Goal: Task Accomplishment & Management: Use online tool/utility

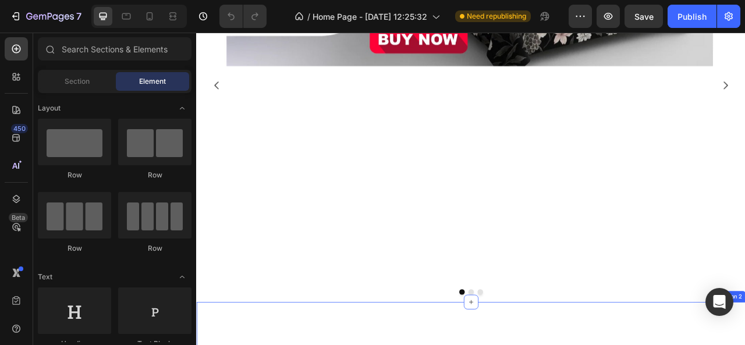
scroll to position [291, 0]
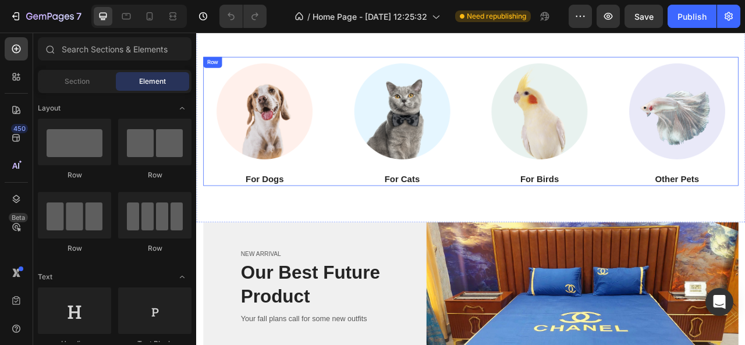
click at [370, 190] on div "Image For Dogs Heading Image For Cats Heading Image For Birds Heading Image Oth…" at bounding box center [545, 145] width 681 height 165
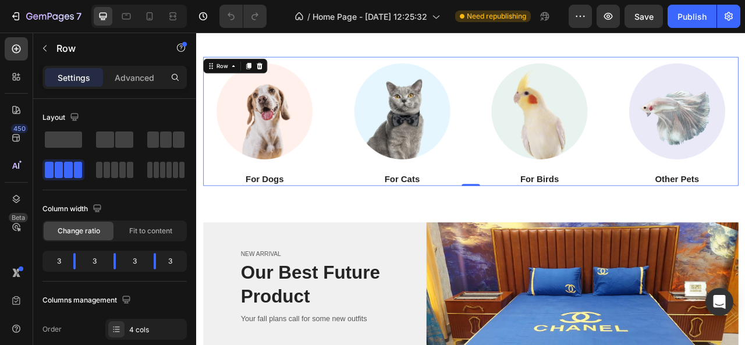
click at [362, 217] on div "Image For Dogs Heading Image For Cats Heading Image For Birds Heading Image Oth…" at bounding box center [545, 145] width 681 height 165
click at [167, 258] on div "3" at bounding box center [174, 261] width 19 height 16
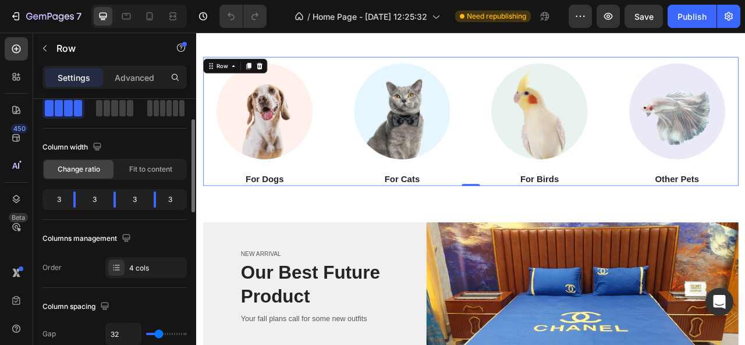
scroll to position [66, 0]
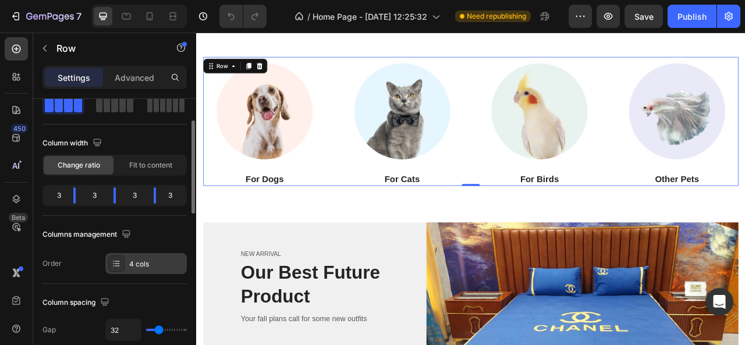
click at [112, 266] on icon at bounding box center [116, 263] width 9 height 9
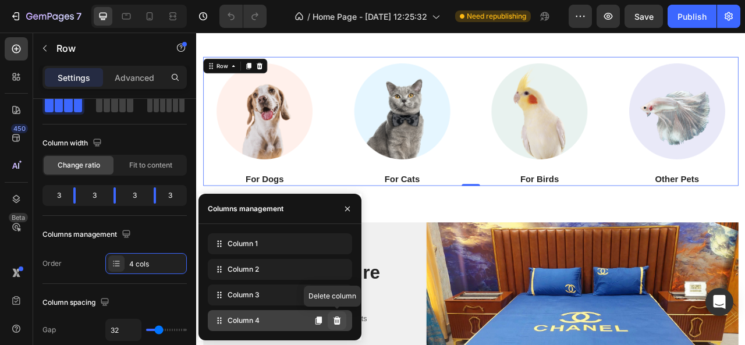
click at [338, 323] on icon at bounding box center [338, 321] width 8 height 8
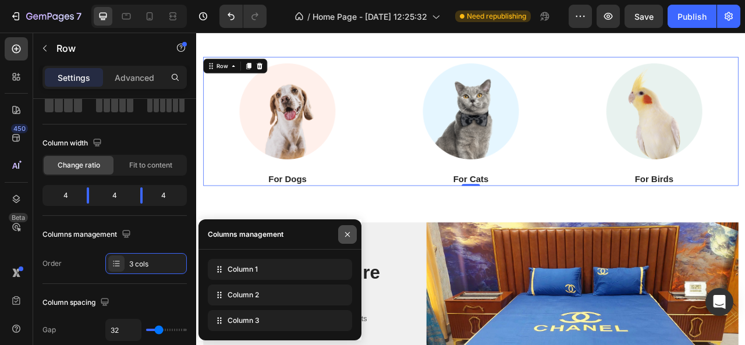
click at [347, 235] on icon "button" at bounding box center [347, 234] width 5 height 5
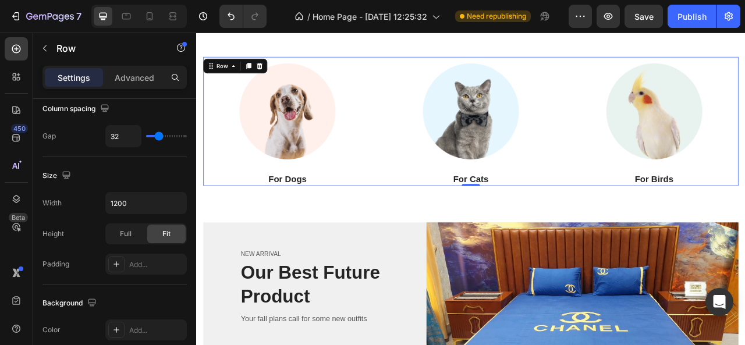
scroll to position [108, 0]
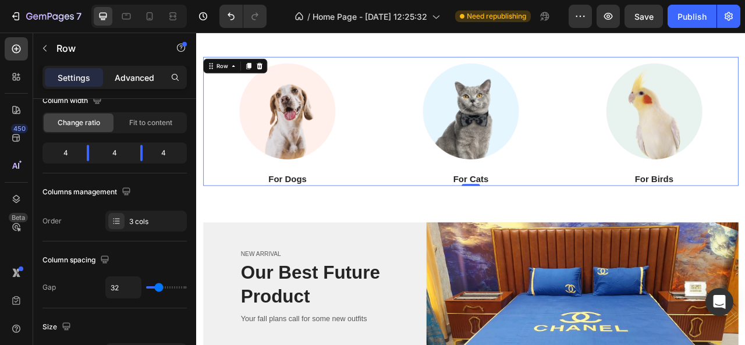
click at [136, 86] on div "Advanced" at bounding box center [134, 77] width 58 height 19
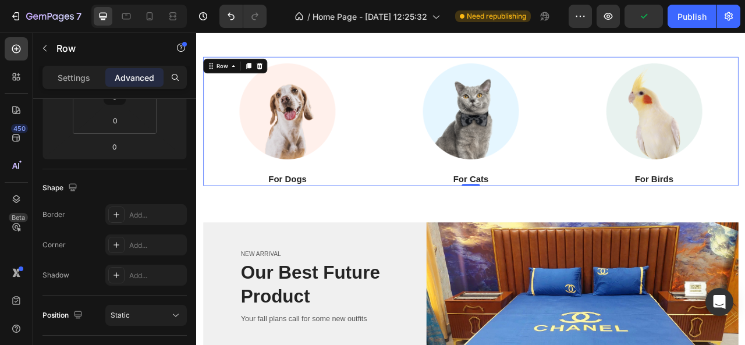
scroll to position [47, 0]
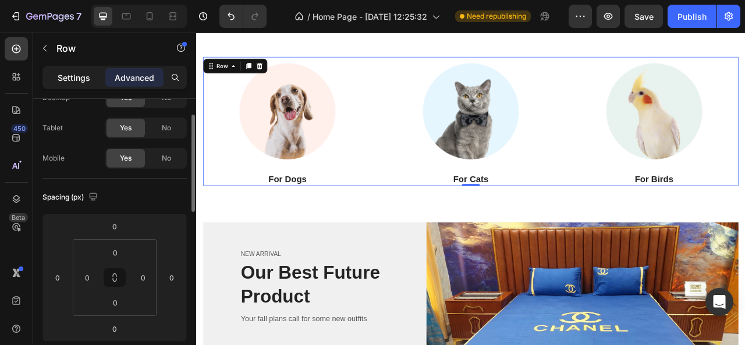
click at [62, 68] on div "Settings" at bounding box center [74, 77] width 58 height 19
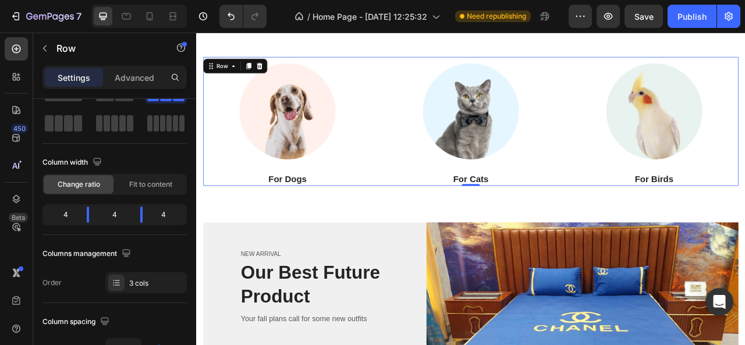
click at [65, 79] on p "Settings" at bounding box center [74, 78] width 33 height 12
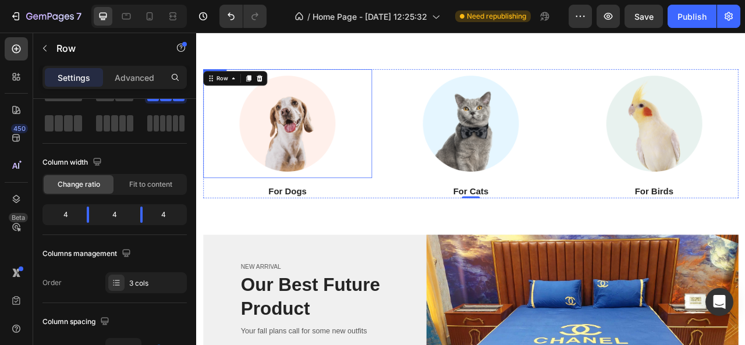
scroll to position [271, 0]
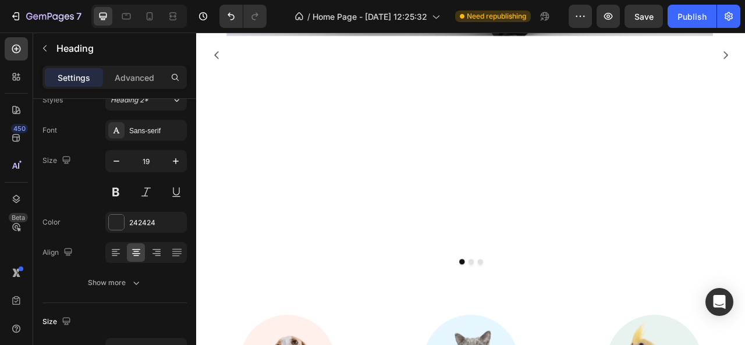
scroll to position [0, 0]
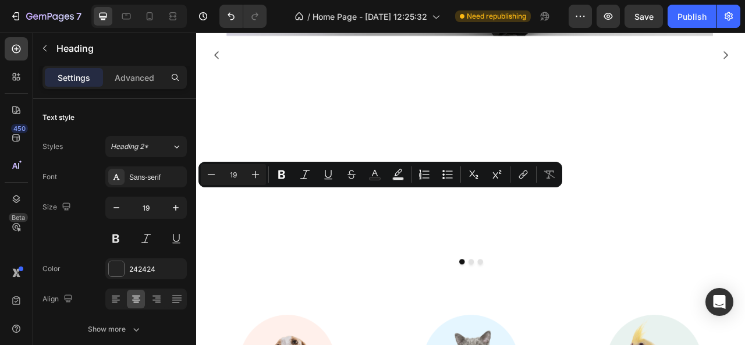
drag, startPoint x: 338, startPoint y: 239, endPoint x: 282, endPoint y: 246, distance: 56.3
click at [280, 175] on icon "Editor contextual toolbar" at bounding box center [281, 175] width 7 height 9
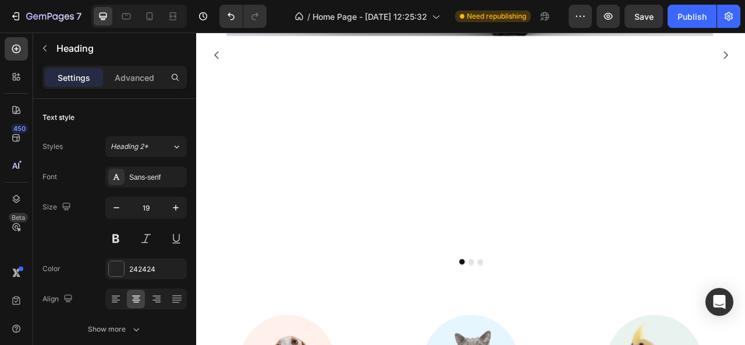
drag, startPoint x: 332, startPoint y: 236, endPoint x: 340, endPoint y: 236, distance: 7.6
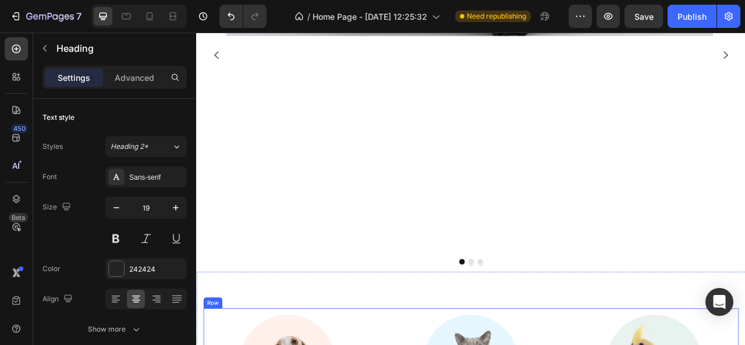
drag, startPoint x: 341, startPoint y: 236, endPoint x: 267, endPoint y: 228, distance: 75.0
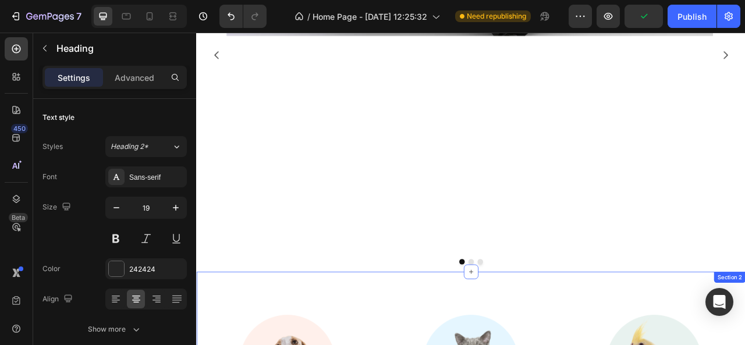
drag, startPoint x: 277, startPoint y: 236, endPoint x: 346, endPoint y: 249, distance: 69.9
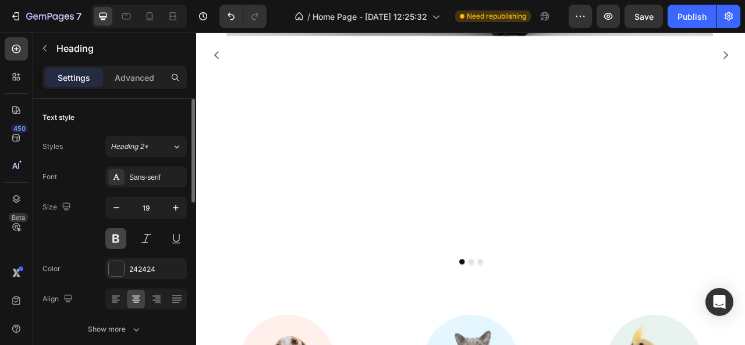
drag, startPoint x: 127, startPoint y: 201, endPoint x: 116, endPoint y: 239, distance: 38.7
click at [116, 239] on button at bounding box center [115, 238] width 21 height 21
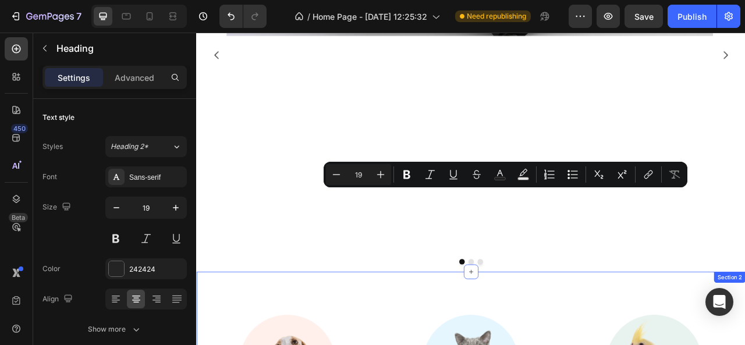
drag, startPoint x: 589, startPoint y: 240, endPoint x: 491, endPoint y: 249, distance: 98.2
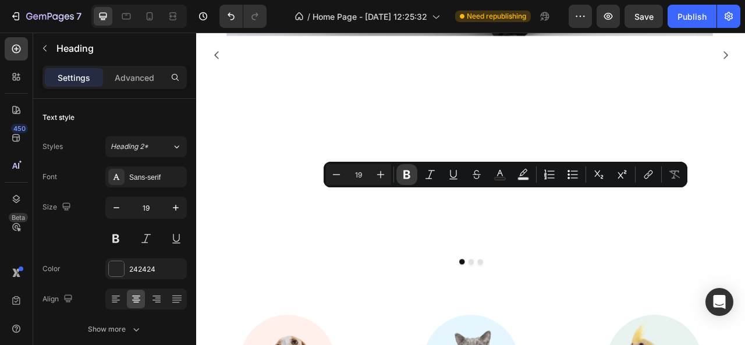
click at [408, 177] on icon "Editor contextual toolbar" at bounding box center [407, 175] width 12 height 12
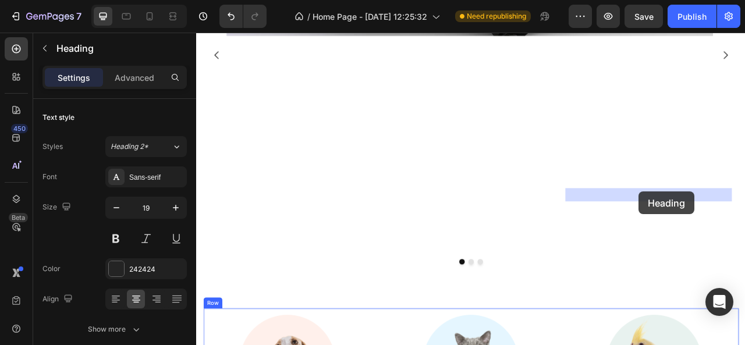
drag, startPoint x: 798, startPoint y: 233, endPoint x: 759, endPoint y: 235, distance: 39.0
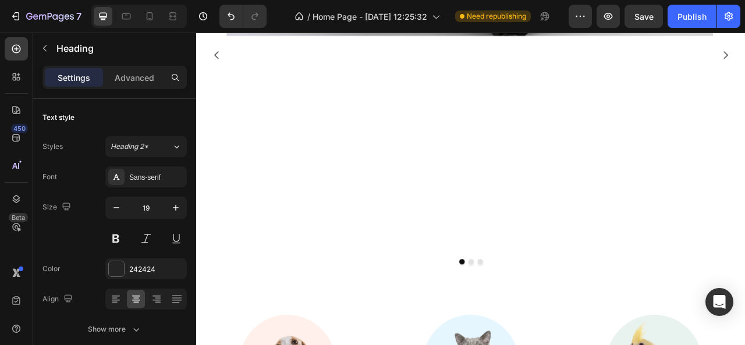
drag, startPoint x: 797, startPoint y: 239, endPoint x: 746, endPoint y: 236, distance: 50.7
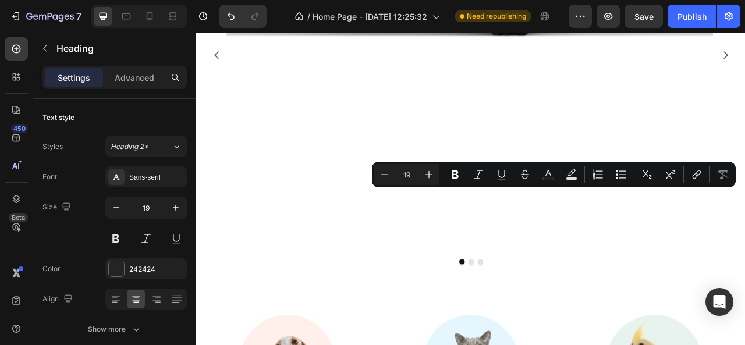
drag, startPoint x: 746, startPoint y: 236, endPoint x: 830, endPoint y: 235, distance: 83.3
click at [459, 177] on icon "Editor contextual toolbar" at bounding box center [455, 175] width 12 height 12
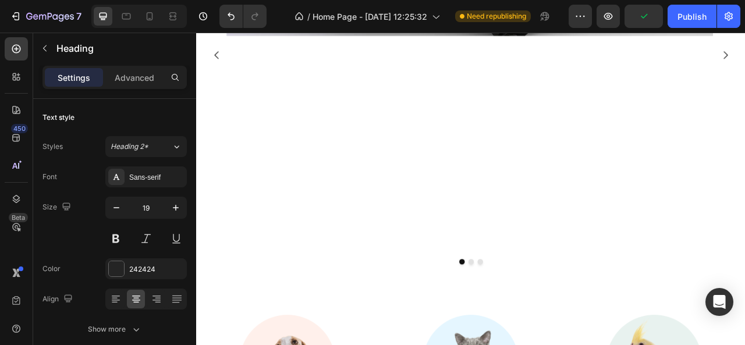
drag, startPoint x: 744, startPoint y: 239, endPoint x: 796, endPoint y: 239, distance: 52.4
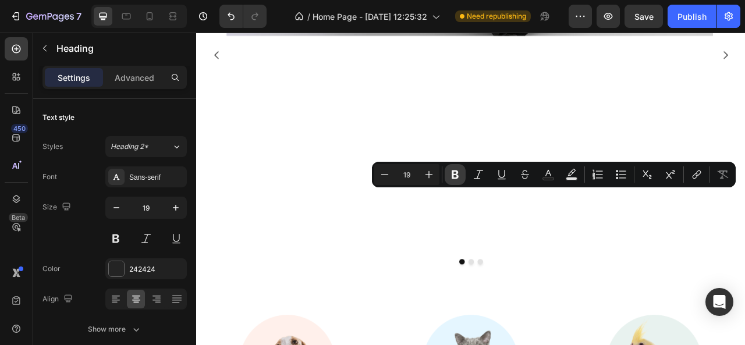
click at [459, 181] on button "Bold" at bounding box center [455, 174] width 21 height 21
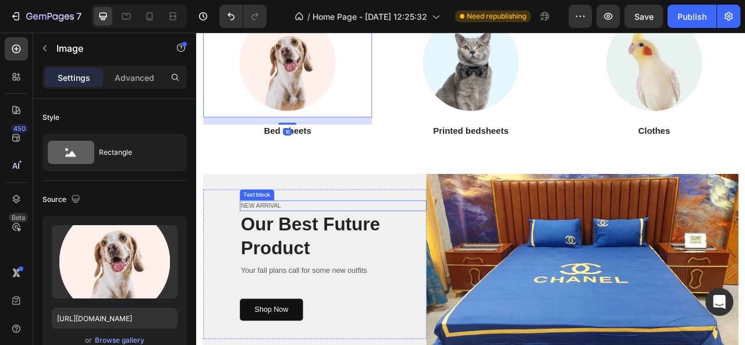
scroll to position [341, 0]
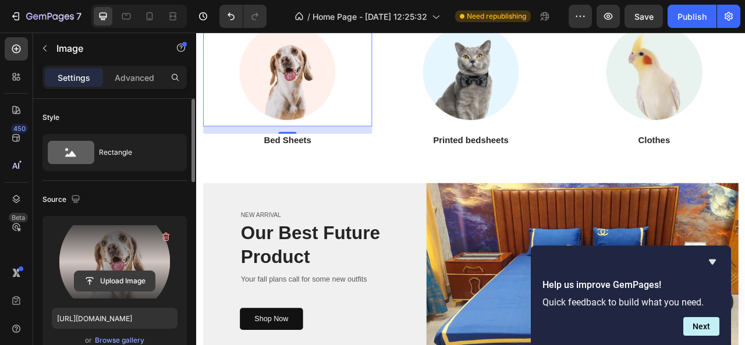
click at [94, 277] on input "file" at bounding box center [115, 281] width 80 height 20
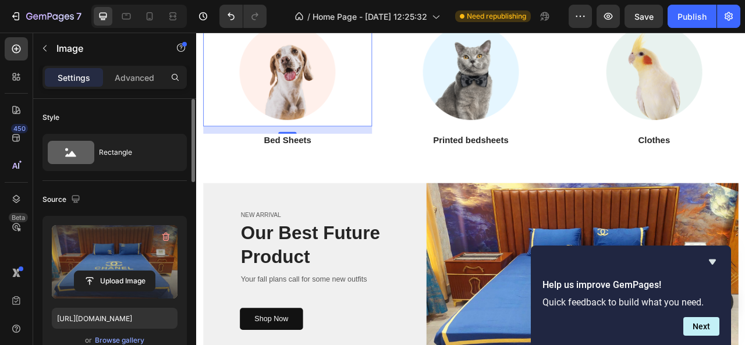
type input "[URL][DOMAIN_NAME]"
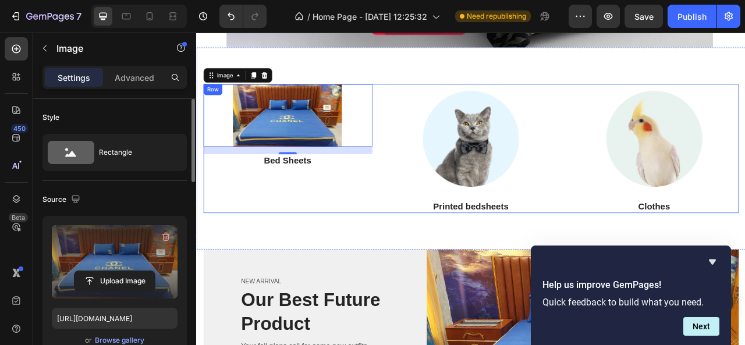
scroll to position [252, 0]
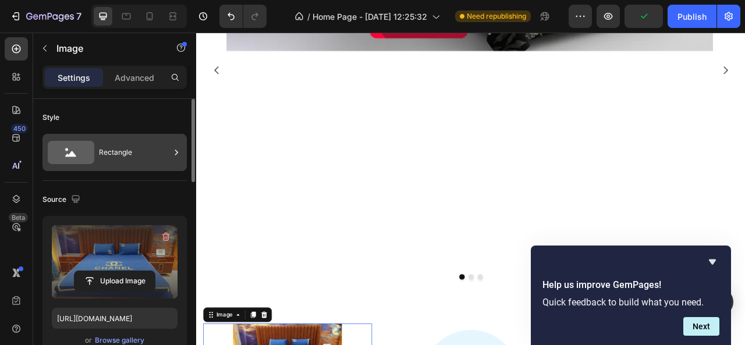
click at [175, 152] on icon at bounding box center [177, 153] width 12 height 12
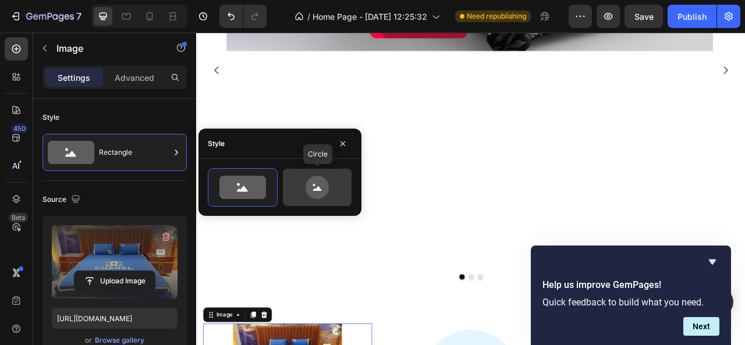
click at [309, 200] on div at bounding box center [317, 187] width 69 height 37
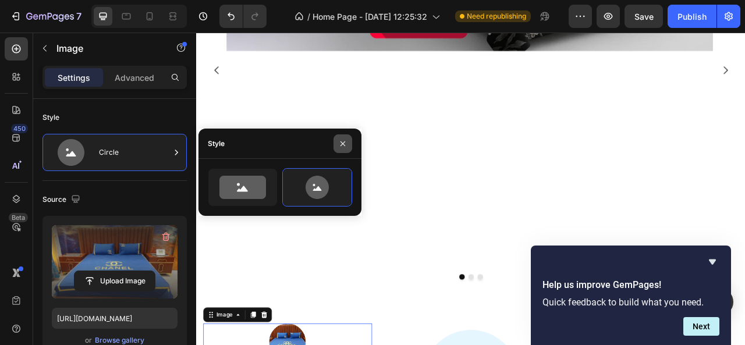
click at [341, 143] on icon "button" at bounding box center [342, 143] width 9 height 9
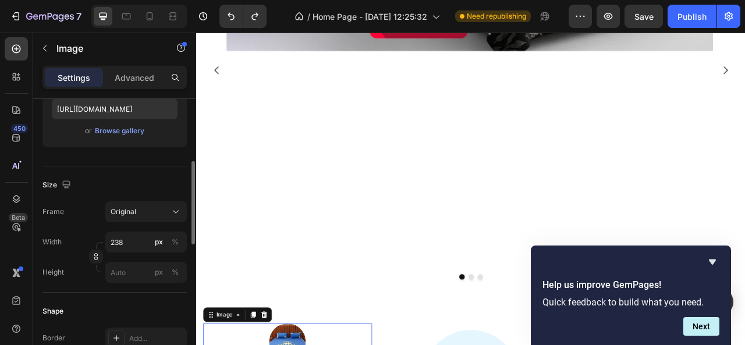
scroll to position [217, 0]
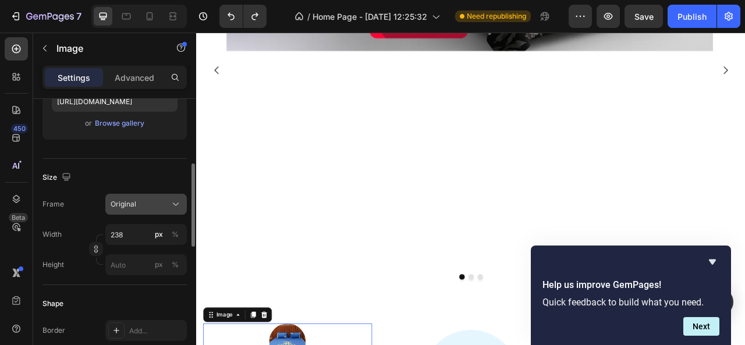
click at [136, 207] on div "Original" at bounding box center [139, 204] width 57 height 10
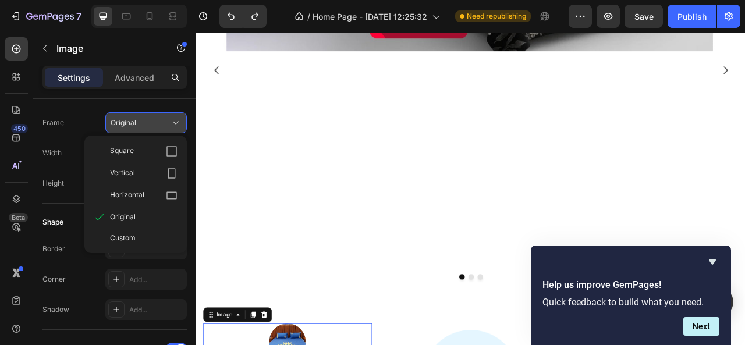
scroll to position [303, 0]
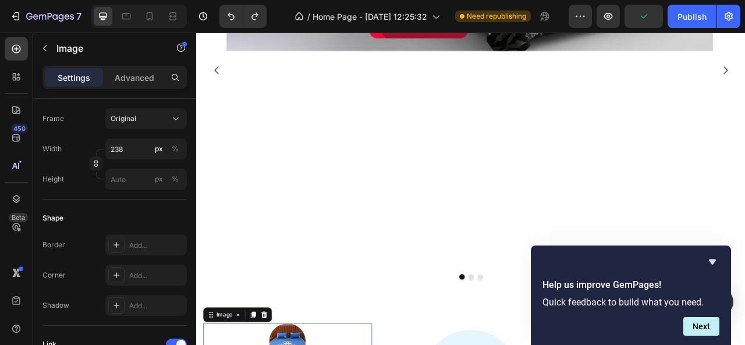
click at [99, 107] on div "Size Frame Original Width 238 px % Height px %" at bounding box center [115, 136] width 144 height 126
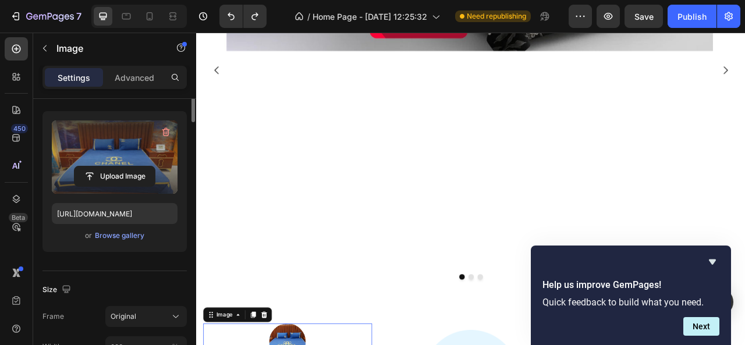
scroll to position [27, 0]
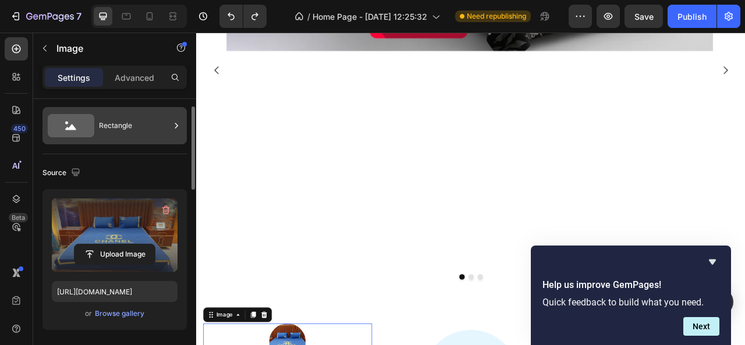
click at [80, 129] on icon at bounding box center [71, 125] width 47 height 23
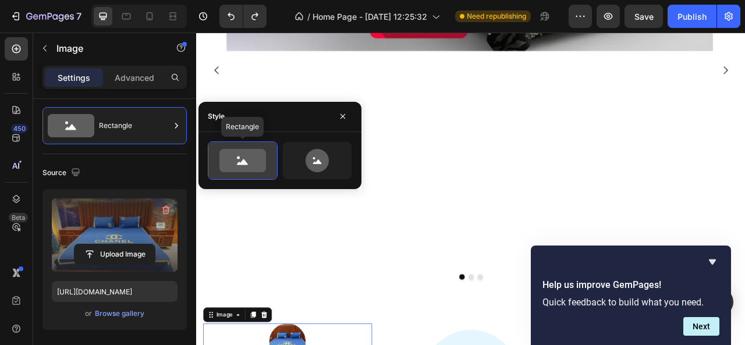
click at [214, 168] on div at bounding box center [242, 160] width 69 height 37
click at [238, 167] on icon at bounding box center [242, 160] width 47 height 23
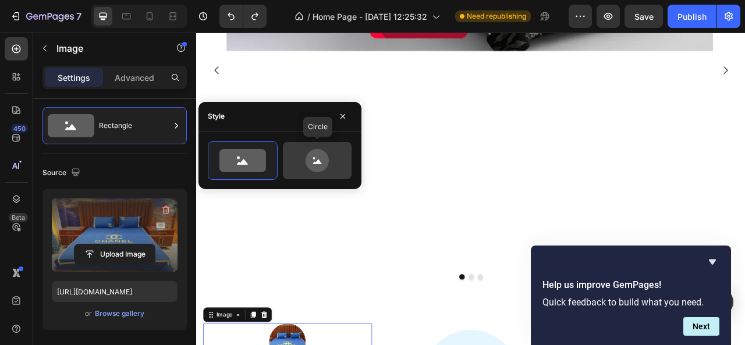
click at [311, 161] on icon at bounding box center [317, 160] width 23 height 23
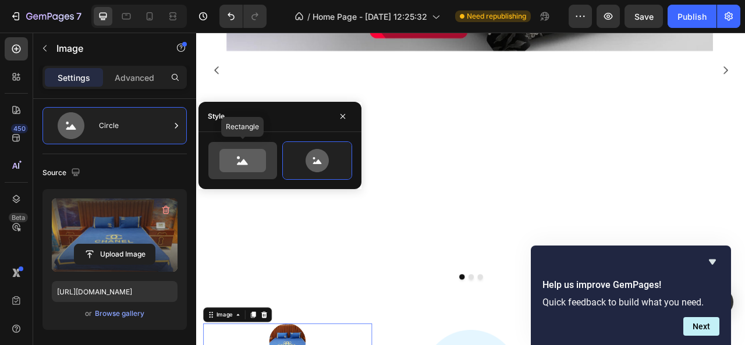
click at [271, 161] on div at bounding box center [242, 160] width 69 height 37
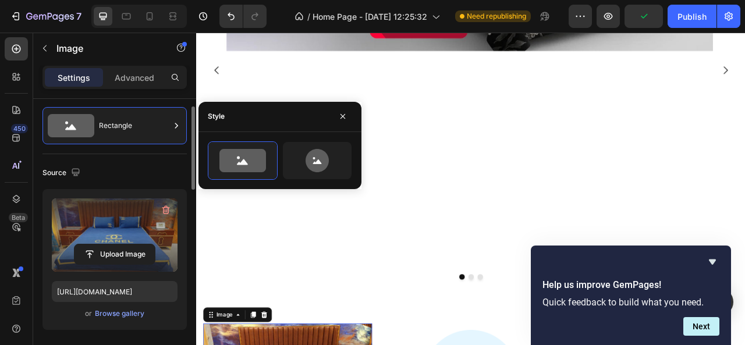
click at [158, 166] on div "Source" at bounding box center [115, 173] width 144 height 19
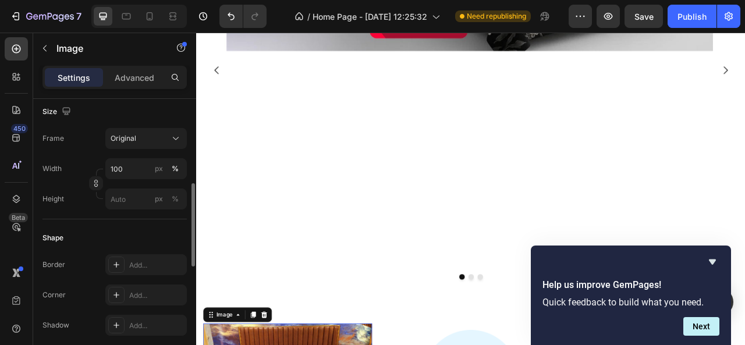
scroll to position [279, 0]
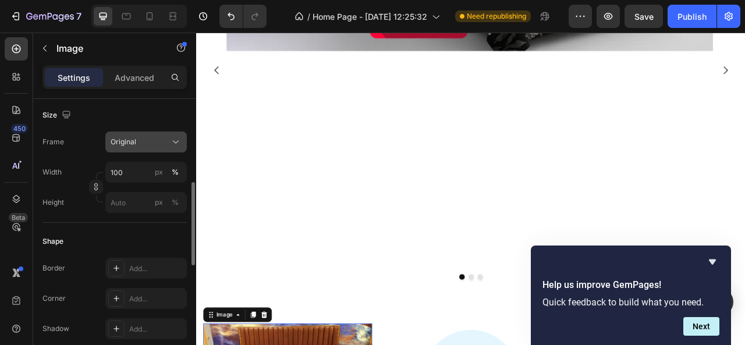
click at [165, 146] on div "Original" at bounding box center [139, 142] width 57 height 10
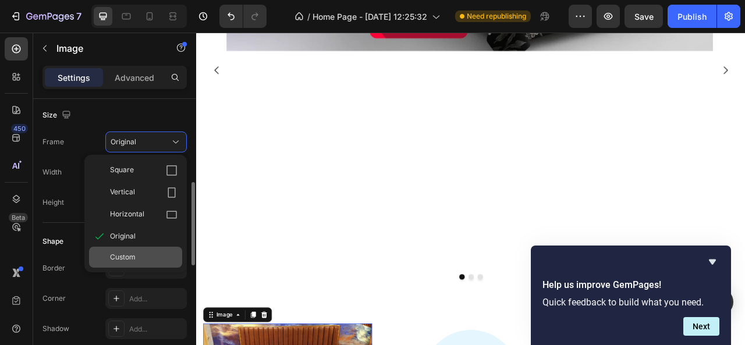
click at [125, 263] on div "Custom" at bounding box center [135, 257] width 93 height 21
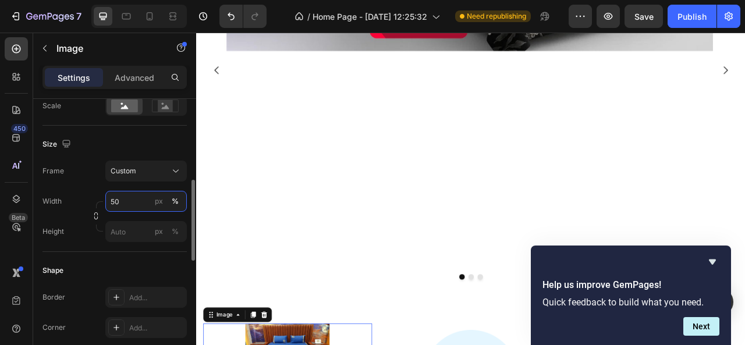
type input "5"
type input "7"
type input "1"
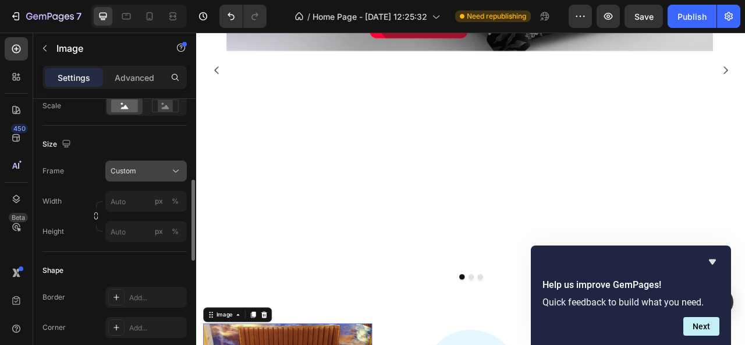
click at [179, 175] on div "Frame Custom Width px % Height px %" at bounding box center [115, 202] width 144 height 82
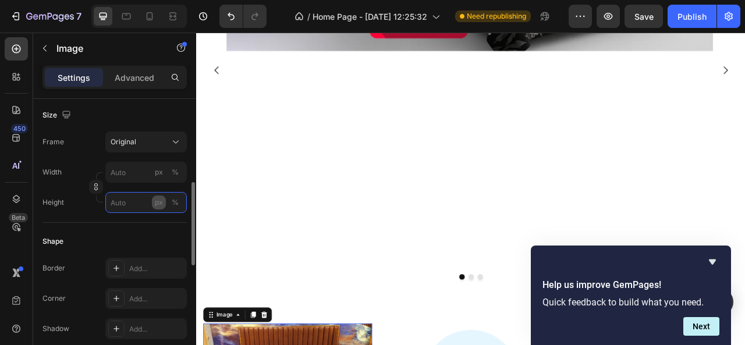
click at [151, 201] on input "px %" at bounding box center [146, 202] width 82 height 21
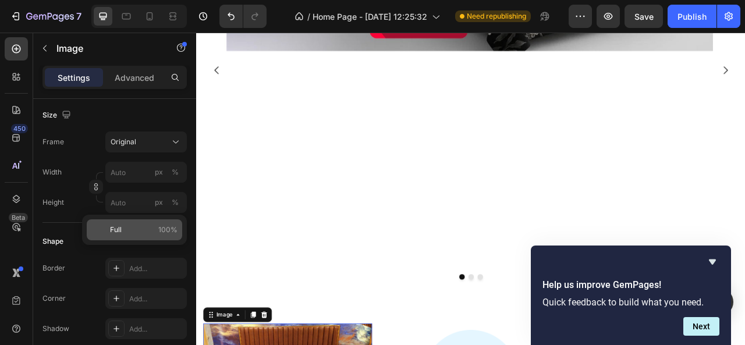
click at [119, 225] on span "Full" at bounding box center [116, 230] width 12 height 10
type input "100"
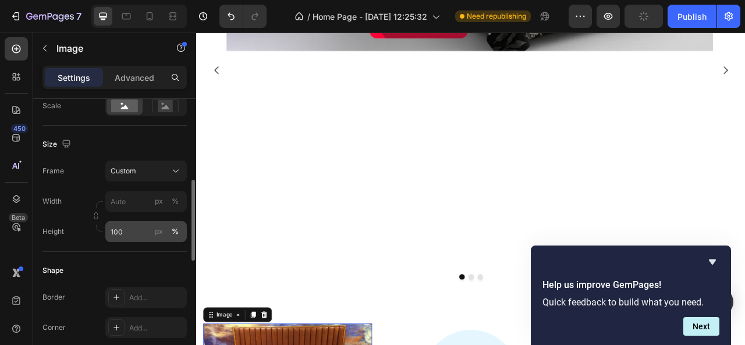
click at [167, 233] on div "px %" at bounding box center [167, 231] width 30 height 21
click at [167, 233] on input "100" at bounding box center [146, 231] width 82 height 21
type input "1"
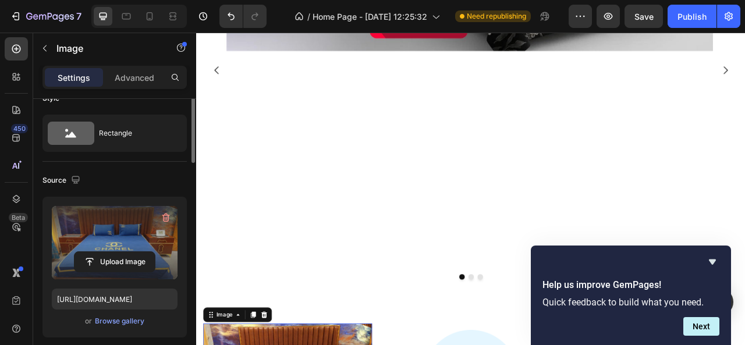
scroll to position [0, 0]
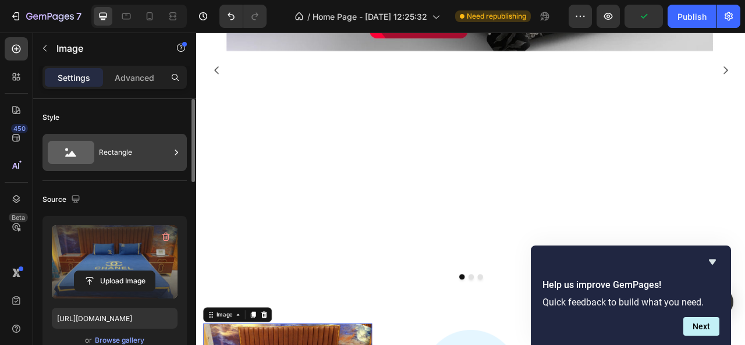
click at [150, 154] on div "Rectangle" at bounding box center [134, 152] width 71 height 27
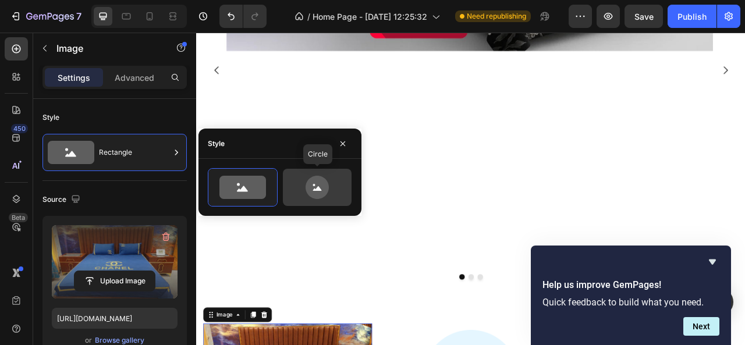
click at [306, 184] on icon at bounding box center [317, 187] width 55 height 23
type input "80"
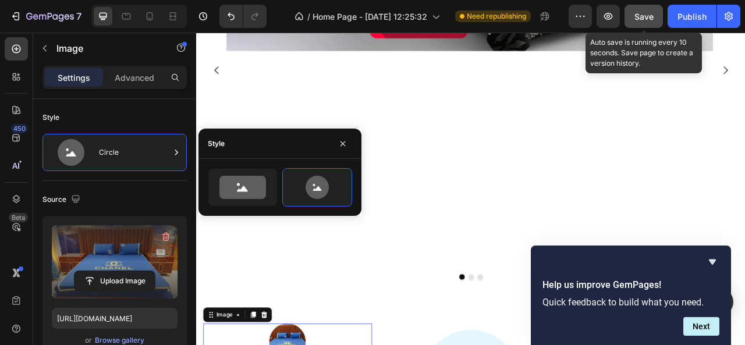
click at [646, 17] on span "Save" at bounding box center [644, 17] width 19 height 10
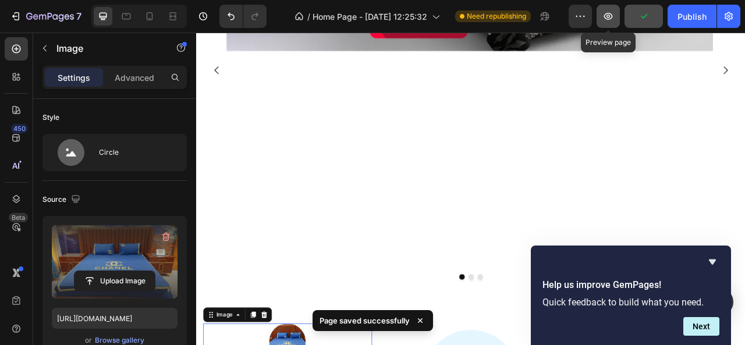
click at [611, 16] on icon "button" at bounding box center [609, 16] width 12 height 12
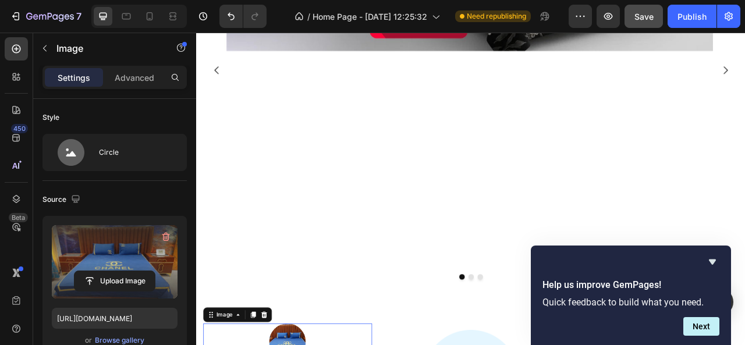
click at [133, 67] on div "Settings Advanced" at bounding box center [115, 77] width 144 height 23
click at [132, 74] on p "Advanced" at bounding box center [135, 78] width 40 height 12
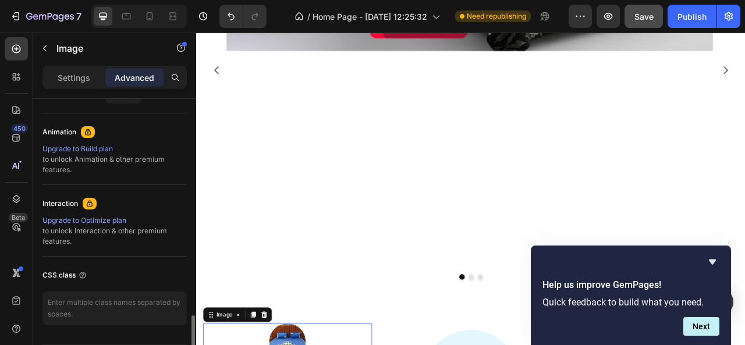
scroll to position [526, 0]
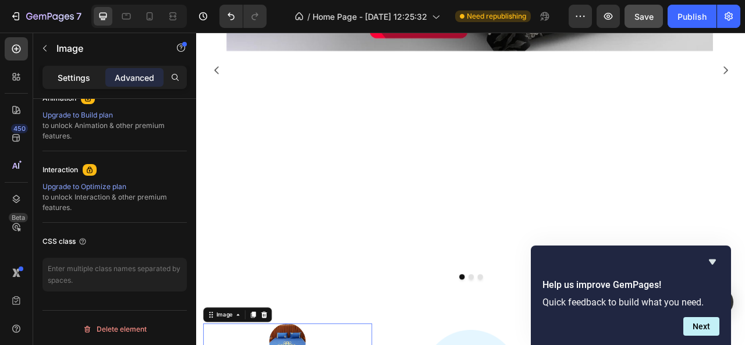
click at [76, 75] on p "Settings" at bounding box center [74, 78] width 33 height 12
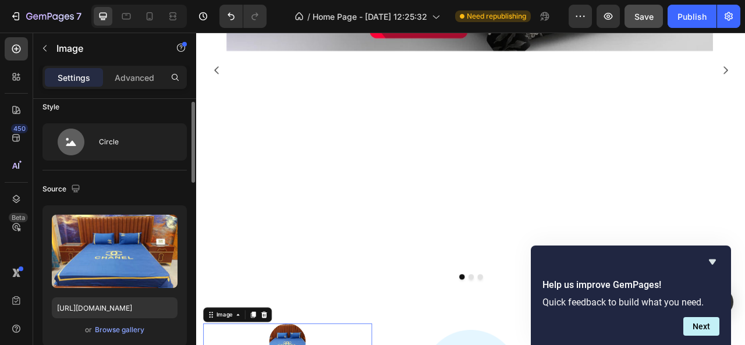
scroll to position [0, 0]
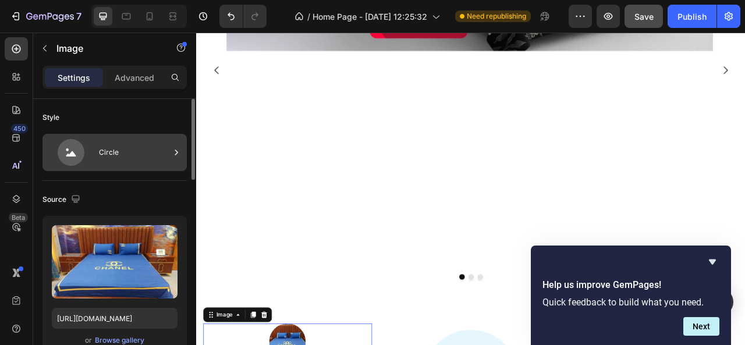
click at [91, 168] on div "Circle" at bounding box center [115, 152] width 144 height 37
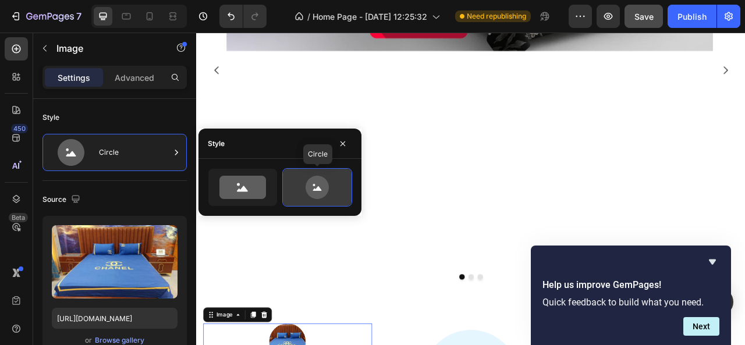
click at [292, 185] on icon at bounding box center [317, 187] width 55 height 23
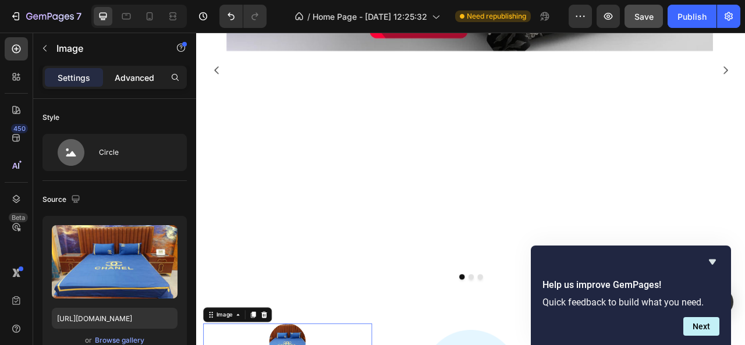
click at [146, 79] on p "Advanced" at bounding box center [135, 78] width 40 height 12
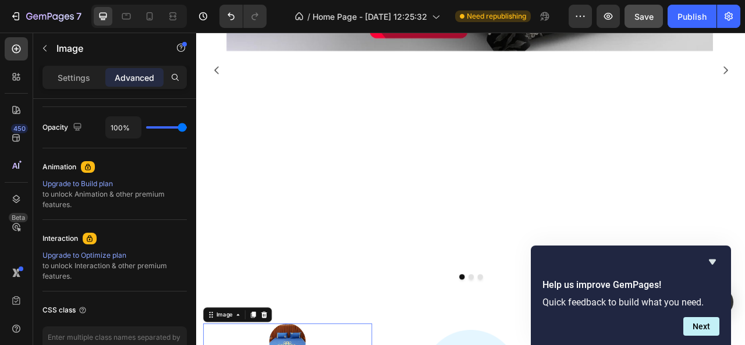
scroll to position [526, 0]
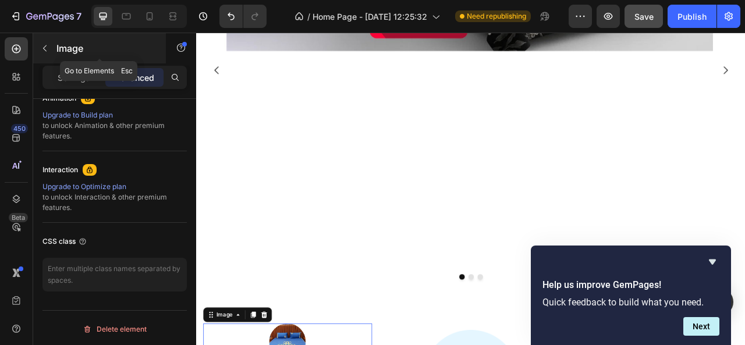
click at [50, 48] on button "button" at bounding box center [45, 48] width 19 height 19
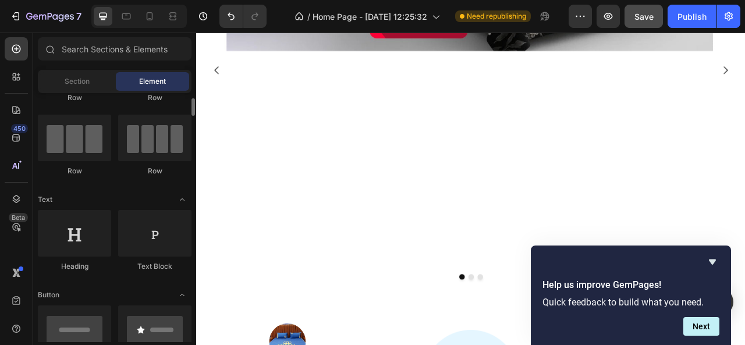
scroll to position [0, 0]
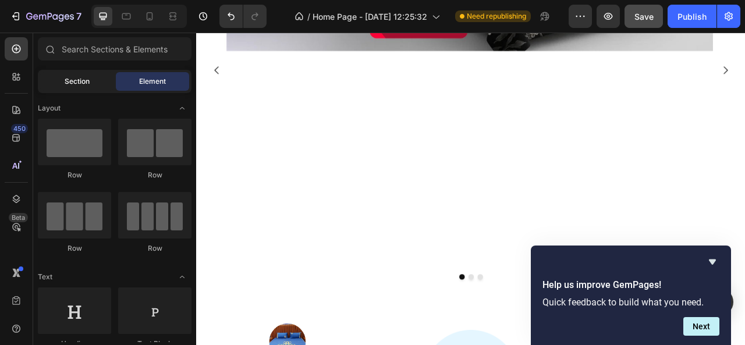
click at [73, 84] on span "Section" at bounding box center [77, 81] width 25 height 10
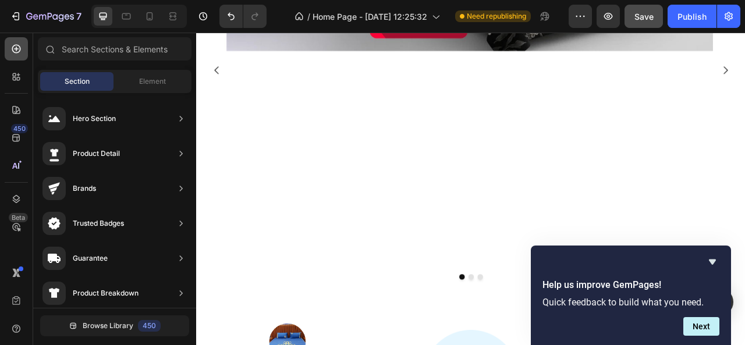
click at [16, 56] on div at bounding box center [16, 48] width 23 height 23
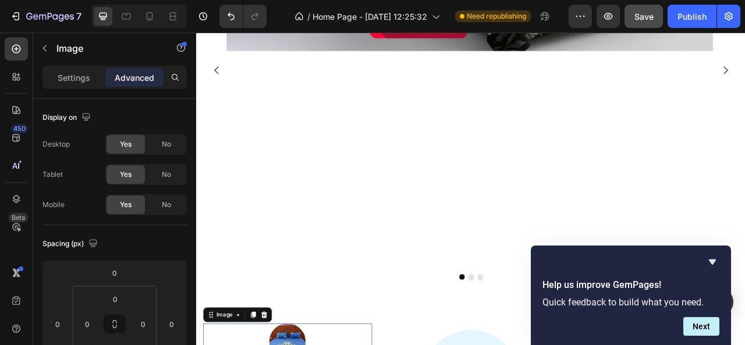
click at [86, 87] on div "Settings Advanced" at bounding box center [115, 77] width 144 height 23
click at [83, 80] on p "Settings" at bounding box center [74, 78] width 33 height 12
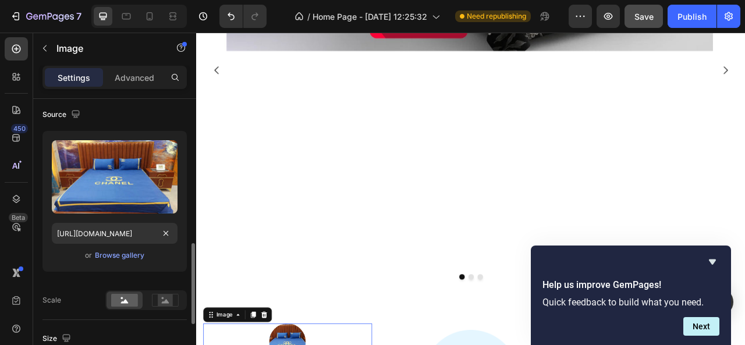
scroll to position [194, 0]
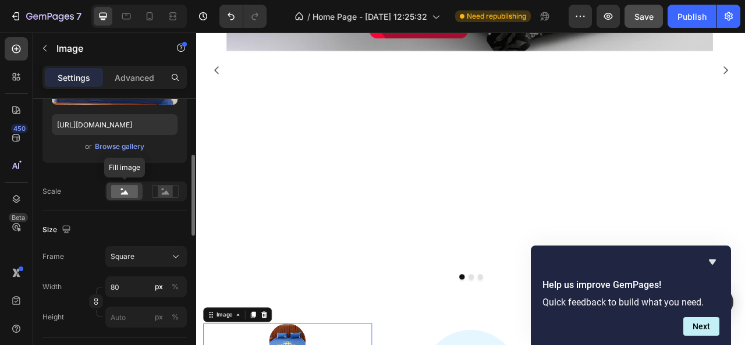
click at [132, 186] on rect at bounding box center [124, 191] width 27 height 13
click at [156, 189] on icon at bounding box center [165, 191] width 27 height 13
click at [127, 192] on rect at bounding box center [124, 191] width 27 height 13
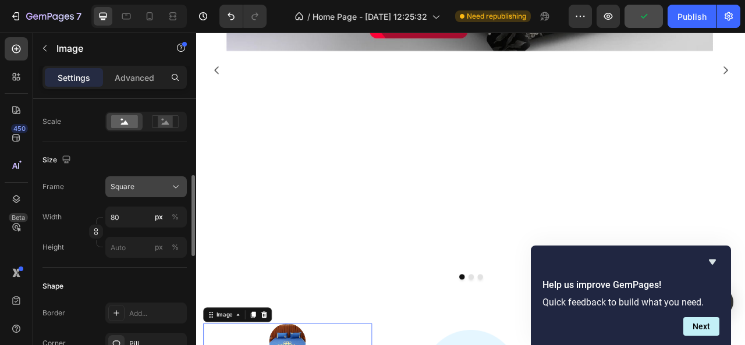
click at [163, 192] on button "Square" at bounding box center [146, 186] width 82 height 21
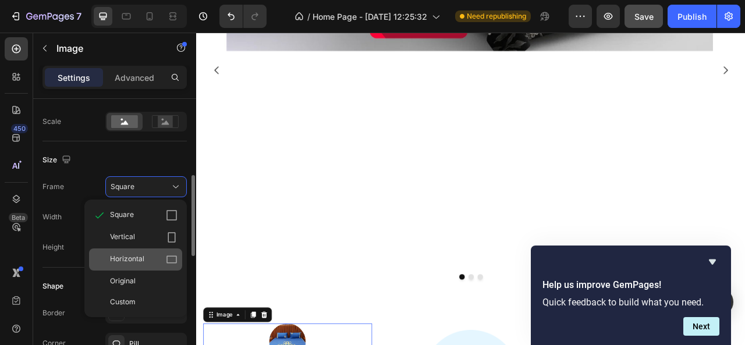
drag, startPoint x: 172, startPoint y: 225, endPoint x: 163, endPoint y: 250, distance: 26.0
click at [163, 250] on div "Square Vertical Horizontal Original Custom" at bounding box center [135, 258] width 102 height 108
click at [163, 250] on div "Horizontal" at bounding box center [135, 260] width 93 height 22
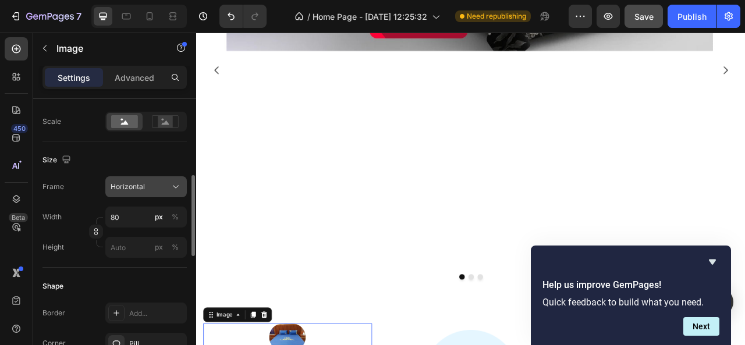
click at [168, 181] on div "Horizontal" at bounding box center [146, 187] width 71 height 12
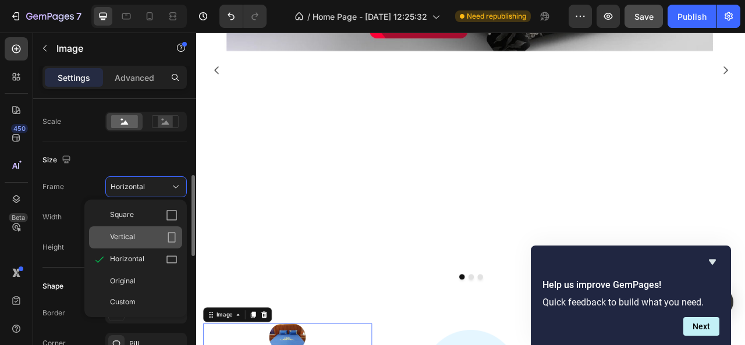
click at [157, 235] on div "Vertical" at bounding box center [144, 238] width 68 height 12
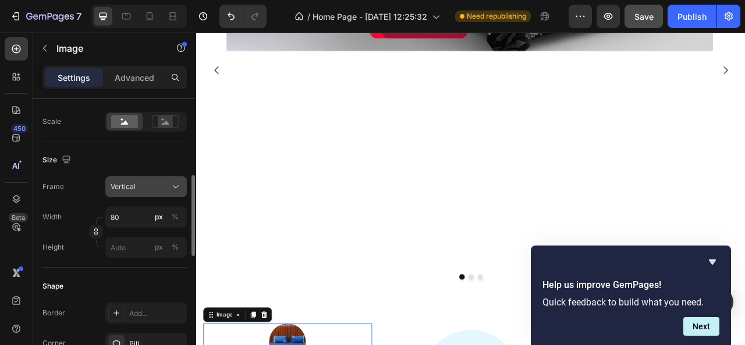
click at [160, 187] on div "Vertical" at bounding box center [139, 187] width 57 height 10
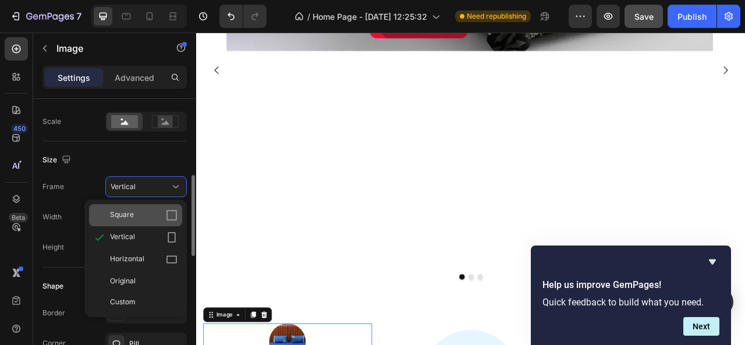
click at [155, 208] on div "Square" at bounding box center [135, 215] width 93 height 22
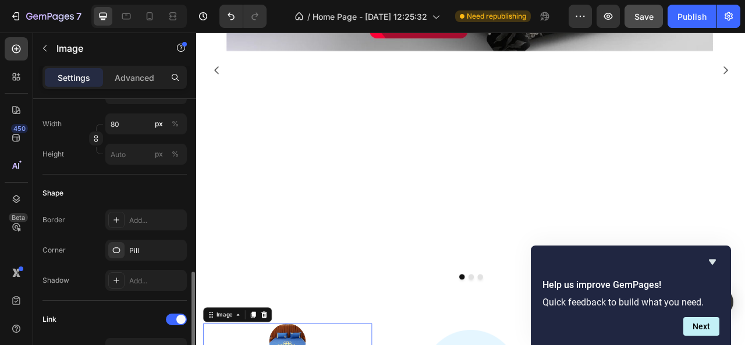
scroll to position [415, 0]
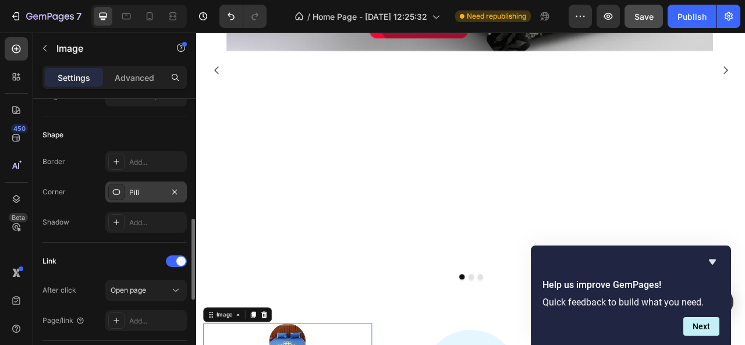
click at [120, 194] on icon at bounding box center [116, 191] width 9 height 9
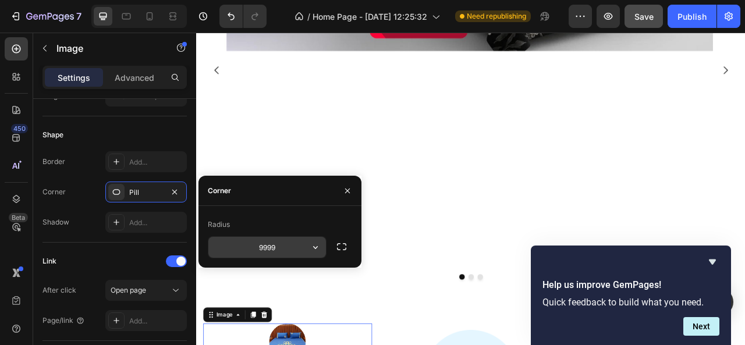
click at [295, 244] on input "9999" at bounding box center [267, 247] width 118 height 21
click at [319, 240] on button "button" at bounding box center [315, 247] width 21 height 21
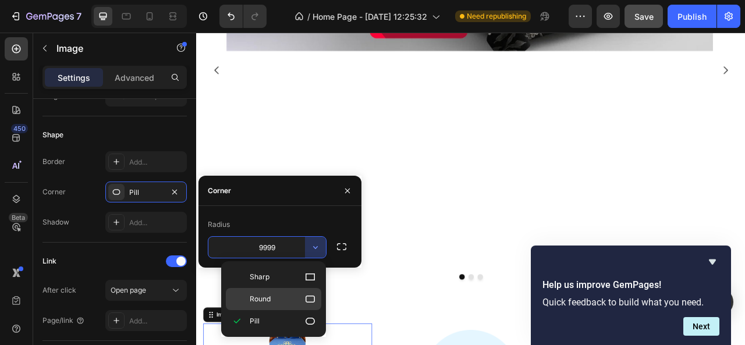
click at [271, 295] on span "Round" at bounding box center [260, 299] width 21 height 10
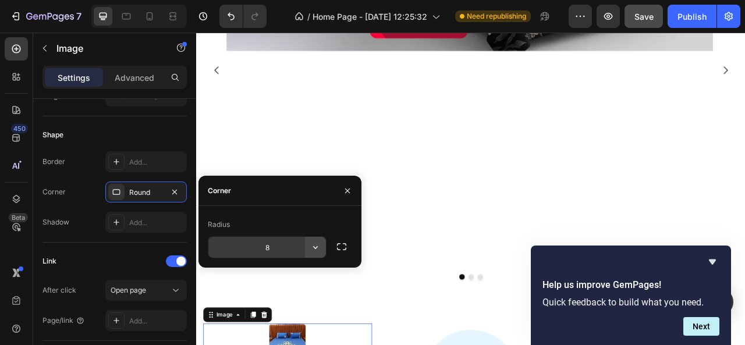
click at [310, 245] on icon "button" at bounding box center [316, 248] width 12 height 12
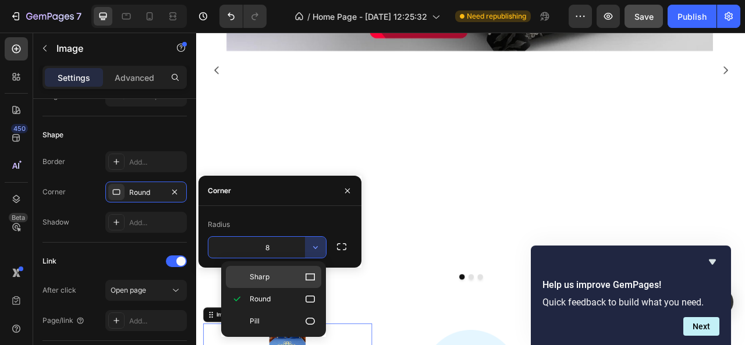
click at [292, 272] on p "Sharp" at bounding box center [283, 277] width 66 height 12
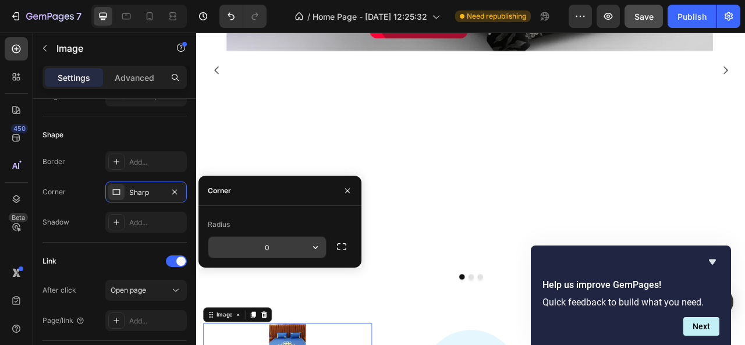
click at [312, 246] on icon "button" at bounding box center [316, 248] width 12 height 12
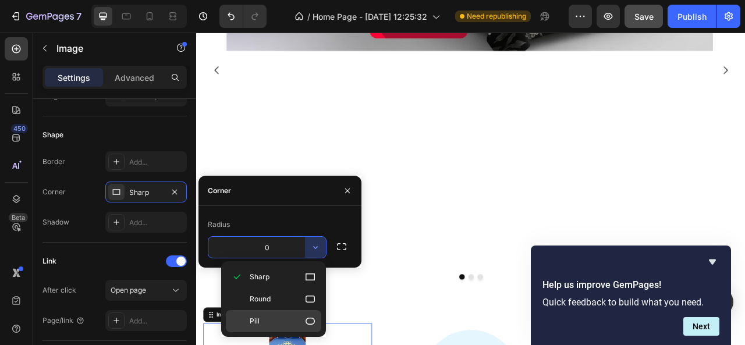
click at [271, 311] on div "Pill" at bounding box center [273, 321] width 95 height 22
type input "9999"
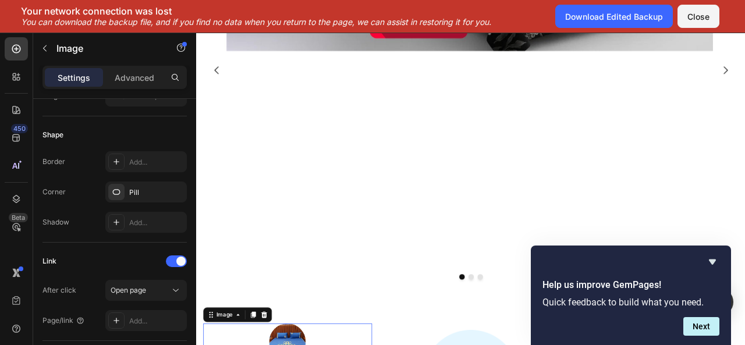
drag, startPoint x: 305, startPoint y: 157, endPoint x: 304, endPoint y: 178, distance: 20.4
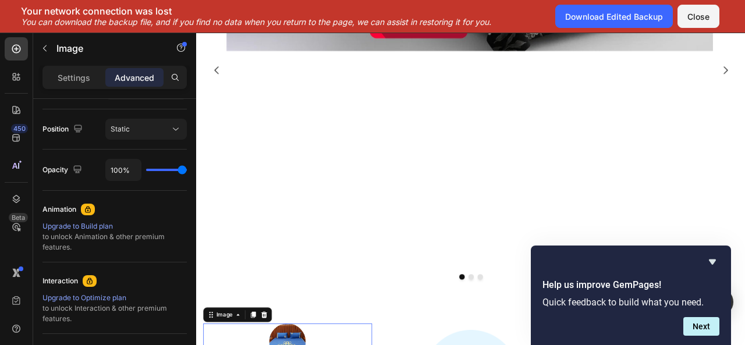
drag, startPoint x: 304, startPoint y: 178, endPoint x: 305, endPoint y: 148, distance: 29.7
type input "0"
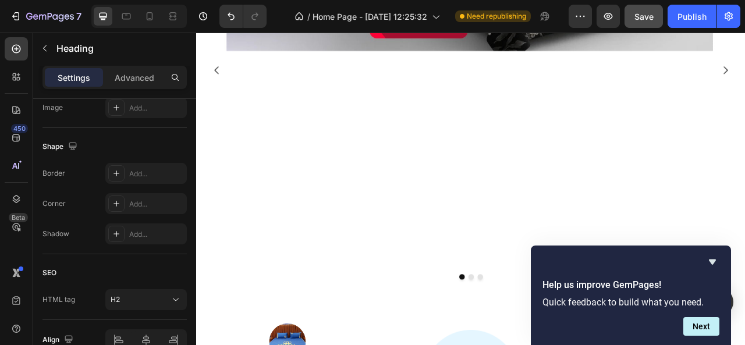
scroll to position [0, 0]
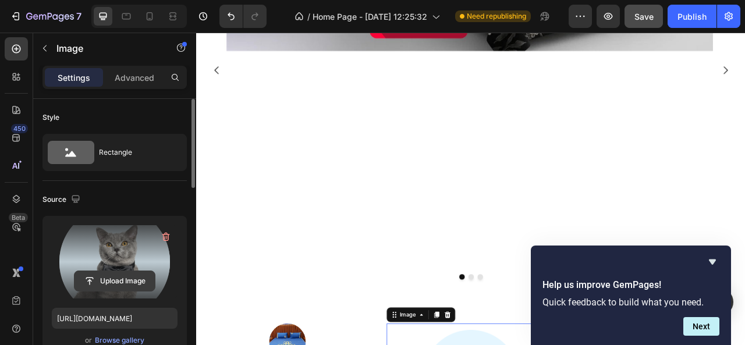
click at [103, 278] on input "file" at bounding box center [115, 281] width 80 height 20
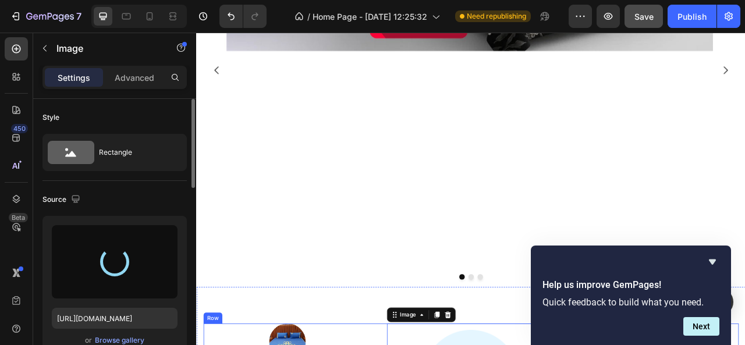
type input "[URL][DOMAIN_NAME]"
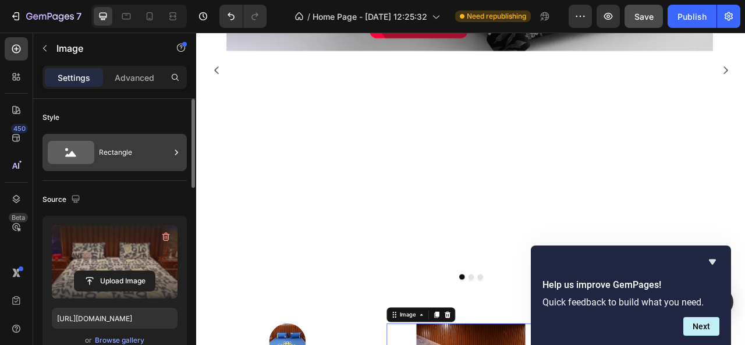
click at [158, 167] on div "Rectangle" at bounding box center [115, 152] width 144 height 37
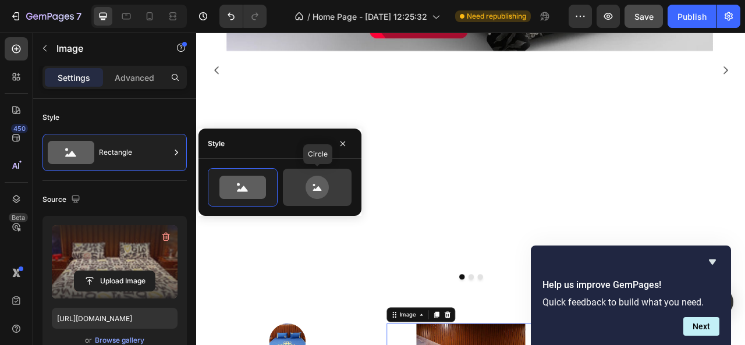
click at [294, 182] on icon at bounding box center [317, 187] width 55 height 23
type input "80"
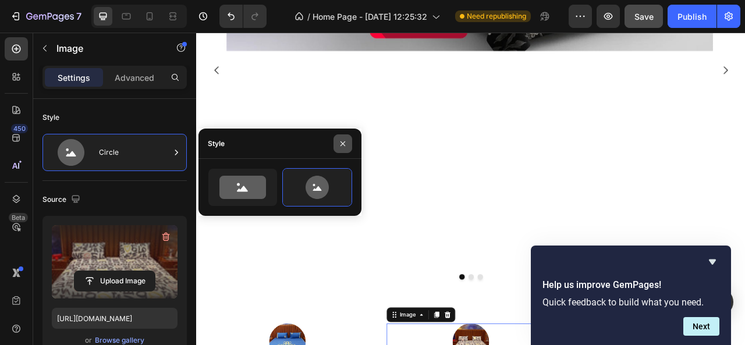
click at [346, 147] on icon "button" at bounding box center [342, 143] width 9 height 9
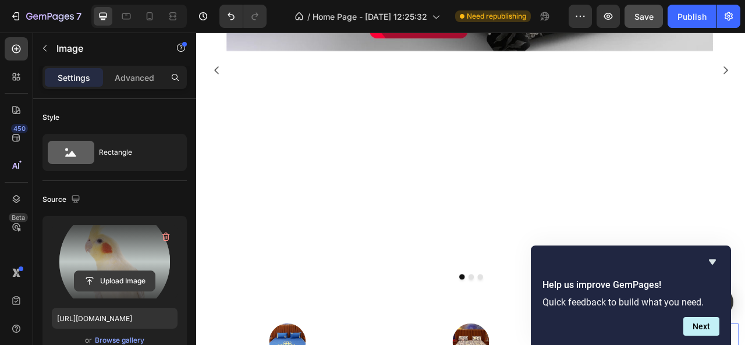
click at [127, 273] on input "file" at bounding box center [115, 281] width 80 height 20
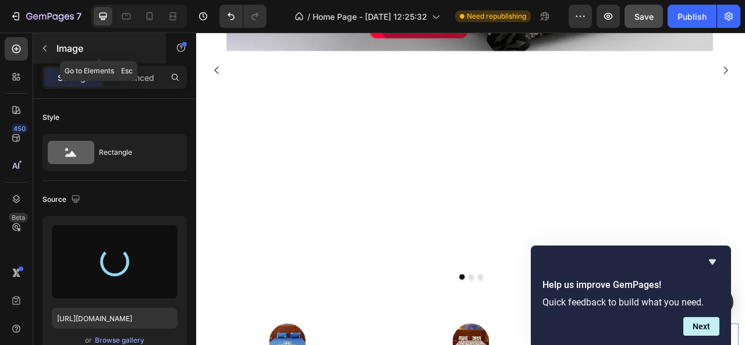
type input "[URL][DOMAIN_NAME]"
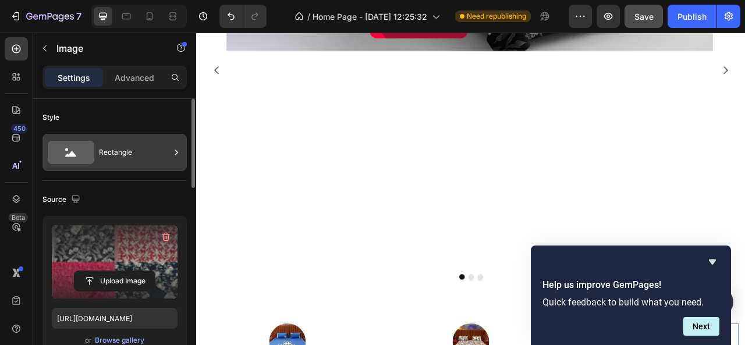
click at [119, 141] on div "Rectangle" at bounding box center [134, 152] width 71 height 27
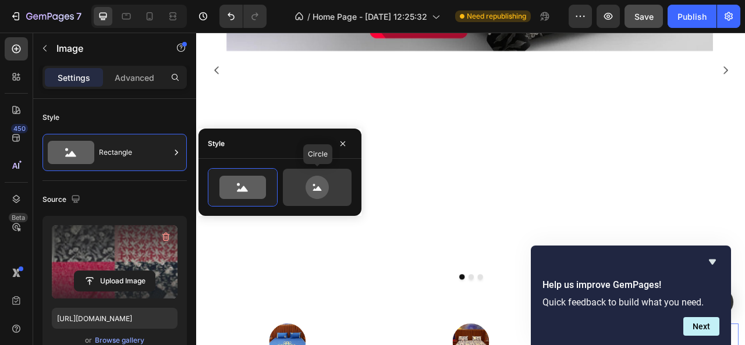
click at [312, 171] on div at bounding box center [317, 187] width 69 height 37
type input "80"
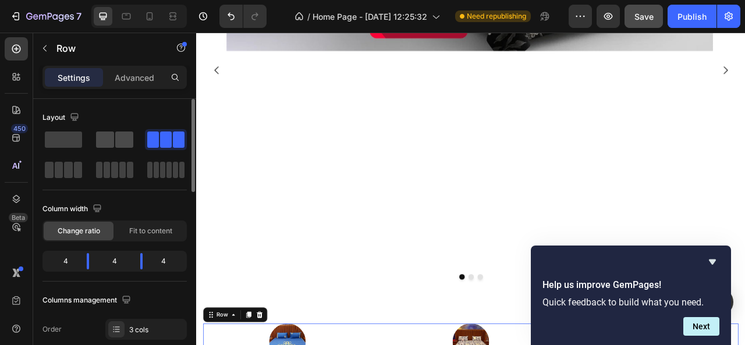
click at [99, 144] on span at bounding box center [105, 140] width 18 height 16
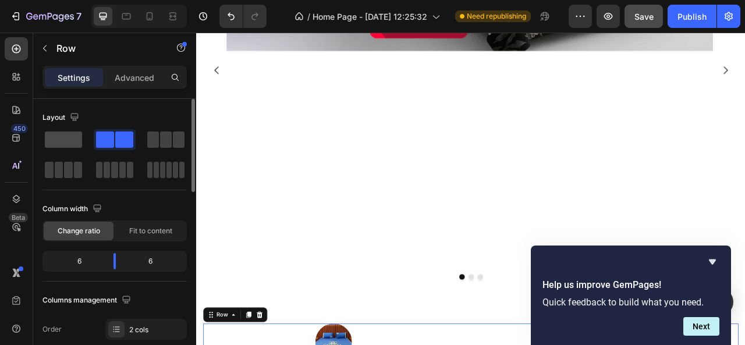
click at [70, 143] on span at bounding box center [63, 140] width 37 height 16
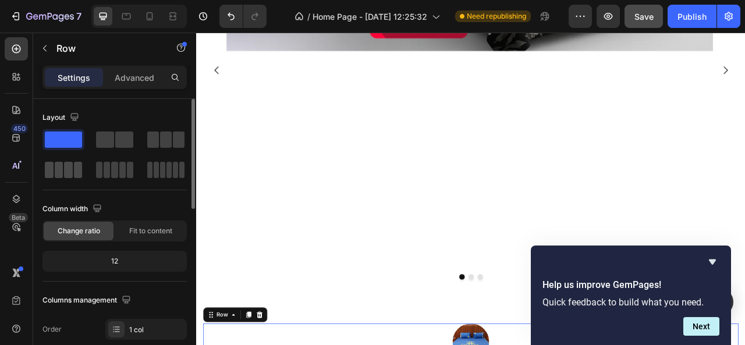
click at [73, 176] on div at bounding box center [63, 170] width 37 height 16
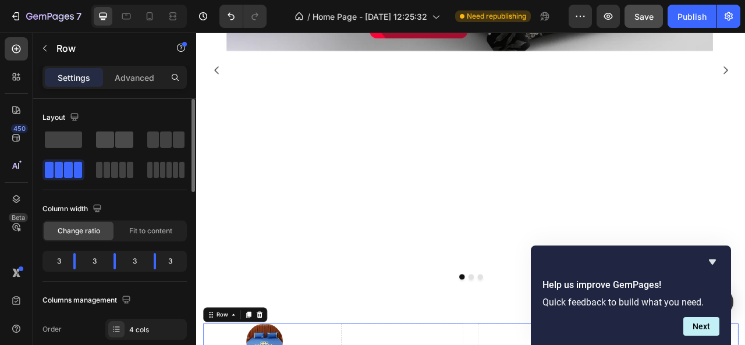
click at [119, 139] on span at bounding box center [124, 140] width 18 height 16
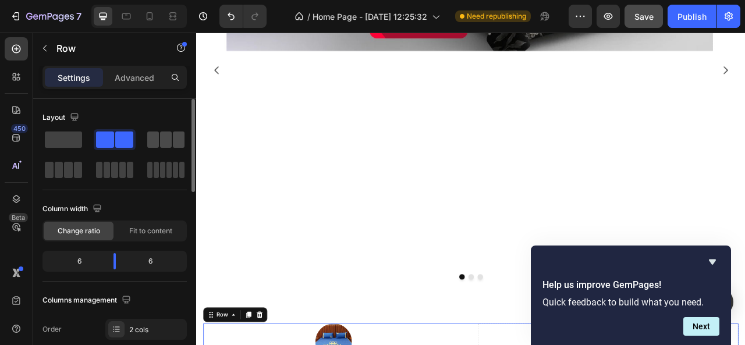
click at [167, 130] on div at bounding box center [166, 139] width 42 height 21
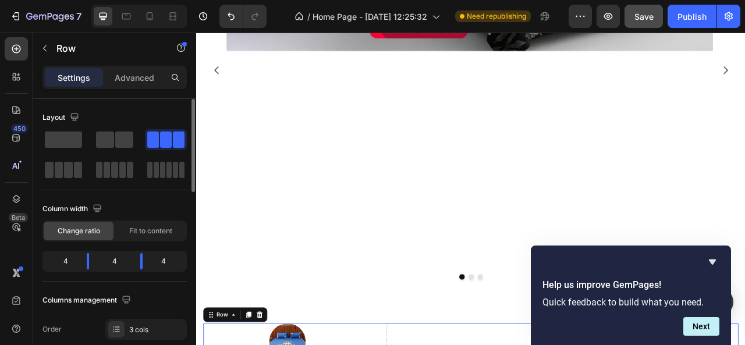
click at [167, 130] on div at bounding box center [166, 139] width 42 height 21
click at [133, 132] on div at bounding box center [115, 139] width 42 height 21
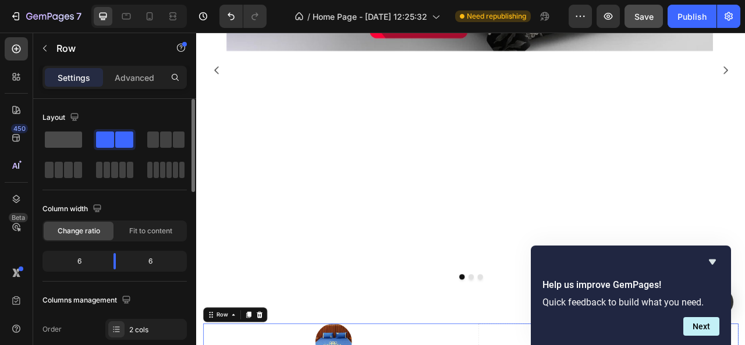
click at [72, 136] on span at bounding box center [63, 140] width 37 height 16
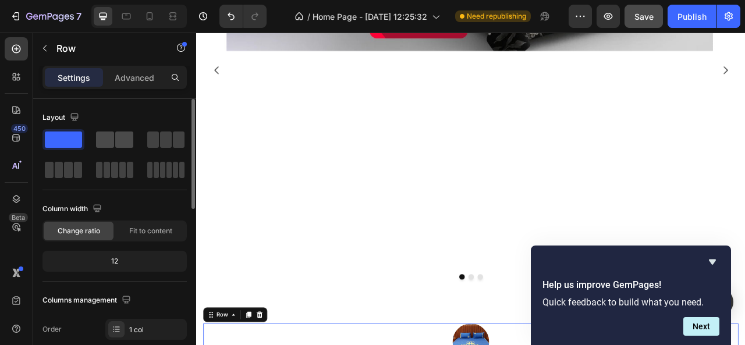
click at [114, 133] on span at bounding box center [105, 140] width 18 height 16
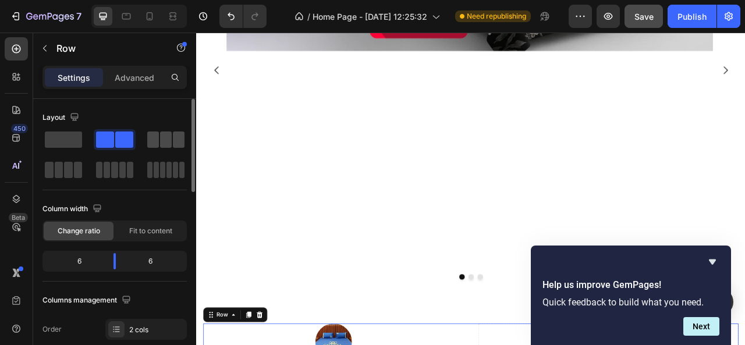
click at [158, 137] on span at bounding box center [153, 140] width 12 height 16
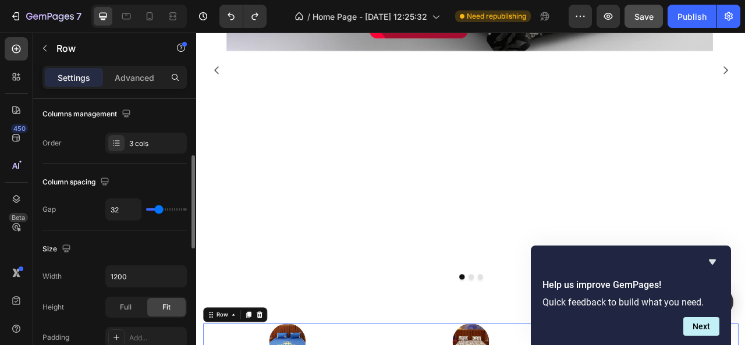
scroll to position [194, 0]
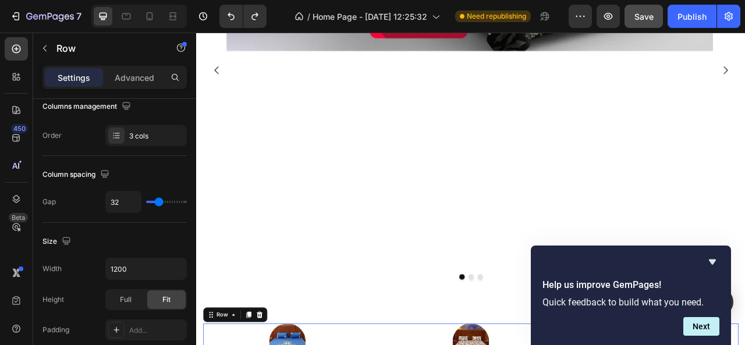
type input "41"
type input "47"
type input "64"
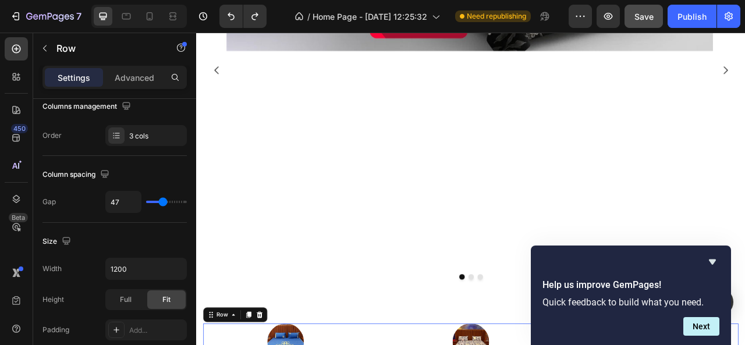
type input "64"
type input "66"
type input "53"
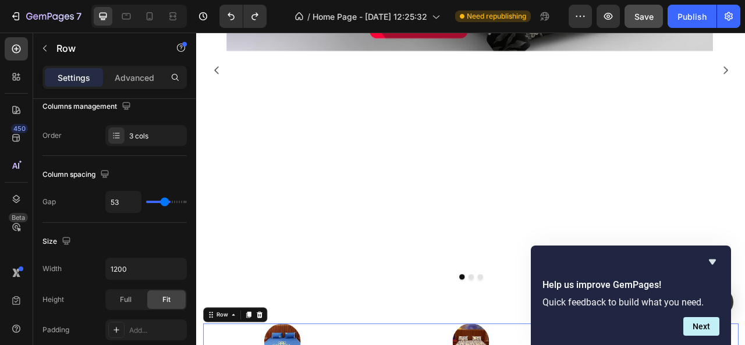
type input "29"
type input "26"
type input "10"
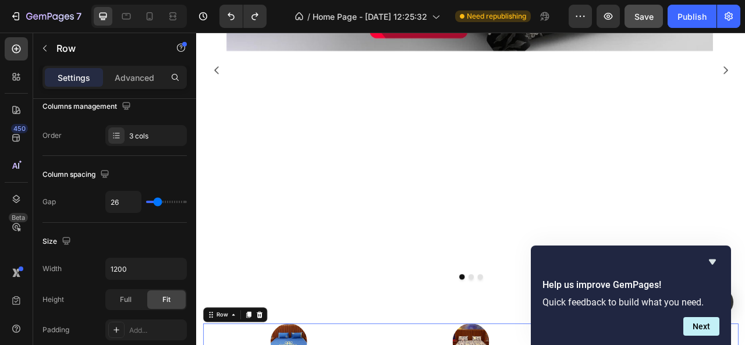
type input "10"
type input "0"
drag, startPoint x: 158, startPoint y: 199, endPoint x: 140, endPoint y: 199, distance: 18.1
type input "0"
click at [146, 201] on input "range" at bounding box center [166, 202] width 41 height 2
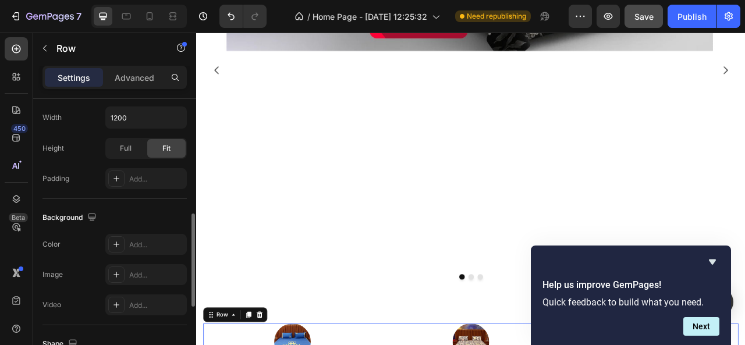
scroll to position [353, 0]
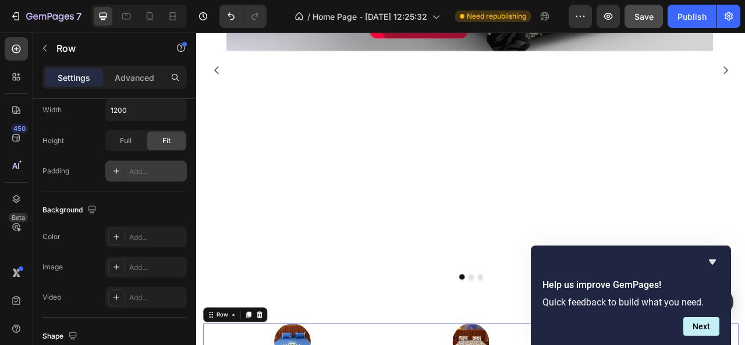
drag, startPoint x: 128, startPoint y: 171, endPoint x: 117, endPoint y: 171, distance: 11.1
click at [117, 171] on div "Add..." at bounding box center [146, 171] width 82 height 21
click at [117, 171] on icon at bounding box center [116, 171] width 9 height 9
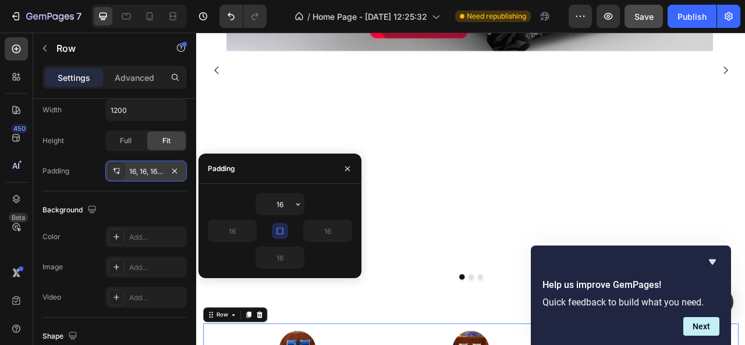
drag, startPoint x: 278, startPoint y: 226, endPoint x: 278, endPoint y: 235, distance: 8.2
click at [278, 235] on icon "button" at bounding box center [279, 230] width 9 height 9
click at [295, 208] on icon "button" at bounding box center [297, 204] width 9 height 9
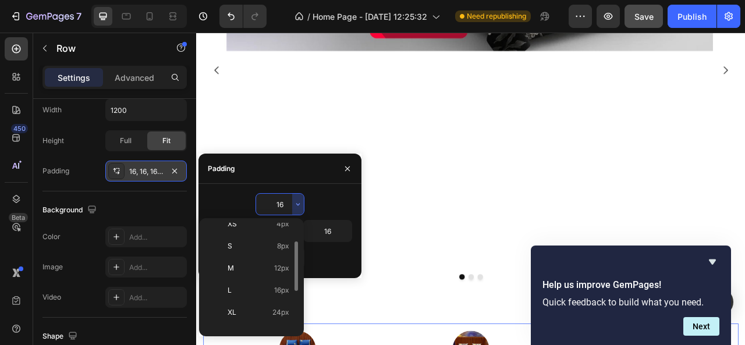
scroll to position [50, 0]
click at [272, 252] on p "S 8px" at bounding box center [259, 250] width 62 height 10
type input "8"
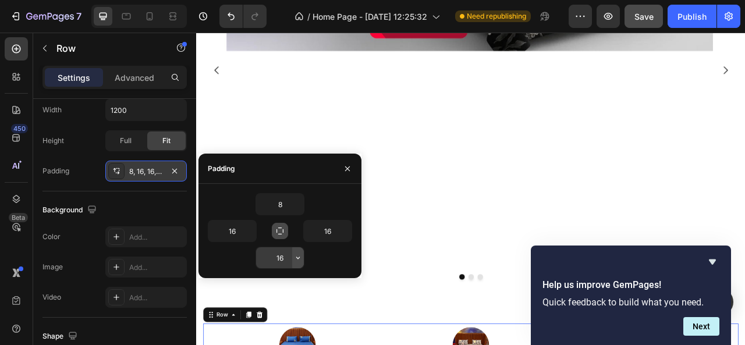
click at [298, 263] on button "button" at bounding box center [298, 257] width 12 height 21
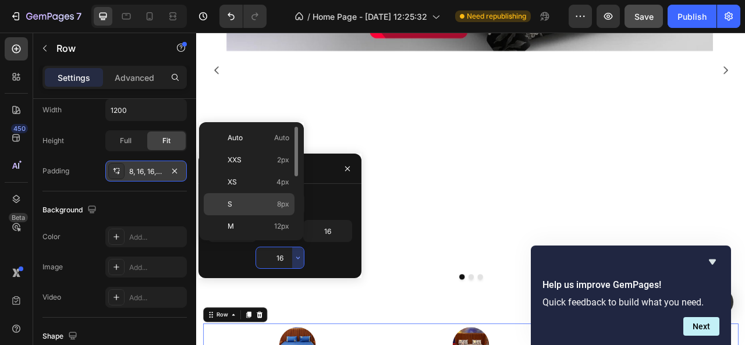
click at [274, 203] on p "S 8px" at bounding box center [259, 204] width 62 height 10
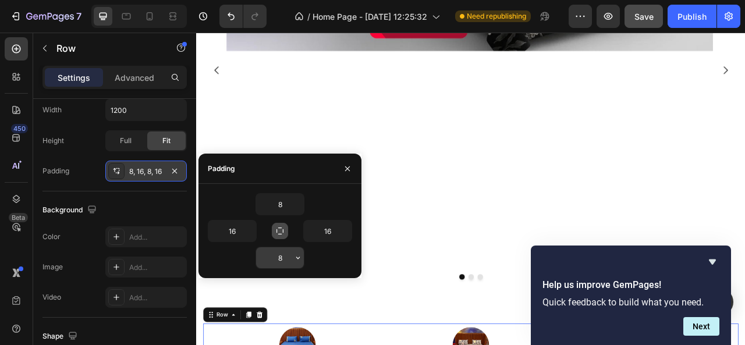
click at [288, 257] on input "8" at bounding box center [280, 257] width 48 height 21
click at [296, 254] on icon "button" at bounding box center [297, 257] width 9 height 9
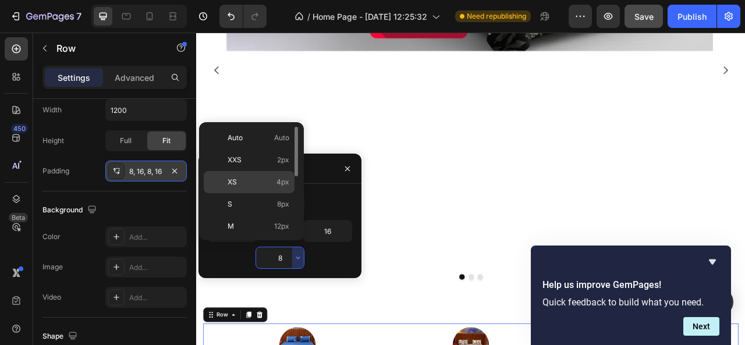
click at [274, 188] on div "XS 4px" at bounding box center [249, 182] width 91 height 22
type input "4"
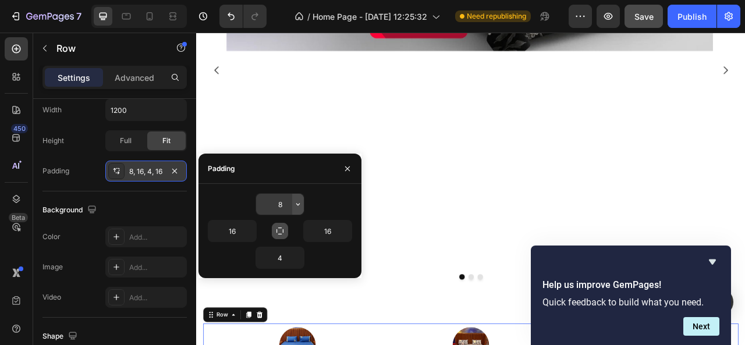
click at [293, 204] on icon "button" at bounding box center [297, 204] width 9 height 9
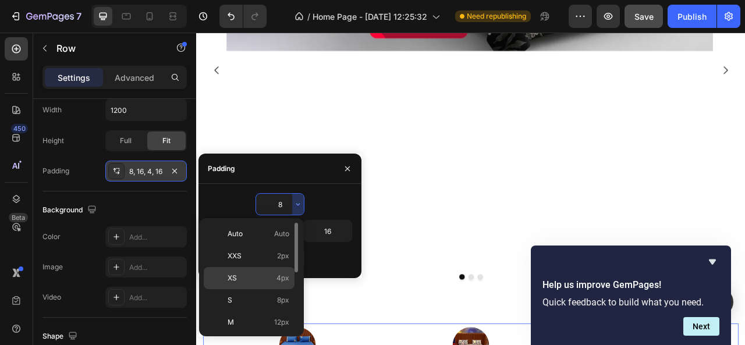
click at [263, 275] on p "XS 4px" at bounding box center [259, 278] width 62 height 10
type input "4"
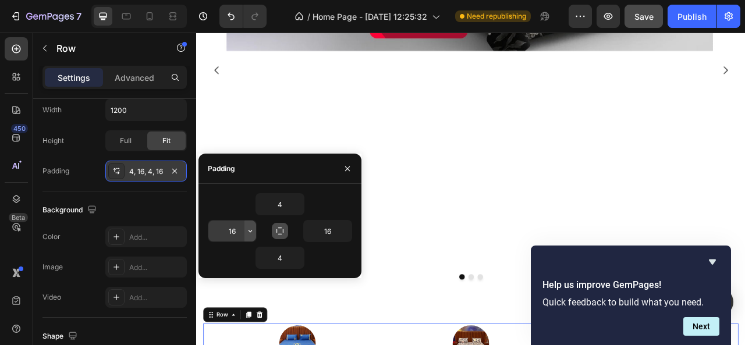
click at [245, 230] on button "button" at bounding box center [251, 231] width 12 height 21
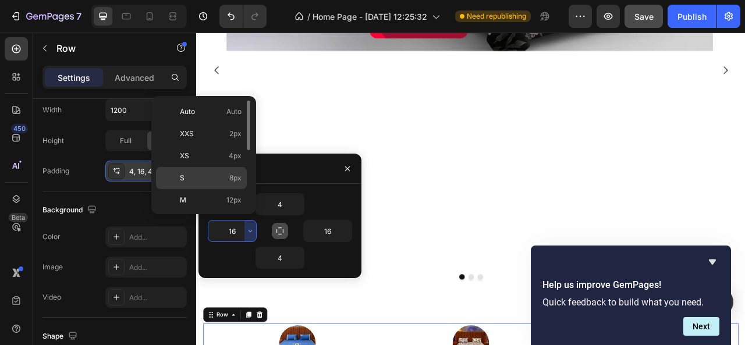
click at [227, 182] on div "S 8px" at bounding box center [201, 178] width 91 height 22
type input "8"
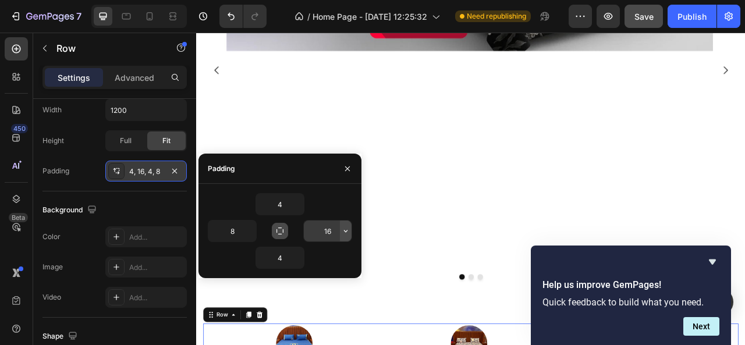
click at [349, 233] on icon "button" at bounding box center [345, 230] width 9 height 9
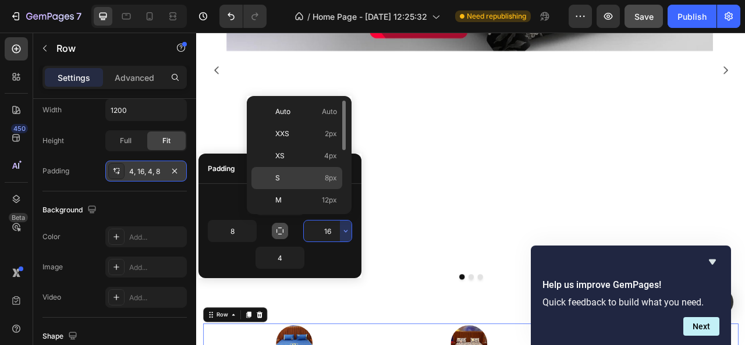
click at [327, 171] on div "S 8px" at bounding box center [297, 178] width 91 height 22
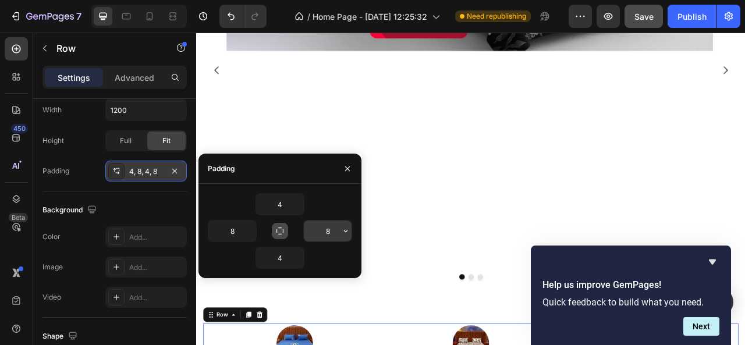
click at [332, 231] on input "8" at bounding box center [328, 231] width 48 height 21
click at [342, 231] on icon "button" at bounding box center [345, 230] width 9 height 9
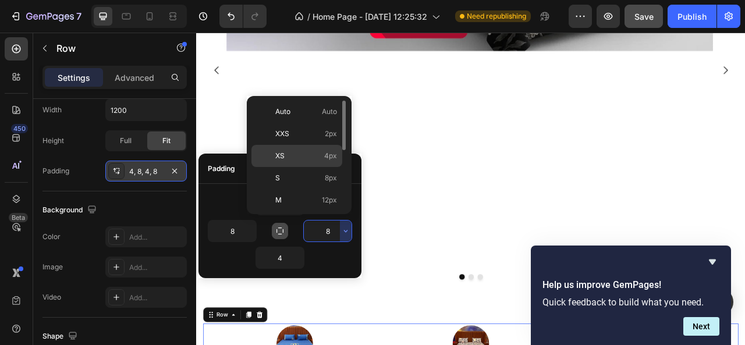
click at [328, 146] on div "XS 4px" at bounding box center [297, 156] width 91 height 22
type input "4"
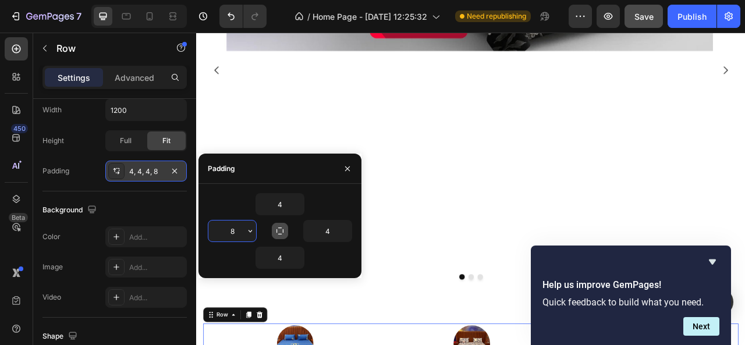
click at [242, 233] on input "8" at bounding box center [232, 231] width 48 height 21
click at [246, 232] on icon "button" at bounding box center [250, 230] width 9 height 9
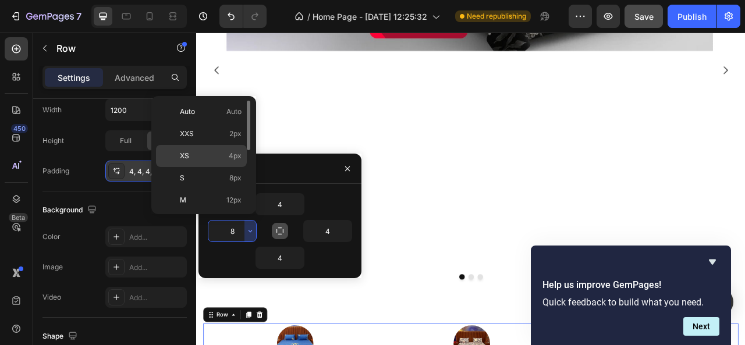
click at [240, 152] on span "4px" at bounding box center [235, 156] width 13 height 10
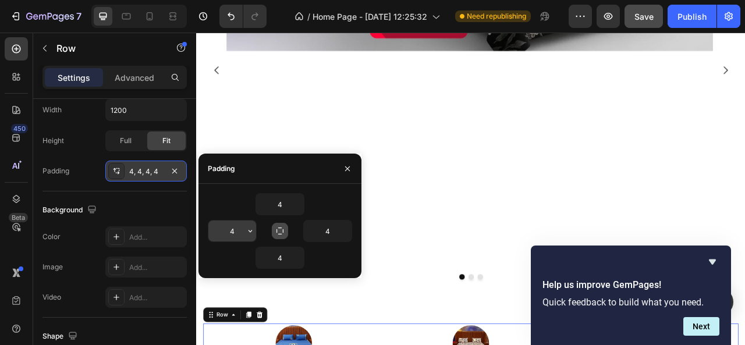
click at [237, 227] on input "4" at bounding box center [232, 231] width 48 height 21
type input "0"
click at [317, 232] on input "4" at bounding box center [328, 231] width 48 height 21
click at [317, 232] on input "0" at bounding box center [328, 231] width 48 height 21
type input "0"
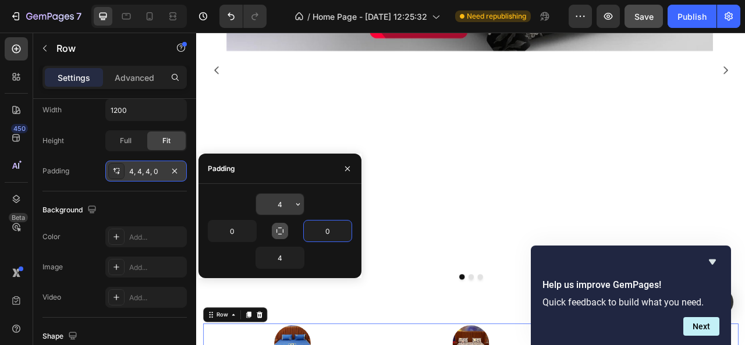
click at [287, 210] on input "4" at bounding box center [280, 204] width 48 height 21
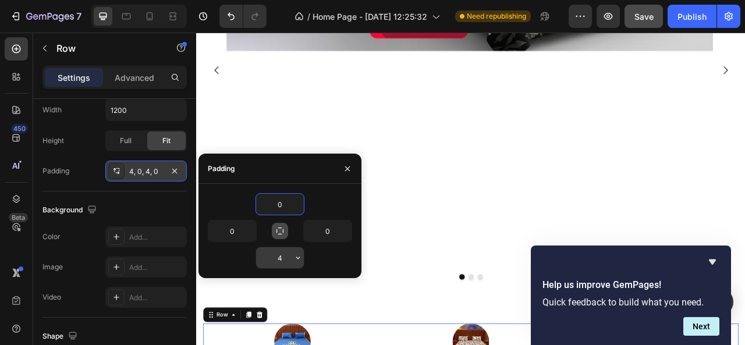
type input "0"
click at [292, 258] on button "button" at bounding box center [298, 257] width 12 height 21
click at [285, 256] on input "4" at bounding box center [280, 257] width 48 height 21
type input "0"
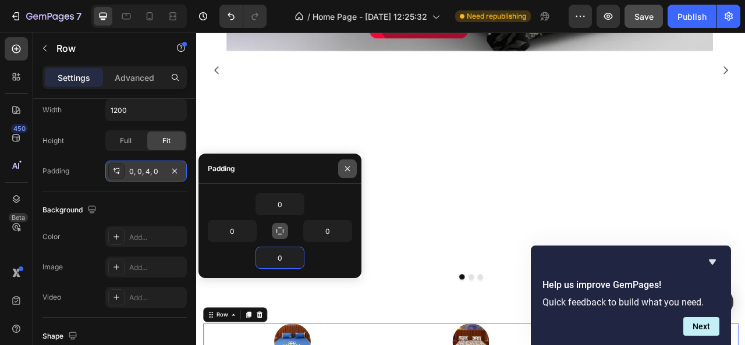
click at [343, 167] on icon "button" at bounding box center [347, 168] width 9 height 9
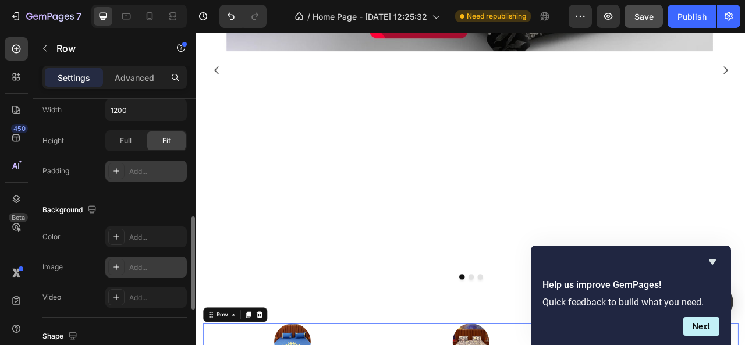
click at [116, 271] on div at bounding box center [116, 267] width 16 height 16
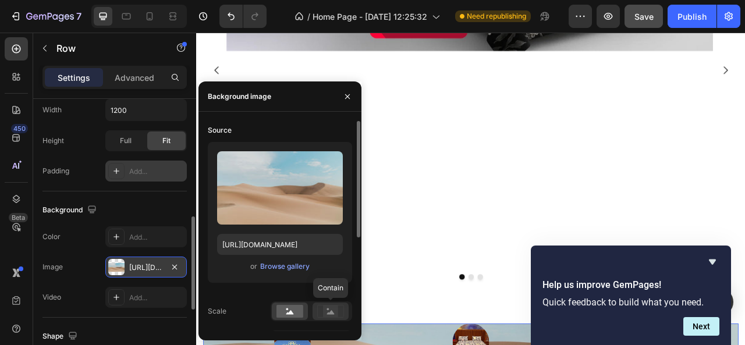
click at [323, 316] on icon at bounding box center [330, 311] width 27 height 13
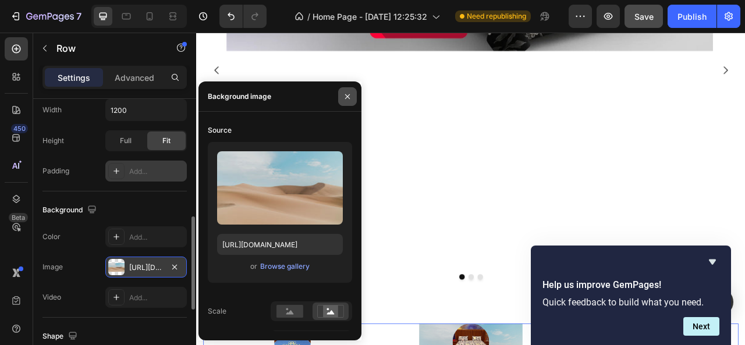
click at [344, 90] on button "button" at bounding box center [347, 96] width 19 height 19
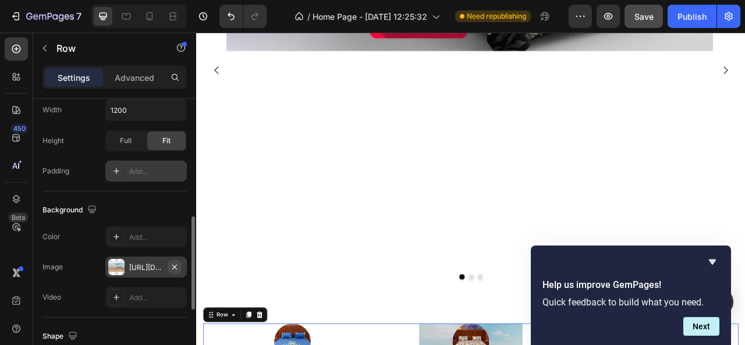
click at [178, 263] on icon "button" at bounding box center [174, 267] width 9 height 9
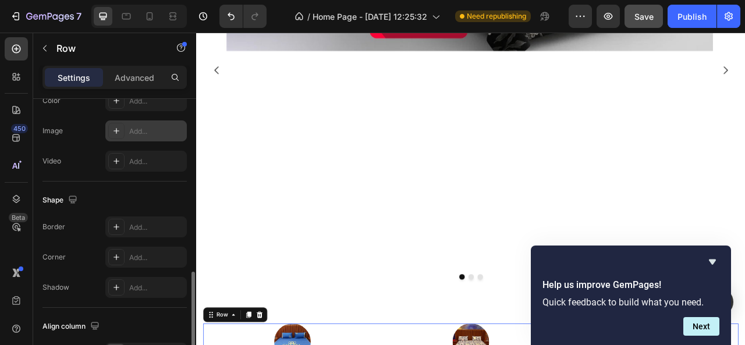
scroll to position [501, 0]
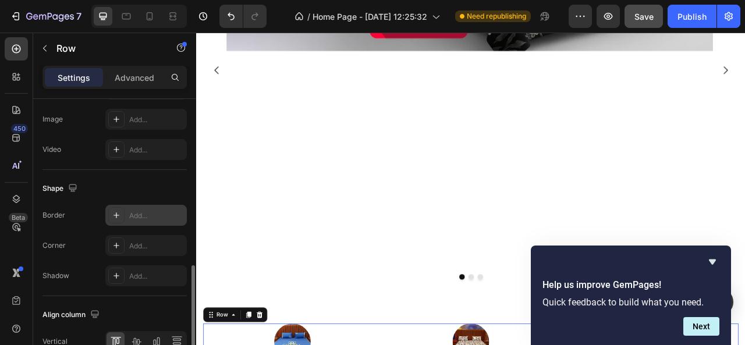
click at [111, 207] on div at bounding box center [116, 215] width 16 height 16
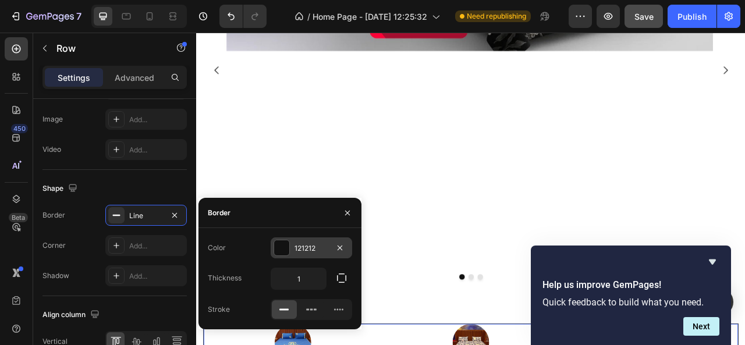
click at [279, 245] on div at bounding box center [281, 247] width 15 height 15
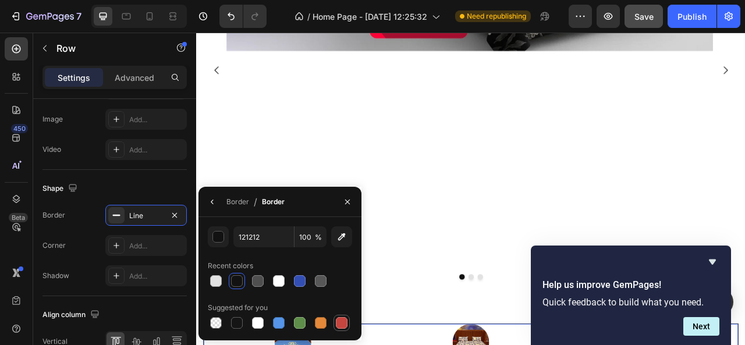
click at [344, 325] on div at bounding box center [342, 323] width 12 height 12
type input "C5453F"
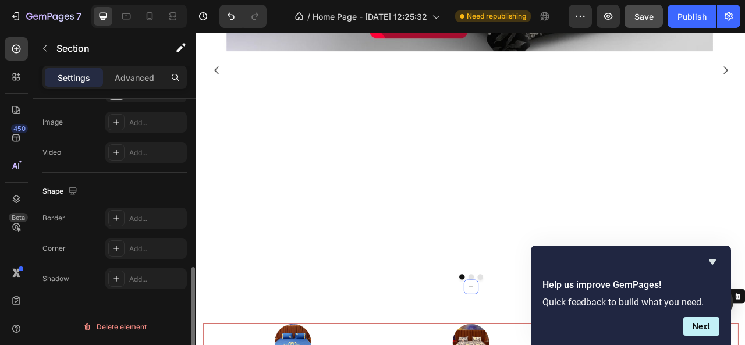
scroll to position [0, 0]
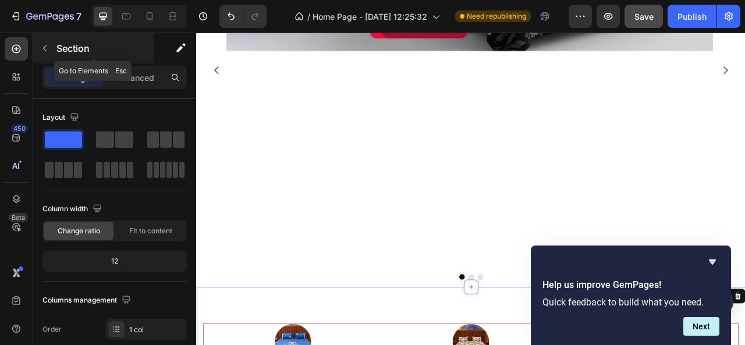
click at [43, 48] on icon "button" at bounding box center [44, 48] width 9 height 9
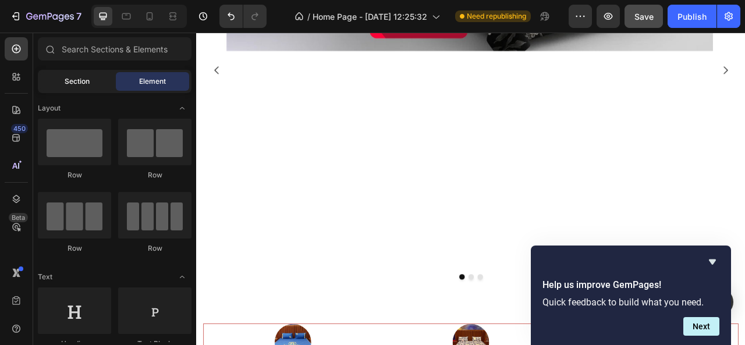
click at [77, 81] on span "Section" at bounding box center [77, 81] width 25 height 10
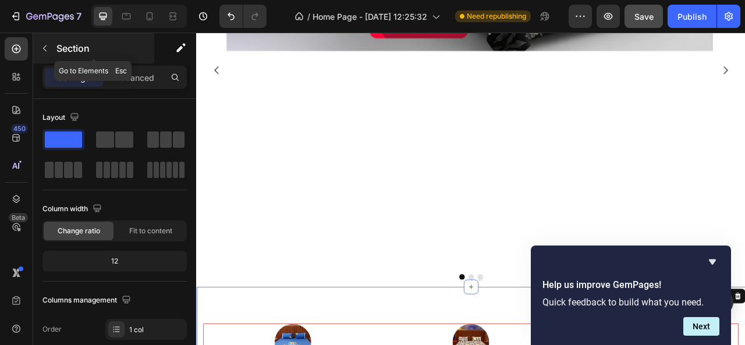
click at [48, 49] on icon "button" at bounding box center [44, 48] width 9 height 9
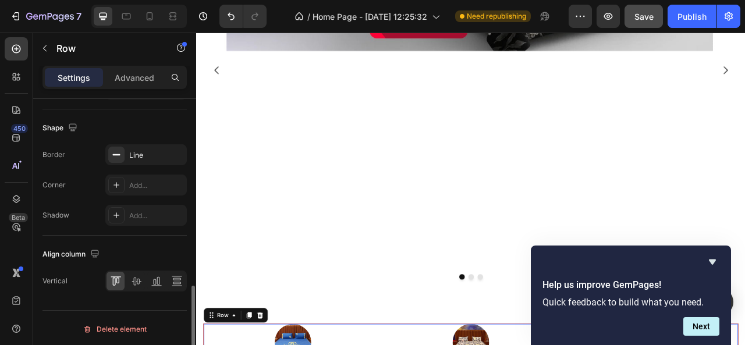
scroll to position [507, 0]
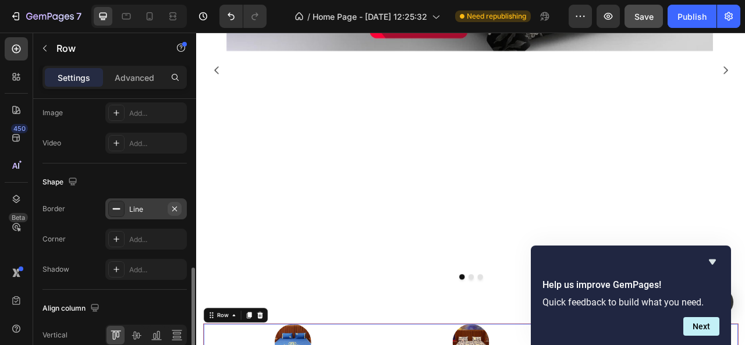
click at [178, 205] on icon "button" at bounding box center [174, 208] width 9 height 9
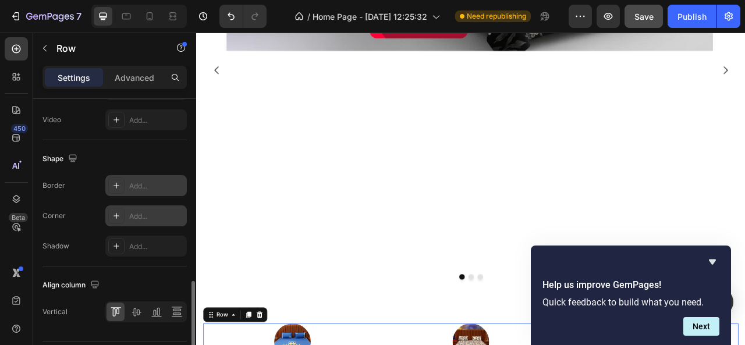
scroll to position [534, 0]
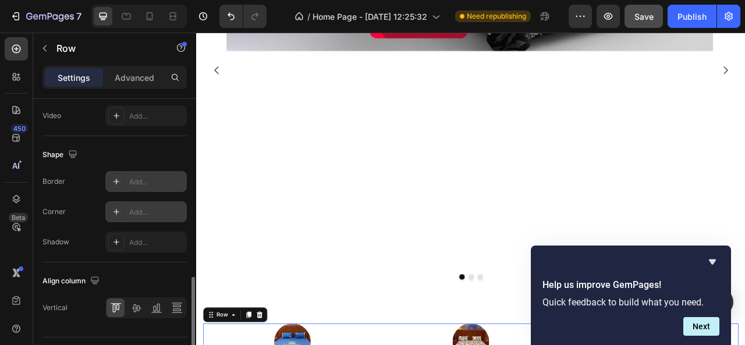
click at [141, 213] on div "Add..." at bounding box center [156, 212] width 55 height 10
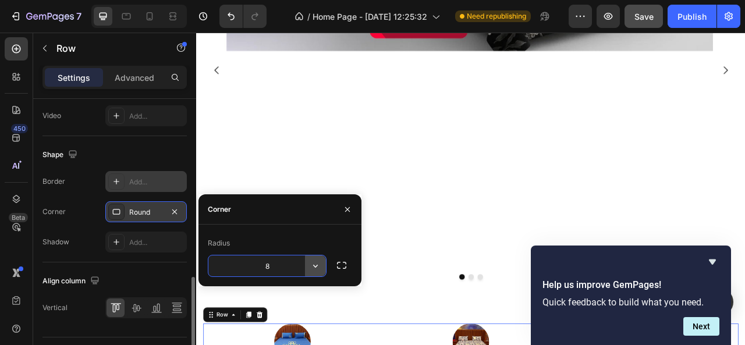
click at [313, 270] on icon "button" at bounding box center [316, 266] width 12 height 12
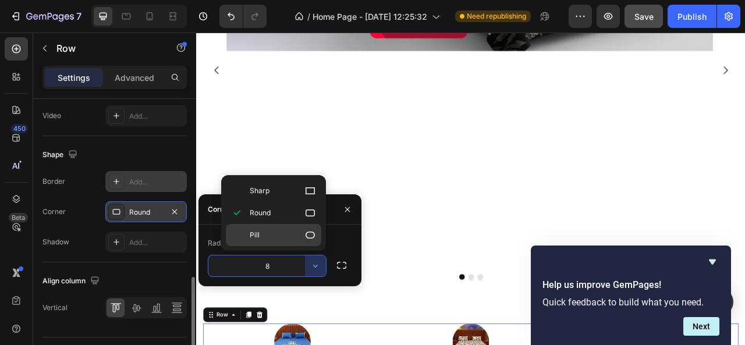
click at [302, 240] on div "Pill" at bounding box center [273, 235] width 95 height 22
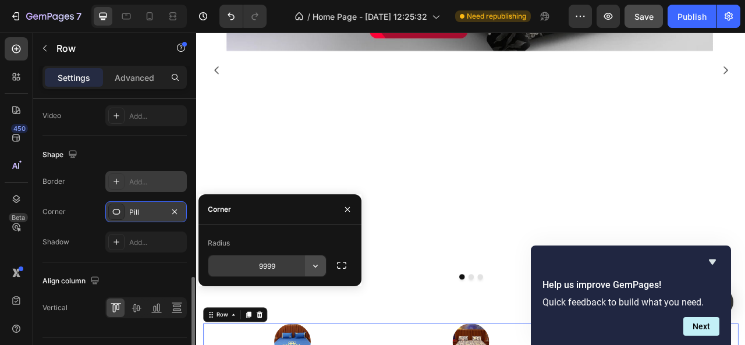
click at [314, 267] on icon "button" at bounding box center [316, 266] width 12 height 12
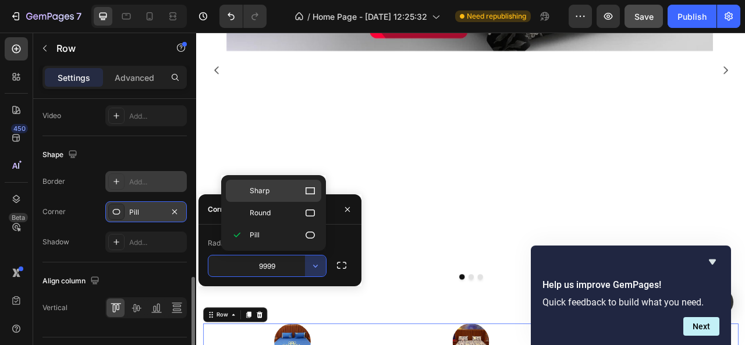
click at [306, 195] on icon at bounding box center [310, 191] width 12 height 12
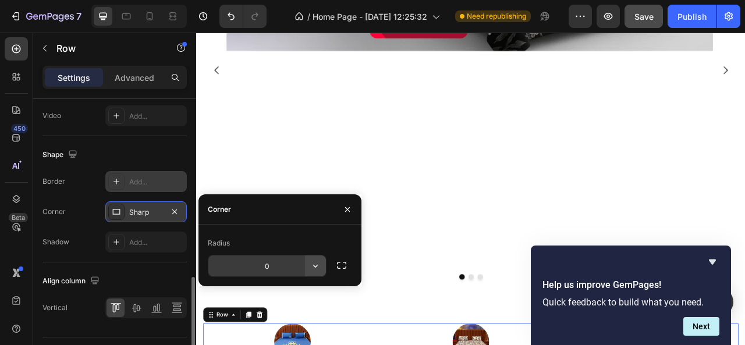
click at [317, 264] on icon "button" at bounding box center [316, 266] width 12 height 12
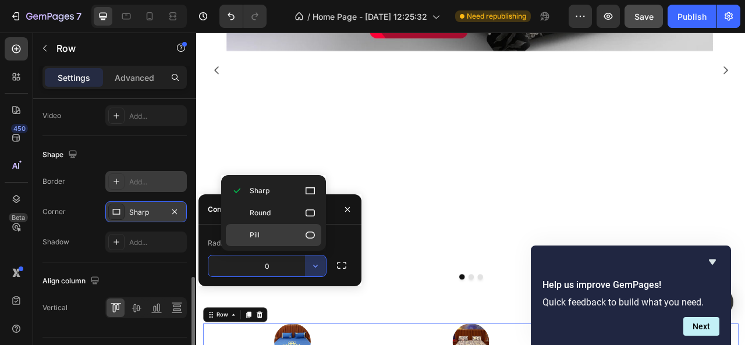
click at [307, 233] on icon at bounding box center [310, 235] width 12 height 12
type input "9999"
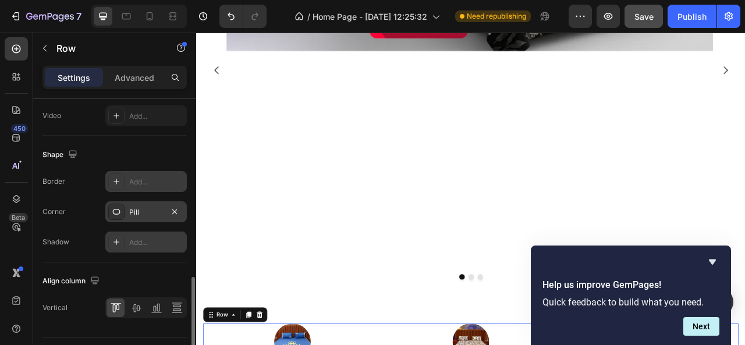
click at [126, 240] on div "Add..." at bounding box center [146, 242] width 82 height 21
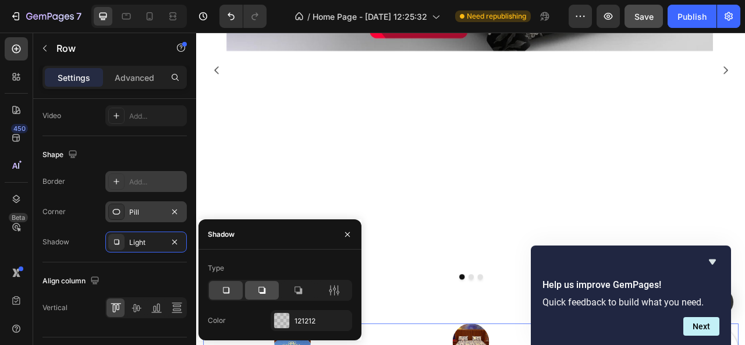
click at [264, 291] on icon at bounding box center [261, 290] width 7 height 7
click at [293, 290] on icon at bounding box center [298, 291] width 12 height 12
click at [331, 291] on icon at bounding box center [334, 291] width 12 height 12
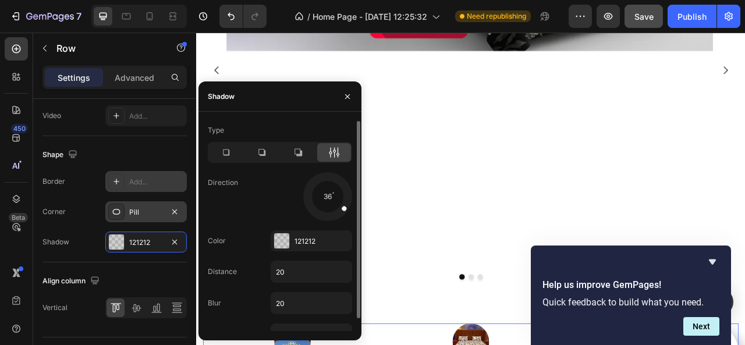
click at [341, 206] on div at bounding box center [337, 204] width 25 height 21
click at [344, 95] on icon "button" at bounding box center [347, 96] width 9 height 9
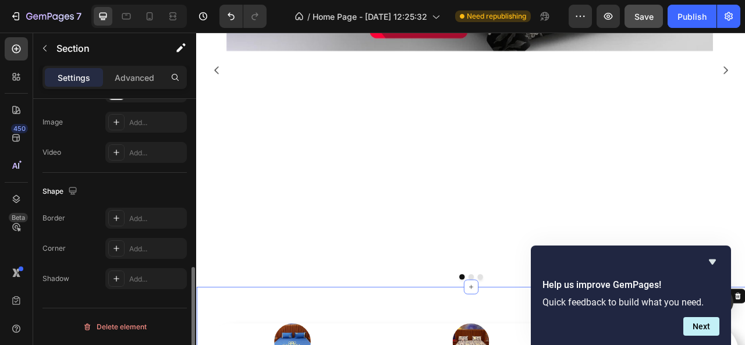
scroll to position [0, 0]
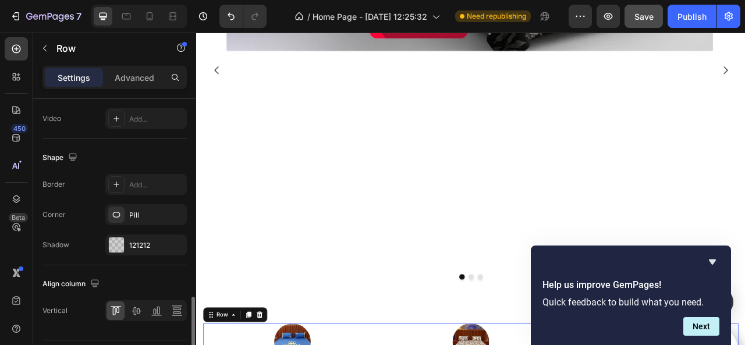
scroll to position [561, 0]
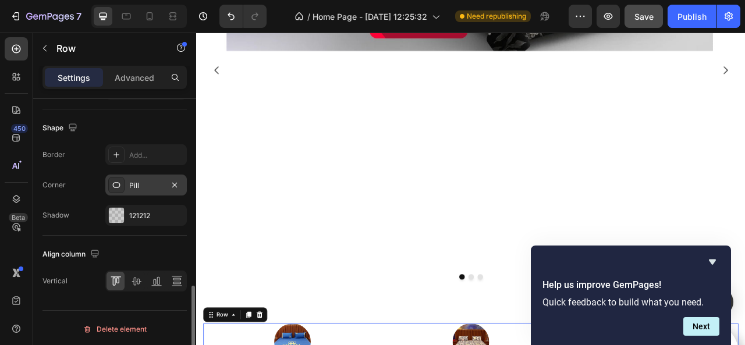
click at [136, 186] on div "Pill" at bounding box center [146, 185] width 34 height 10
click at [136, 284] on icon at bounding box center [136, 281] width 12 height 12
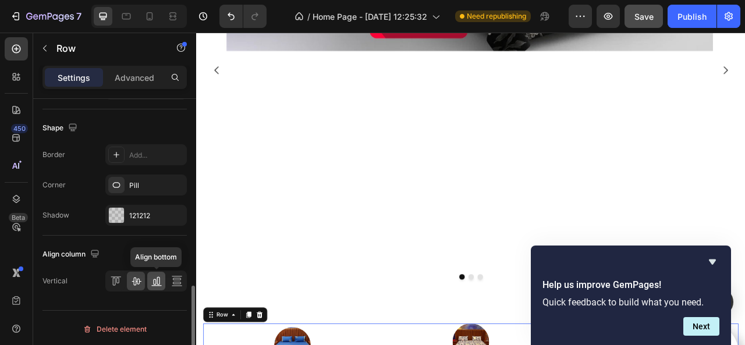
click at [154, 281] on icon at bounding box center [157, 281] width 12 height 12
click at [157, 277] on icon at bounding box center [158, 281] width 3 height 8
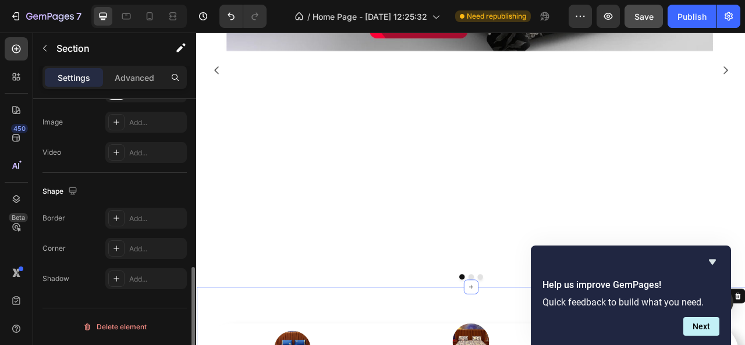
scroll to position [0, 0]
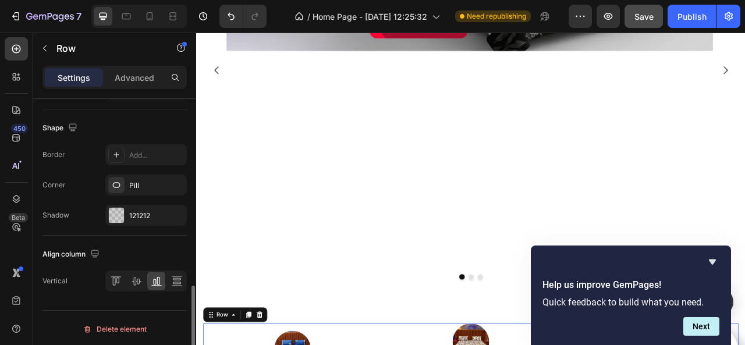
scroll to position [561, 0]
click at [160, 281] on icon at bounding box center [157, 281] width 12 height 12
click at [134, 278] on icon at bounding box center [136, 282] width 9 height 8
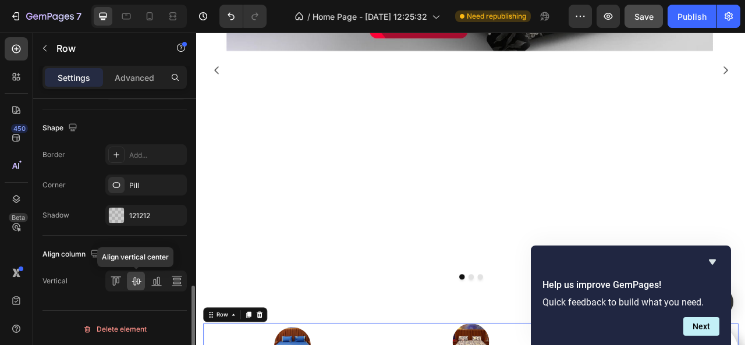
click at [134, 278] on icon at bounding box center [136, 282] width 9 height 8
click at [179, 282] on icon at bounding box center [177, 281] width 12 height 12
click at [155, 277] on icon at bounding box center [157, 281] width 12 height 12
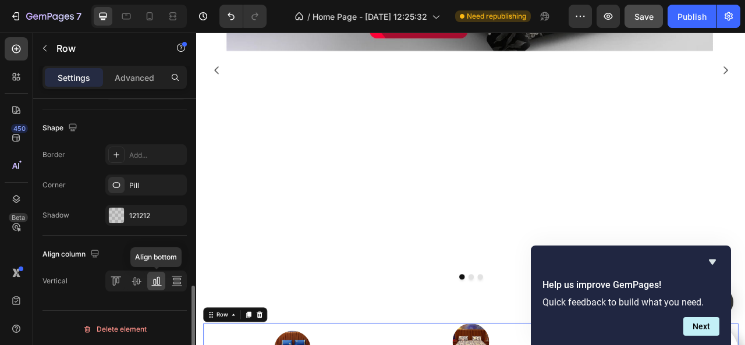
click at [155, 277] on icon at bounding box center [157, 281] width 12 height 12
click at [133, 272] on div at bounding box center [136, 281] width 18 height 19
click at [153, 275] on icon at bounding box center [157, 281] width 12 height 12
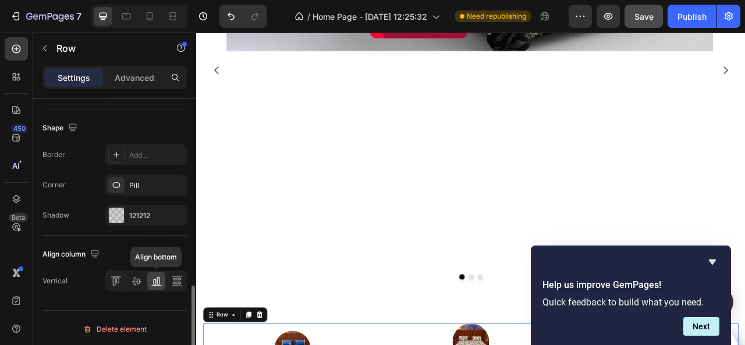
click at [153, 275] on icon at bounding box center [157, 281] width 12 height 12
click at [180, 284] on icon at bounding box center [177, 281] width 12 height 12
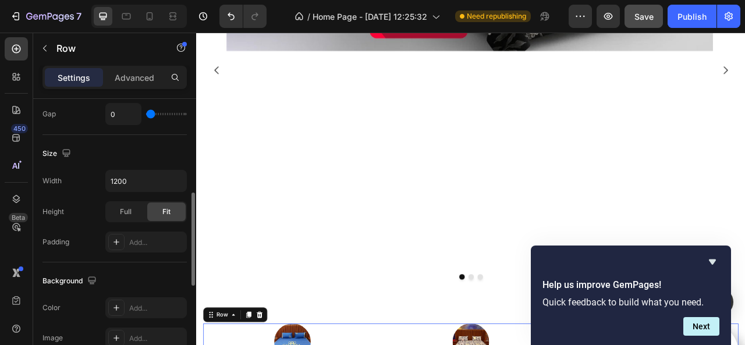
scroll to position [278, 0]
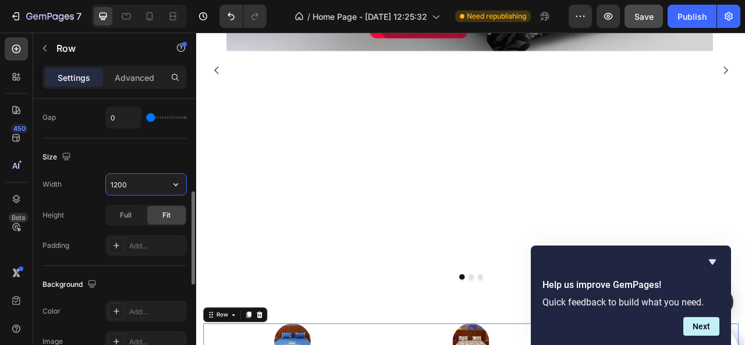
click at [133, 178] on input "1200" at bounding box center [146, 184] width 80 height 21
click at [173, 183] on icon "button" at bounding box center [176, 185] width 12 height 12
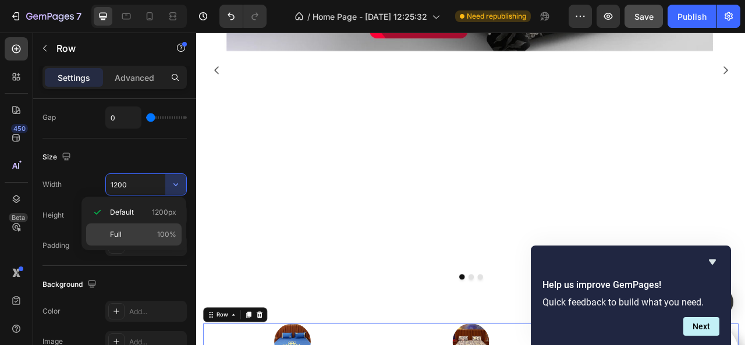
click at [158, 228] on div "Full 100%" at bounding box center [133, 235] width 95 height 22
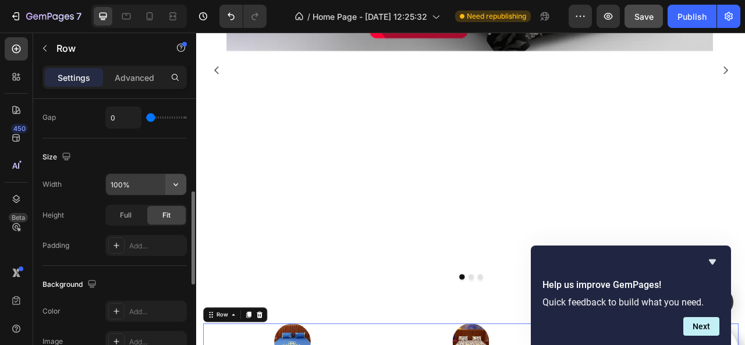
click at [173, 187] on icon "button" at bounding box center [176, 185] width 12 height 12
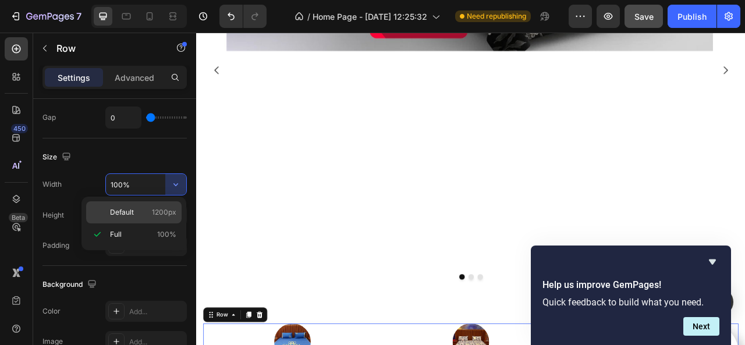
click at [158, 215] on span "1200px" at bounding box center [164, 212] width 24 height 10
type input "1200"
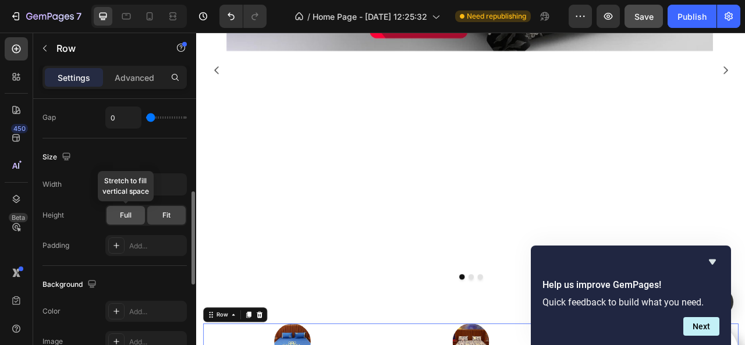
click at [126, 213] on span "Full" at bounding box center [126, 215] width 12 height 10
click at [158, 209] on div "Fit" at bounding box center [166, 215] width 38 height 19
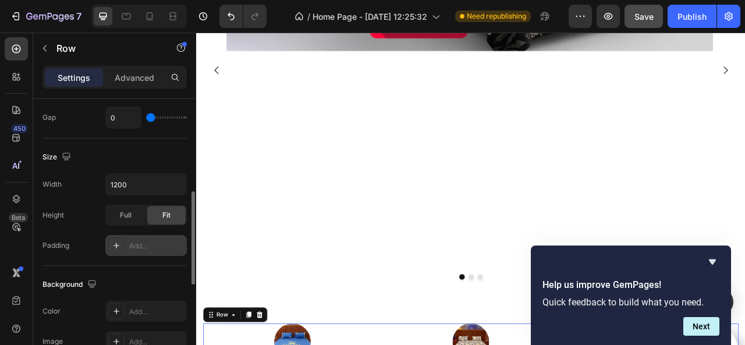
click at [117, 247] on icon at bounding box center [116, 245] width 9 height 9
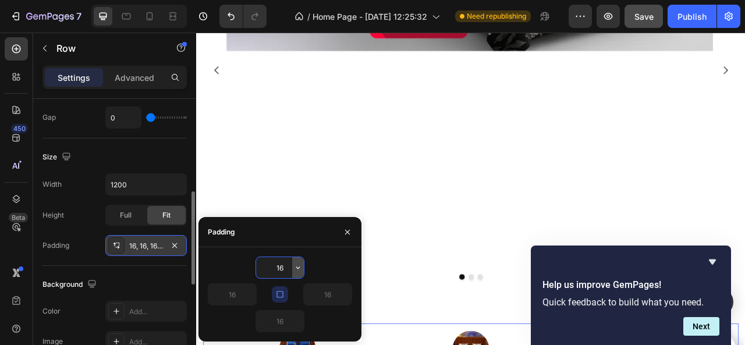
click at [298, 271] on icon "button" at bounding box center [297, 267] width 9 height 9
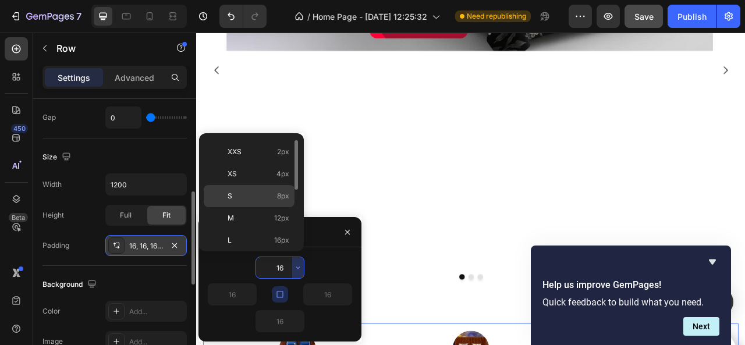
scroll to position [15, 0]
click at [275, 203] on p "S 8px" at bounding box center [259, 200] width 62 height 10
type input "8"
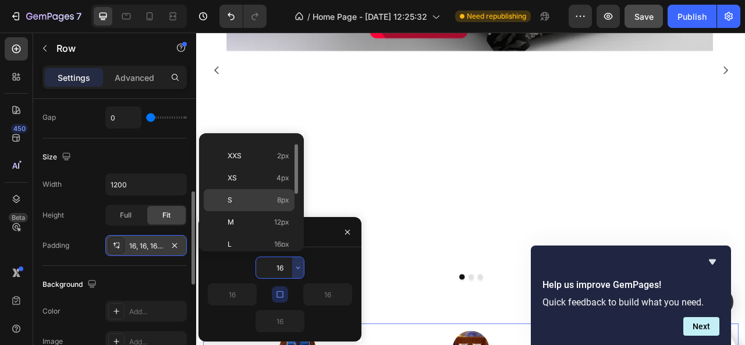
type input "8"
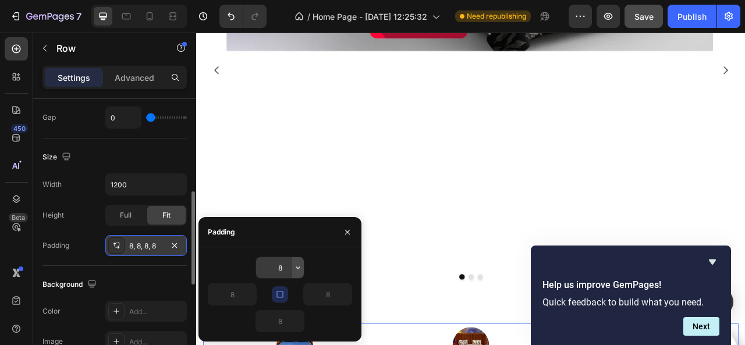
click at [297, 267] on icon "button" at bounding box center [297, 267] width 9 height 9
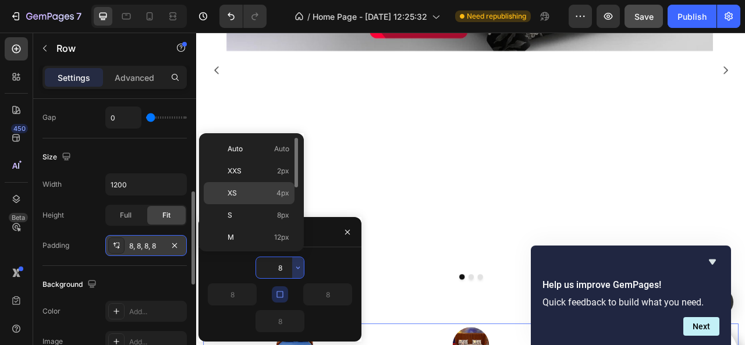
click at [287, 196] on span "4px" at bounding box center [283, 193] width 13 height 10
type input "4"
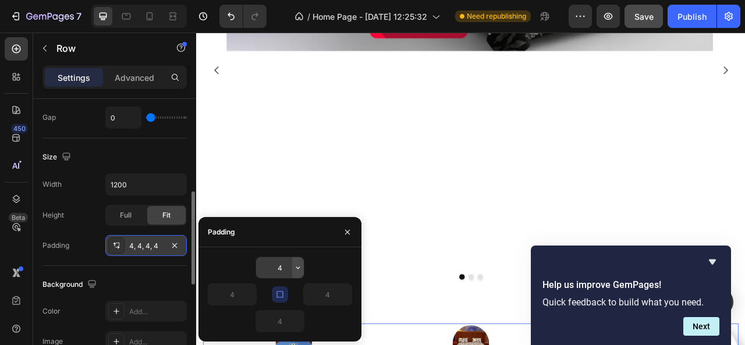
click at [298, 267] on icon "button" at bounding box center [297, 267] width 9 height 9
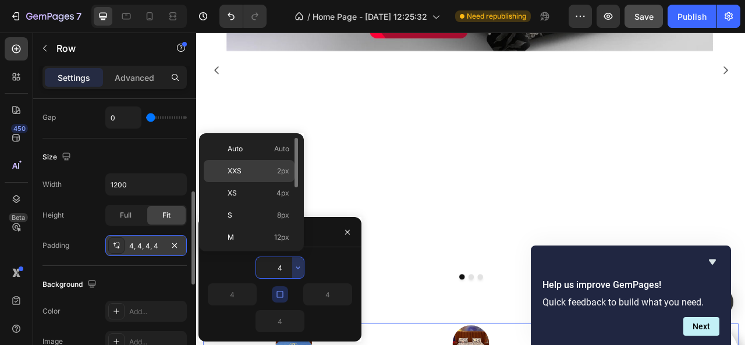
click at [276, 165] on div "XXS 2px" at bounding box center [249, 171] width 91 height 22
type input "2"
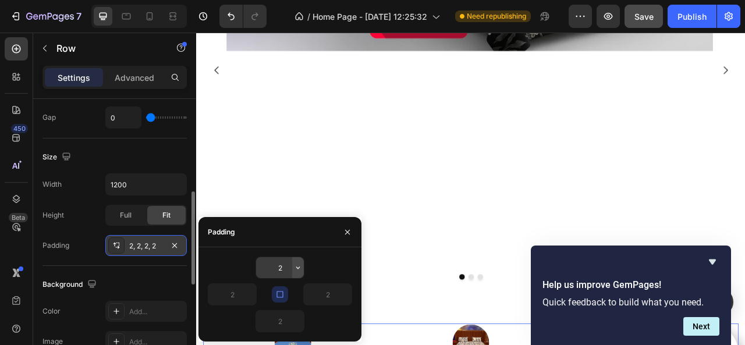
click at [295, 263] on icon "button" at bounding box center [297, 267] width 9 height 9
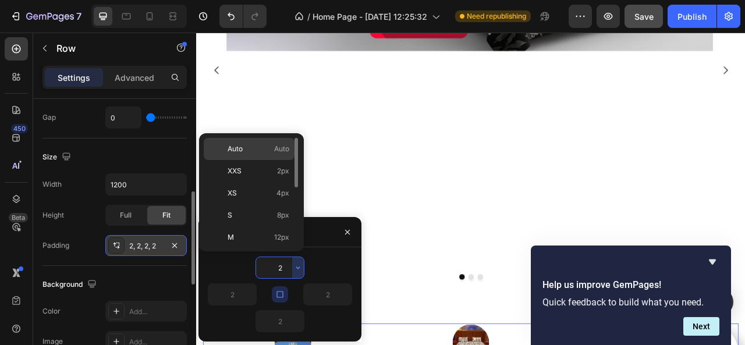
click at [240, 143] on div "Auto Auto" at bounding box center [249, 149] width 91 height 22
type input "Auto"
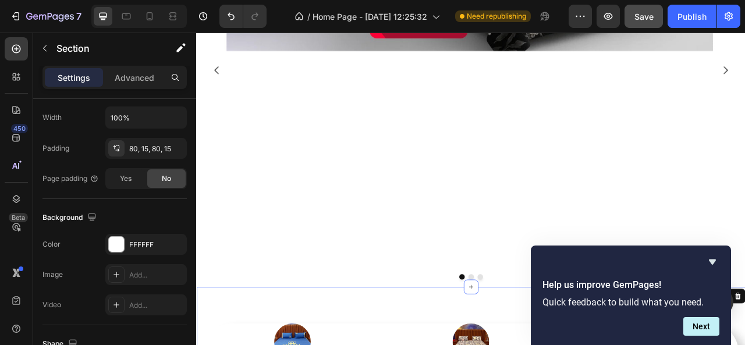
scroll to position [0, 0]
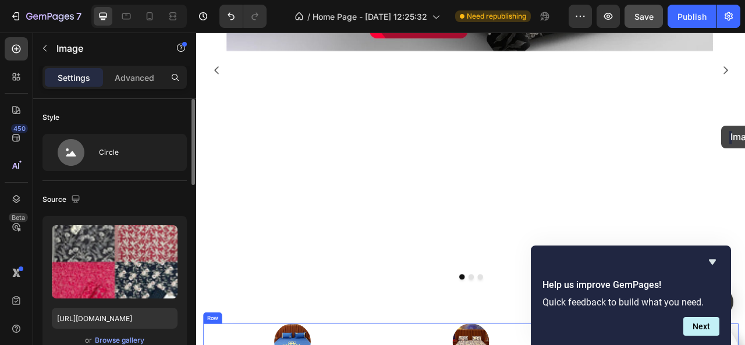
drag, startPoint x: 844, startPoint y: 111, endPoint x: 865, endPoint y: 151, distance: 45.0
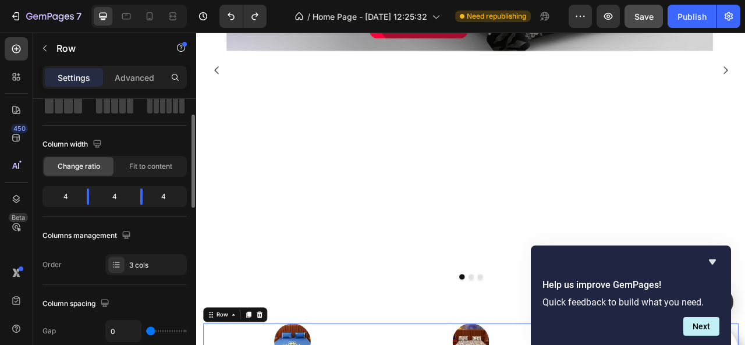
scroll to position [61, 0]
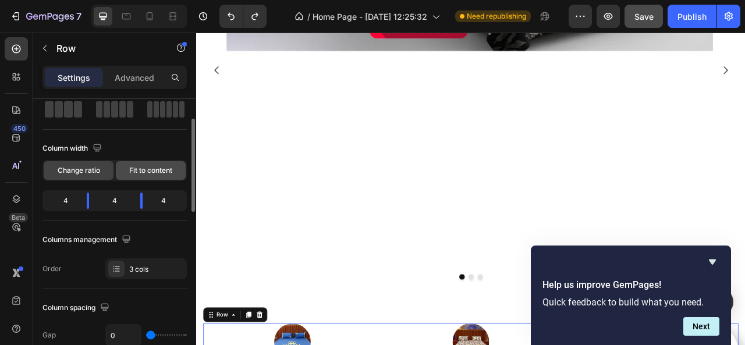
click at [158, 173] on span "Fit to content" at bounding box center [150, 170] width 43 height 10
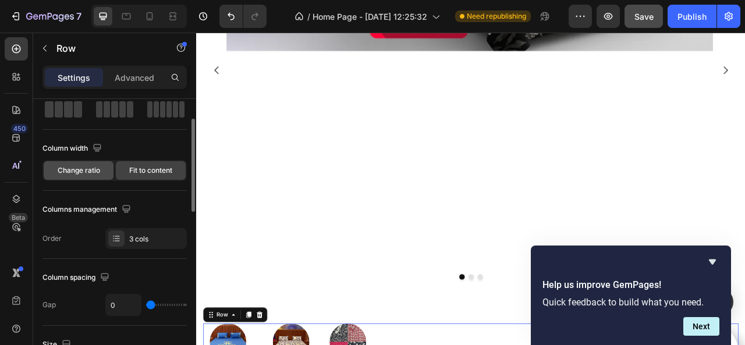
click at [102, 169] on div "Change ratio" at bounding box center [79, 170] width 70 height 19
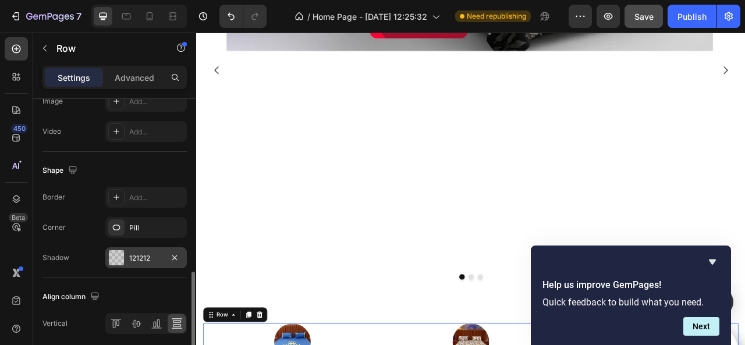
scroll to position [507, 0]
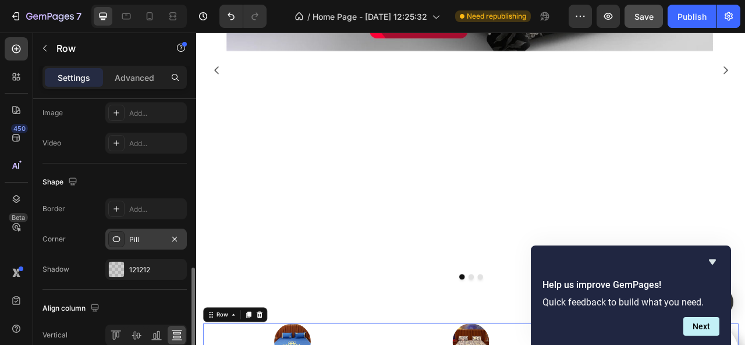
click at [116, 231] on div at bounding box center [116, 239] width 16 height 16
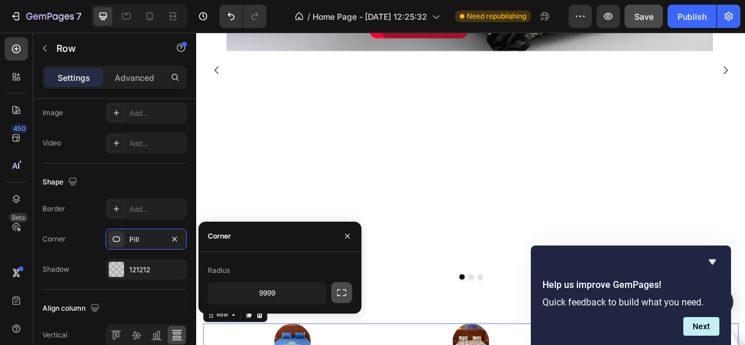
click at [339, 292] on icon "button" at bounding box center [342, 293] width 12 height 12
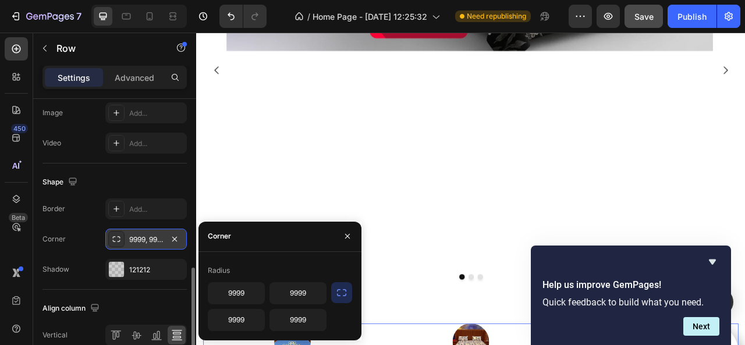
click at [110, 238] on div at bounding box center [116, 239] width 16 height 16
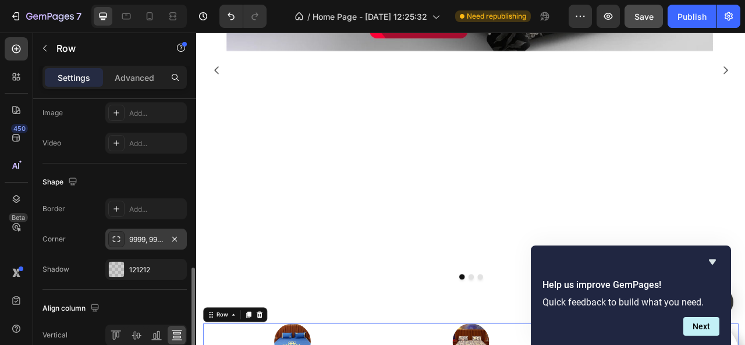
click at [110, 238] on div at bounding box center [116, 239] width 16 height 16
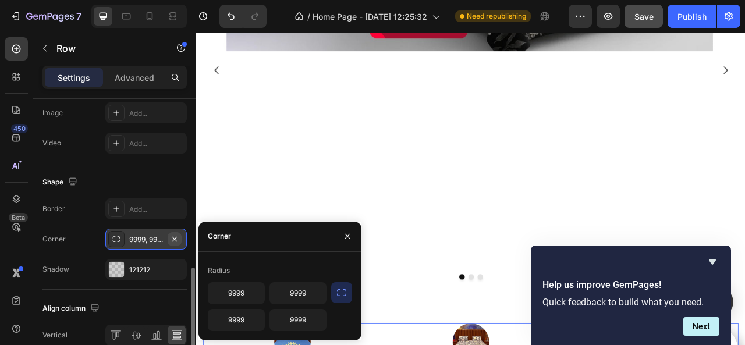
click at [172, 236] on icon "button" at bounding box center [174, 238] width 5 height 5
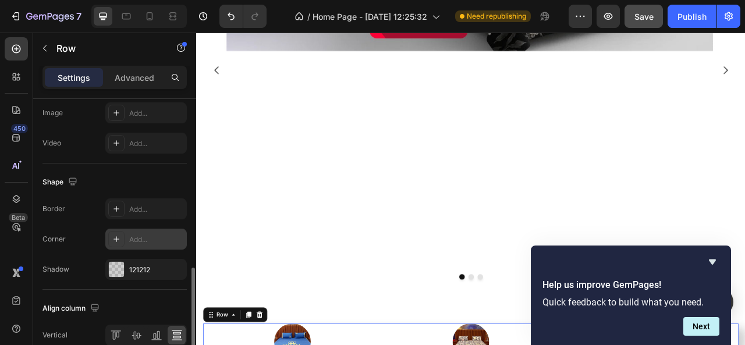
click at [171, 176] on div "Shape" at bounding box center [115, 182] width 144 height 19
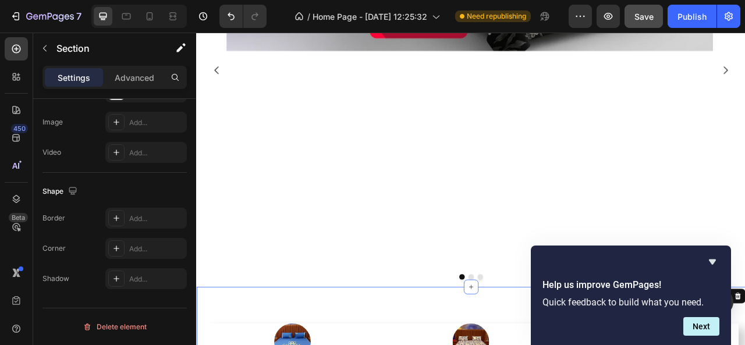
scroll to position [0, 0]
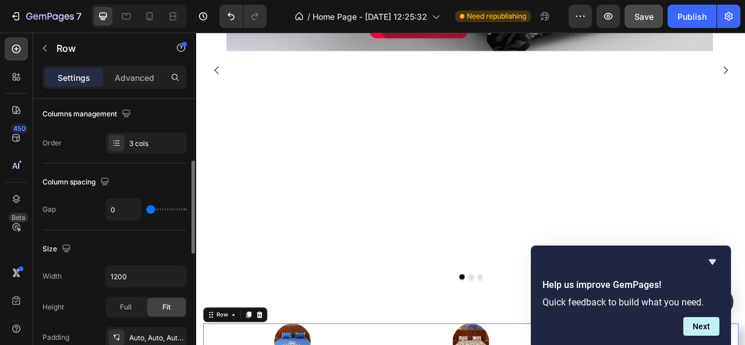
scroll to position [190, 0]
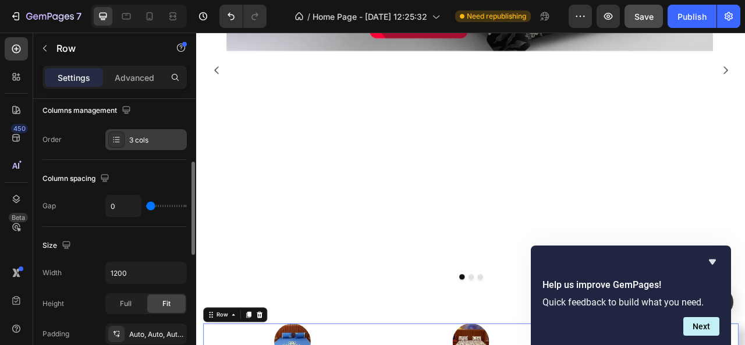
click at [118, 144] on div at bounding box center [116, 140] width 16 height 16
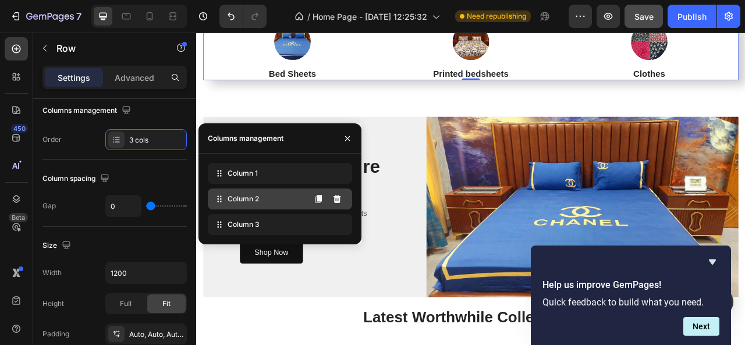
scroll to position [306, 0]
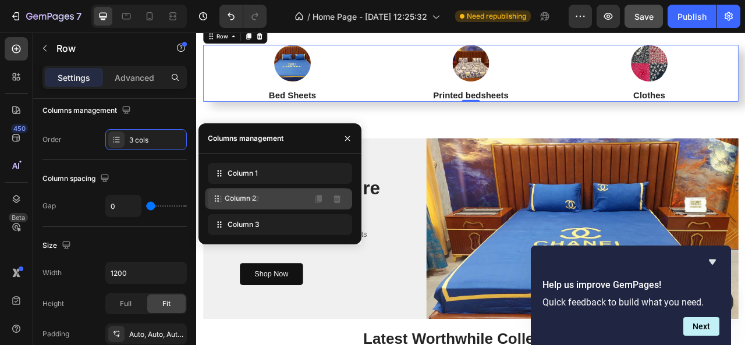
click at [267, 192] on div "Column 2" at bounding box center [280, 199] width 144 height 21
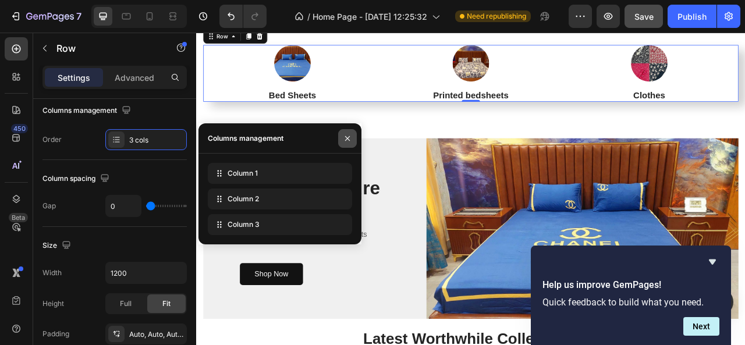
click at [348, 137] on icon "button" at bounding box center [347, 138] width 9 height 9
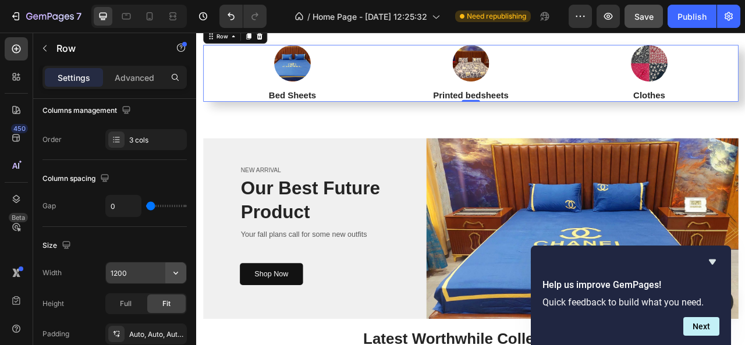
click at [175, 271] on icon "button" at bounding box center [176, 273] width 12 height 12
click at [137, 271] on input "1200" at bounding box center [146, 273] width 80 height 21
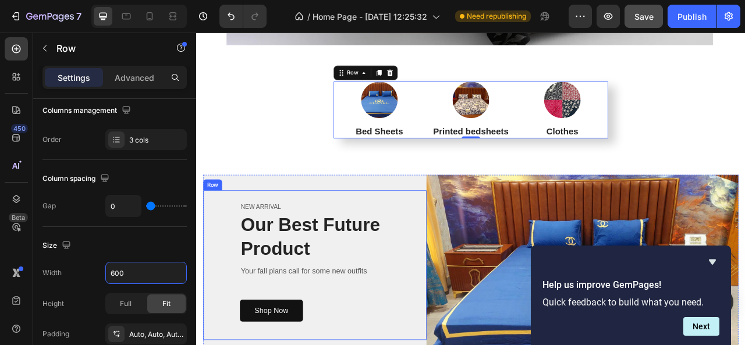
scroll to position [245, 0]
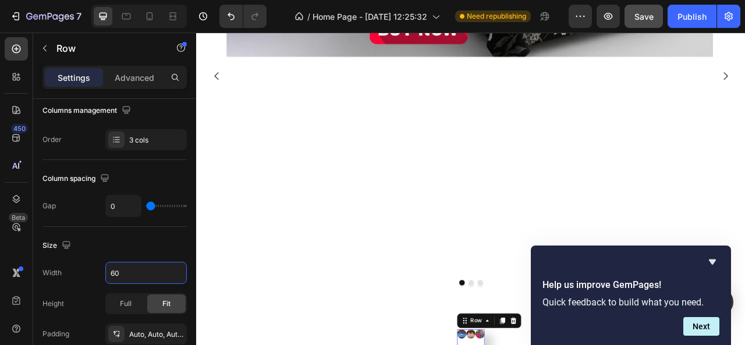
type input "6"
type input "8"
type input "9"
type input "1"
type input "950"
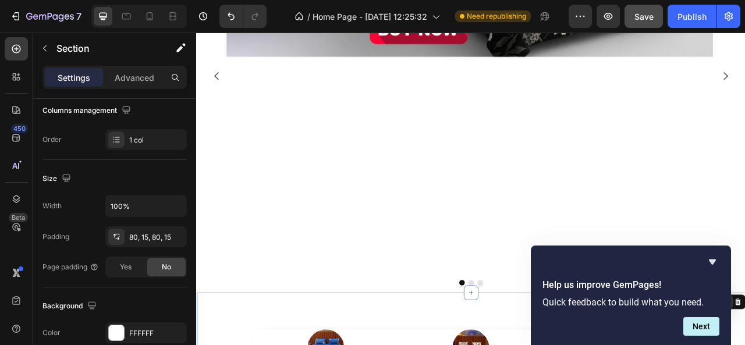
scroll to position [0, 0]
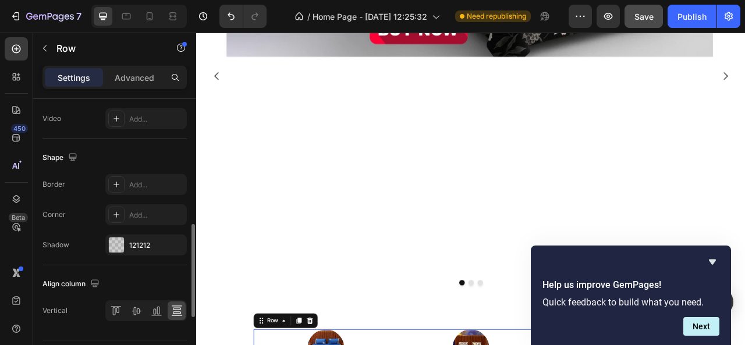
scroll to position [536, 0]
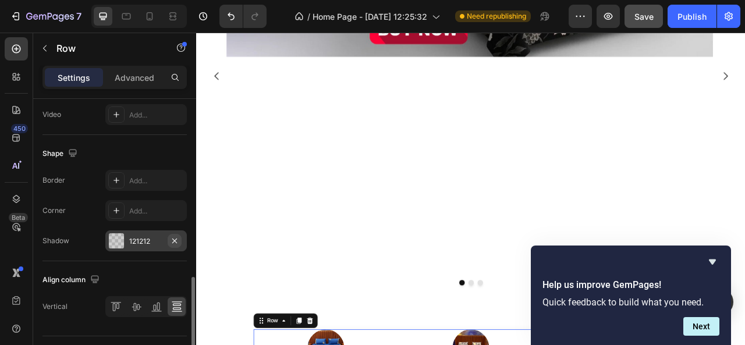
click at [170, 236] on icon "button" at bounding box center [174, 240] width 9 height 9
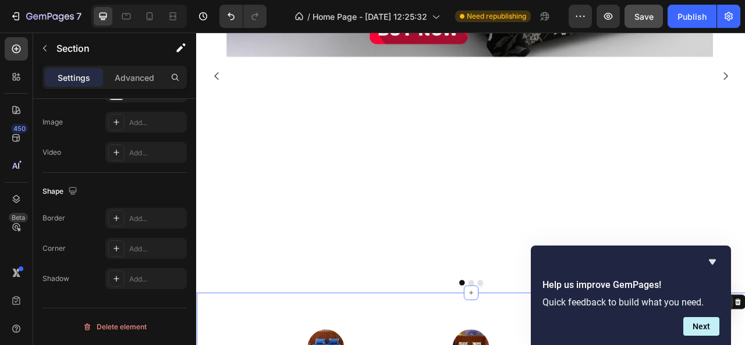
scroll to position [0, 0]
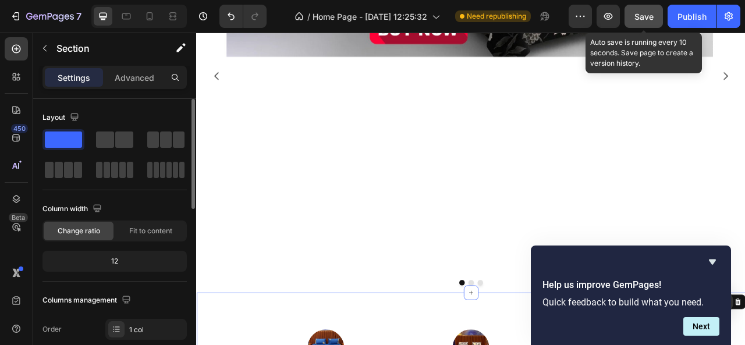
click at [635, 16] on span "Save" at bounding box center [644, 17] width 19 height 10
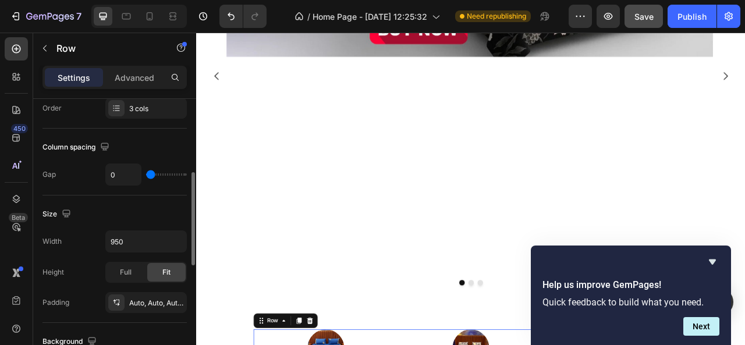
scroll to position [225, 0]
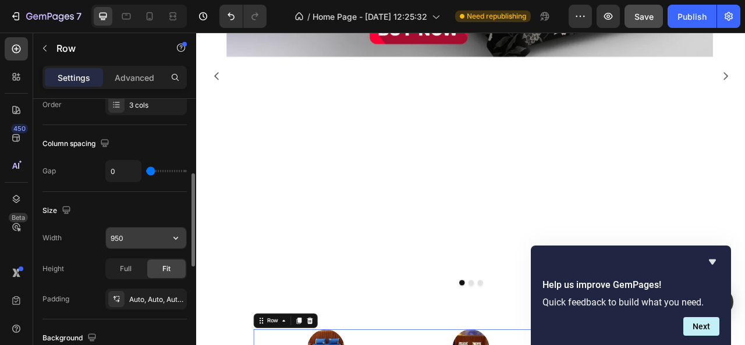
click at [125, 236] on input "950" at bounding box center [146, 238] width 80 height 21
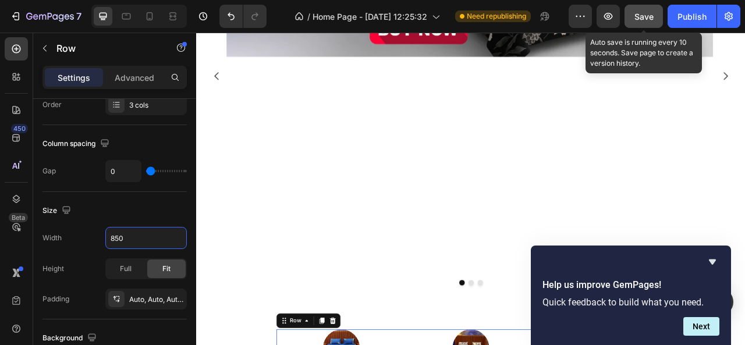
type input "850"
click at [628, 13] on button "Save" at bounding box center [644, 16] width 38 height 23
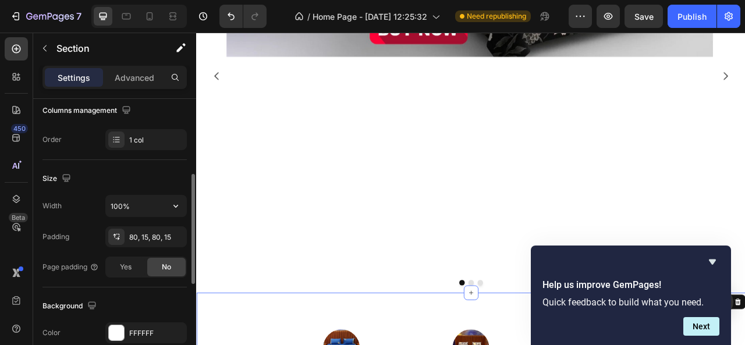
scroll to position [198, 0]
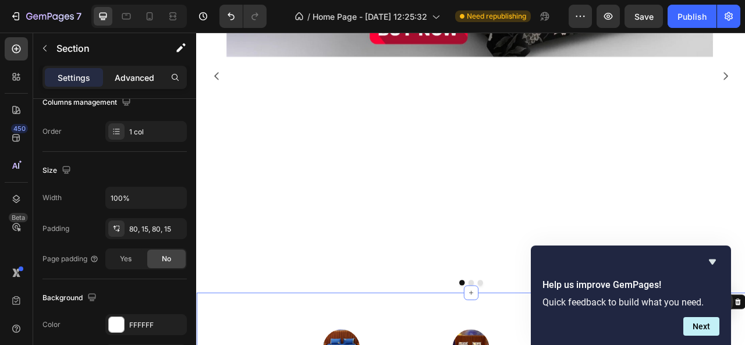
click at [137, 73] on p "Advanced" at bounding box center [135, 78] width 40 height 12
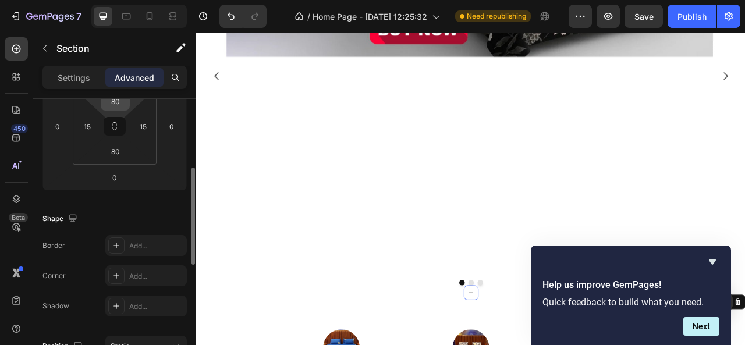
click at [121, 100] on input "80" at bounding box center [115, 101] width 23 height 17
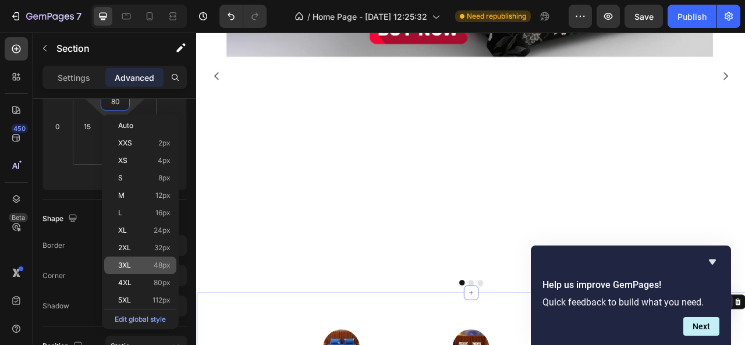
click at [163, 265] on span "48px" at bounding box center [162, 265] width 17 height 8
type input "48"
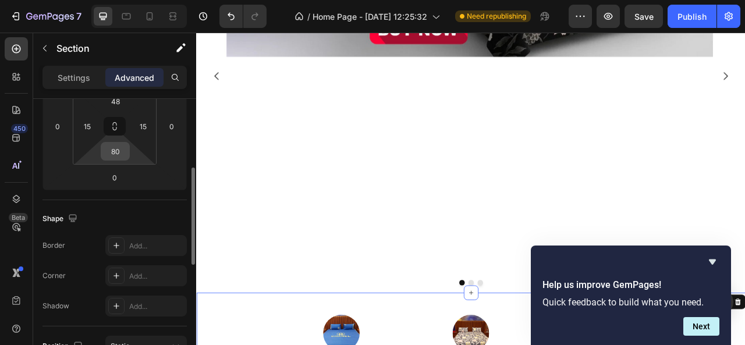
click at [121, 153] on input "80" at bounding box center [115, 151] width 23 height 17
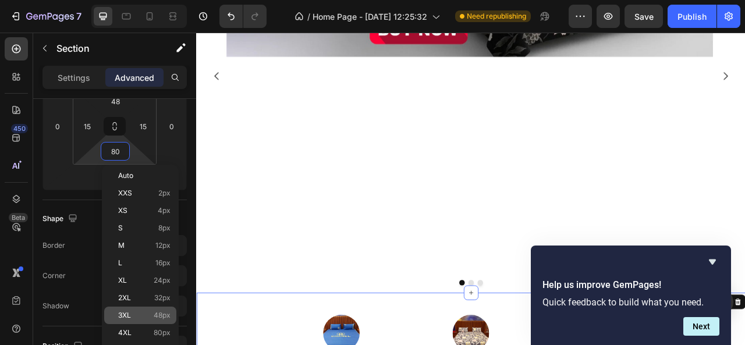
click at [165, 313] on span "48px" at bounding box center [162, 315] width 17 height 8
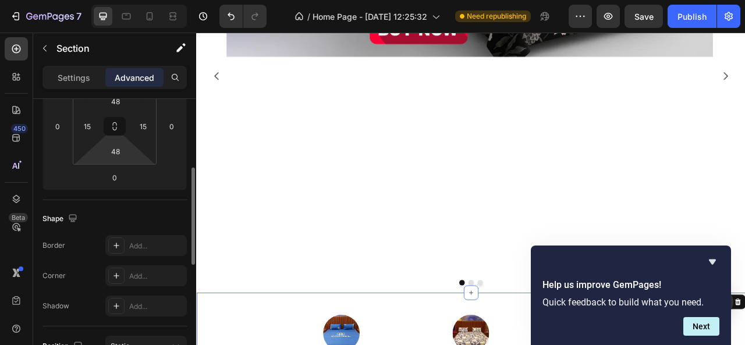
click at [126, 0] on html "7 / Home Page - [DATE] 12:25:32 Need republishing Preview Save Publish 450 Beta…" at bounding box center [372, 0] width 745 height 0
click at [126, 0] on html "7 / Home Page - [DATE] 12:25:32 Need republishing Preview Publish 450 Beta Sect…" at bounding box center [372, 0] width 745 height 0
click at [121, 154] on input "3" at bounding box center [115, 151] width 23 height 17
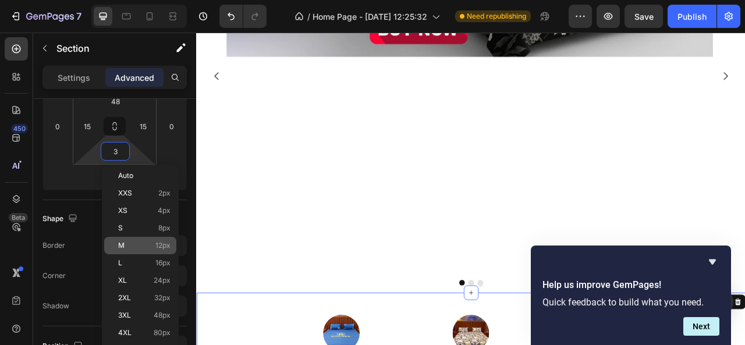
click at [163, 240] on div "M 12px" at bounding box center [140, 245] width 72 height 17
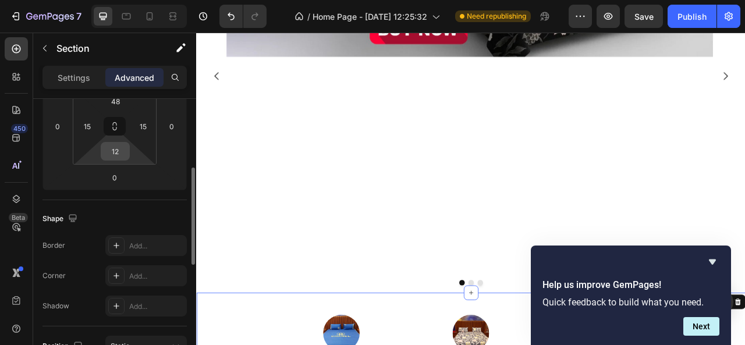
click at [122, 158] on input "12" at bounding box center [115, 151] width 23 height 17
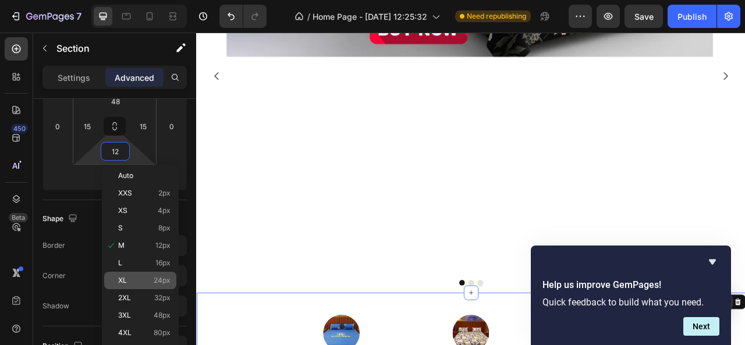
click at [163, 273] on div "XL 24px" at bounding box center [140, 280] width 72 height 17
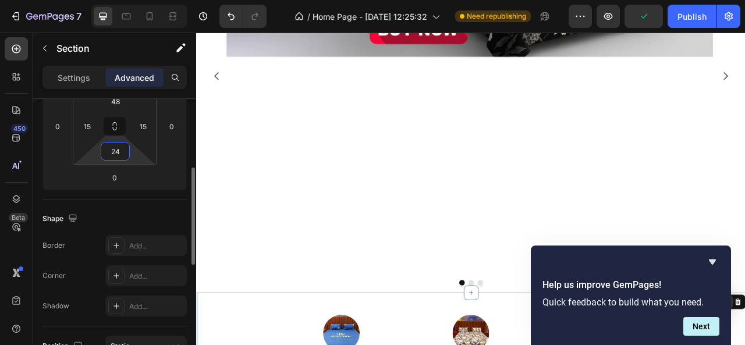
click at [122, 153] on input "24" at bounding box center [115, 151] width 23 height 17
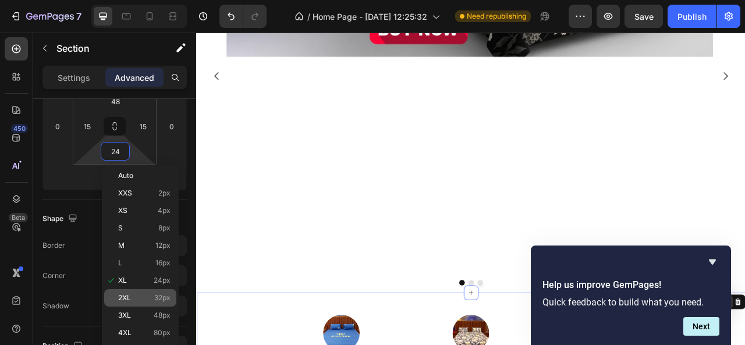
click at [167, 298] on span "32px" at bounding box center [162, 298] width 16 height 8
type input "32"
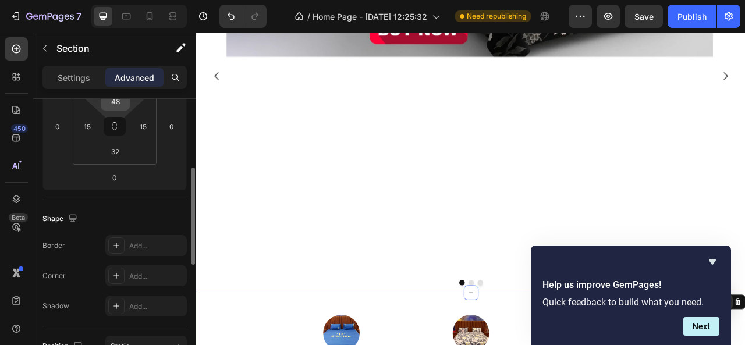
click at [125, 109] on div "48" at bounding box center [115, 101] width 29 height 19
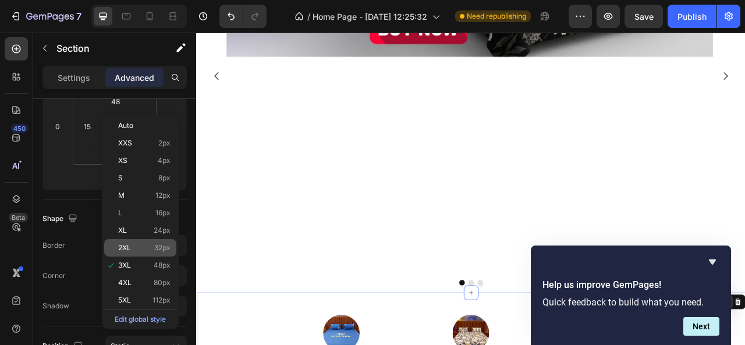
click at [163, 251] on span "32px" at bounding box center [162, 248] width 16 height 8
type input "32"
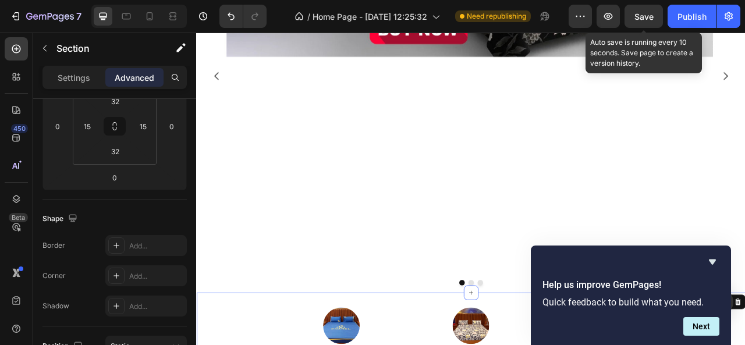
click at [643, 12] on span "Save" at bounding box center [644, 17] width 19 height 10
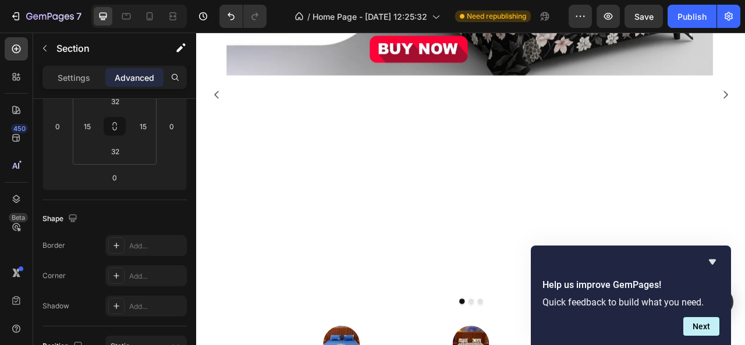
scroll to position [559, 0]
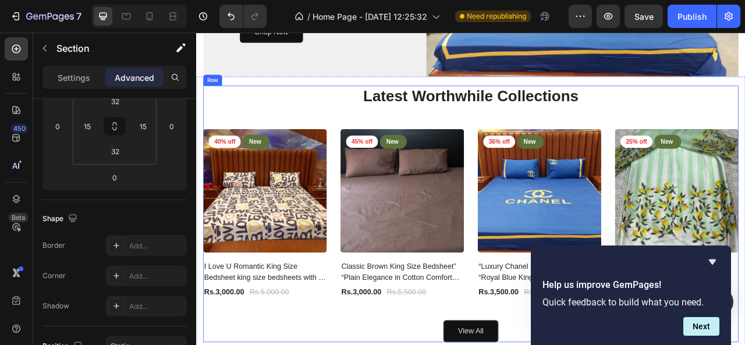
click at [334, 345] on div "Latest Worthwhile Collections Heading 40% off Product Badge New Text block Row …" at bounding box center [545, 263] width 681 height 327
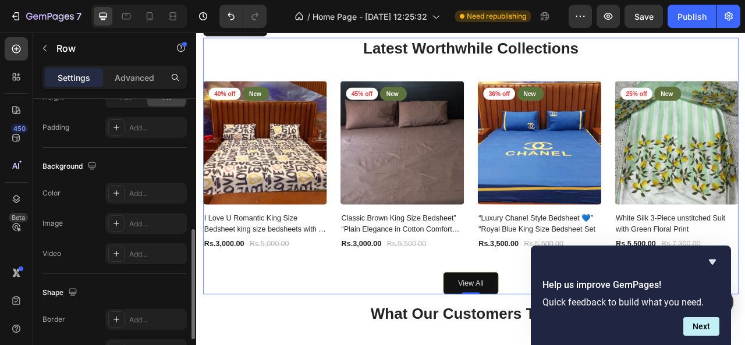
scroll to position [334, 0]
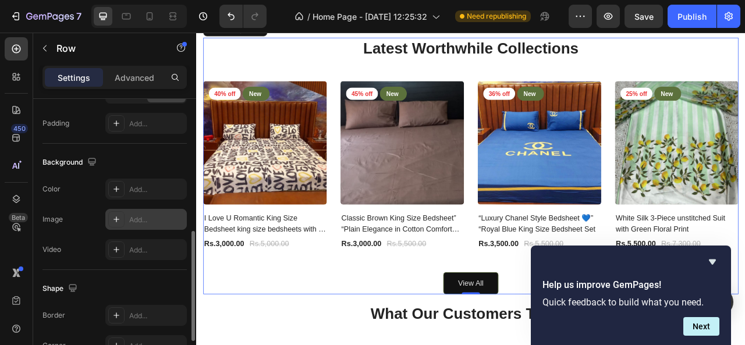
click at [141, 222] on div "Add..." at bounding box center [156, 220] width 55 height 10
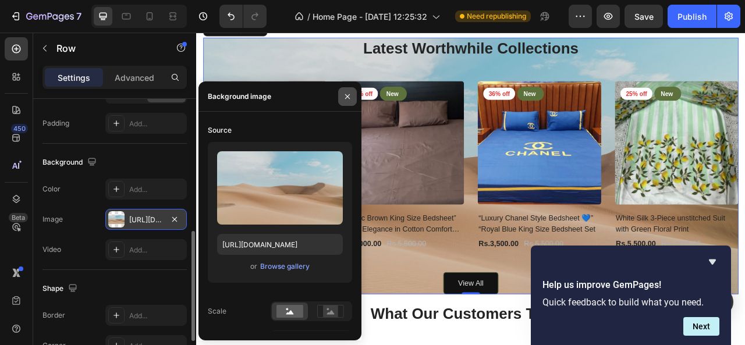
click at [345, 100] on icon "button" at bounding box center [347, 96] width 9 height 9
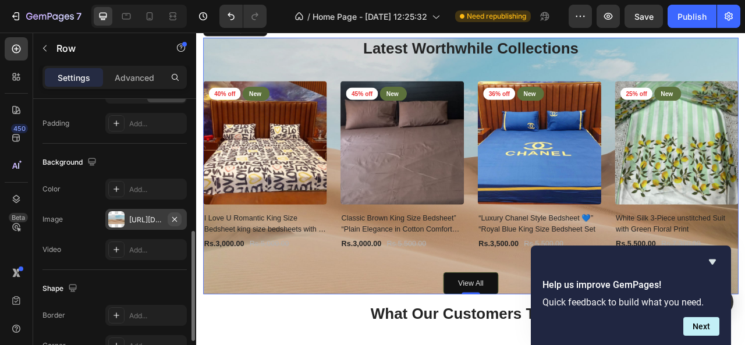
click at [177, 216] on icon "button" at bounding box center [174, 219] width 9 height 9
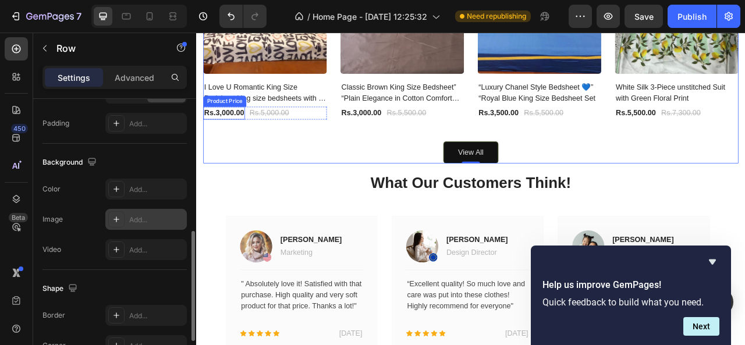
scroll to position [788, 0]
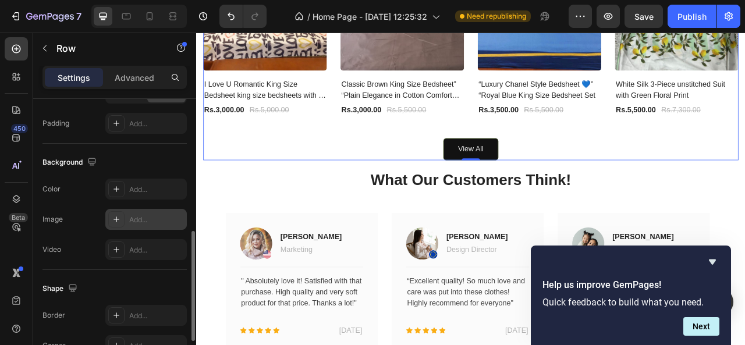
click at [270, 150] on div "Latest Worthwhile Collections Heading 40% off Product Badge New Text block Row …" at bounding box center [545, 31] width 681 height 327
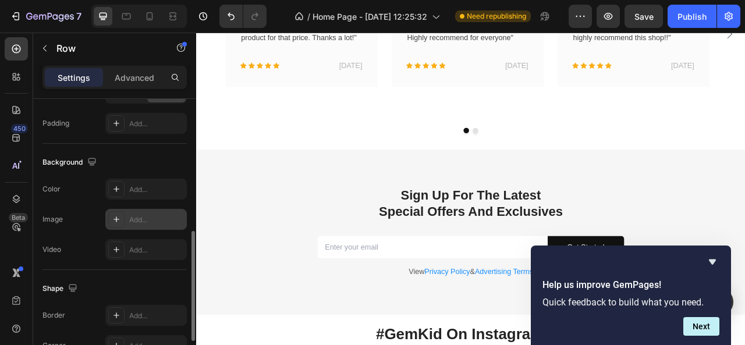
scroll to position [1118, 0]
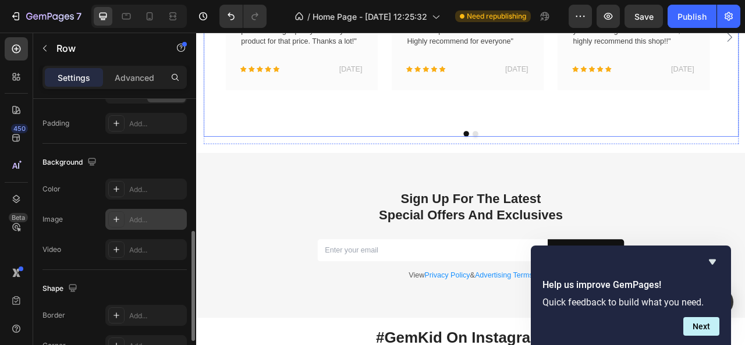
click at [344, 145] on div "Image [PERSON_NAME] Text block Marketing Text block Row Title Line " Absolutely…" at bounding box center [330, 38] width 194 height 219
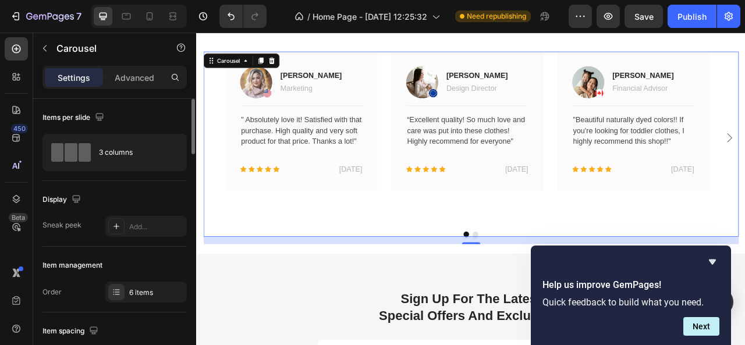
scroll to position [983, 0]
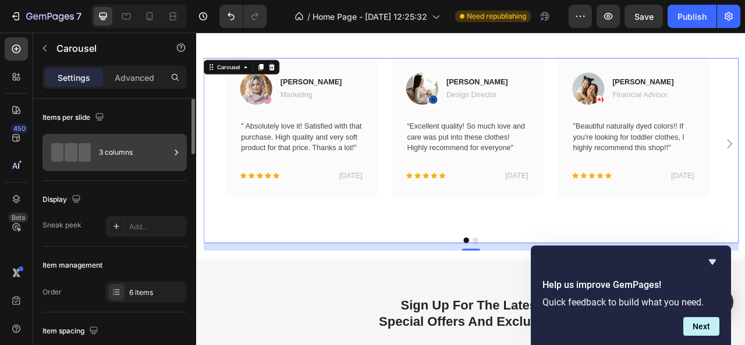
click at [143, 149] on div "3 columns" at bounding box center [134, 152] width 71 height 27
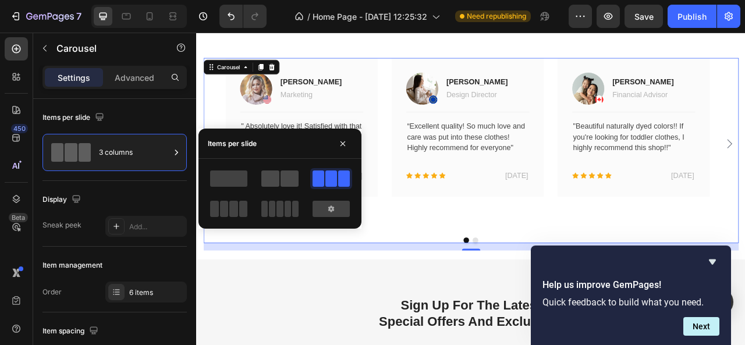
click at [289, 180] on span at bounding box center [290, 179] width 18 height 16
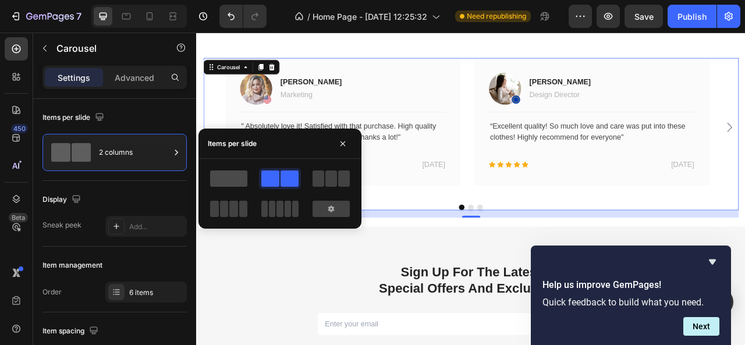
click at [236, 180] on span at bounding box center [228, 179] width 37 height 16
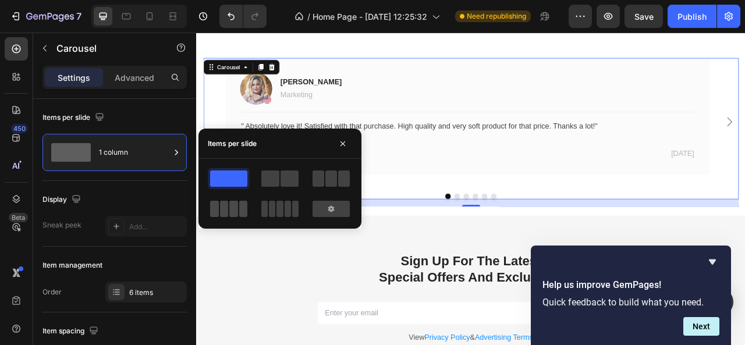
click at [235, 204] on span at bounding box center [233, 209] width 9 height 16
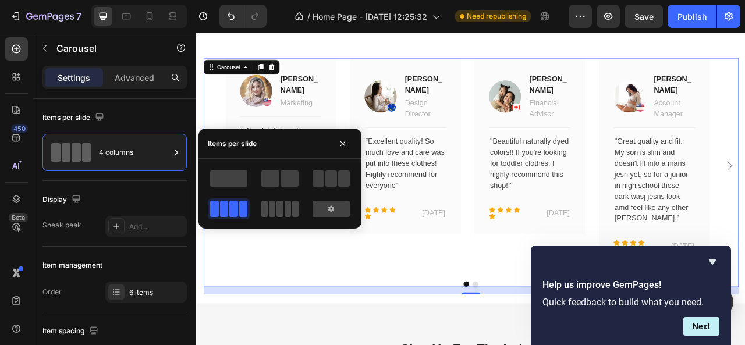
click at [268, 208] on div at bounding box center [279, 209] width 37 height 16
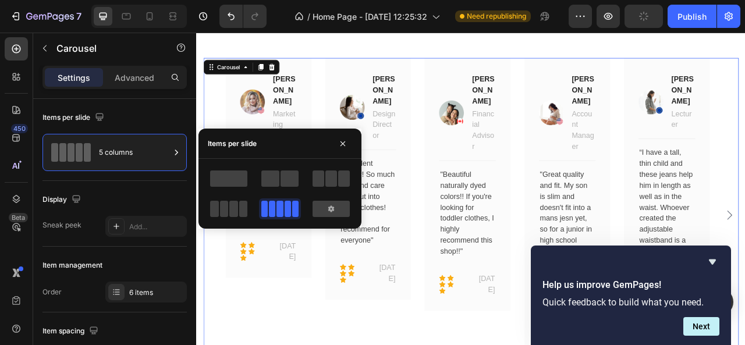
click at [287, 190] on div at bounding box center [280, 193] width 144 height 51
click at [324, 175] on span at bounding box center [319, 179] width 12 height 16
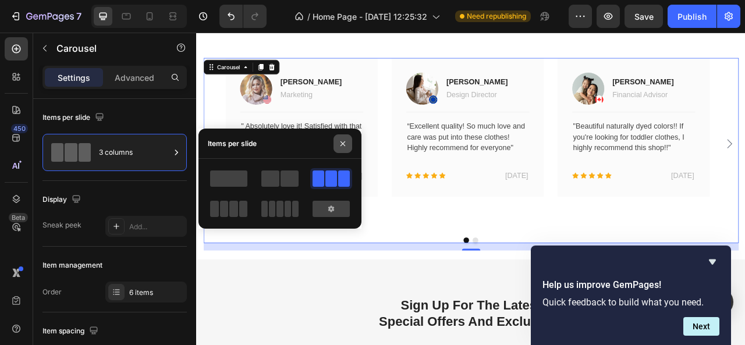
click at [344, 145] on icon "button" at bounding box center [343, 143] width 5 height 5
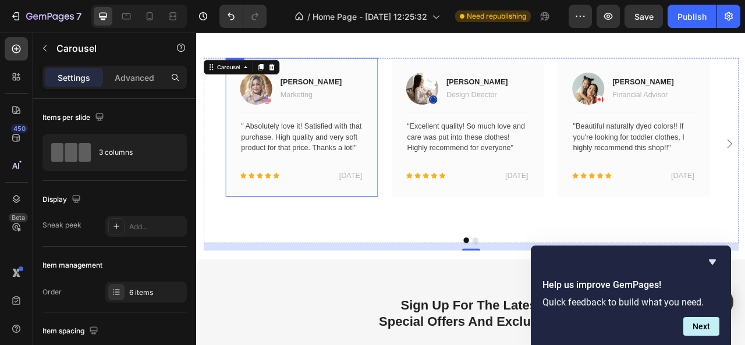
click at [405, 241] on div "Image [PERSON_NAME] Text block Marketing Text block Row Title Line " Absolutely…" at bounding box center [330, 153] width 194 height 176
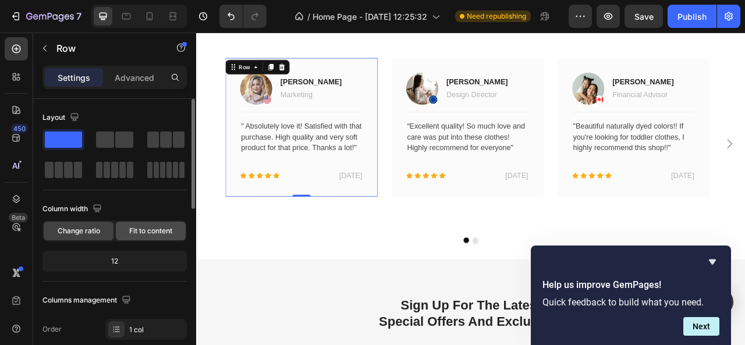
click at [144, 236] on div "Fit to content" at bounding box center [151, 231] width 70 height 19
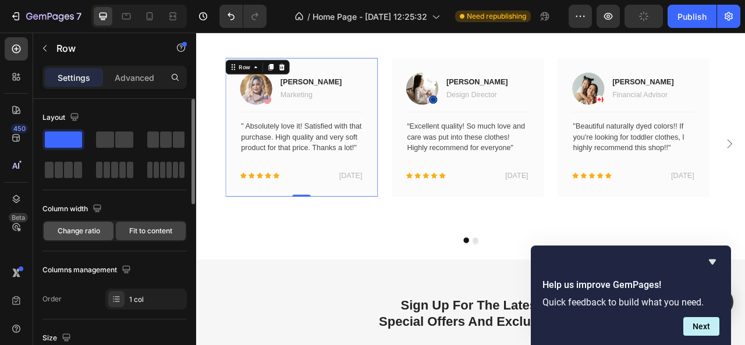
click at [102, 228] on div "Change ratio" at bounding box center [79, 231] width 70 height 19
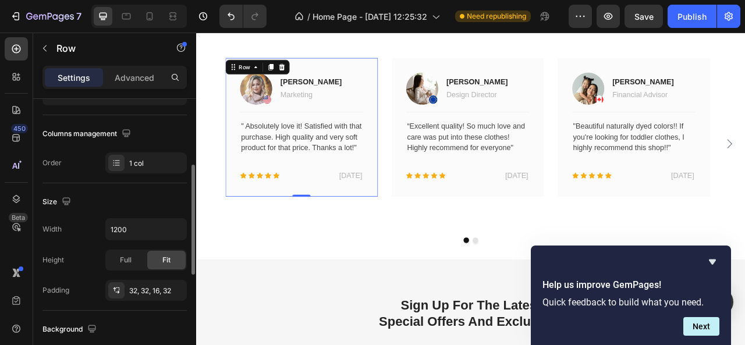
scroll to position [171, 0]
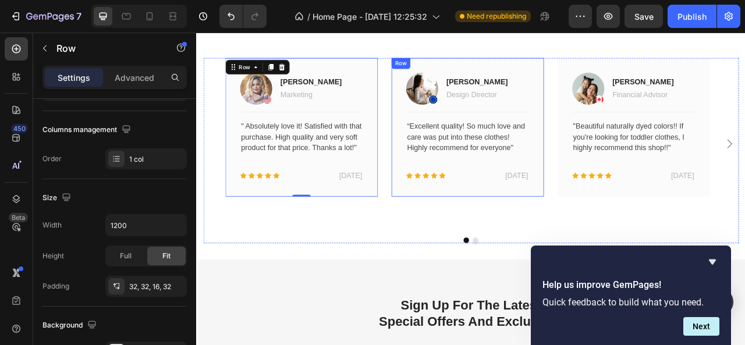
click at [454, 217] on div "Image [PERSON_NAME] Text block Design Director Text block Row Title Line “Excel…" at bounding box center [541, 153] width 194 height 176
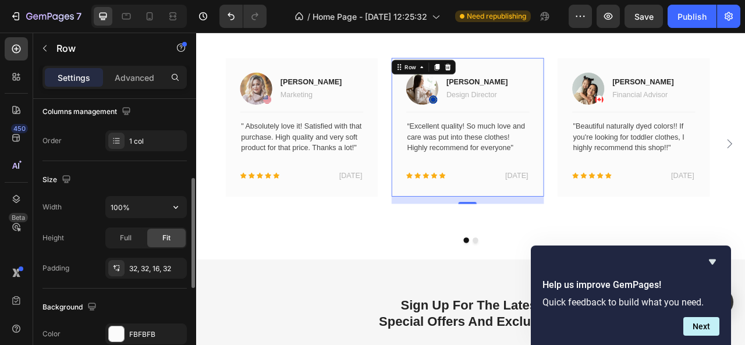
scroll to position [180, 0]
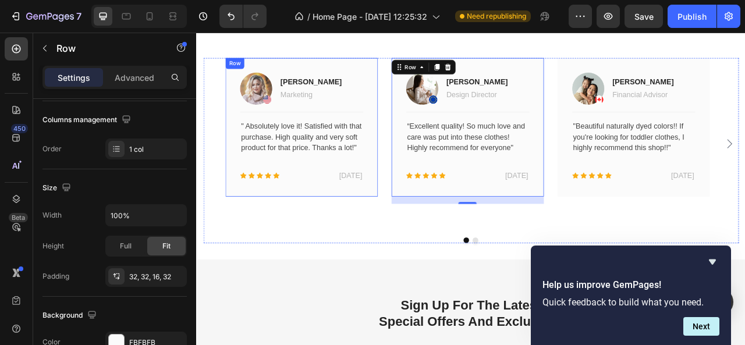
click at [295, 232] on div "Image [PERSON_NAME] Text block Marketing Text block Row Title Line " Absolutely…" at bounding box center [330, 157] width 157 height 148
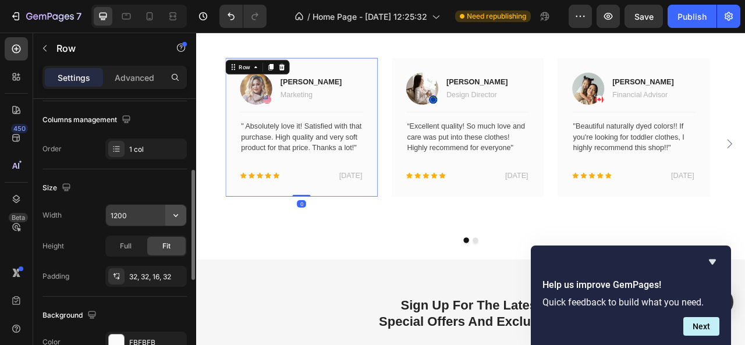
click at [177, 213] on icon "button" at bounding box center [176, 216] width 12 height 12
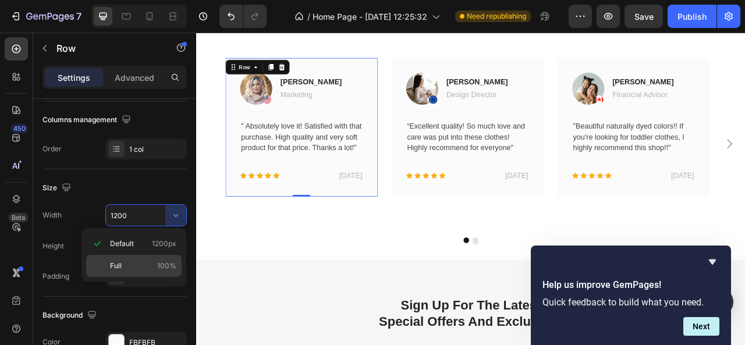
click at [162, 261] on span "100%" at bounding box center [166, 266] width 19 height 10
type input "100%"
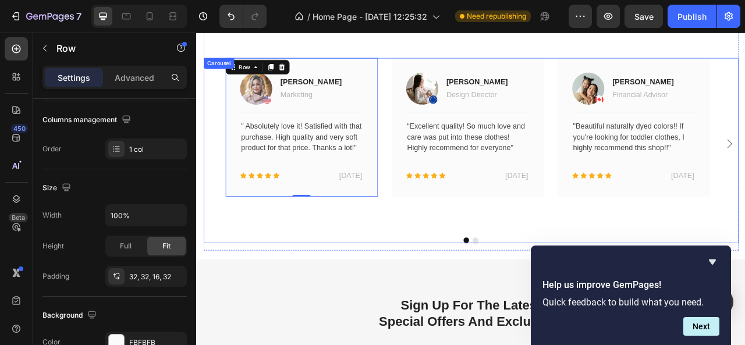
click at [403, 259] on div "Image [PERSON_NAME] Text block Marketing Text block Row Title Line " Absolutely…" at bounding box center [330, 174] width 194 height 219
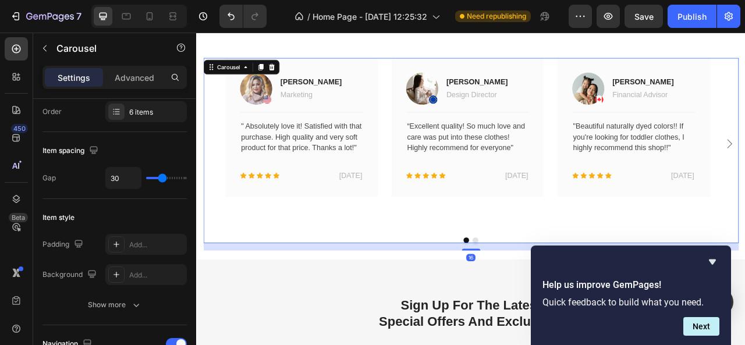
scroll to position [0, 0]
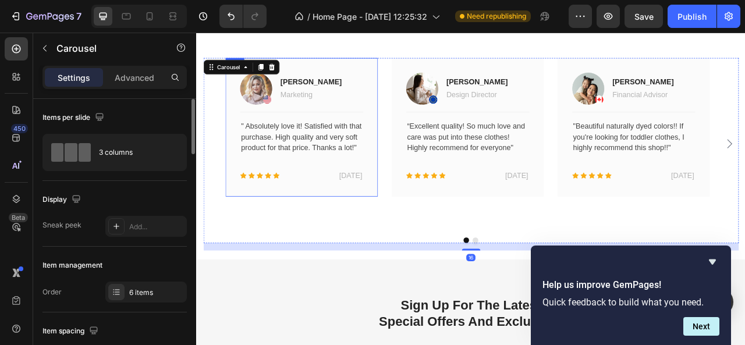
click at [404, 241] on div "Image [PERSON_NAME] Text block Marketing Text block Row Title Line " Absolutely…" at bounding box center [330, 153] width 194 height 176
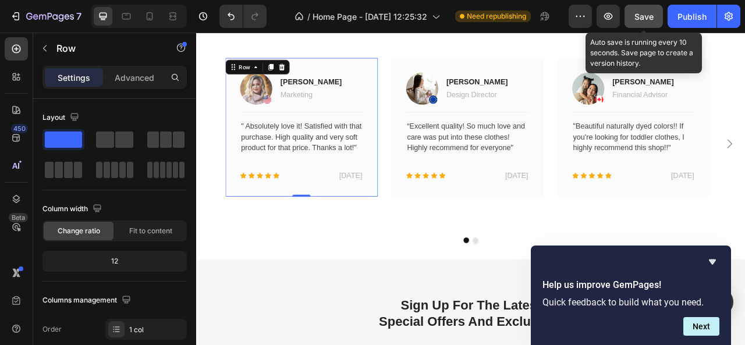
click at [634, 16] on button "Save" at bounding box center [644, 16] width 38 height 23
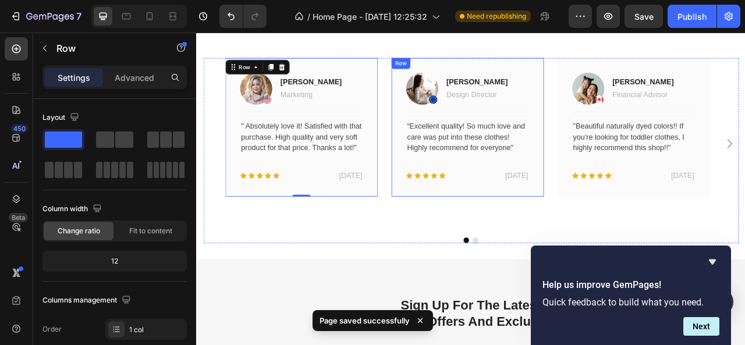
click at [466, 237] on div "Image [PERSON_NAME] Text block Design Director Text block Row Title Line “Excel…" at bounding box center [541, 153] width 194 height 176
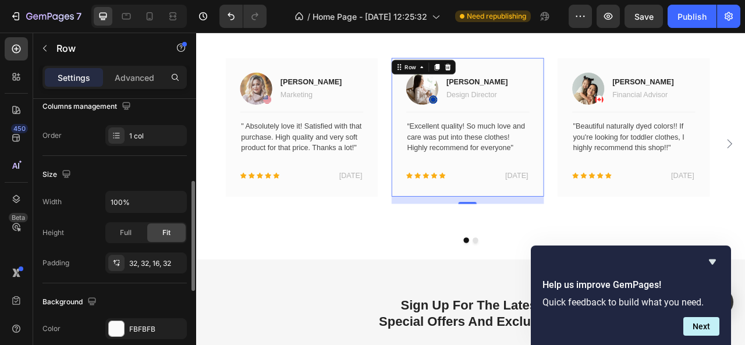
scroll to position [201, 0]
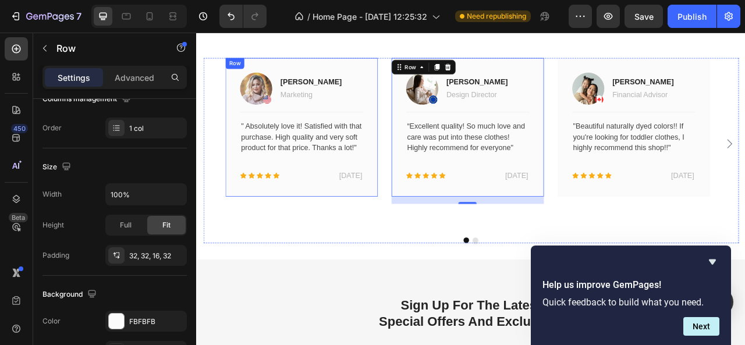
click at [240, 236] on div "Image [PERSON_NAME] Text block Marketing Text block Row Title Line " Absolutely…" at bounding box center [330, 153] width 194 height 176
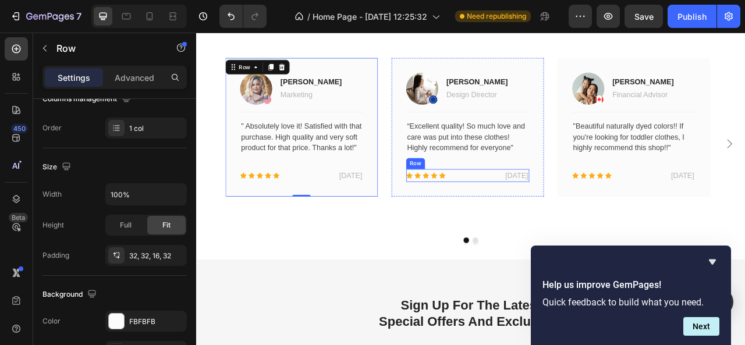
click at [464, 221] on div "Icon Icon Icon Icon Icon Icon List Hoz" at bounding box center [497, 214] width 69 height 16
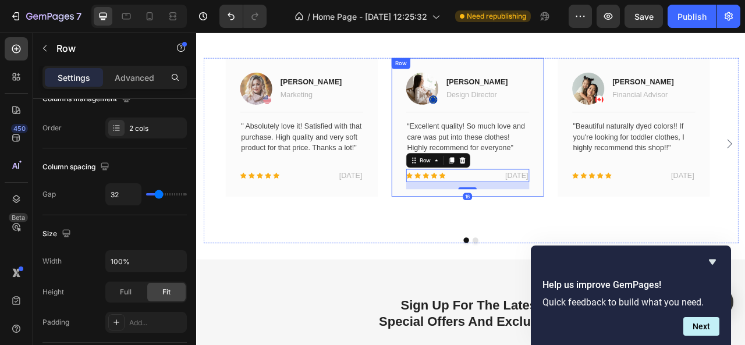
click at [454, 230] on div "Image [PERSON_NAME] Text block Design Director Text block Row Title Line “Excel…" at bounding box center [541, 153] width 194 height 176
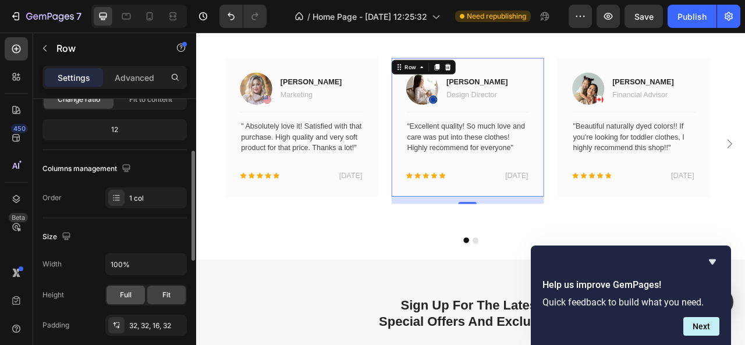
scroll to position [136, 0]
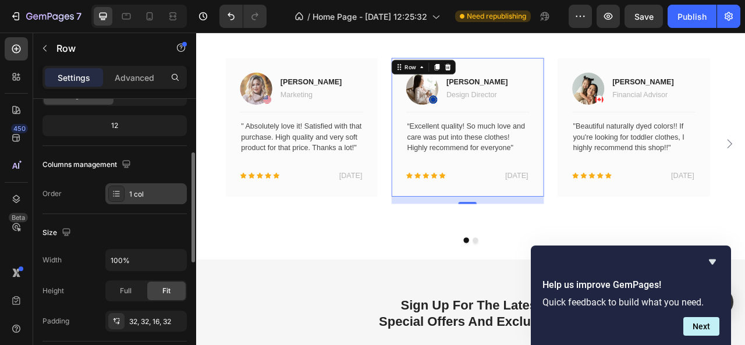
click at [119, 194] on icon at bounding box center [116, 193] width 9 height 9
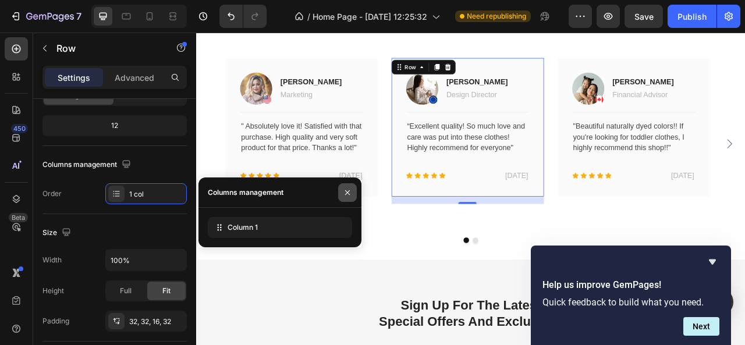
click at [343, 191] on icon "button" at bounding box center [347, 192] width 9 height 9
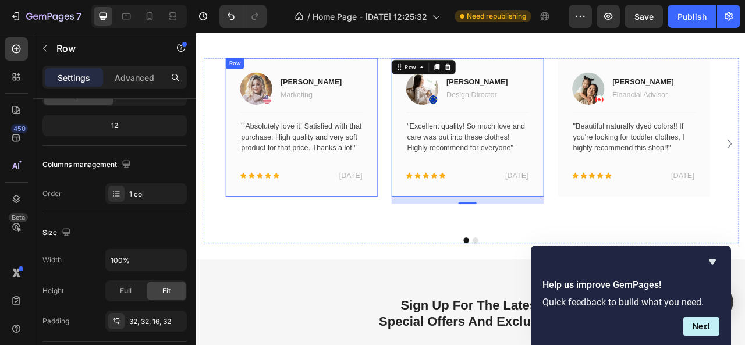
click at [378, 241] on div "Image [PERSON_NAME] Text block Marketing Text block Row Title Line " Absolutely…" at bounding box center [330, 153] width 194 height 176
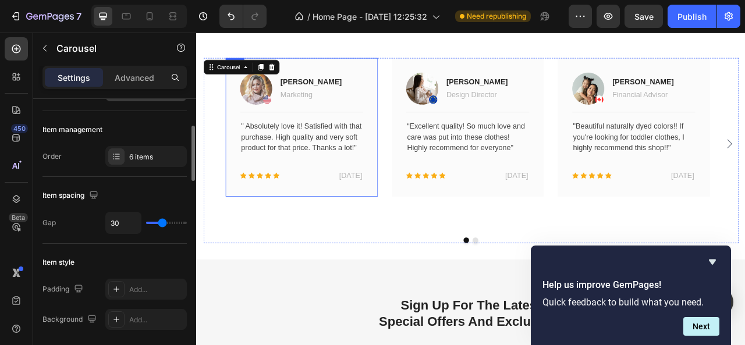
click at [162, 97] on div "Add..." at bounding box center [156, 91] width 55 height 10
click at [193, 224] on div "Items per slide 3 columns Display Sneak peek Add... Item management Order 6 ite…" at bounding box center [114, 238] width 163 height 279
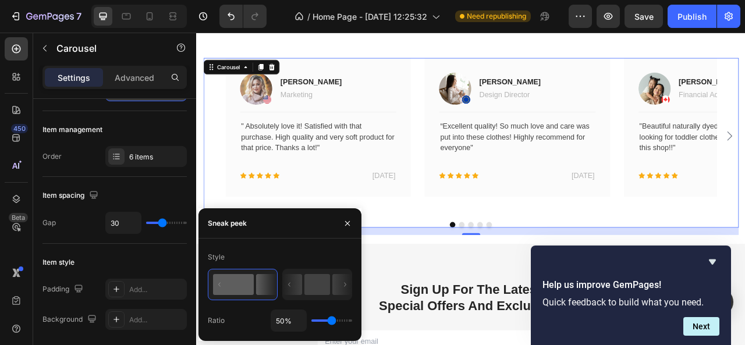
scroll to position [0, 0]
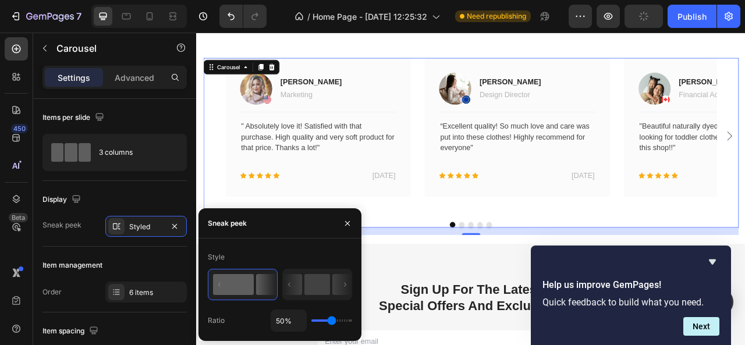
type input "32%"
click at [326, 320] on input "range" at bounding box center [331, 321] width 41 height 2
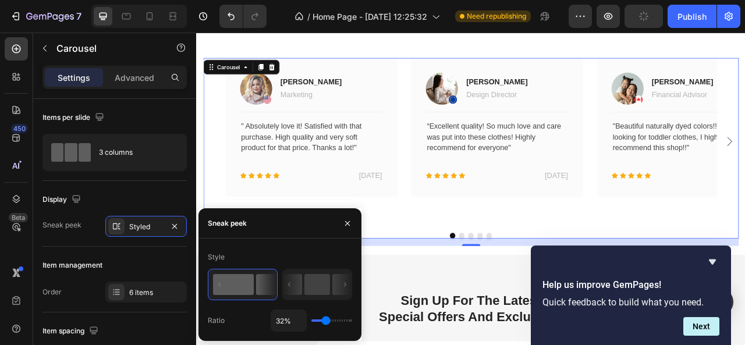
type input "19"
click at [321, 320] on input "range" at bounding box center [331, 321] width 41 height 2
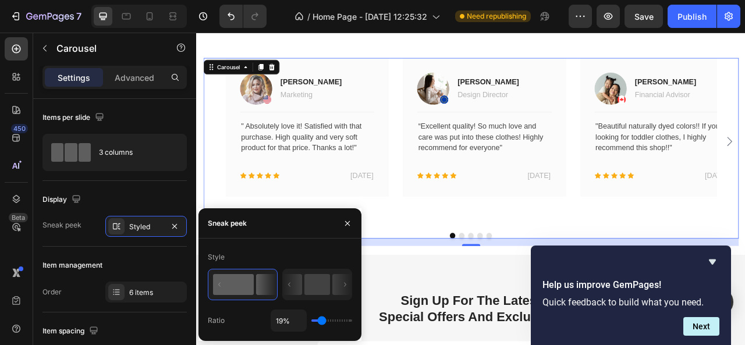
type input "1%"
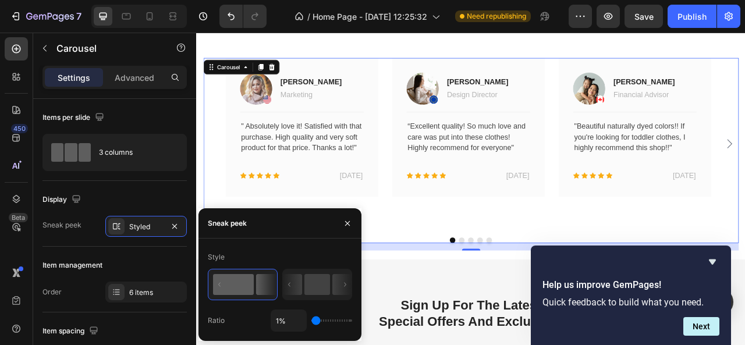
drag, startPoint x: 321, startPoint y: 318, endPoint x: 309, endPoint y: 317, distance: 12.8
click at [311, 320] on input "range" at bounding box center [331, 321] width 41 height 2
type input "11"
click at [319, 320] on input "range" at bounding box center [331, 321] width 41 height 2
type input "11%"
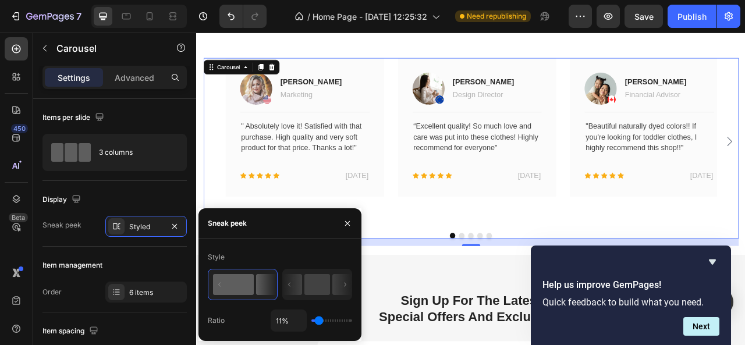
type input "6"
click at [318, 320] on input "range" at bounding box center [331, 321] width 41 height 2
type input "6%"
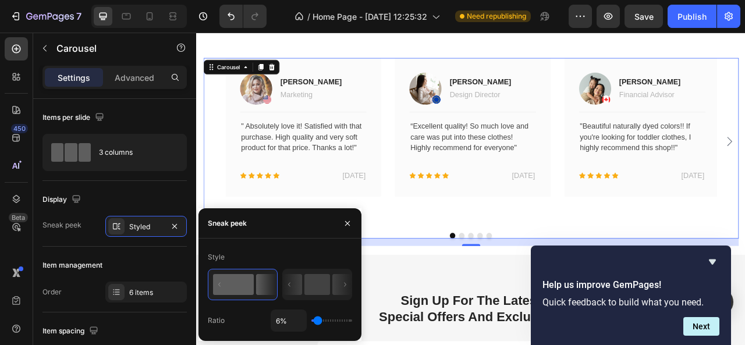
type input "5"
type input "5%"
type input "4"
click at [314, 279] on rect at bounding box center [317, 284] width 26 height 21
type input "50%"
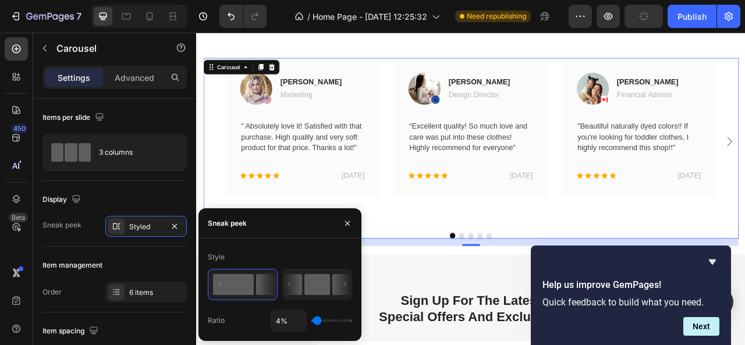
type input "50"
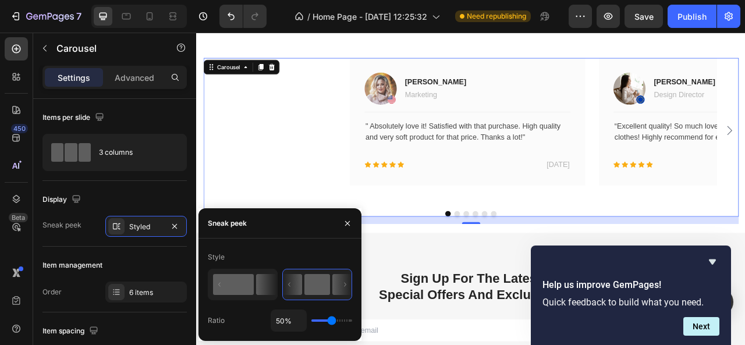
click at [261, 274] on icon at bounding box center [243, 285] width 68 height 30
type input "6%"
type input "6"
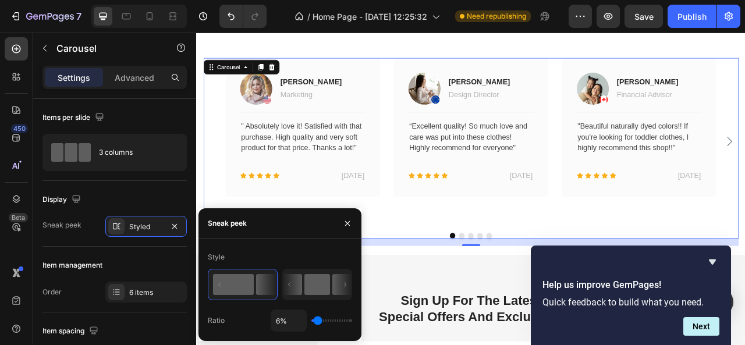
click at [320, 291] on rect at bounding box center [317, 284] width 26 height 21
type input "50%"
type input "50"
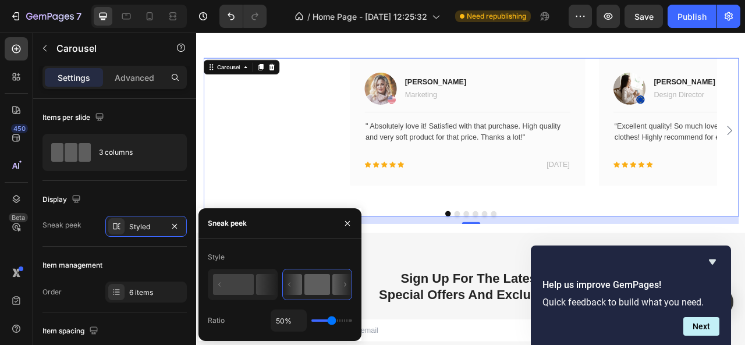
type input "14%"
type input "14"
type input "1%"
type input "1"
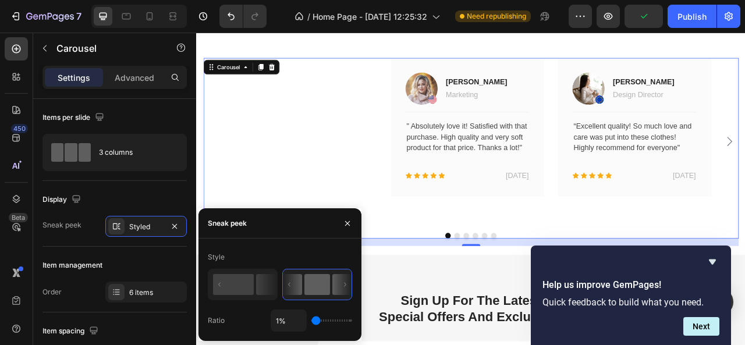
type input "4%"
drag, startPoint x: 330, startPoint y: 321, endPoint x: 317, endPoint y: 318, distance: 13.6
click at [317, 320] on input "range" at bounding box center [331, 321] width 41 height 2
type input "8"
click at [318, 320] on input "range" at bounding box center [331, 321] width 41 height 2
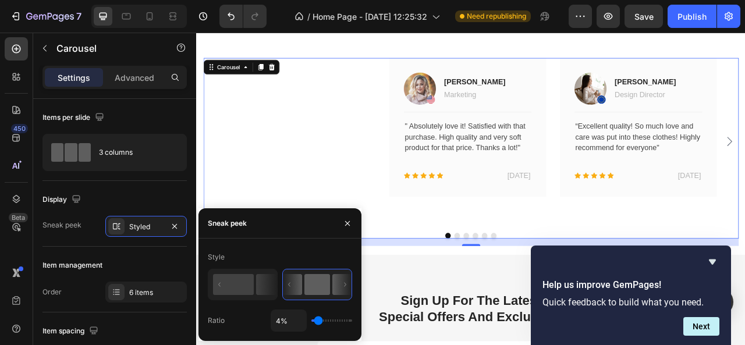
type input "8%"
type input "9"
type input "9%"
type input "8"
type input "6%"
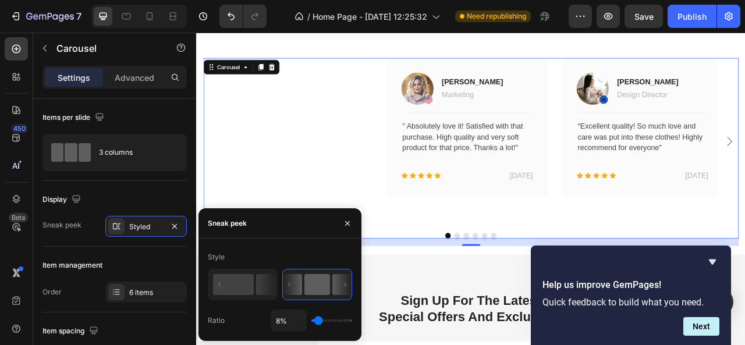
type input "6"
type input "5%"
type input "5"
type input "6%"
type input "6"
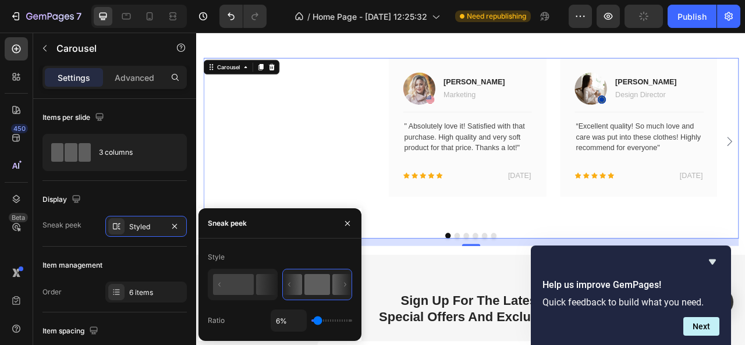
click at [318, 320] on input "range" at bounding box center [331, 321] width 41 height 2
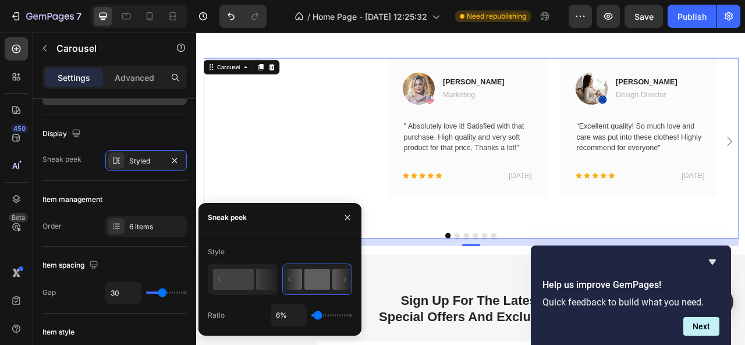
scroll to position [8, 0]
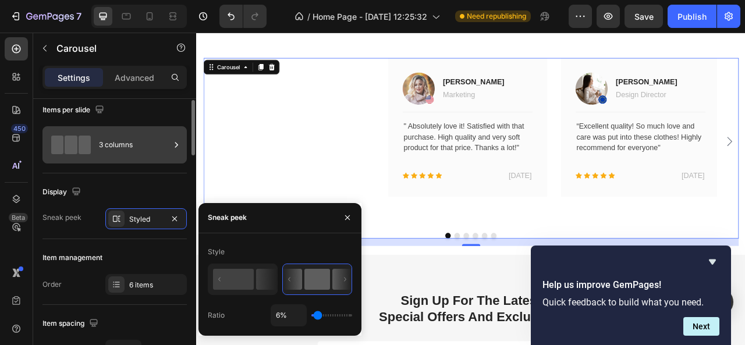
click at [69, 158] on div at bounding box center [71, 145] width 47 height 27
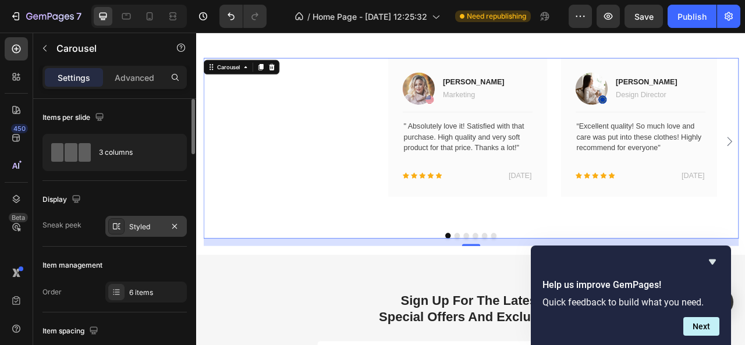
click at [148, 222] on div "Styled" at bounding box center [146, 227] width 34 height 10
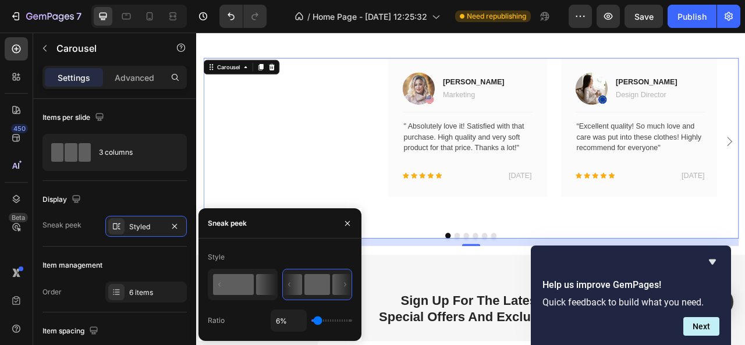
click at [261, 285] on icon at bounding box center [266, 284] width 20 height 21
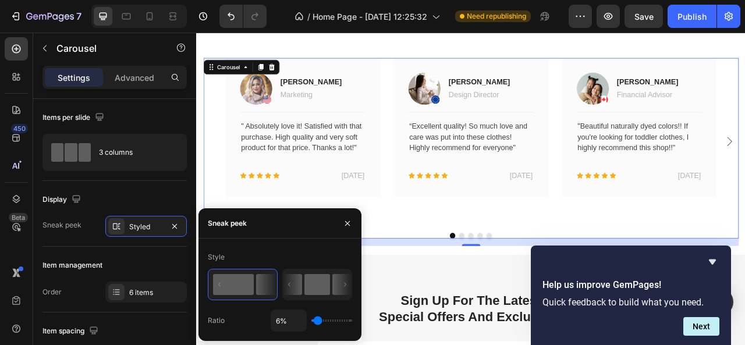
click at [300, 286] on icon at bounding box center [292, 284] width 19 height 21
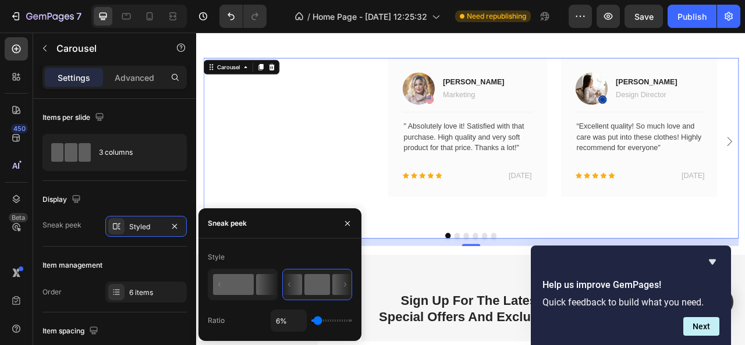
click at [232, 277] on rect at bounding box center [233, 284] width 41 height 21
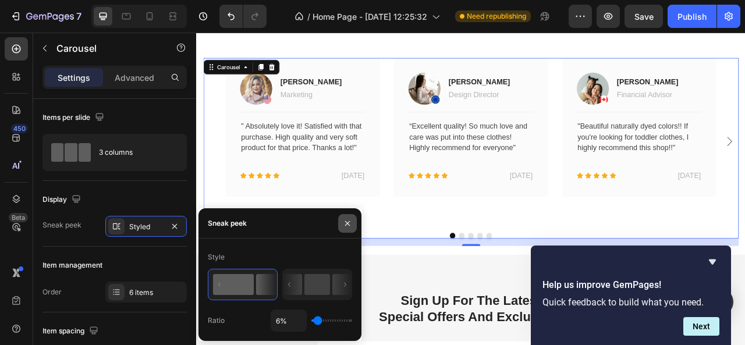
click at [345, 225] on icon "button" at bounding box center [347, 223] width 9 height 9
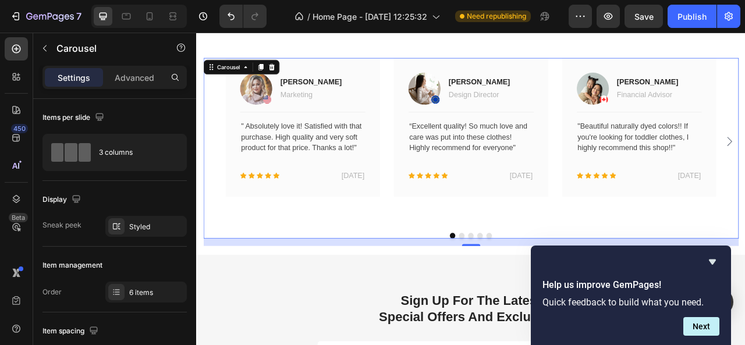
click at [534, 295] on div at bounding box center [545, 291] width 681 height 7
click at [530, 295] on button "Dot" at bounding box center [533, 291] width 7 height 7
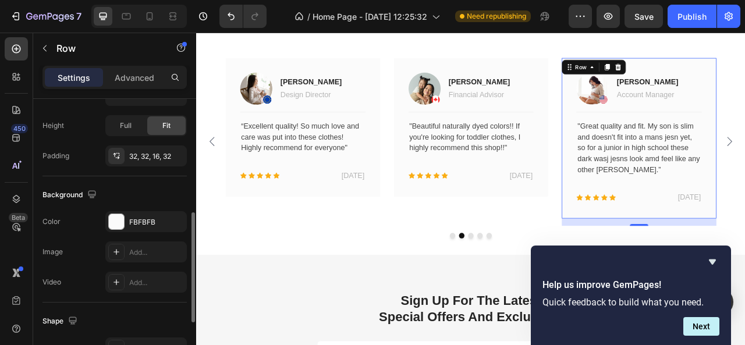
scroll to position [297, 0]
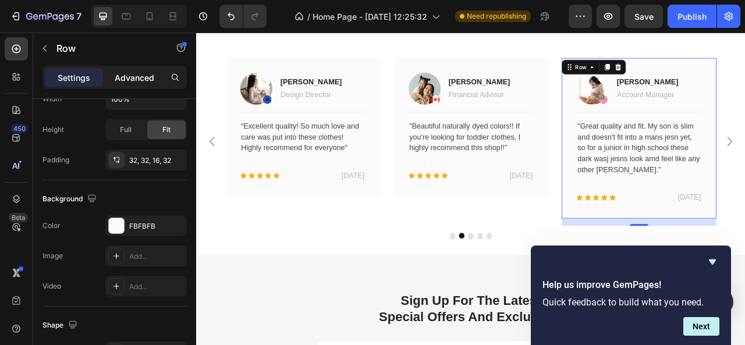
click at [130, 85] on div "Advanced" at bounding box center [134, 77] width 58 height 19
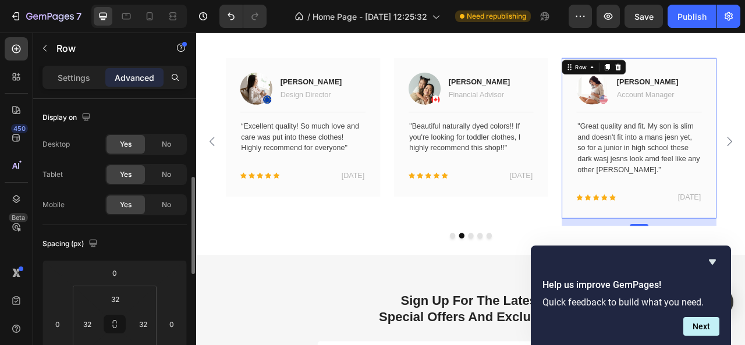
scroll to position [93, 0]
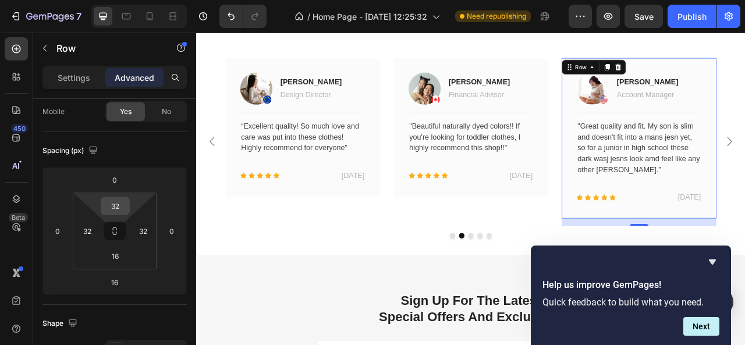
click at [115, 206] on input "32" at bounding box center [115, 205] width 23 height 17
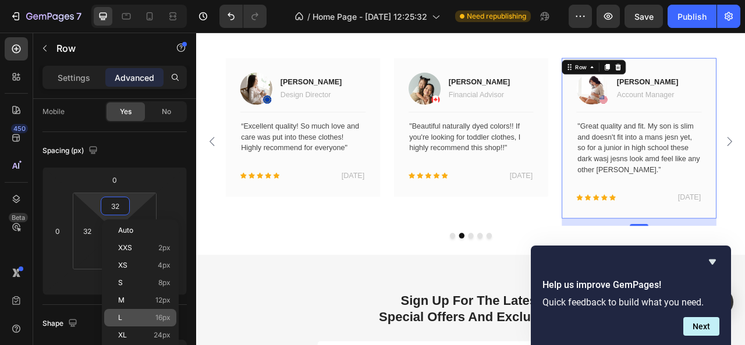
click at [148, 313] on div "L 16px" at bounding box center [140, 317] width 72 height 17
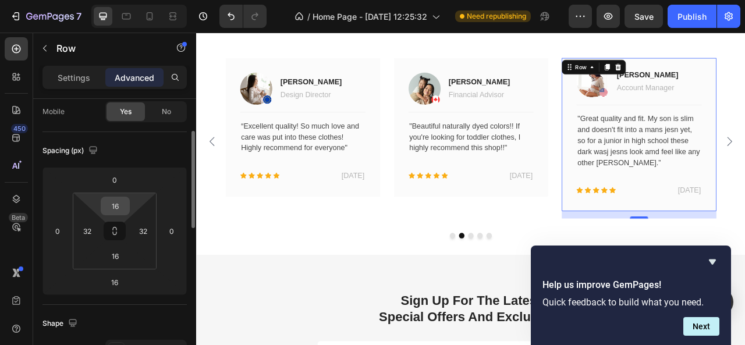
click at [120, 210] on input "16" at bounding box center [115, 205] width 23 height 17
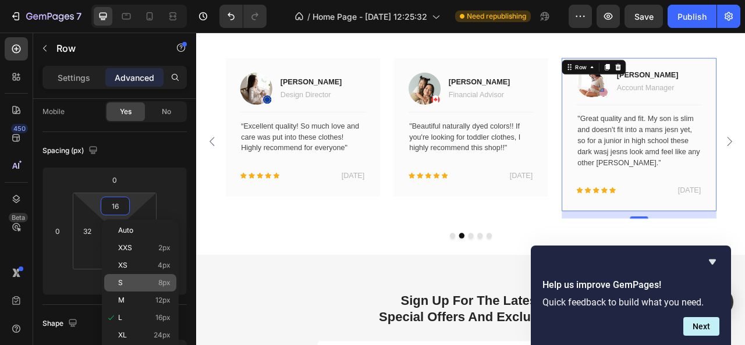
click at [145, 277] on div "S 8px" at bounding box center [140, 282] width 72 height 17
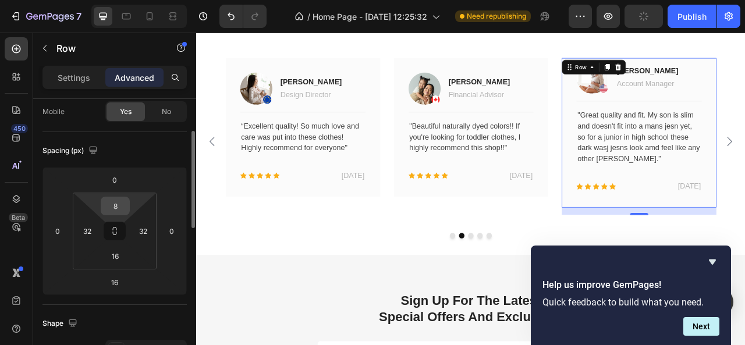
click at [126, 201] on input "8" at bounding box center [115, 205] width 23 height 17
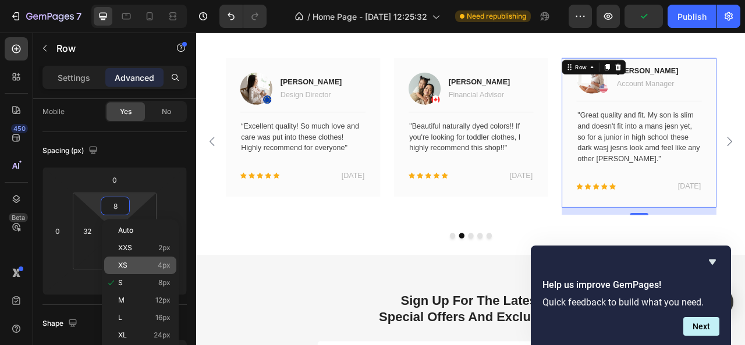
click at [147, 264] on p "XS 4px" at bounding box center [144, 265] width 52 height 8
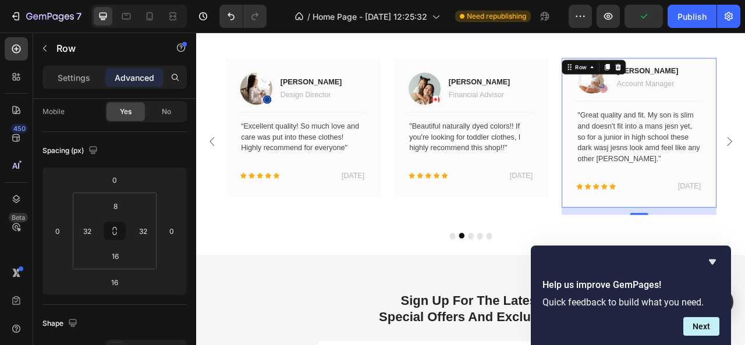
type input "4"
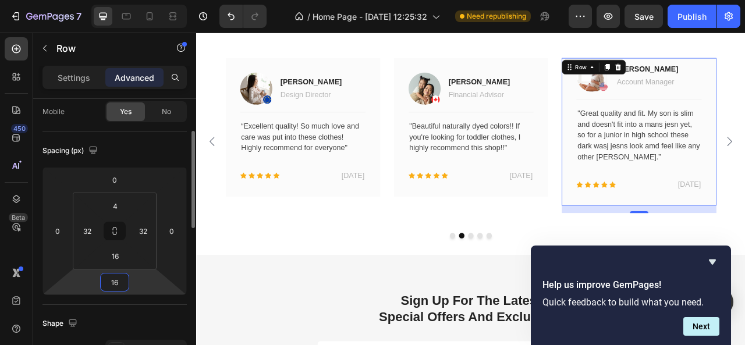
click at [122, 284] on input "16" at bounding box center [114, 282] width 23 height 17
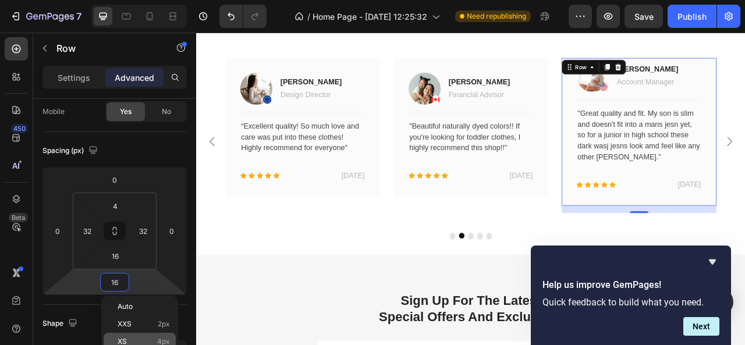
click at [163, 339] on span "4px" at bounding box center [163, 342] width 13 height 8
type input "4"
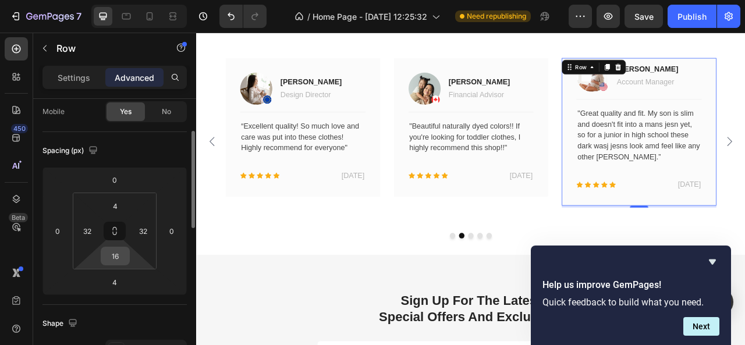
click at [122, 252] on input "16" at bounding box center [115, 255] width 23 height 17
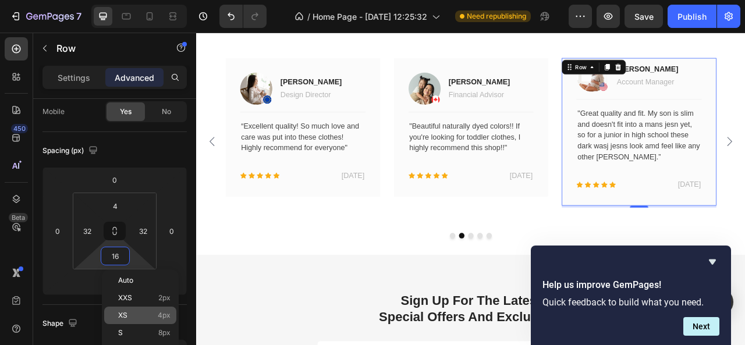
click at [151, 322] on div "XS 4px" at bounding box center [140, 315] width 72 height 17
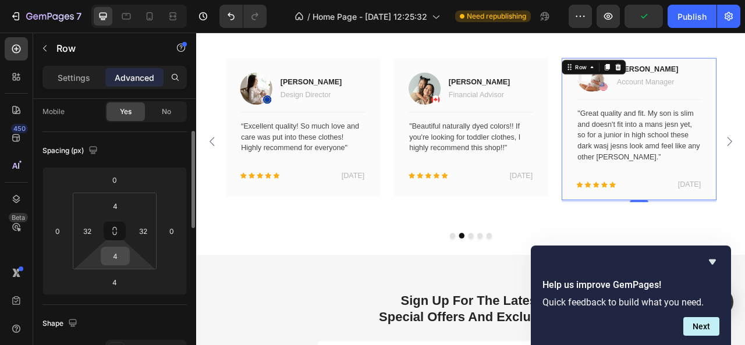
click at [122, 254] on input "4" at bounding box center [115, 255] width 23 height 17
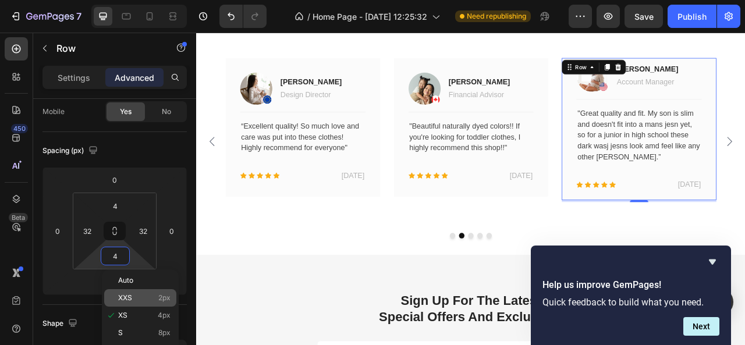
click at [149, 304] on div "XXS 2px" at bounding box center [140, 297] width 72 height 17
type input "2"
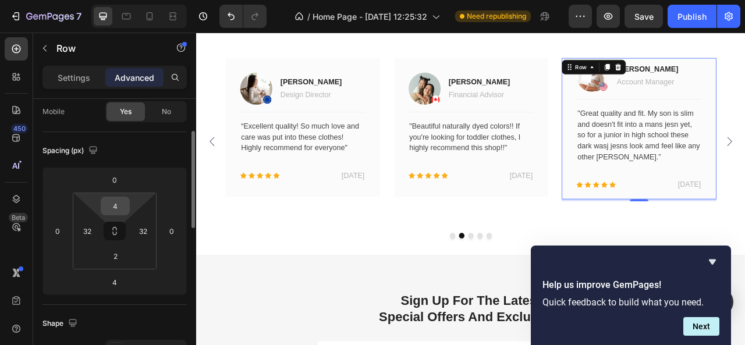
click at [118, 210] on input "4" at bounding box center [115, 205] width 23 height 17
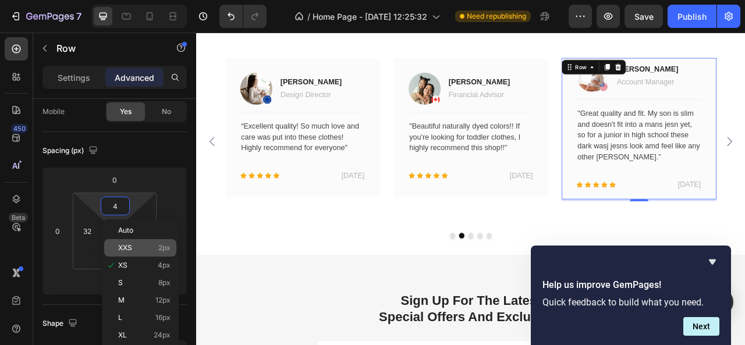
click at [125, 245] on span "XXS" at bounding box center [125, 248] width 14 height 8
type input "2"
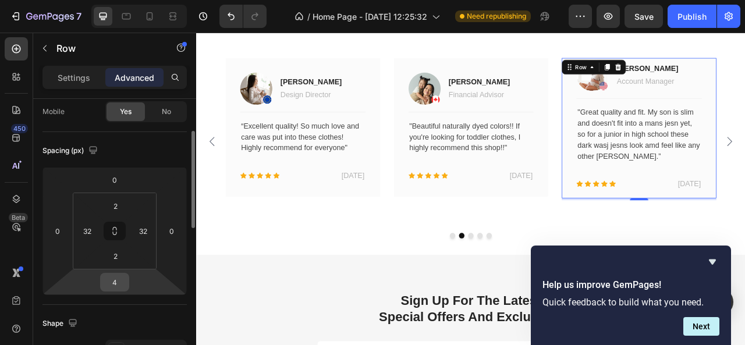
click at [106, 286] on input "4" at bounding box center [114, 282] width 23 height 17
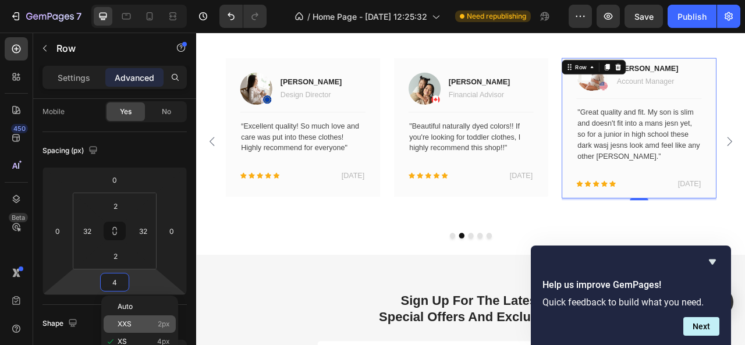
click at [125, 321] on span "XXS" at bounding box center [125, 324] width 14 height 8
type input "2"
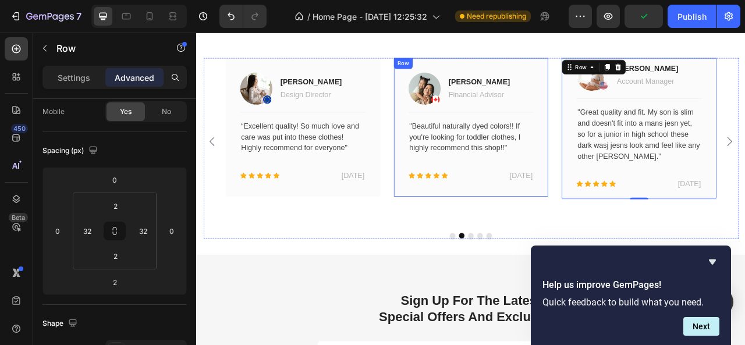
click at [452, 224] on div "Image [PERSON_NAME] Text block Financial Advisor Text block Row Title Line "Bea…" at bounding box center [545, 153] width 197 height 176
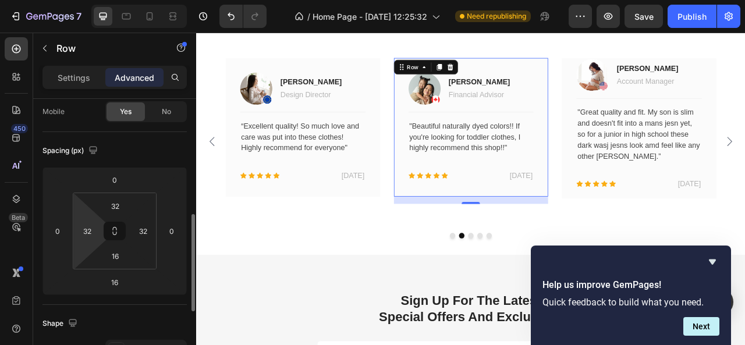
scroll to position [159, 0]
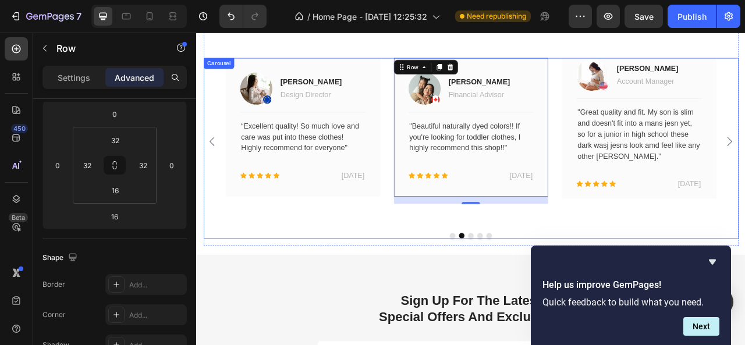
click at [418, 274] on div "Image [PERSON_NAME] Text block Design Director Text block Row Title Line “Excel…" at bounding box center [331, 172] width 197 height 214
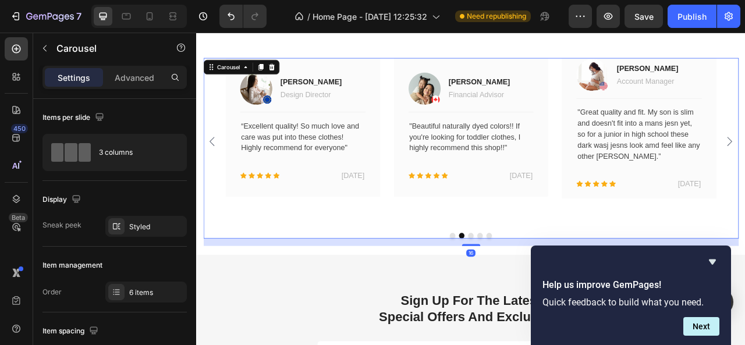
scroll to position [779, 0]
click at [541, 102] on p "[PERSON_NAME]" at bounding box center [556, 95] width 78 height 14
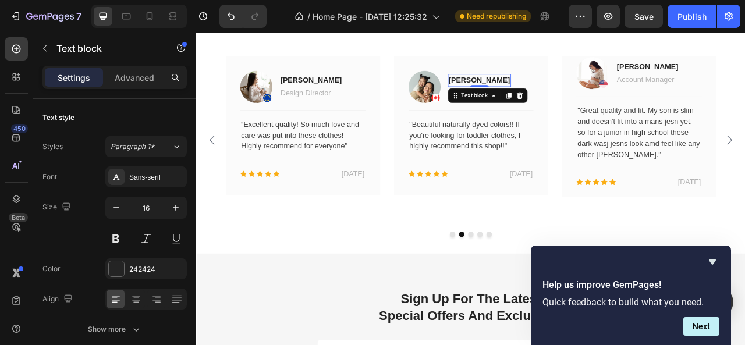
scroll to position [1000, 0]
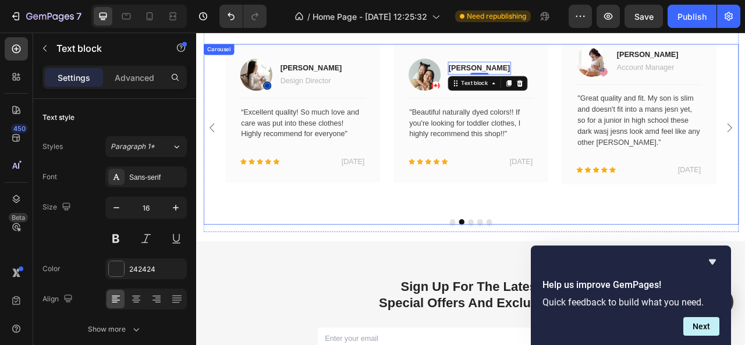
click at [543, 277] on button "Dot" at bounding box center [545, 273] width 7 height 7
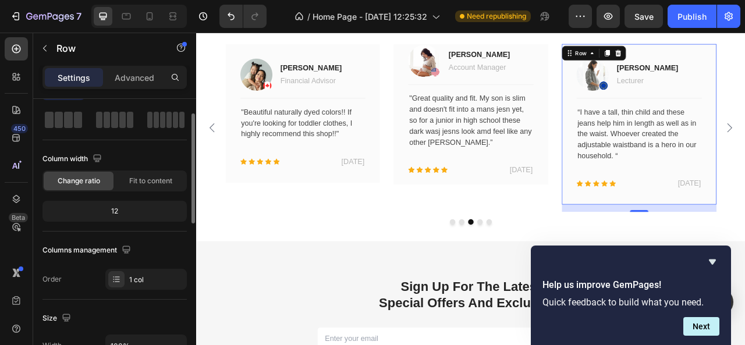
scroll to position [43, 0]
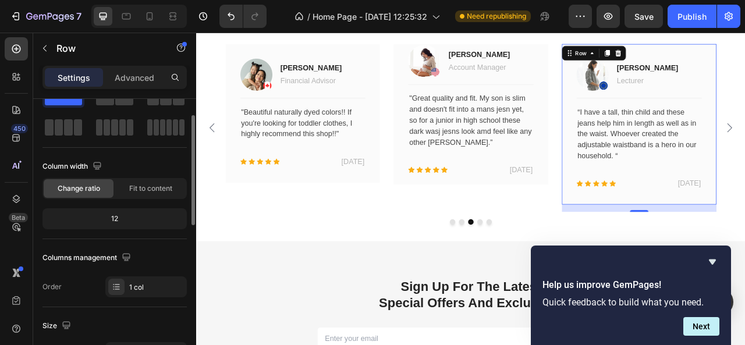
click at [139, 215] on div "12" at bounding box center [115, 219] width 140 height 16
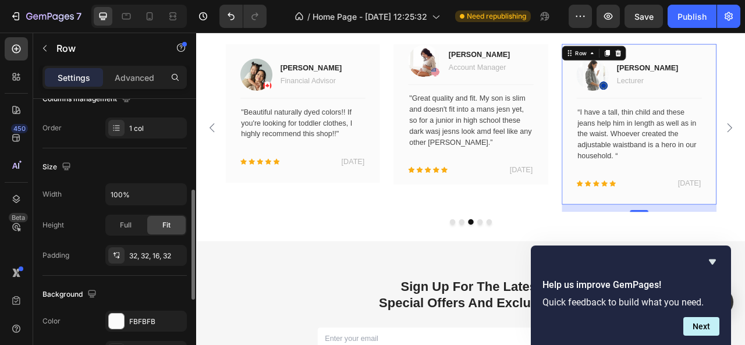
scroll to position [213, 0]
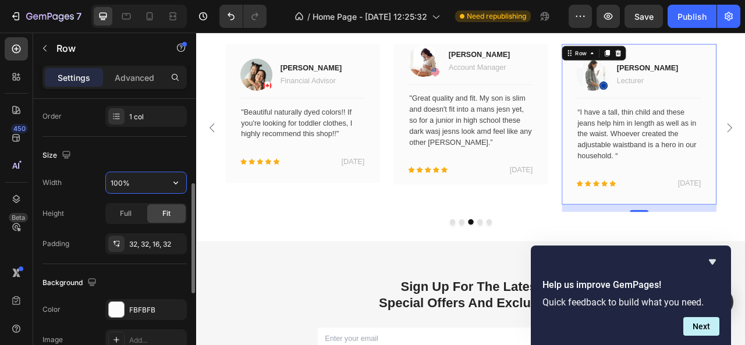
click at [138, 187] on input "100%" at bounding box center [146, 182] width 80 height 21
click at [172, 182] on icon "button" at bounding box center [176, 183] width 12 height 12
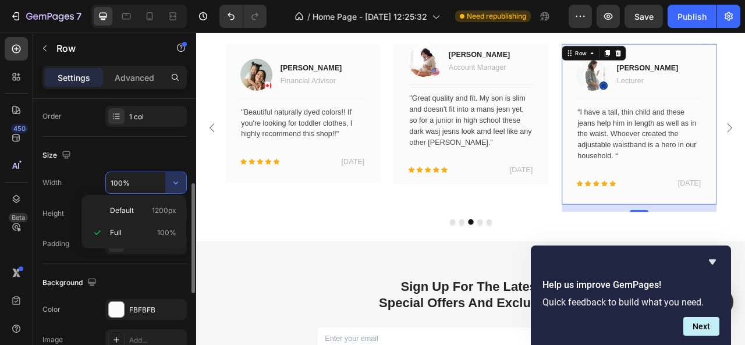
click at [165, 150] on div "Size" at bounding box center [115, 155] width 144 height 19
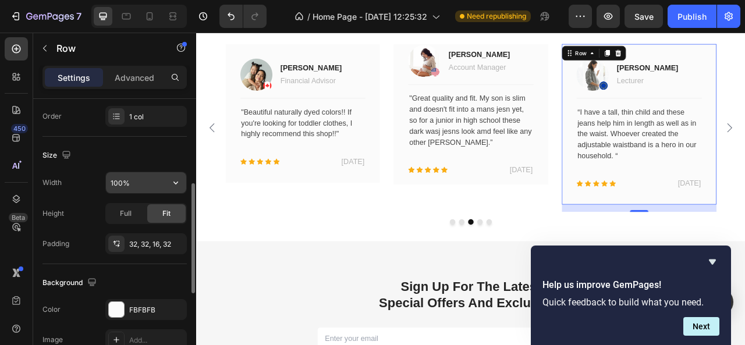
click at [167, 187] on button "button" at bounding box center [175, 182] width 21 height 21
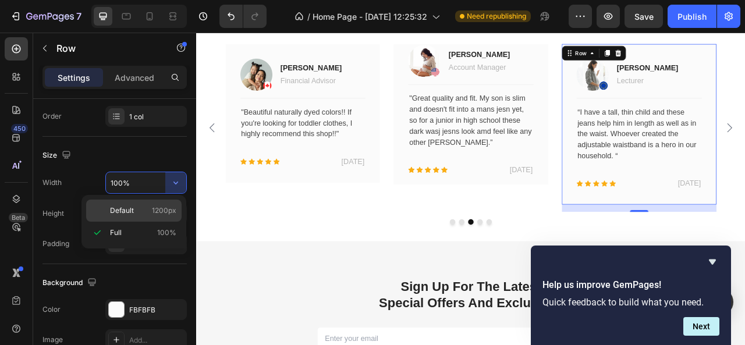
click at [162, 215] on span "1200px" at bounding box center [164, 211] width 24 height 10
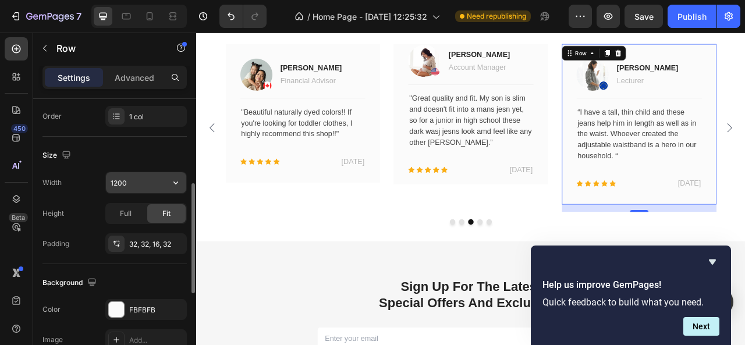
click at [176, 182] on icon "button" at bounding box center [175, 183] width 5 height 3
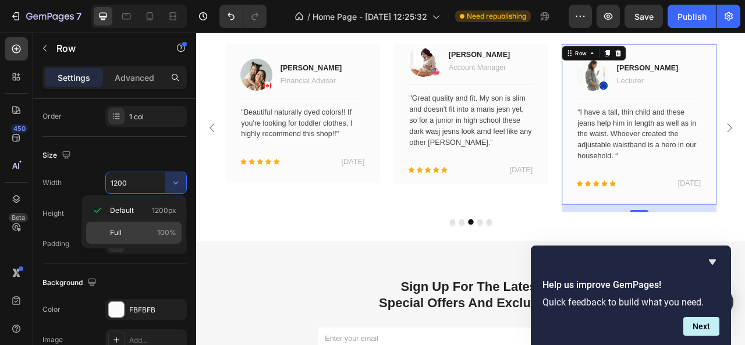
click at [169, 225] on div "Full 100%" at bounding box center [133, 233] width 95 height 22
type input "100%"
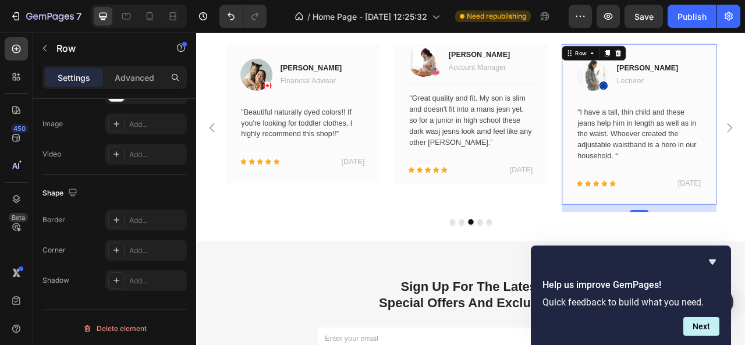
scroll to position [0, 0]
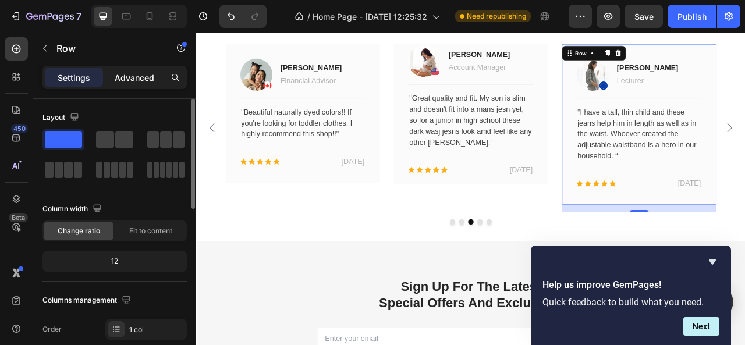
click at [129, 76] on p "Advanced" at bounding box center [135, 78] width 40 height 12
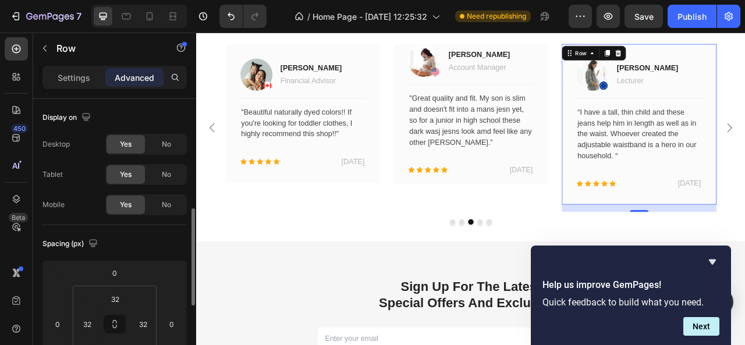
scroll to position [85, 0]
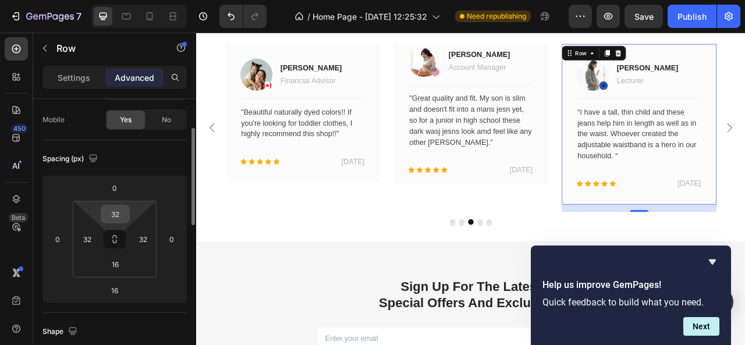
click at [112, 214] on input "32" at bounding box center [115, 214] width 23 height 17
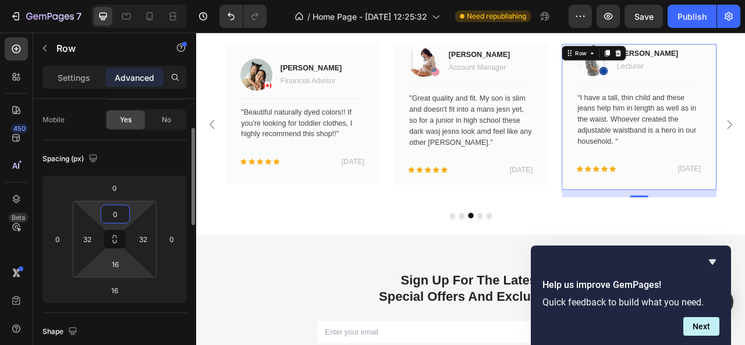
type input "0"
click at [119, 0] on html "7 / Home Page - [DATE] 12:25:32 Need republishing Preview Save Publish 450 Beta…" at bounding box center [372, 0] width 745 height 0
click at [118, 267] on input "16" at bounding box center [115, 264] width 23 height 17
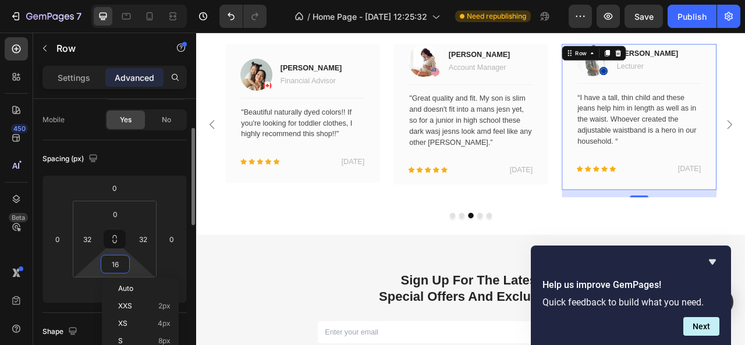
click at [118, 267] on input "16" at bounding box center [115, 264] width 23 height 17
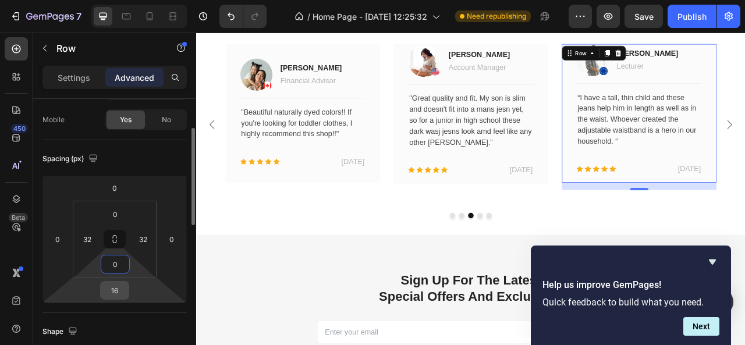
type input "0"
click at [109, 294] on input "16" at bounding box center [114, 290] width 23 height 17
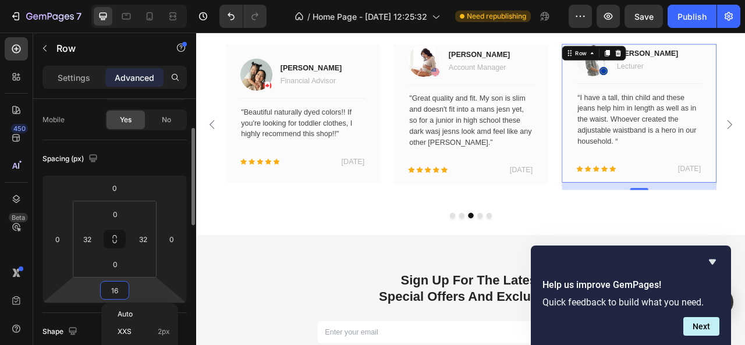
type input "0"
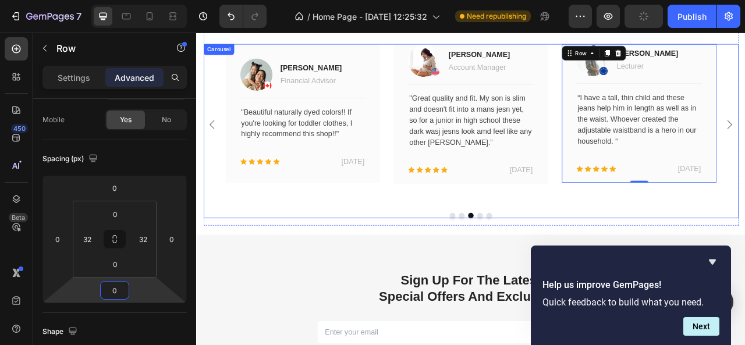
click at [554, 269] on button "Dot" at bounding box center [557, 265] width 7 height 7
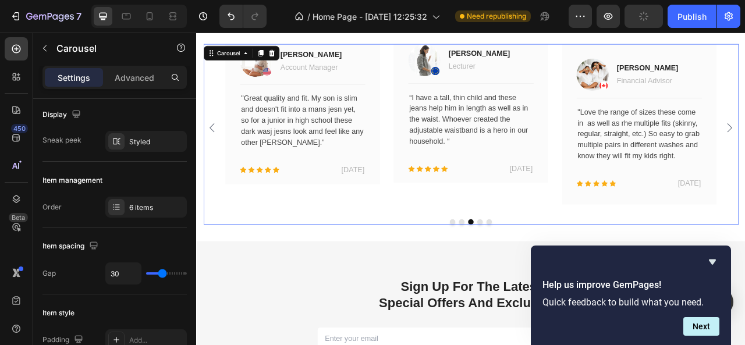
scroll to position [0, 0]
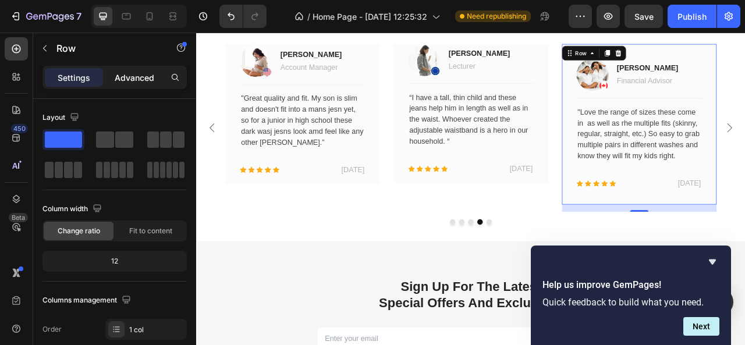
click at [133, 80] on p "Advanced" at bounding box center [135, 78] width 40 height 12
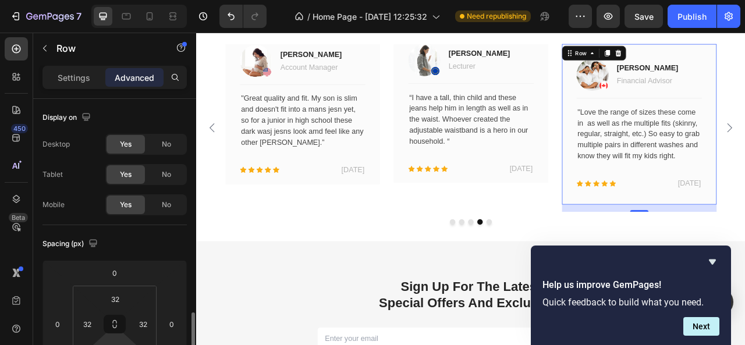
scroll to position [159, 0]
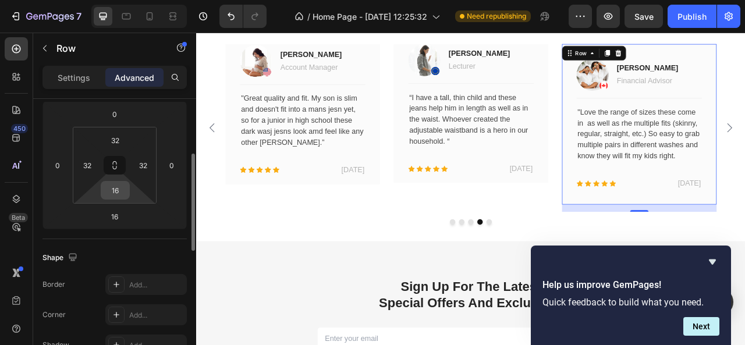
click at [120, 182] on input "16" at bounding box center [115, 190] width 23 height 17
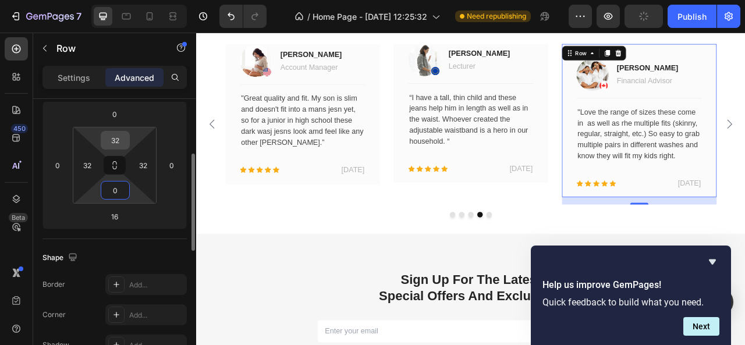
type input "0"
click at [122, 141] on input "32" at bounding box center [115, 140] width 23 height 17
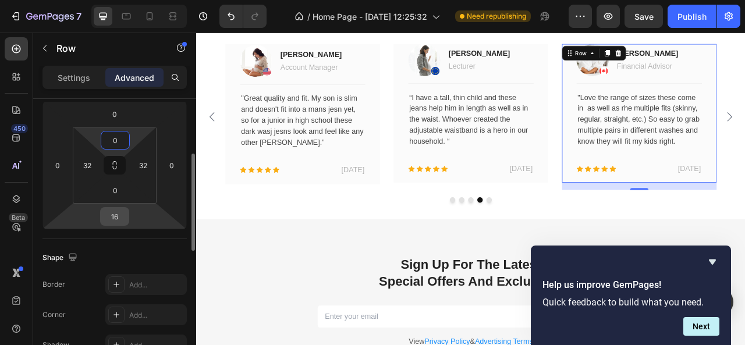
type input "0"
click at [122, 213] on input "16" at bounding box center [114, 216] width 23 height 17
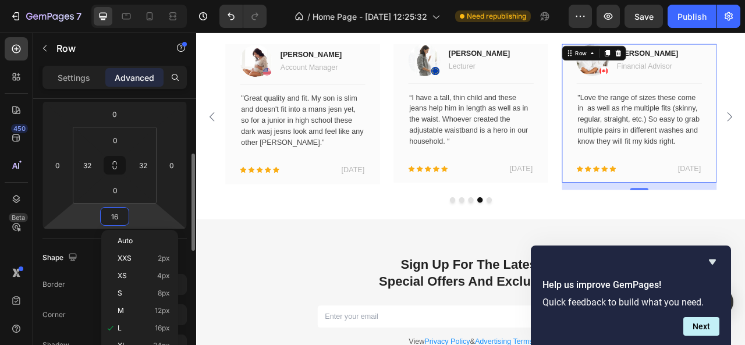
type input "0"
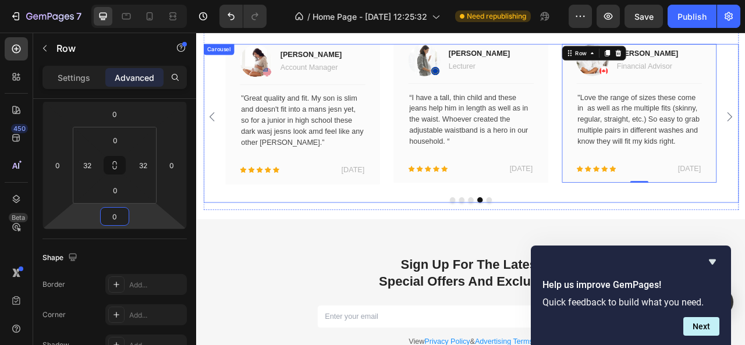
click at [638, 242] on div "Image [PERSON_NAME] Text block Marketing Text block Row Title Line " Absolutely…" at bounding box center [545, 148] width 681 height 202
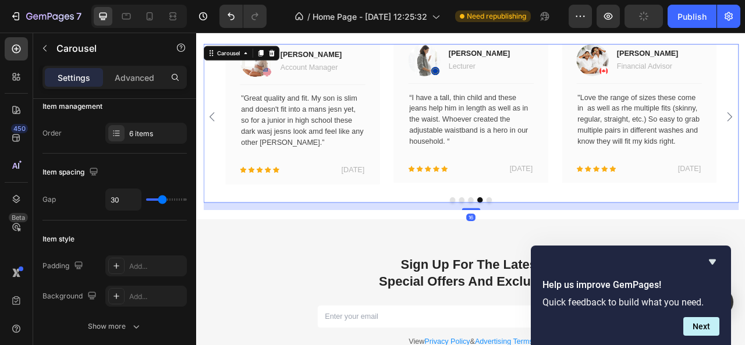
scroll to position [0, 0]
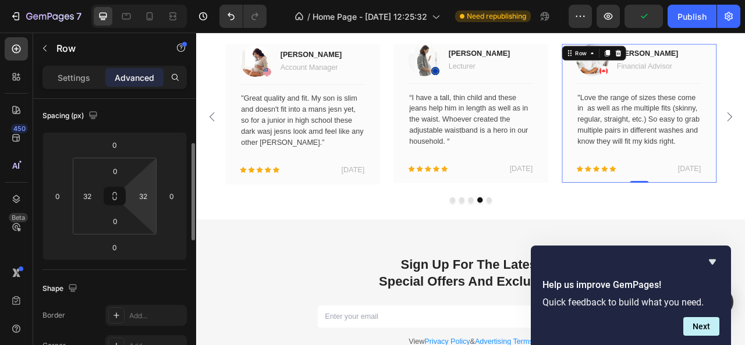
scroll to position [132, 0]
click at [141, 193] on input "32" at bounding box center [142, 192] width 17 height 17
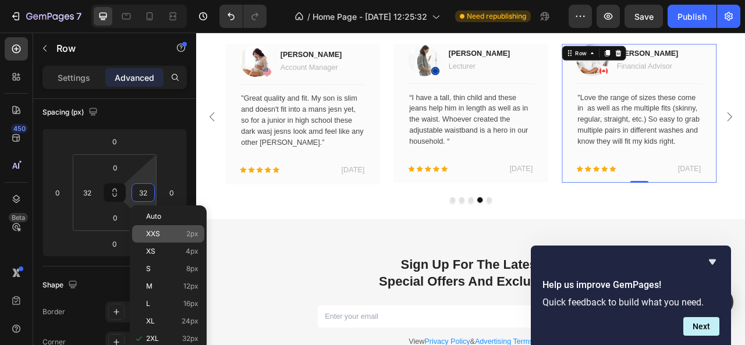
click at [162, 232] on p "XXS 2px" at bounding box center [172, 234] width 52 height 8
type input "2"
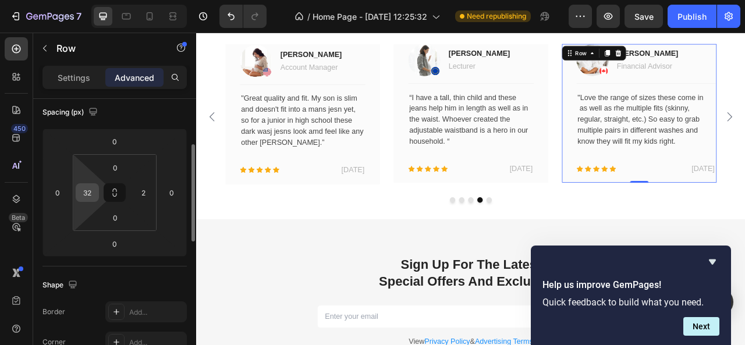
click at [83, 199] on input "32" at bounding box center [87, 192] width 17 height 17
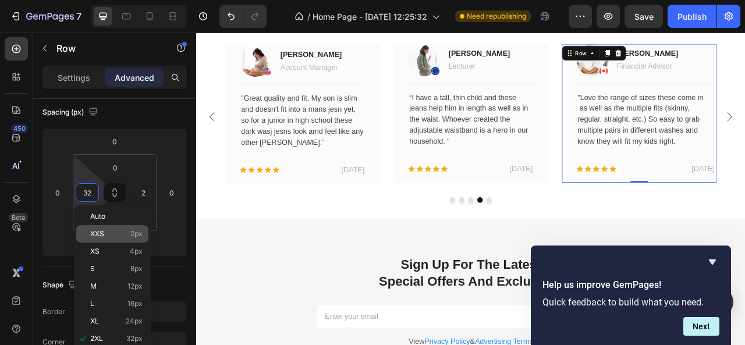
click at [115, 235] on p "XXS 2px" at bounding box center [116, 234] width 52 height 8
type input "2"
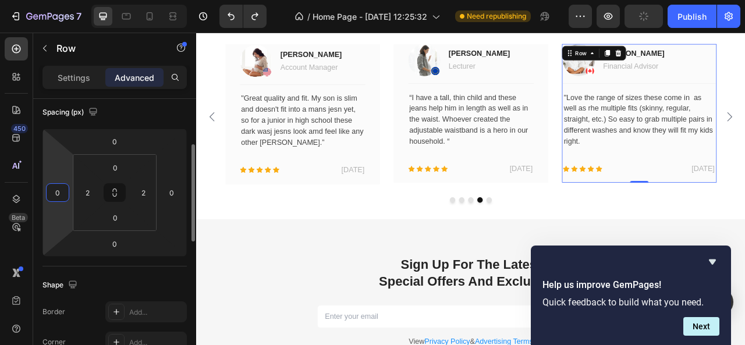
click at [65, 194] on input "0" at bounding box center [57, 192] width 17 height 17
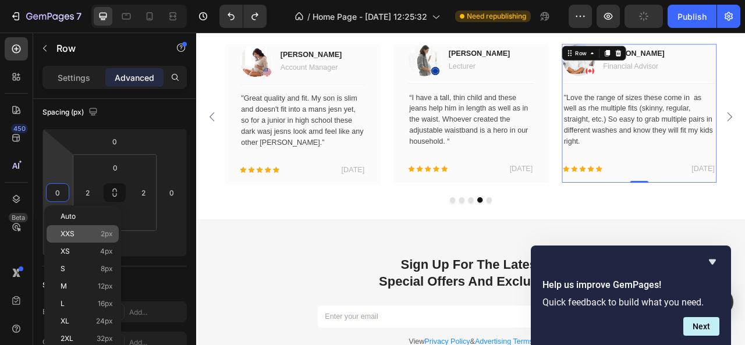
click at [82, 229] on div "XXS 2px" at bounding box center [83, 233] width 72 height 17
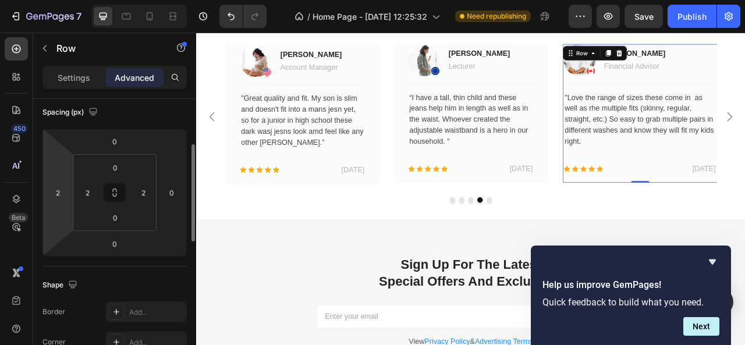
click at [55, 0] on html "7 / Home Page - [DATE] 12:25:32 Need republishing Preview Save Publish 450 Beta…" at bounding box center [372, 0] width 745 height 0
click at [57, 194] on input "2" at bounding box center [57, 192] width 17 height 17
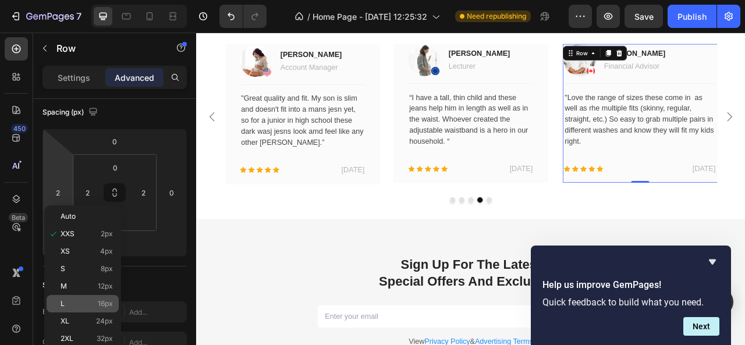
click at [98, 301] on span "16px" at bounding box center [105, 304] width 15 height 8
type input "16"
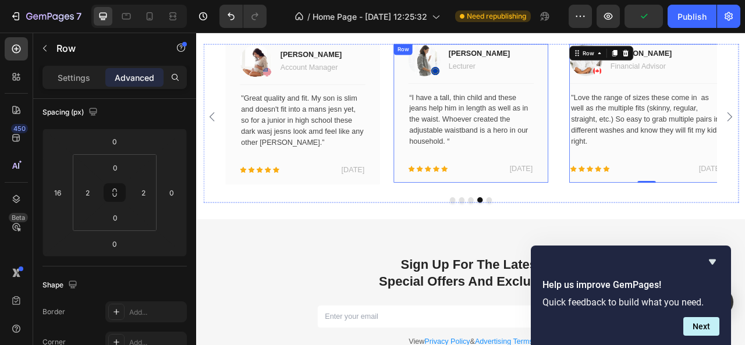
click at [453, 219] on div "Image [PERSON_NAME] Adled Text block Lecturer Text block Row Title Line “I have…" at bounding box center [545, 135] width 197 height 176
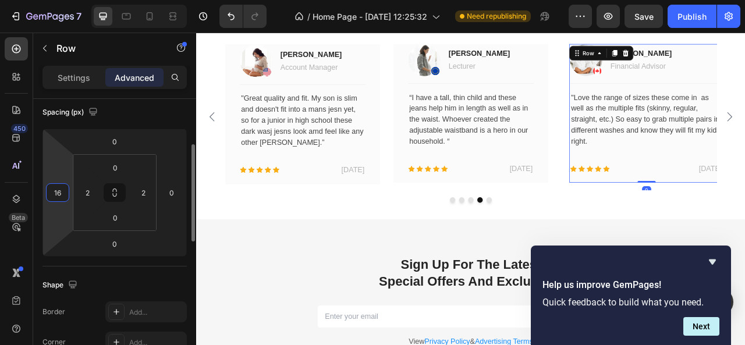
click at [56, 191] on input "16" at bounding box center [57, 192] width 17 height 17
type input "0"
click at [86, 194] on input "2" at bounding box center [87, 192] width 17 height 17
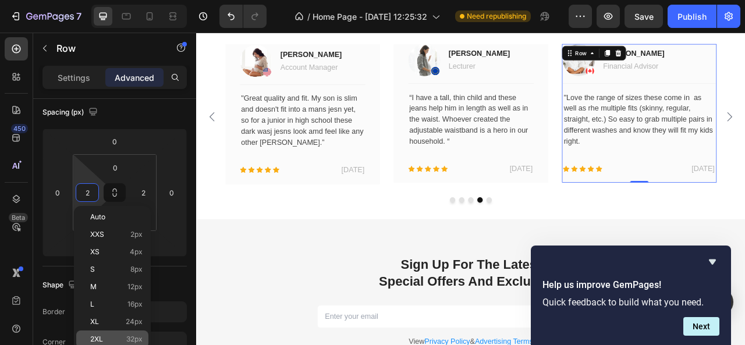
click at [136, 337] on span "32px" at bounding box center [134, 339] width 16 height 8
type input "32"
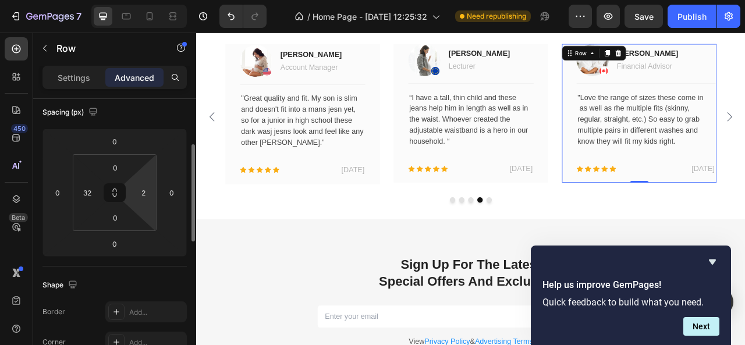
click at [148, 0] on html "7 / Home Page - [DATE] 12:25:32 Need republishing Preview Save Publish 450 Beta…" at bounding box center [372, 0] width 745 height 0
click at [146, 197] on input "2" at bounding box center [142, 192] width 17 height 17
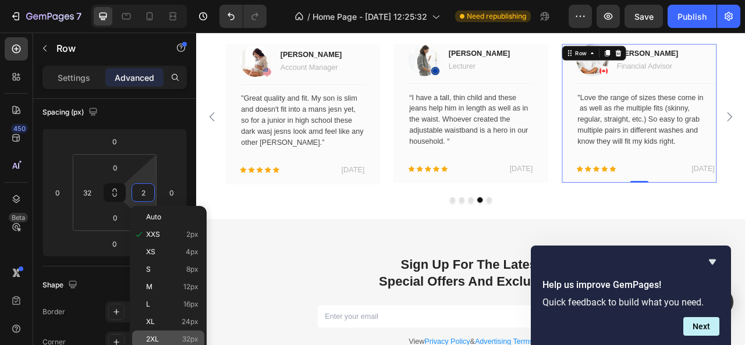
click at [163, 345] on div "2XL 32px" at bounding box center [168, 339] width 72 height 17
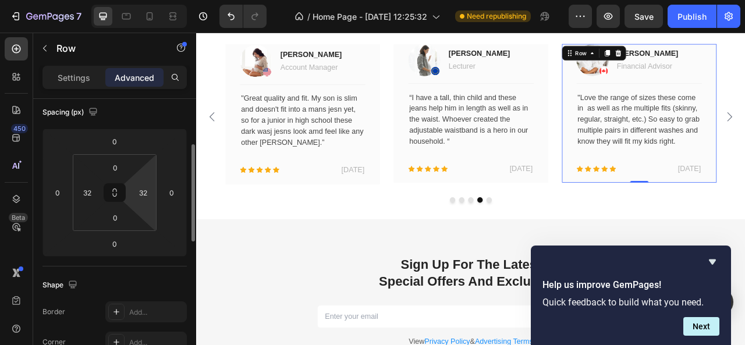
click at [146, 0] on html "7 / Home Page - [DATE] 12:25:32 Need republishing Preview Save Publish 450 Beta…" at bounding box center [372, 0] width 745 height 0
type input "2"
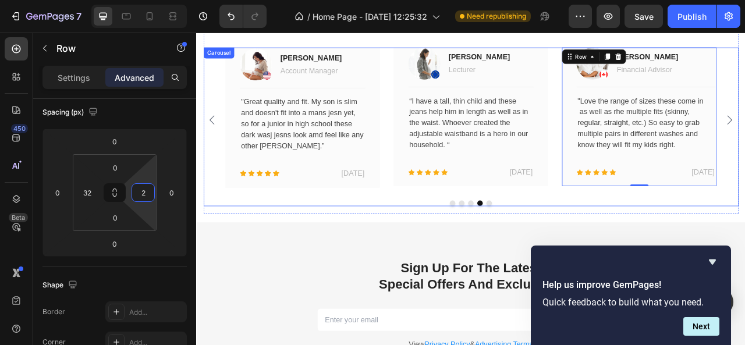
scroll to position [992, 0]
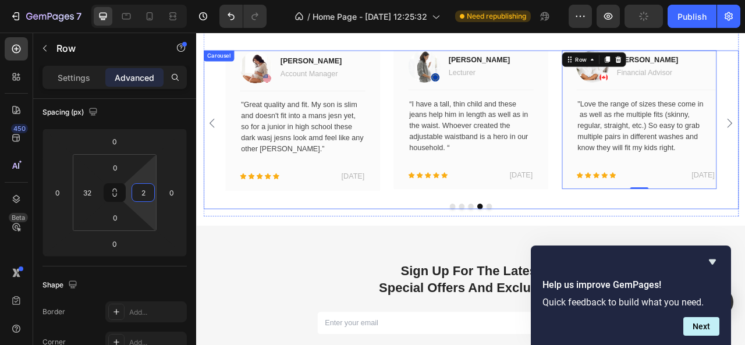
click at [563, 247] on div "Image [PERSON_NAME] Text block Marketing Text block Row Title Line " Absolutely…" at bounding box center [545, 156] width 681 height 202
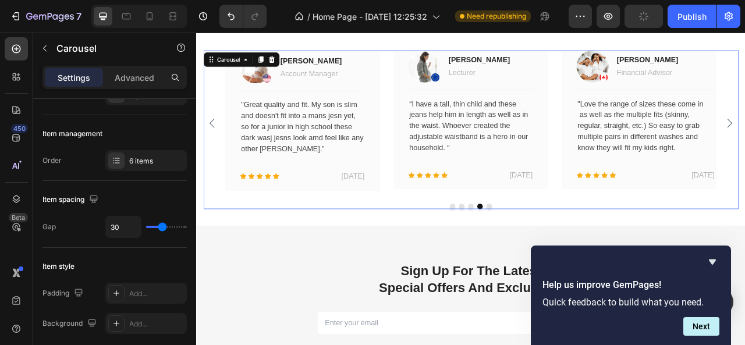
scroll to position [0, 0]
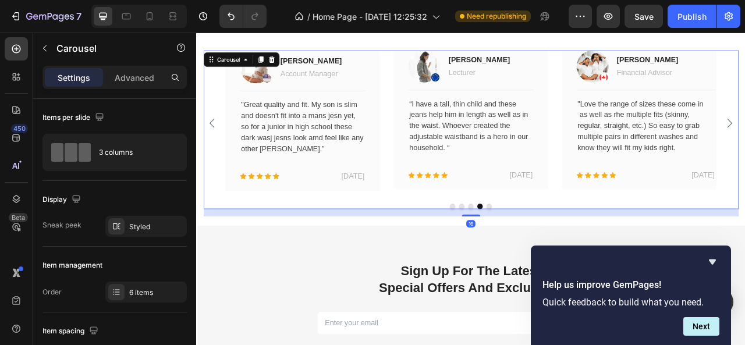
click at [565, 252] on button "Dot" at bounding box center [568, 253] width 7 height 7
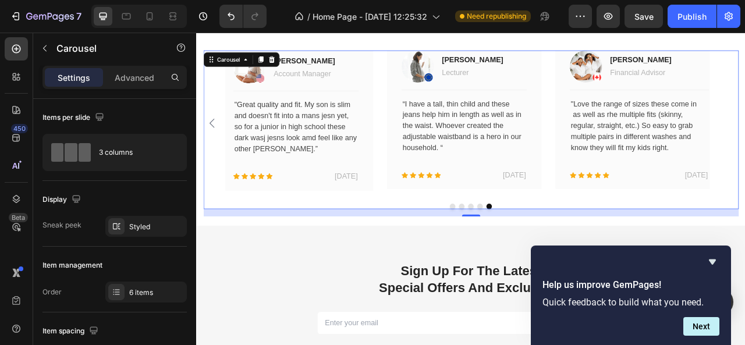
click at [554, 252] on button "Dot" at bounding box center [557, 253] width 7 height 7
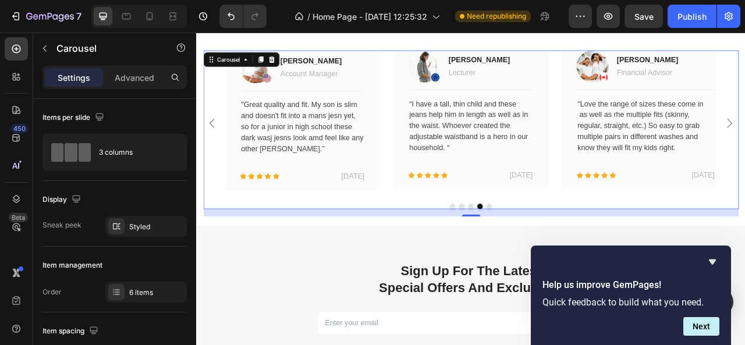
click at [542, 252] on button "Dot" at bounding box center [545, 253] width 7 height 7
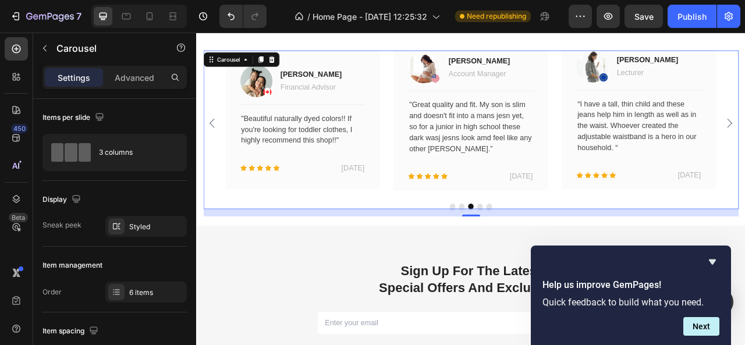
click at [530, 253] on button "Dot" at bounding box center [533, 253] width 7 height 7
click at [519, 252] on button "Dot" at bounding box center [522, 253] width 7 height 7
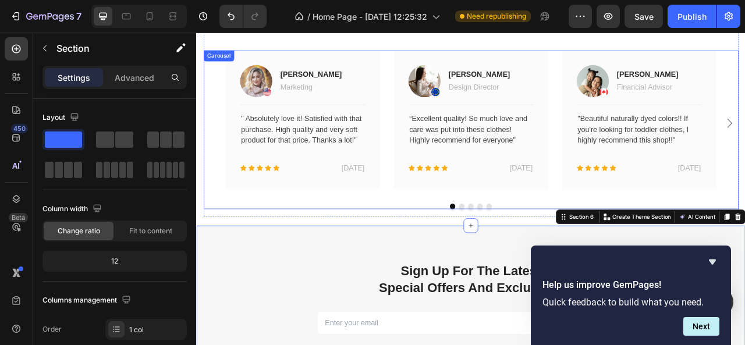
click at [530, 254] on button "Dot" at bounding box center [533, 253] width 7 height 7
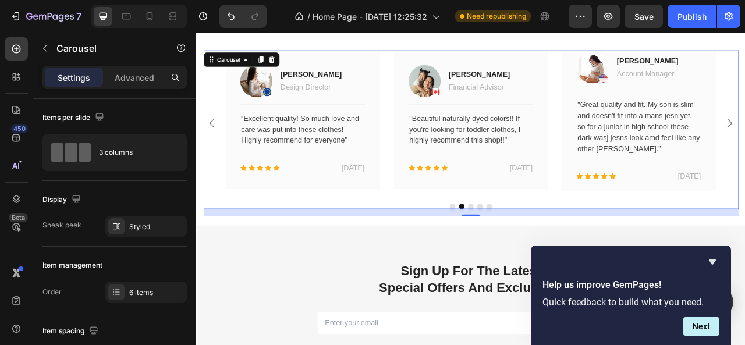
click at [542, 250] on button "Dot" at bounding box center [545, 253] width 7 height 7
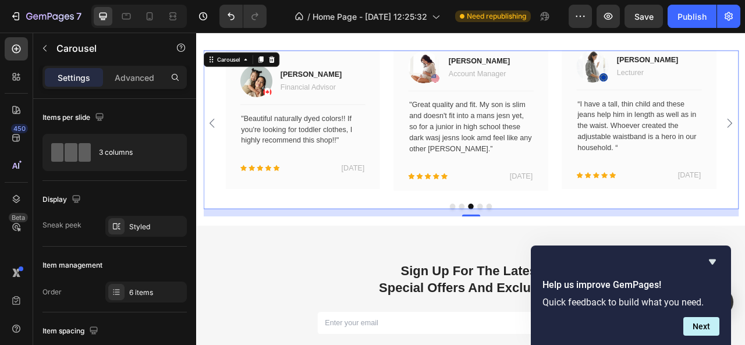
click at [554, 250] on button "Dot" at bounding box center [557, 253] width 7 height 7
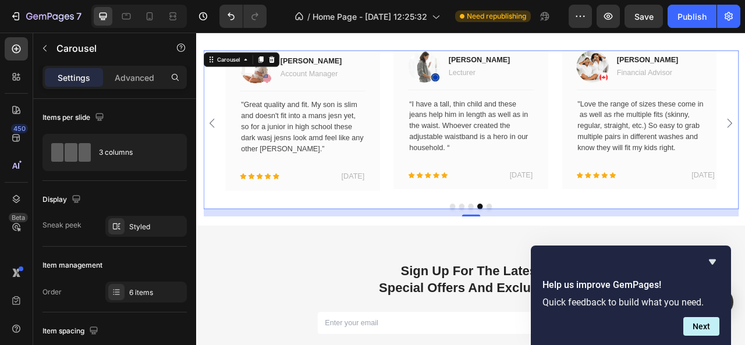
click at [565, 256] on button "Dot" at bounding box center [568, 253] width 7 height 7
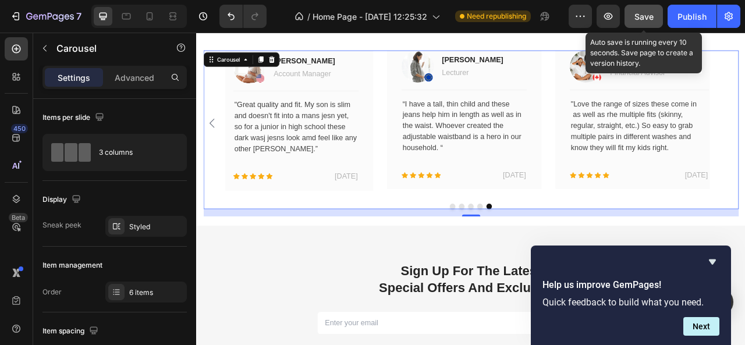
click at [632, 13] on button "Save" at bounding box center [644, 16] width 38 height 23
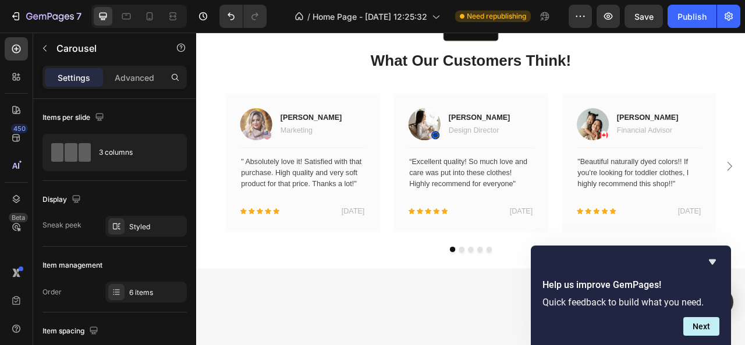
scroll to position [839, 0]
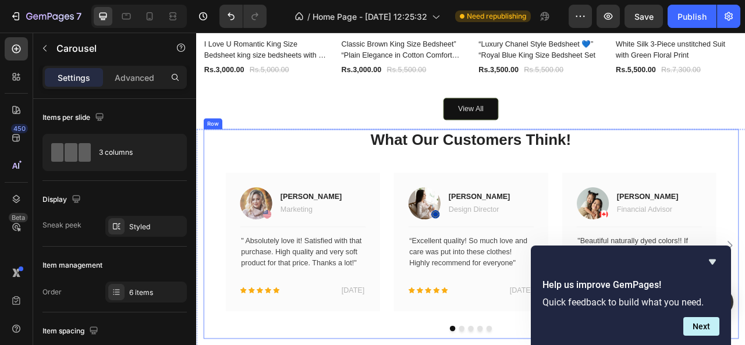
click at [314, 182] on div "What Our Customers Think! Heading Image [PERSON_NAME] Text block Marketing Text…" at bounding box center [545, 288] width 681 height 267
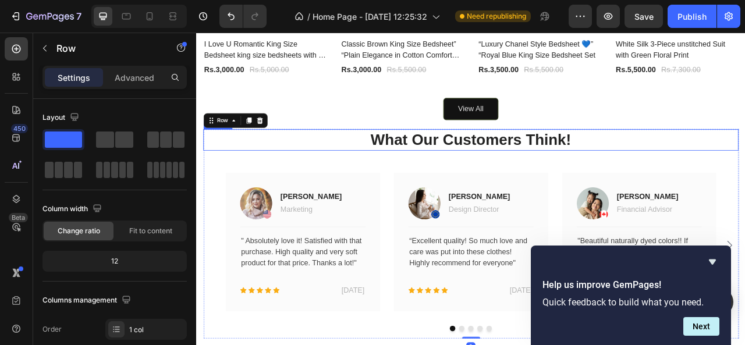
click at [379, 171] on p "What Our Customers Think!" at bounding box center [545, 169] width 679 height 25
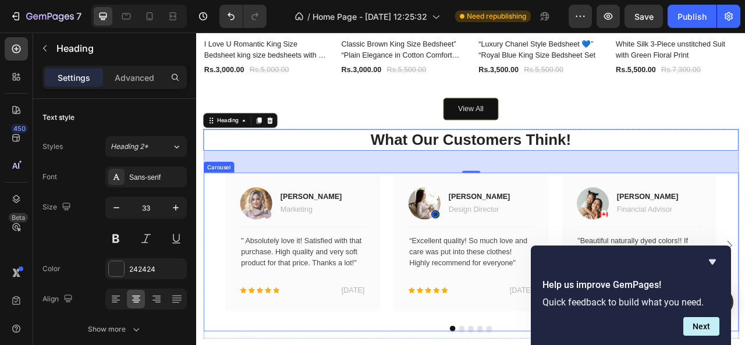
click at [208, 221] on div "Image [PERSON_NAME] Text block Marketing Text block Row Title Line " Absolutely…" at bounding box center [545, 304] width 681 height 186
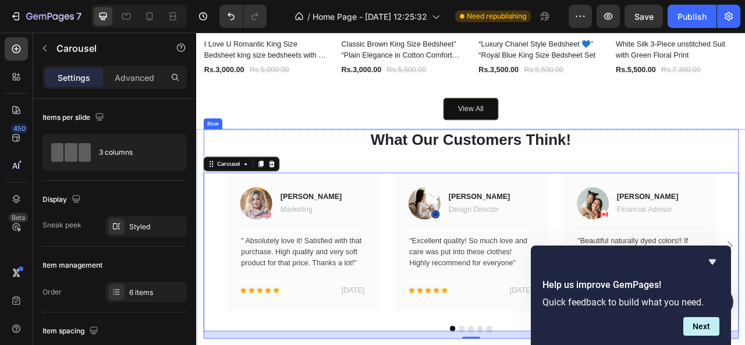
click at [210, 183] on div "What Our Customers Think! Heading Image [PERSON_NAME] Text block Marketing Text…" at bounding box center [545, 288] width 681 height 267
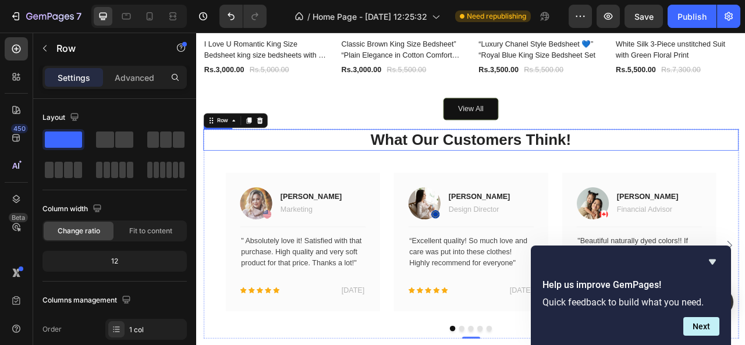
click at [391, 170] on p "What Our Customers Think!" at bounding box center [545, 169] width 679 height 25
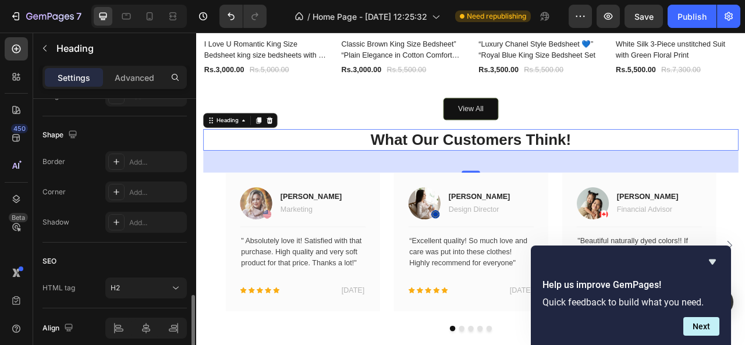
scroll to position [474, 0]
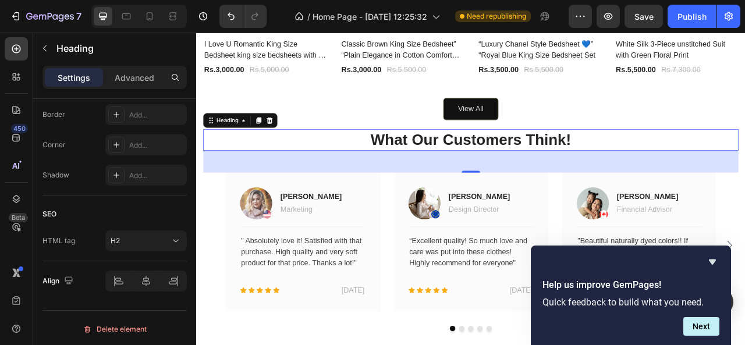
click at [134, 66] on div "Settings Advanced" at bounding box center [115, 77] width 144 height 23
click at [133, 74] on p "Advanced" at bounding box center [135, 78] width 40 height 12
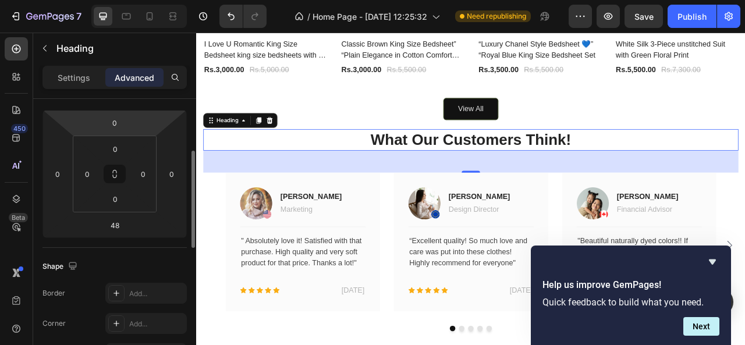
scroll to position [146, 0]
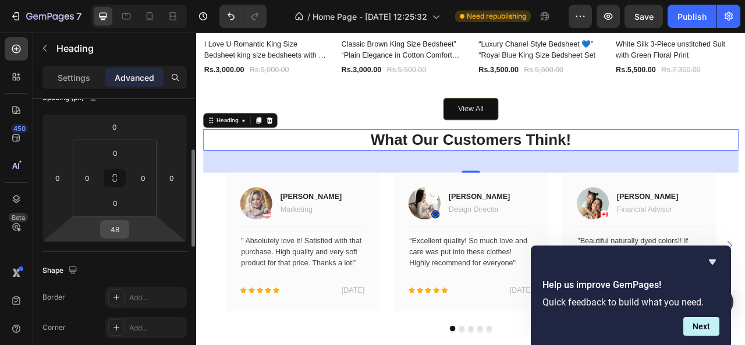
click at [112, 231] on input "48" at bounding box center [114, 229] width 23 height 17
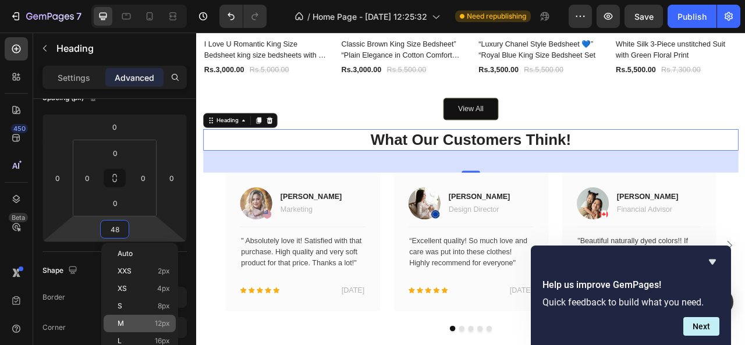
click at [168, 318] on div "M 12px" at bounding box center [140, 323] width 72 height 17
type input "12"
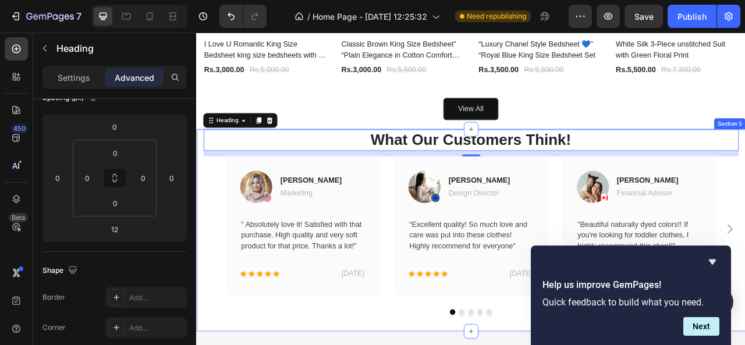
click at [204, 345] on div "What Our Customers Think! Heading 12 Image [PERSON_NAME] Text block Marketing T…" at bounding box center [545, 283] width 699 height 257
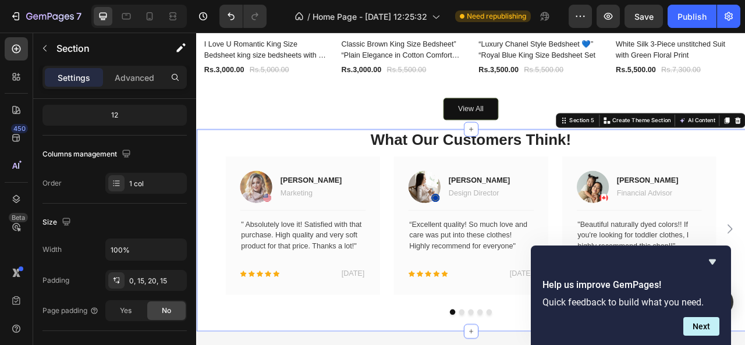
scroll to position [0, 0]
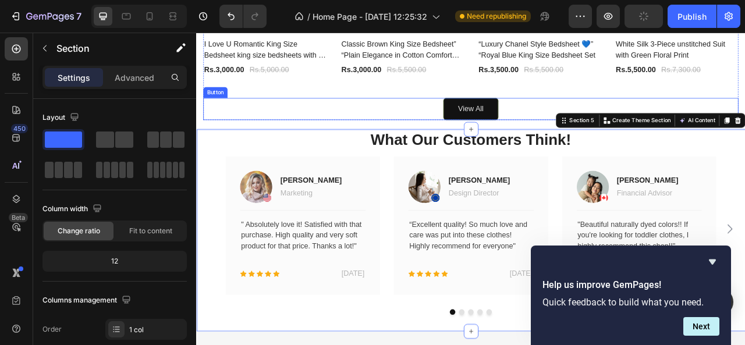
click at [274, 121] on div "View All Button" at bounding box center [545, 130] width 681 height 28
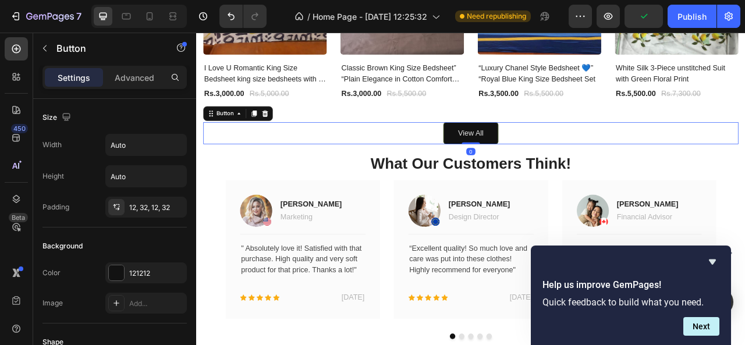
scroll to position [757, 0]
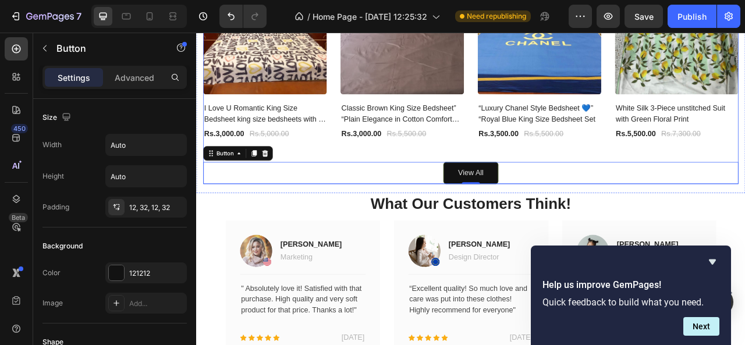
click at [617, 189] on div "Latest Worthwhile Collections Heading 40% off Product Badge New Text block Row …" at bounding box center [545, 62] width 681 height 327
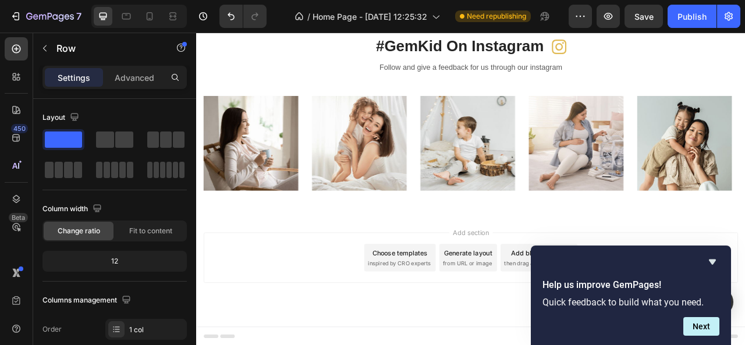
scroll to position [1271, 0]
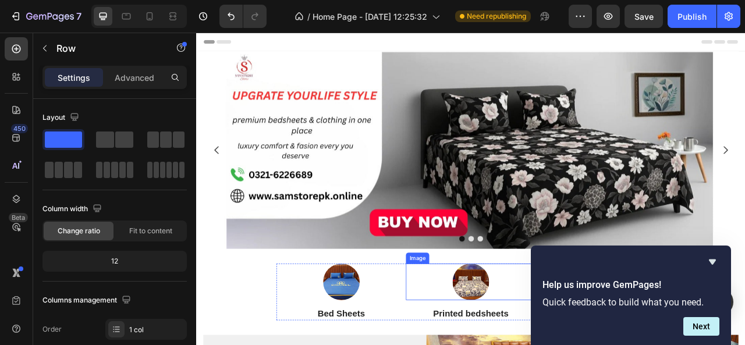
drag, startPoint x: 537, startPoint y: 309, endPoint x: 539, endPoint y: 330, distance: 21.0
click at [716, 260] on icon "Hide survey" at bounding box center [713, 262] width 14 height 14
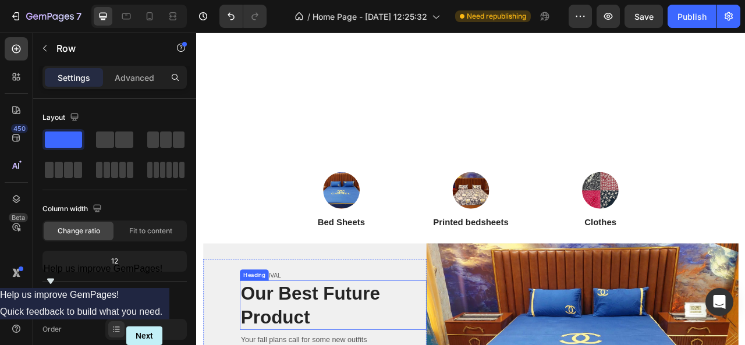
scroll to position [524, 0]
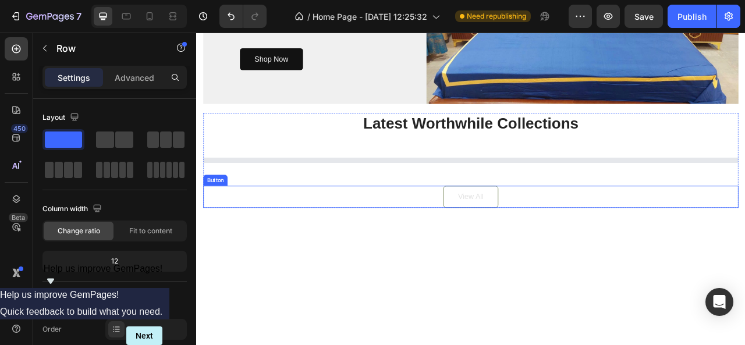
click at [513, 242] on button "View All" at bounding box center [546, 242] width 70 height 28
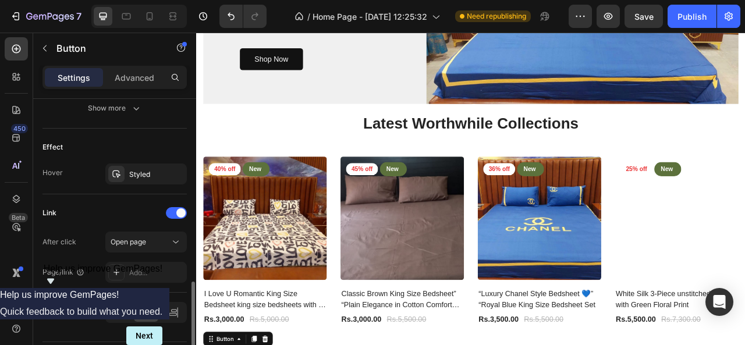
scroll to position [613, 0]
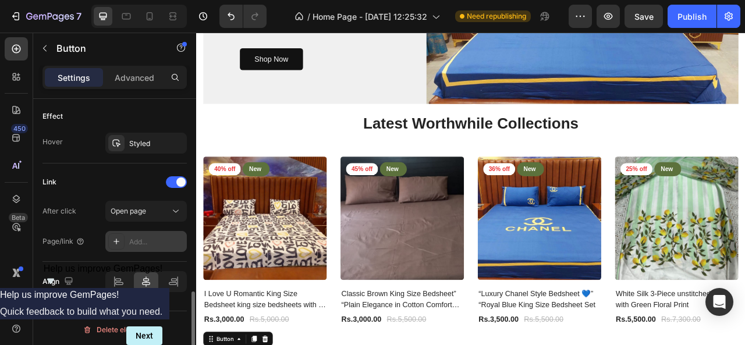
click at [142, 237] on div "Add..." at bounding box center [156, 242] width 55 height 10
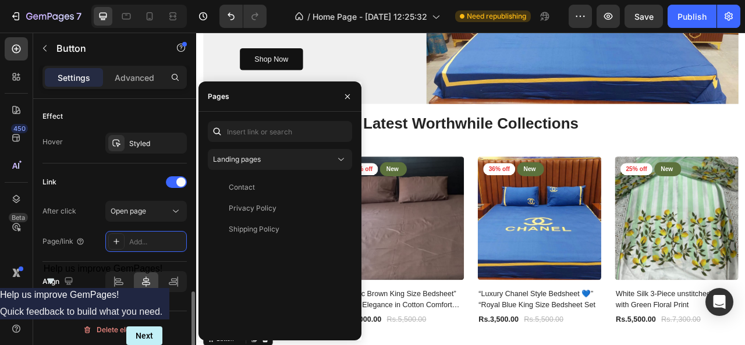
click at [97, 214] on div "After click Open page" at bounding box center [115, 211] width 144 height 21
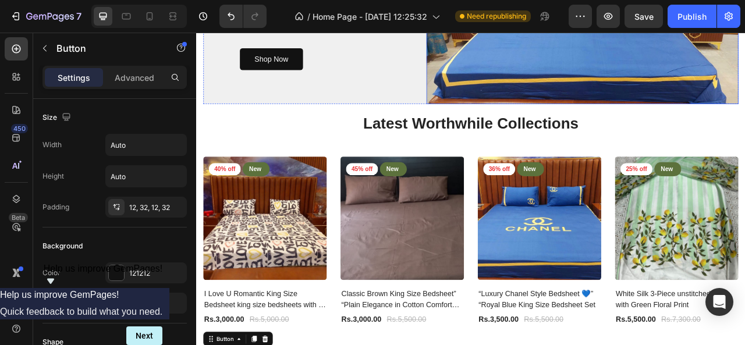
scroll to position [0, 0]
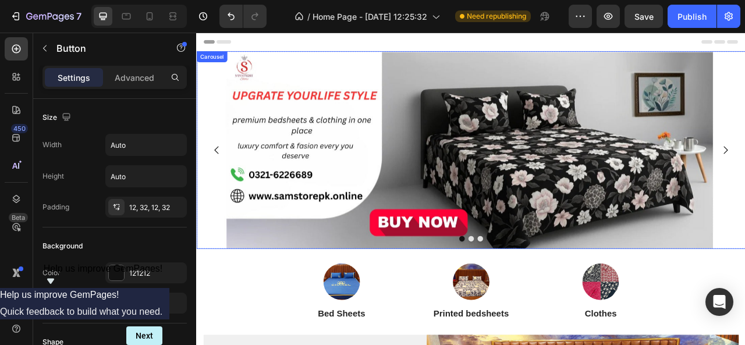
click at [542, 293] on button "Dot" at bounding box center [545, 295] width 7 height 7
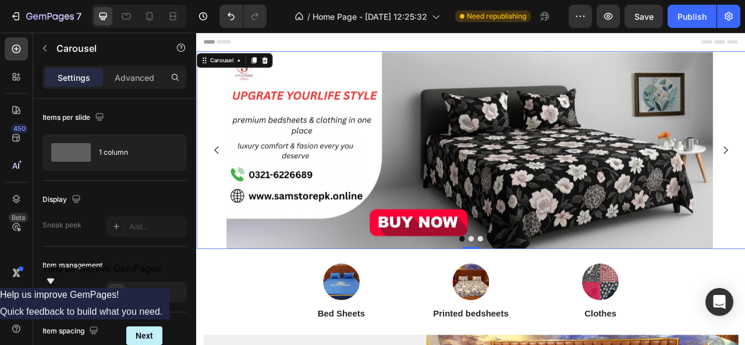
click at [222, 189] on icon "Carousel Back Arrow" at bounding box center [222, 182] width 14 height 14
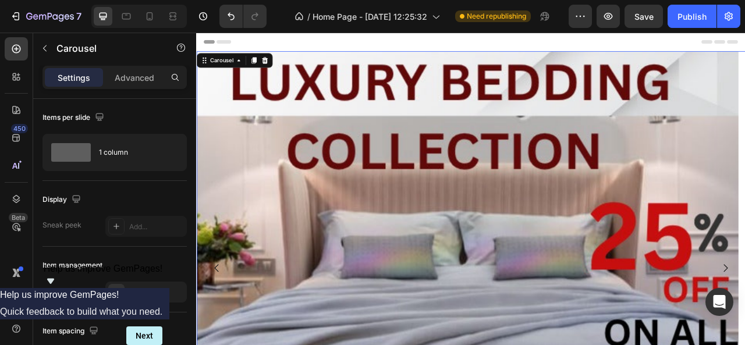
click at [222, 330] on icon "Carousel Back Arrow" at bounding box center [222, 332] width 14 height 14
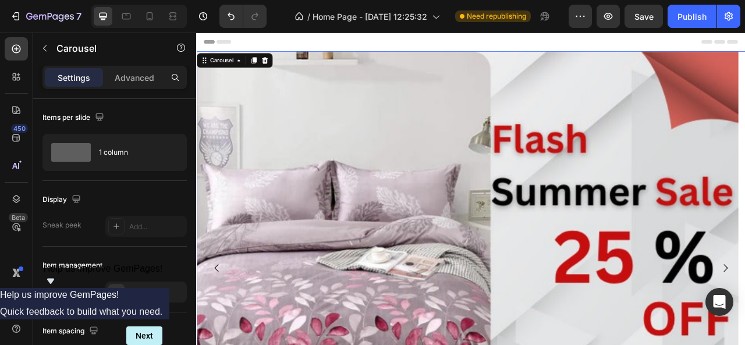
click at [222, 330] on icon "Carousel Back Arrow" at bounding box center [222, 332] width 14 height 14
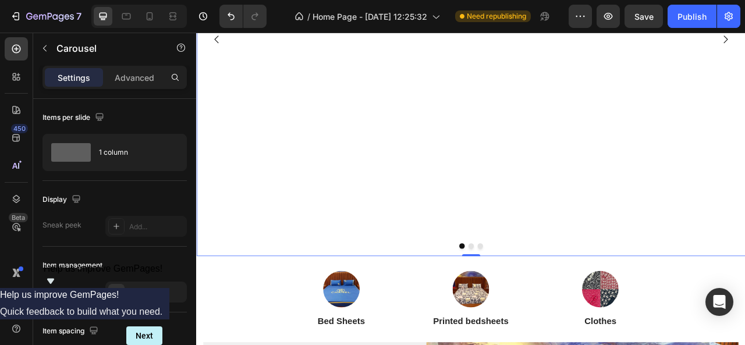
scroll to position [466, 0]
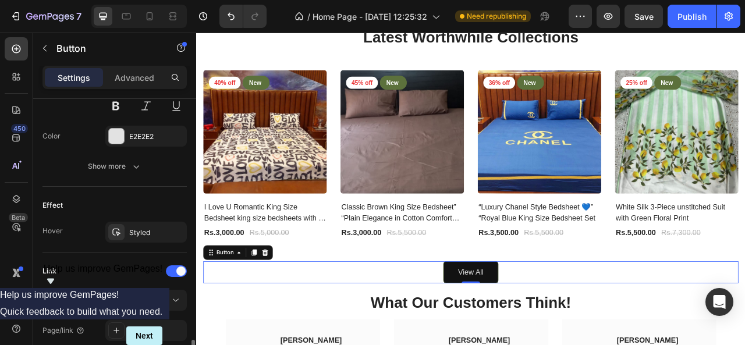
scroll to position [582, 0]
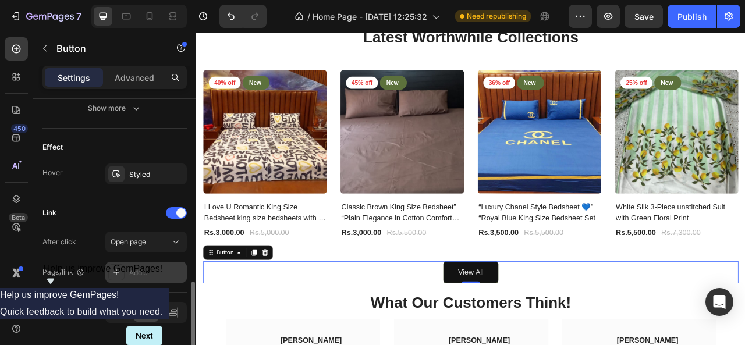
click at [157, 268] on div "Add..." at bounding box center [156, 273] width 55 height 10
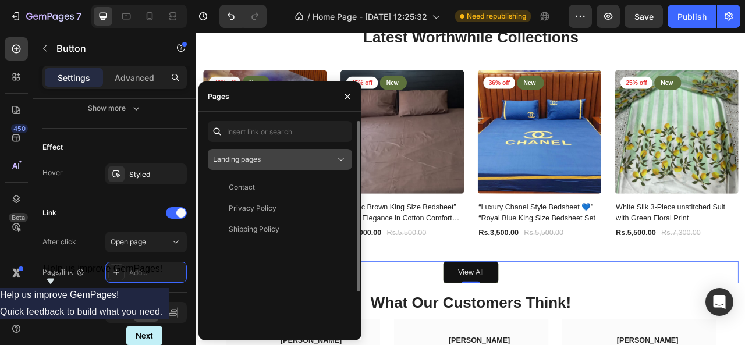
click at [336, 159] on icon at bounding box center [341, 160] width 12 height 12
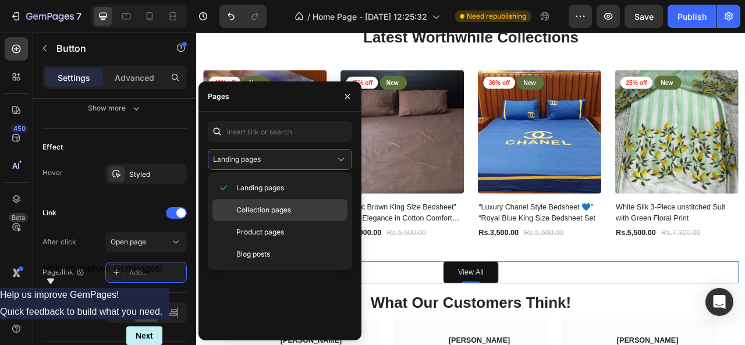
click at [288, 210] on span "Collection pages" at bounding box center [263, 210] width 55 height 10
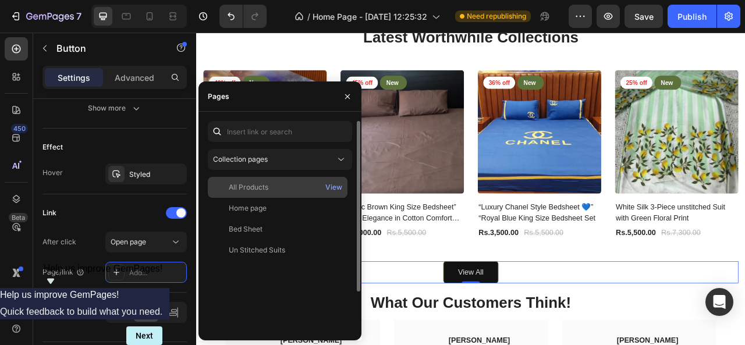
click at [261, 192] on div "All Products" at bounding box center [249, 187] width 40 height 10
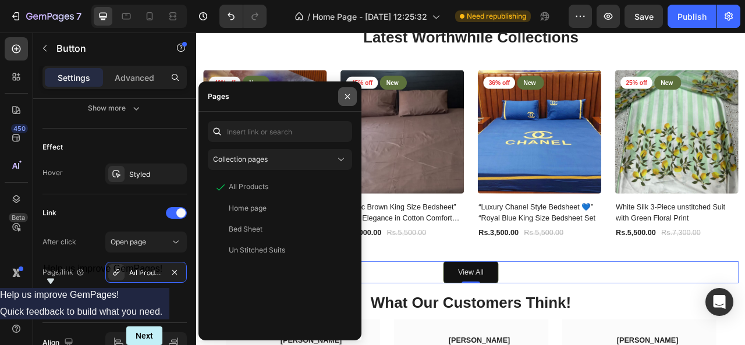
click at [342, 100] on button "button" at bounding box center [347, 96] width 19 height 19
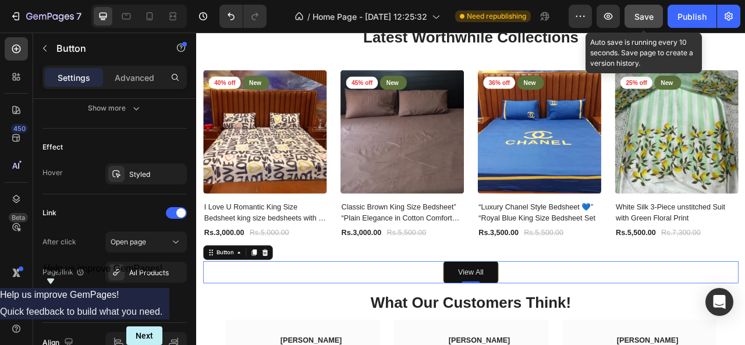
click at [650, 10] on div "Save" at bounding box center [644, 16] width 19 height 12
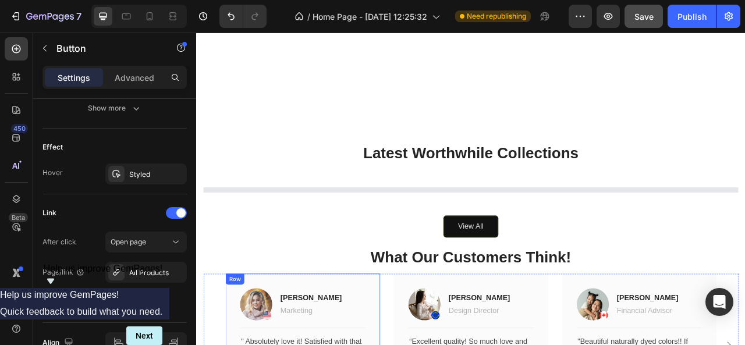
scroll to position [658, 0]
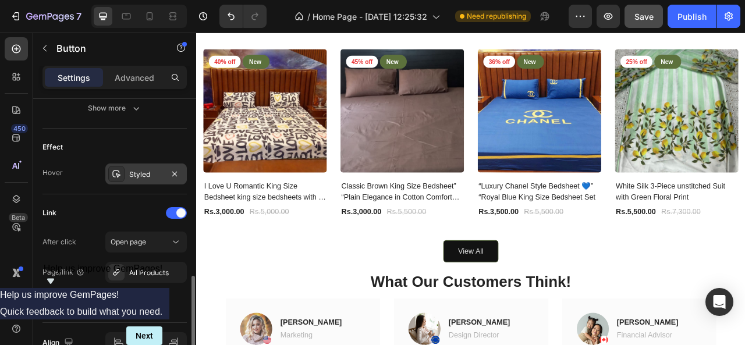
click at [162, 165] on div "Styled" at bounding box center [146, 174] width 82 height 21
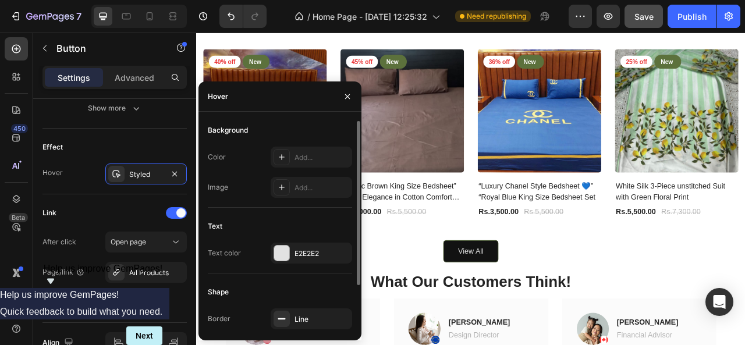
scroll to position [58, 0]
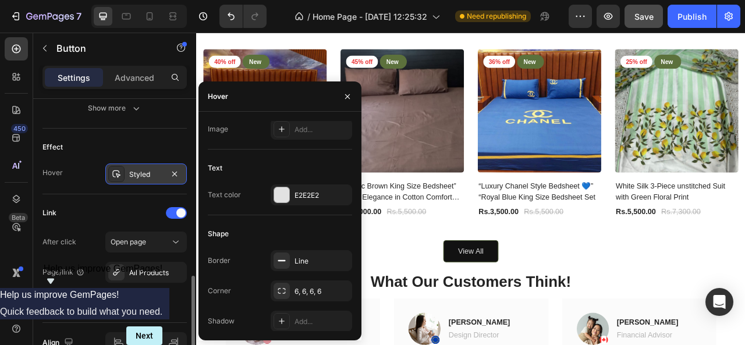
click at [118, 171] on icon at bounding box center [116, 175] width 8 height 8
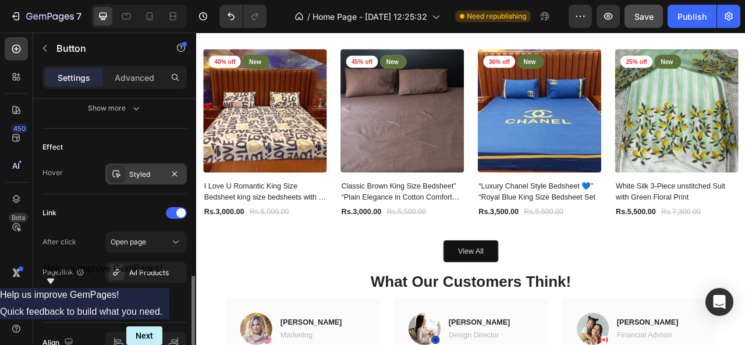
click at [118, 171] on icon at bounding box center [116, 175] width 8 height 8
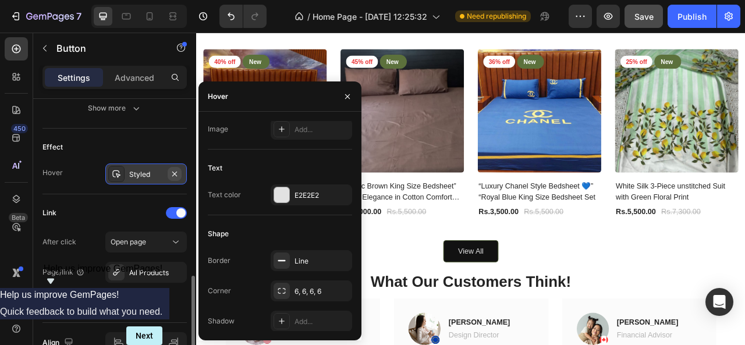
click at [173, 173] on icon "button" at bounding box center [174, 173] width 9 height 9
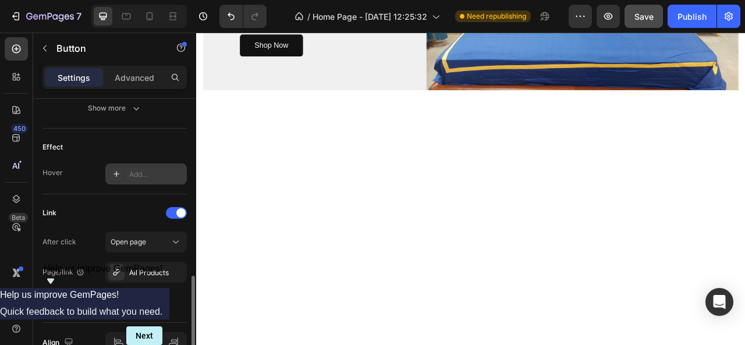
scroll to position [134, 0]
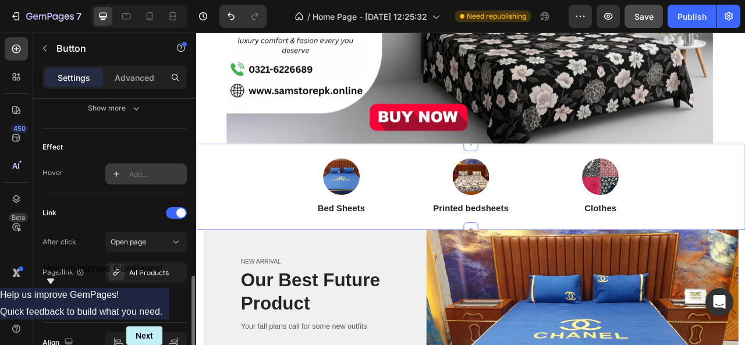
click at [120, 171] on icon at bounding box center [116, 173] width 9 height 9
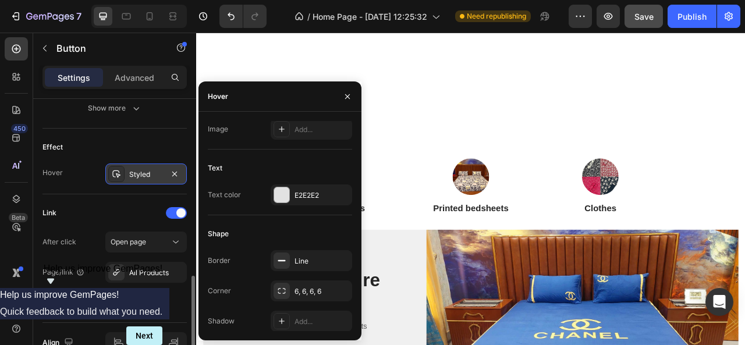
scroll to position [425, 0]
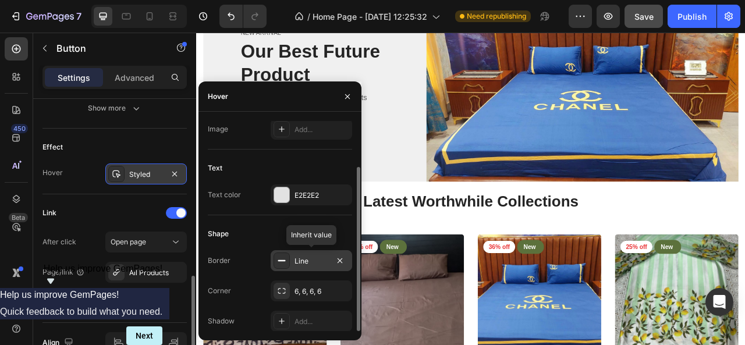
click at [286, 258] on div at bounding box center [282, 261] width 16 height 16
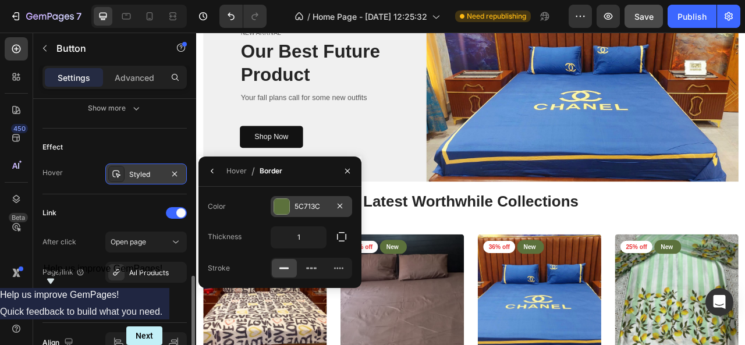
click at [279, 213] on div at bounding box center [281, 206] width 15 height 15
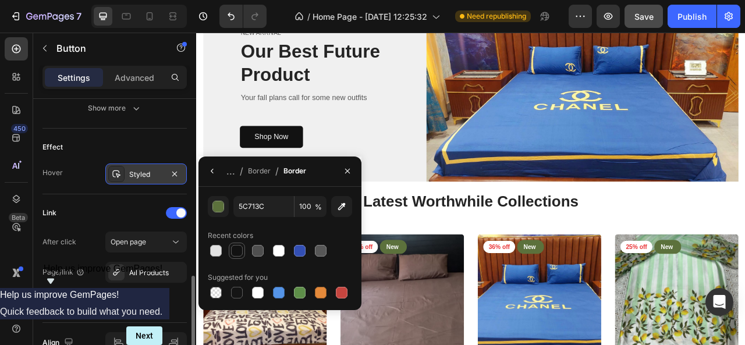
click at [240, 247] on div at bounding box center [237, 251] width 12 height 12
type input "121212"
click at [349, 169] on icon "button" at bounding box center [347, 171] width 9 height 9
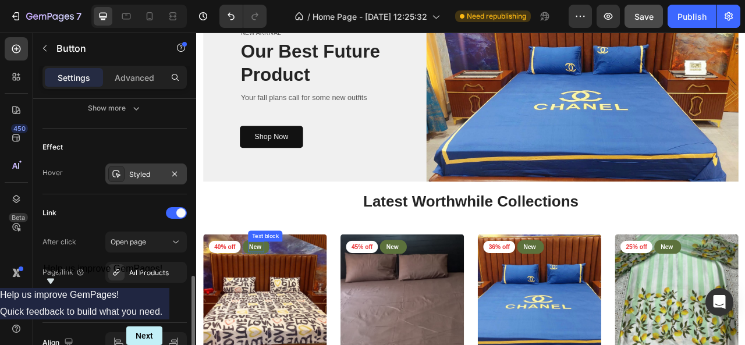
click at [276, 301] on p "New" at bounding box center [272, 306] width 18 height 12
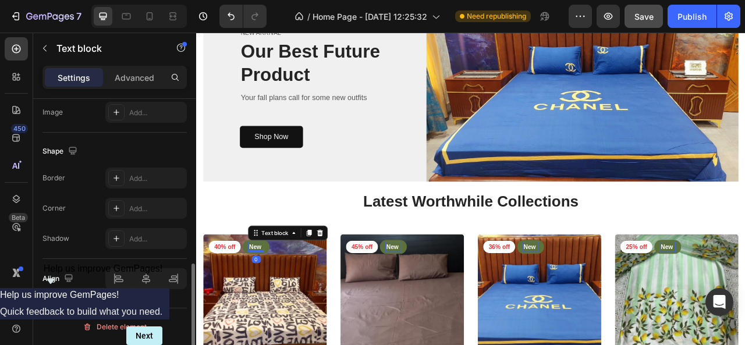
scroll to position [0, 0]
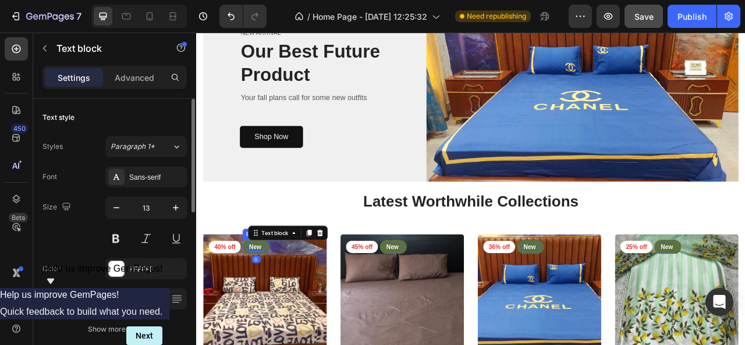
click at [284, 307] on div "New Text block 0 Row" at bounding box center [272, 305] width 34 height 19
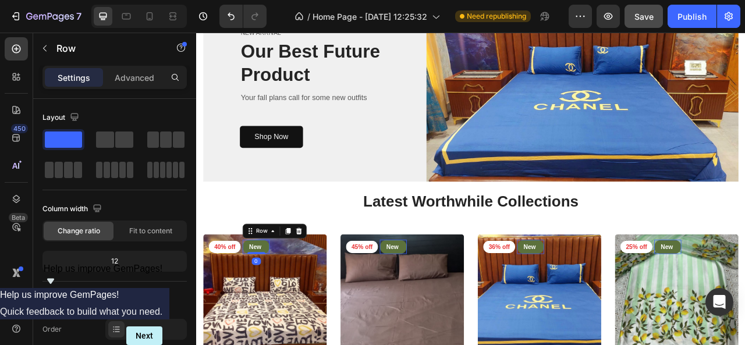
scroll to position [291, 0]
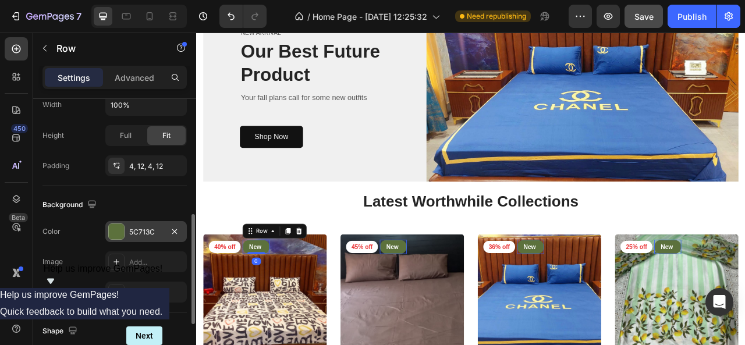
click at [121, 231] on div at bounding box center [116, 231] width 15 height 15
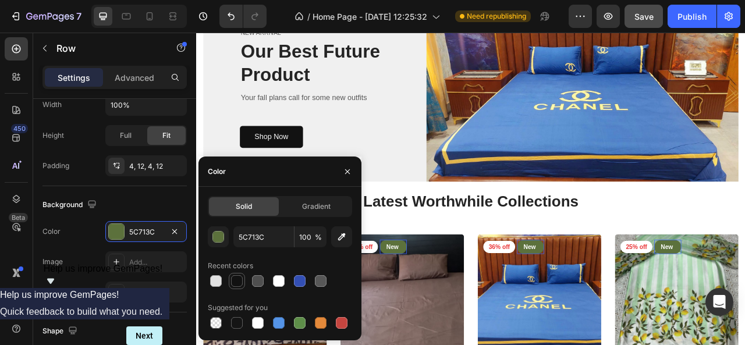
click at [237, 280] on div at bounding box center [237, 281] width 12 height 12
type input "121212"
click at [347, 172] on icon "button" at bounding box center [347, 171] width 5 height 5
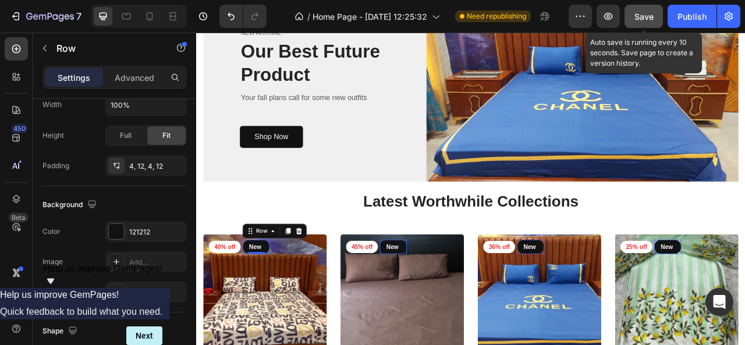
click at [636, 22] on div "Save" at bounding box center [644, 16] width 19 height 12
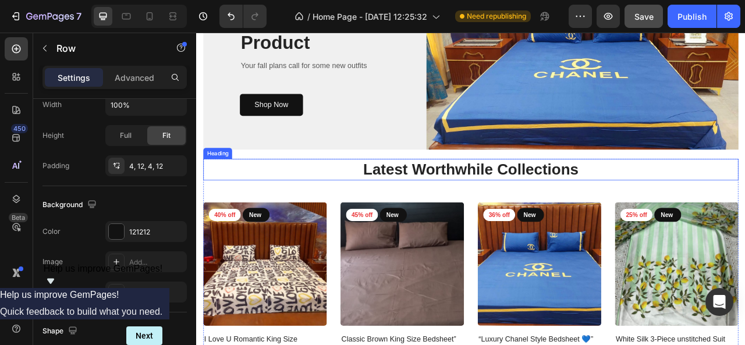
scroll to position [524, 0]
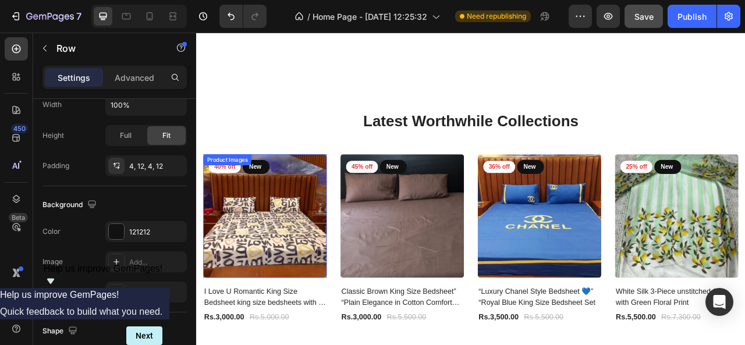
click at [309, 169] on div "Latest Worthwhile Collections Heading 40% off Product Badge New Text block Row …" at bounding box center [545, 295] width 681 height 327
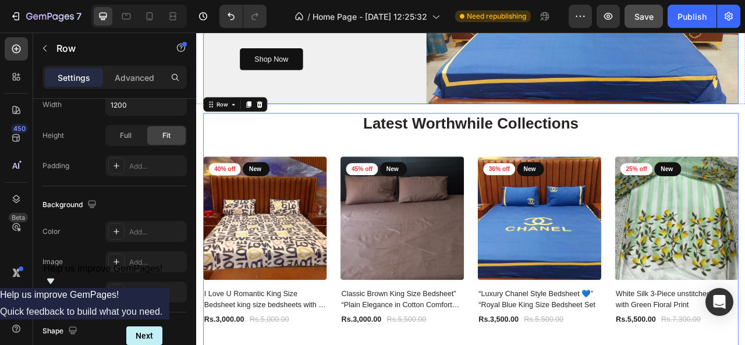
click at [242, 119] on icon at bounding box center [243, 123] width 9 height 9
click at [217, 122] on icon at bounding box center [214, 123] width 9 height 9
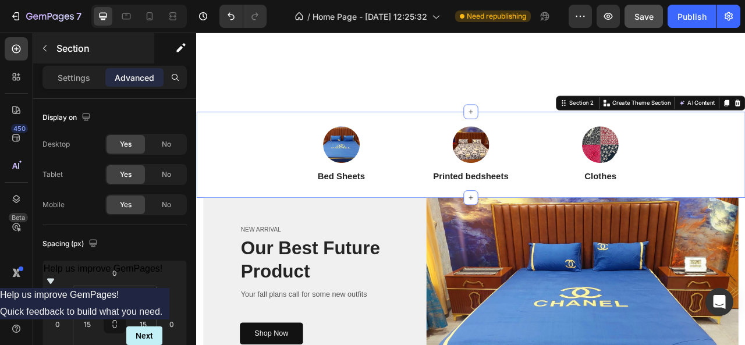
scroll to position [291, 0]
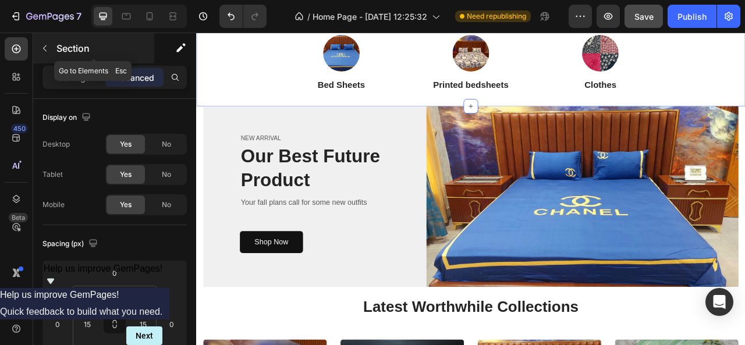
click at [46, 44] on icon "button" at bounding box center [44, 48] width 9 height 9
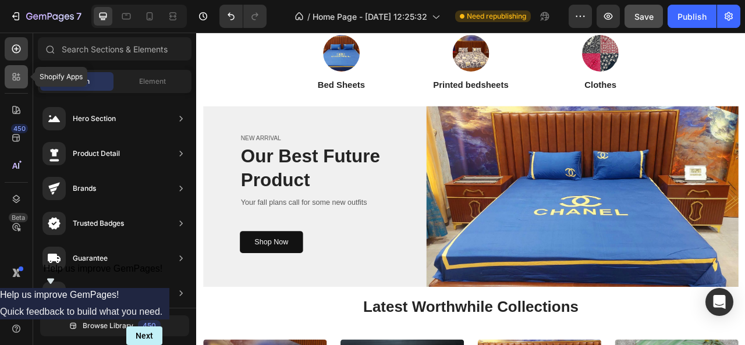
click at [18, 75] on icon at bounding box center [18, 74] width 3 height 3
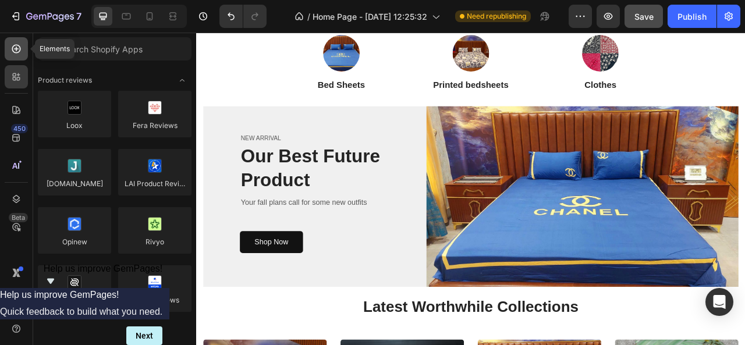
click at [13, 54] on icon at bounding box center [16, 49] width 12 height 12
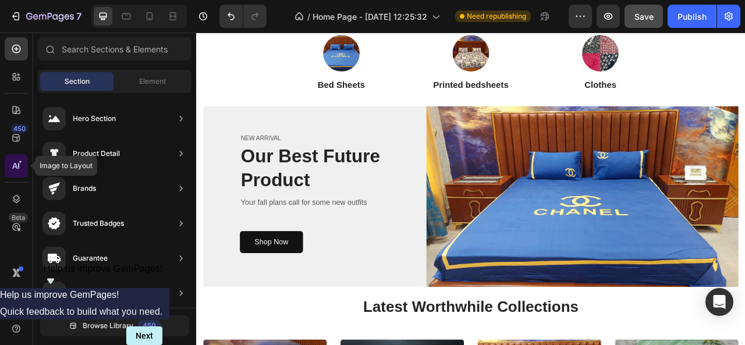
click at [16, 161] on icon at bounding box center [16, 166] width 12 height 12
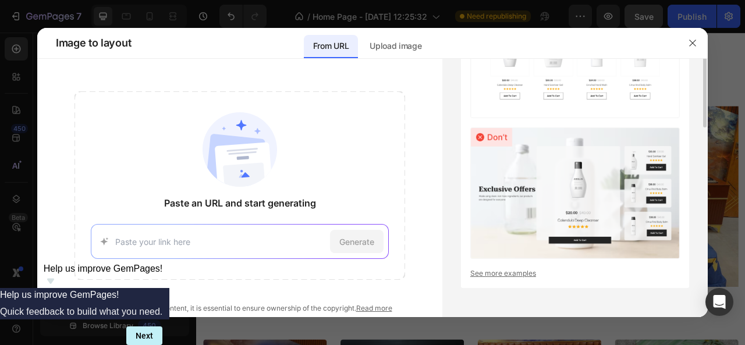
scroll to position [0, 0]
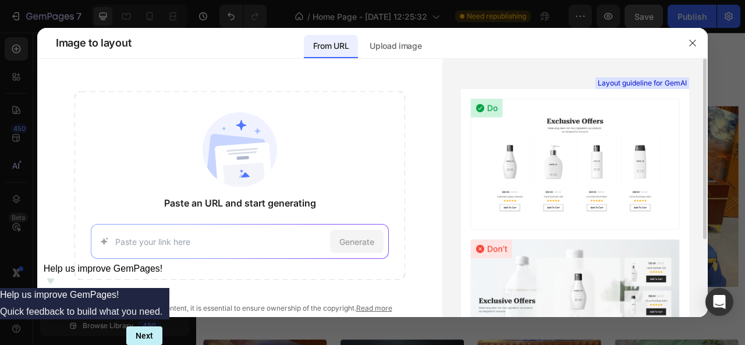
click at [531, 160] on img at bounding box center [575, 164] width 210 height 132
click at [565, 165] on img at bounding box center [575, 164] width 210 height 132
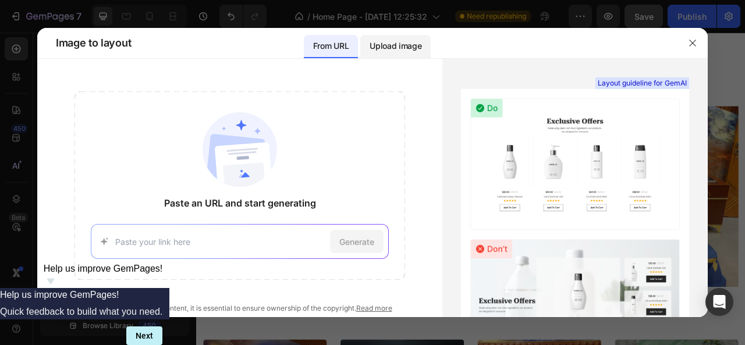
click at [397, 53] on div "Upload image" at bounding box center [395, 46] width 70 height 23
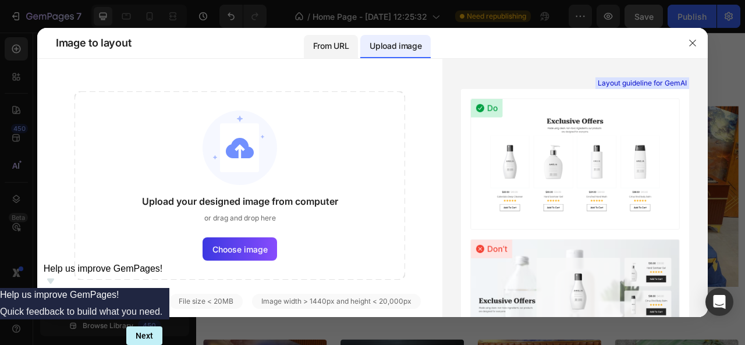
click at [335, 45] on p "From URL" at bounding box center [331, 46] width 36 height 14
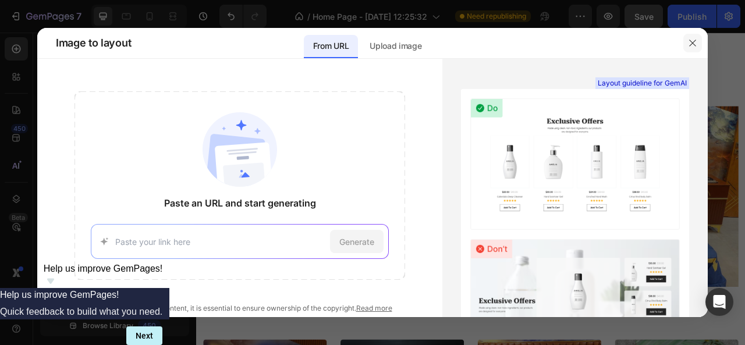
drag, startPoint x: 693, startPoint y: 46, endPoint x: 626, endPoint y: 23, distance: 70.3
click at [693, 46] on icon "button" at bounding box center [692, 42] width 9 height 9
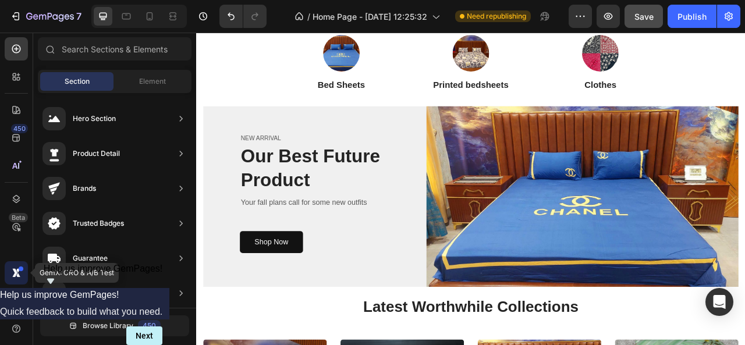
click at [14, 264] on div at bounding box center [16, 272] width 23 height 23
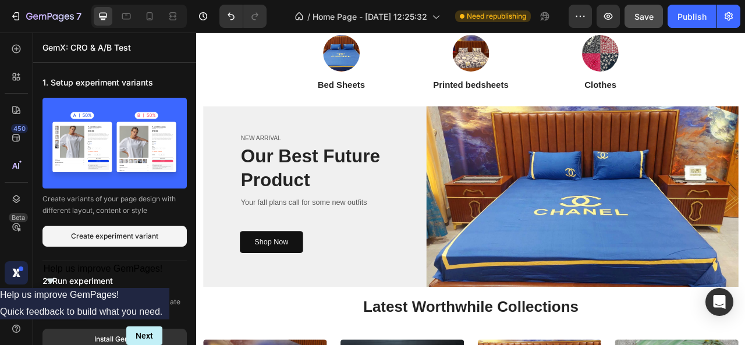
click at [17, 295] on icon at bounding box center [16, 301] width 12 height 12
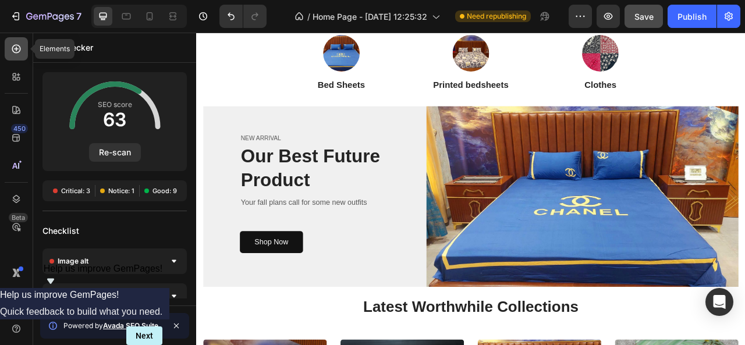
click at [20, 53] on icon at bounding box center [16, 49] width 12 height 12
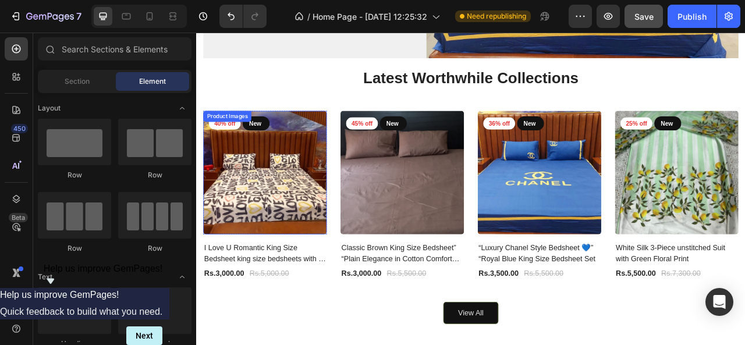
scroll to position [466, 0]
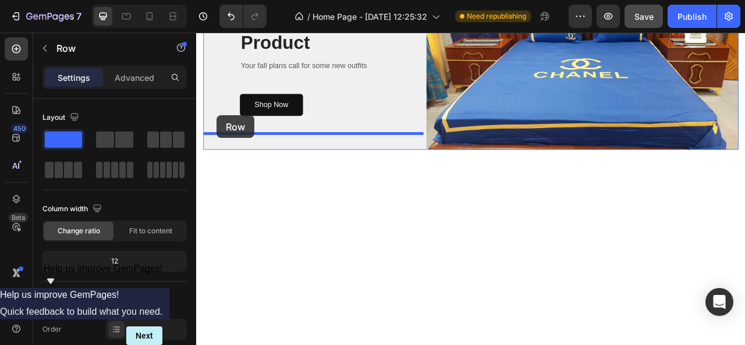
scroll to position [58, 0]
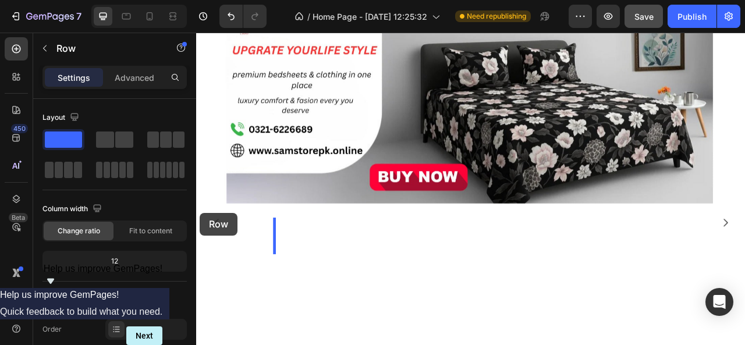
drag, startPoint x: 227, startPoint y: 180, endPoint x: 200, endPoint y: 262, distance: 86.3
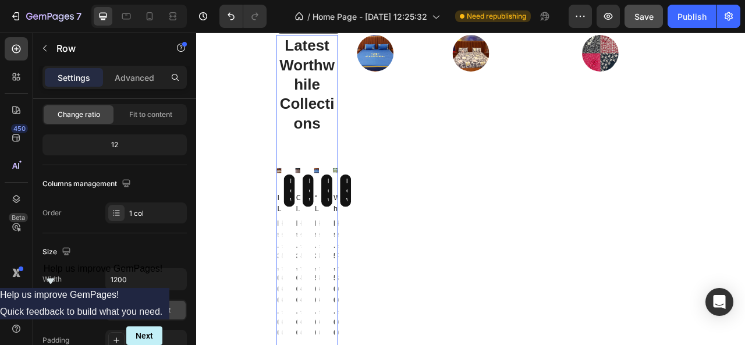
scroll to position [0, 0]
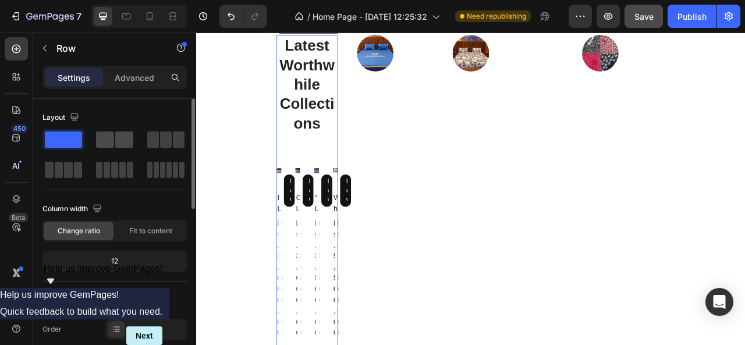
click at [124, 145] on span at bounding box center [124, 140] width 18 height 16
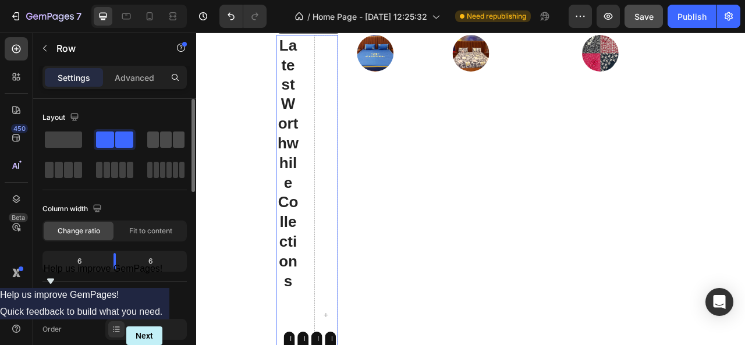
click at [152, 147] on div at bounding box center [166, 139] width 42 height 21
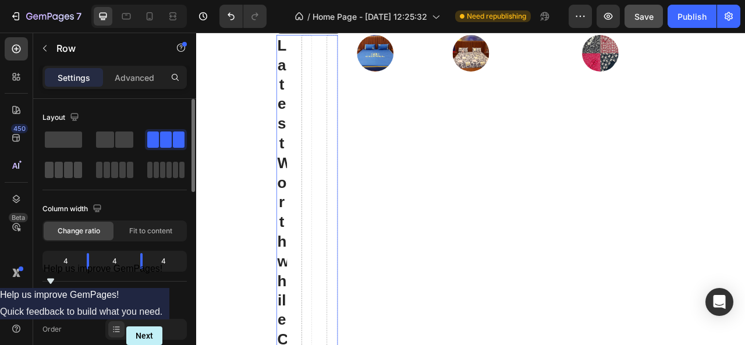
click at [75, 163] on span at bounding box center [78, 170] width 9 height 16
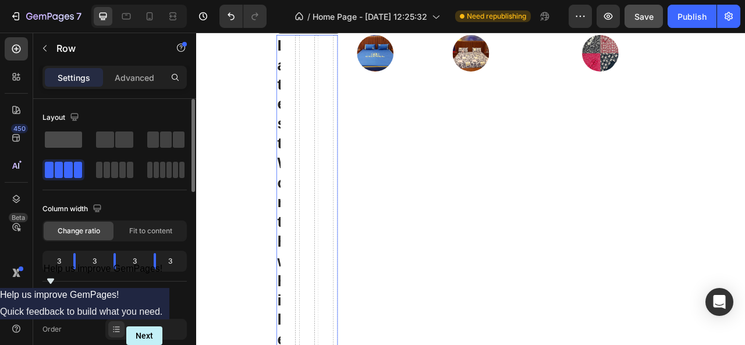
click at [65, 138] on span at bounding box center [63, 140] width 37 height 16
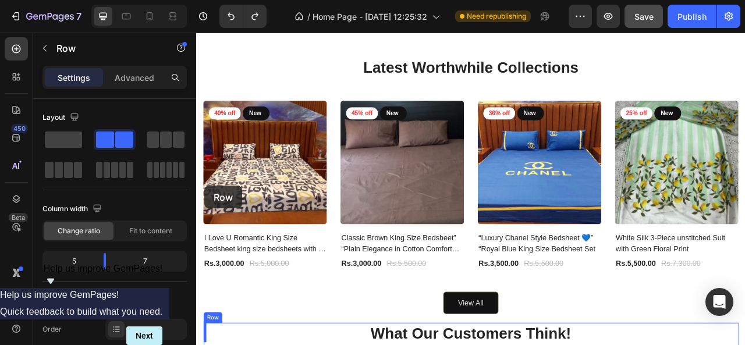
scroll to position [767, 0]
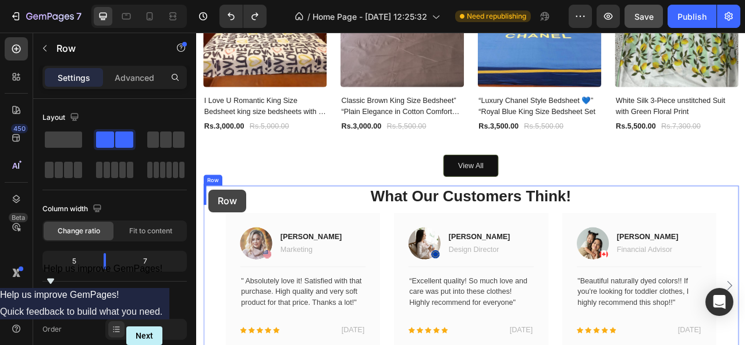
drag, startPoint x: 221, startPoint y: 164, endPoint x: 212, endPoint y: 232, distance: 68.8
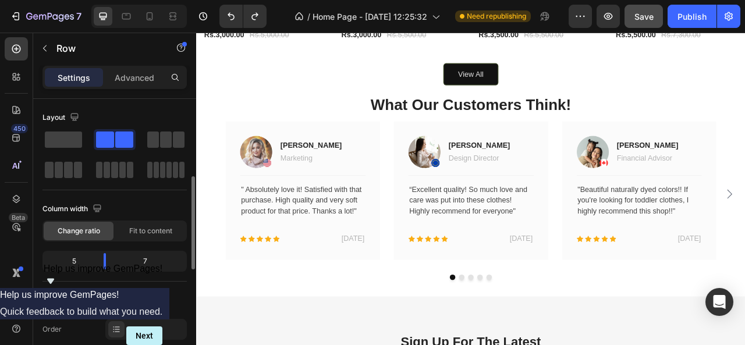
scroll to position [116, 0]
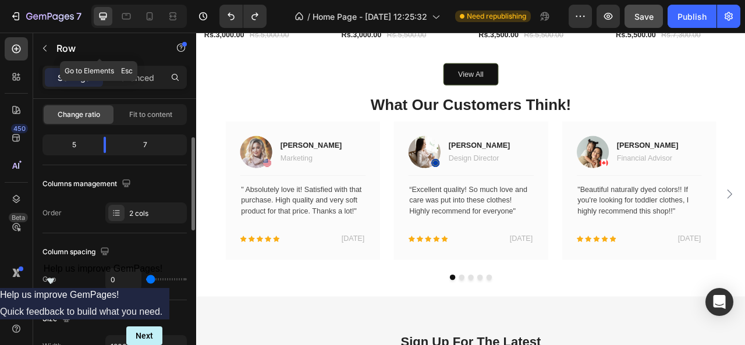
click at [47, 47] on icon "button" at bounding box center [44, 48] width 9 height 9
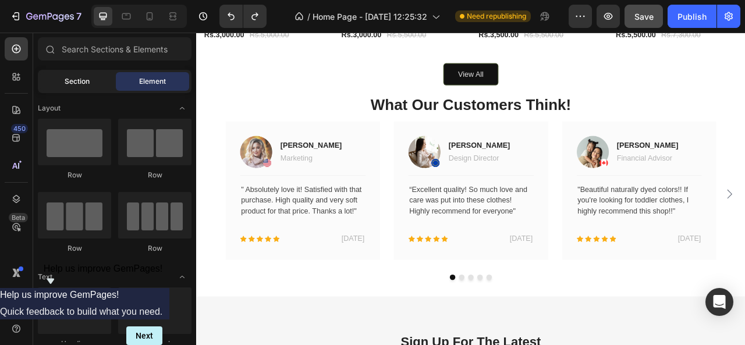
click at [86, 79] on span "Section" at bounding box center [77, 81] width 25 height 10
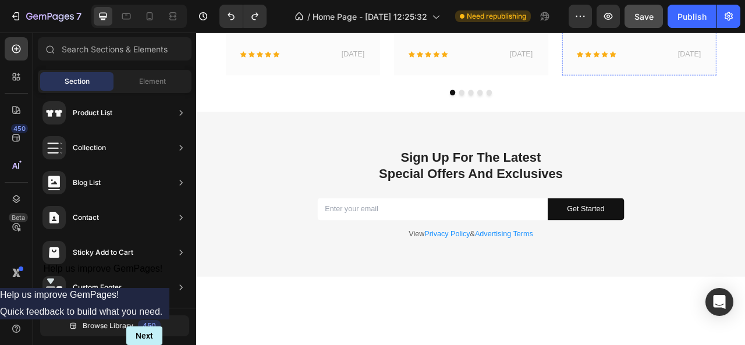
scroll to position [709, 0]
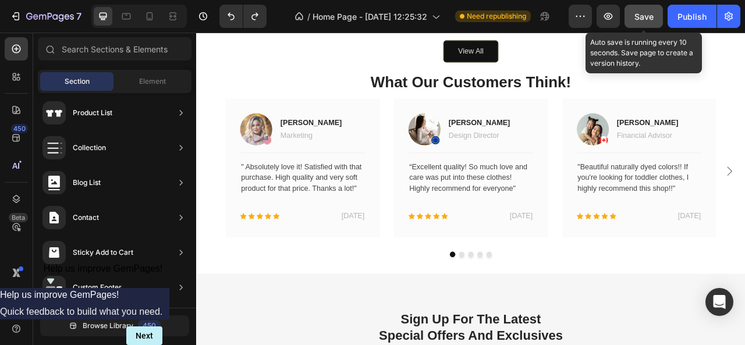
drag, startPoint x: 640, startPoint y: 17, endPoint x: 474, endPoint y: 122, distance: 196.7
click at [640, 17] on span "Save" at bounding box center [644, 17] width 19 height 10
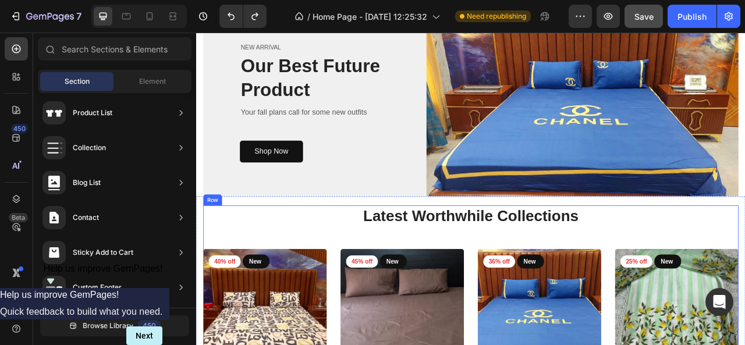
scroll to position [465, 0]
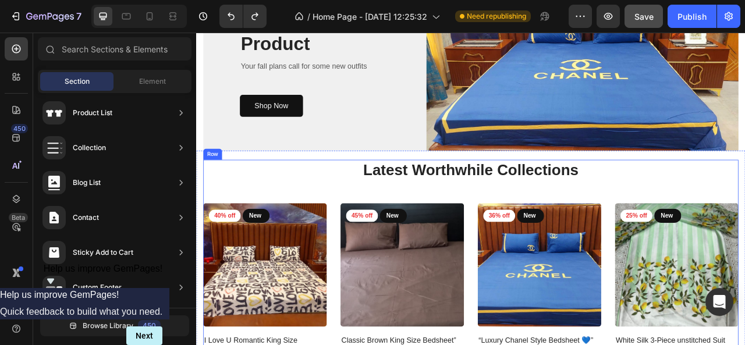
click at [233, 265] on img at bounding box center [283, 328] width 157 height 157
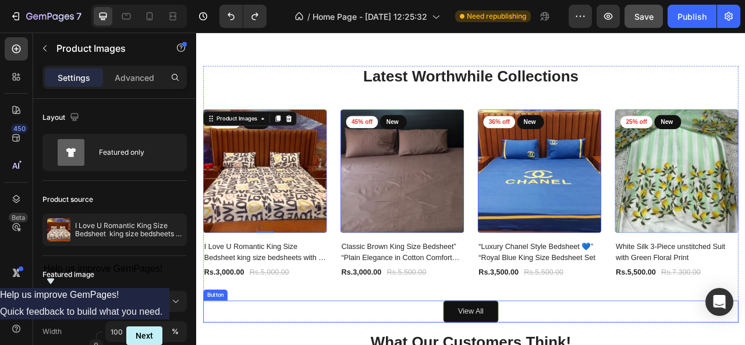
scroll to position [756, 0]
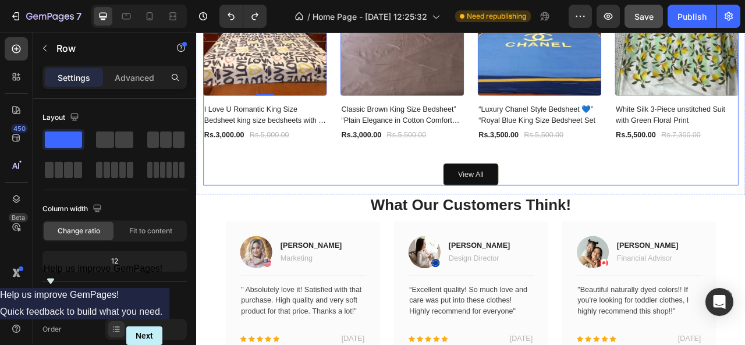
drag, startPoint x: 213, startPoint y: 179, endPoint x: 244, endPoint y: 301, distance: 126.1
click at [249, 320] on div "Latest Worthwhile Collections Heading 40% off Product Badge New Text block Row …" at bounding box center [545, 123] width 699 height 1644
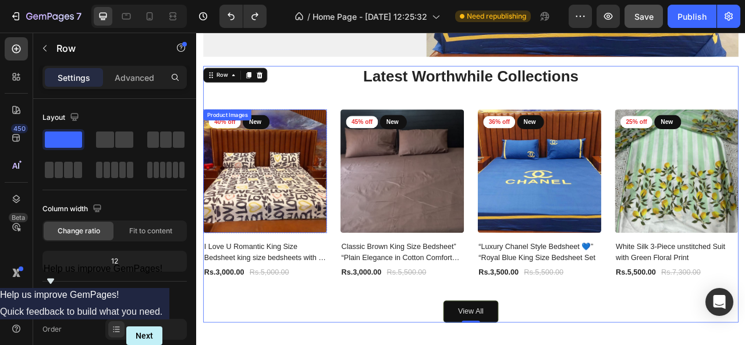
scroll to position [465, 0]
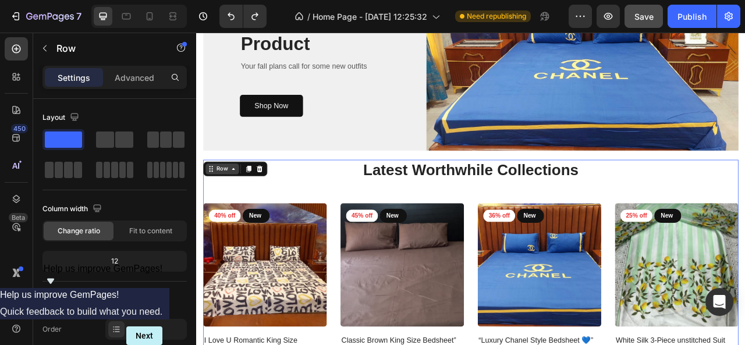
click at [241, 206] on icon at bounding box center [243, 205] width 9 height 9
click at [220, 206] on div "Row" at bounding box center [228, 206] width 19 height 10
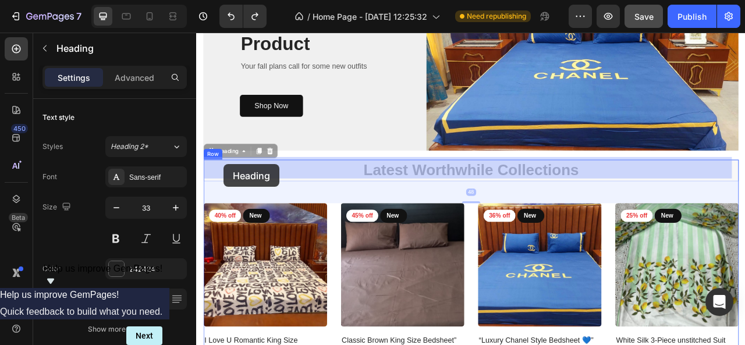
drag, startPoint x: 219, startPoint y: 210, endPoint x: 231, endPoint y: 200, distance: 14.9
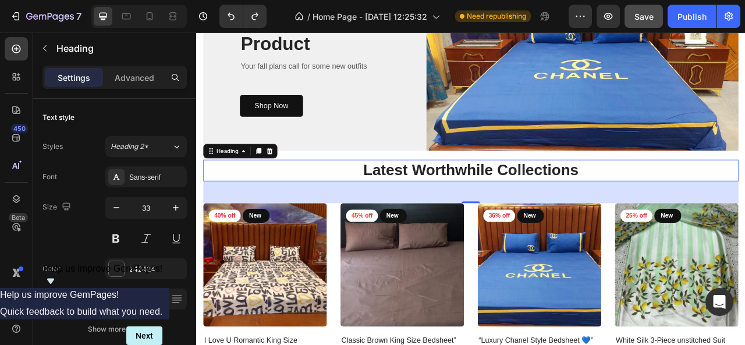
click at [218, 237] on div "48" at bounding box center [545, 236] width 681 height 28
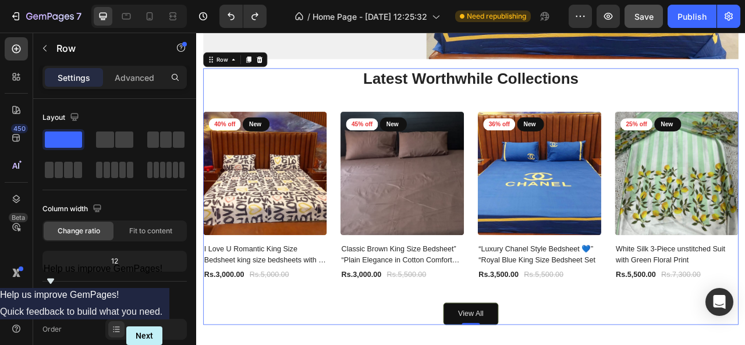
scroll to position [523, 0]
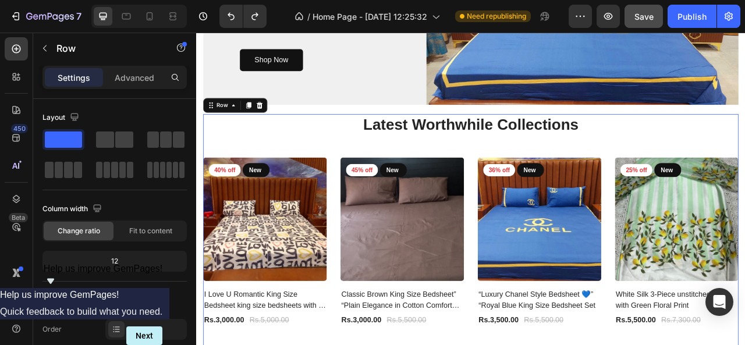
click at [245, 128] on div "Row" at bounding box center [229, 125] width 43 height 14
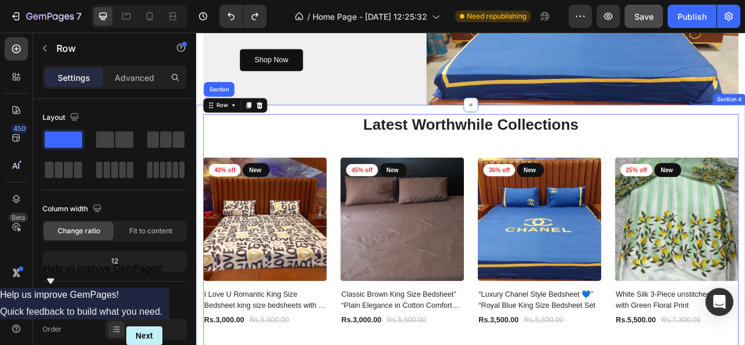
click at [745, 129] on div "Latest Worthwhile Collections Heading 40% off Product Badge New Text block Row …" at bounding box center [545, 300] width 699 height 350
click at [745, 86] on img at bounding box center [688, 10] width 398 height 230
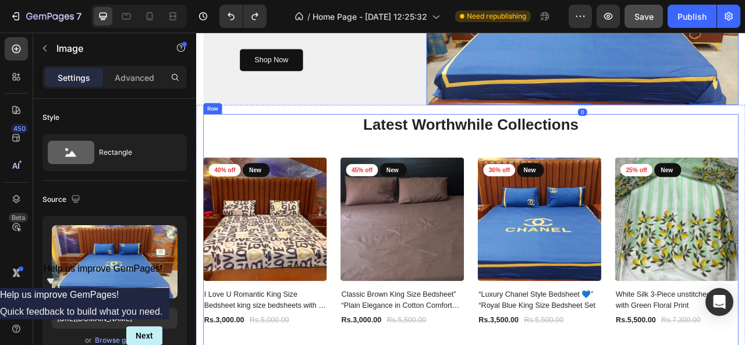
click at [302, 173] on div "Latest Worthwhile Collections Heading 40% off Product Badge New Text block Row …" at bounding box center [545, 299] width 681 height 327
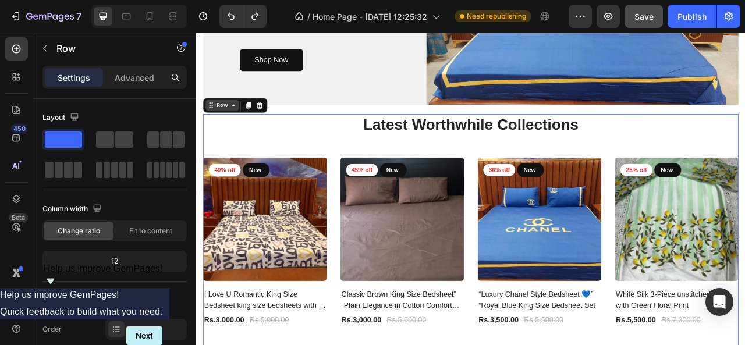
click at [245, 123] on icon at bounding box center [243, 125] width 9 height 9
click at [228, 168] on div "Latest Worthwhile Collections Heading 40% off Product Badge New Text block Row …" at bounding box center [545, 299] width 681 height 327
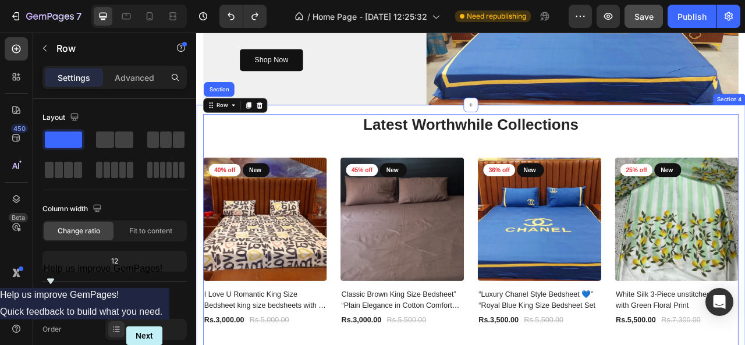
click at [199, 255] on div "Latest Worthwhile Collections Heading 40% off Product Badge New Text block Row …" at bounding box center [545, 300] width 699 height 350
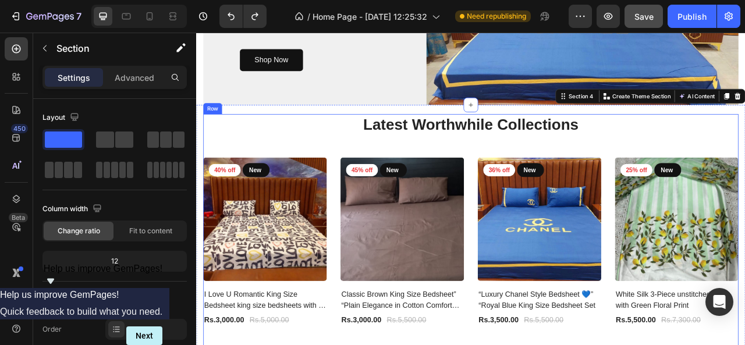
click at [247, 177] on div "Latest Worthwhile Collections Heading 40% off Product Badge New Text block Row …" at bounding box center [545, 299] width 681 height 327
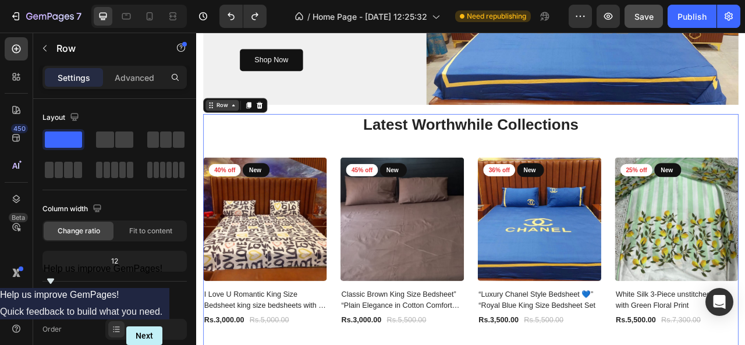
click at [245, 125] on icon at bounding box center [243, 125] width 9 height 9
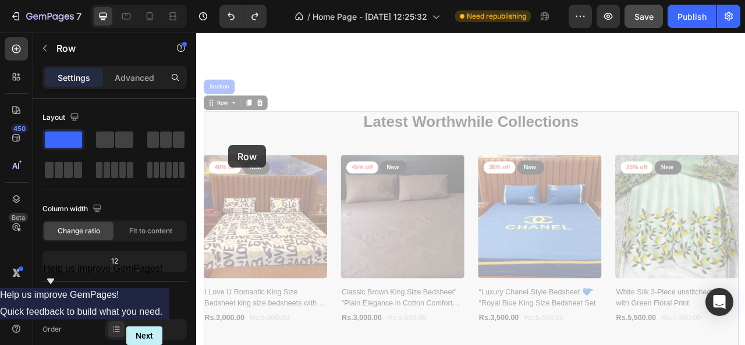
scroll to position [814, 0]
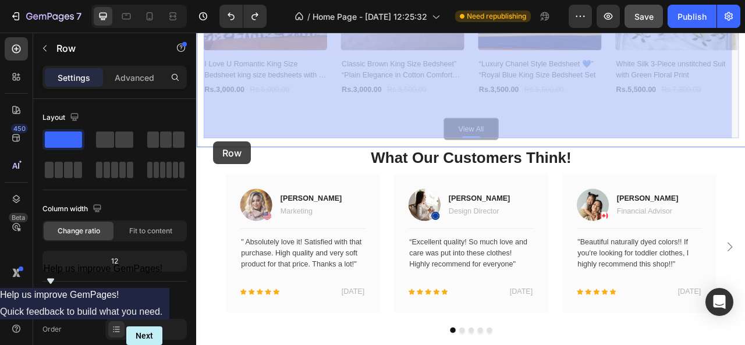
drag, startPoint x: 222, startPoint y: 122, endPoint x: 218, endPoint y: 171, distance: 49.1
click at [219, 171] on div "Header Latest Worthwhile Collections Heading 40% off Product Badge New Text blo…" at bounding box center [545, 135] width 699 height 1833
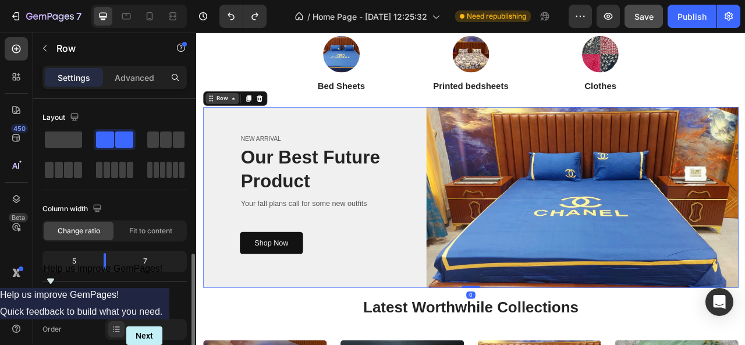
scroll to position [116, 0]
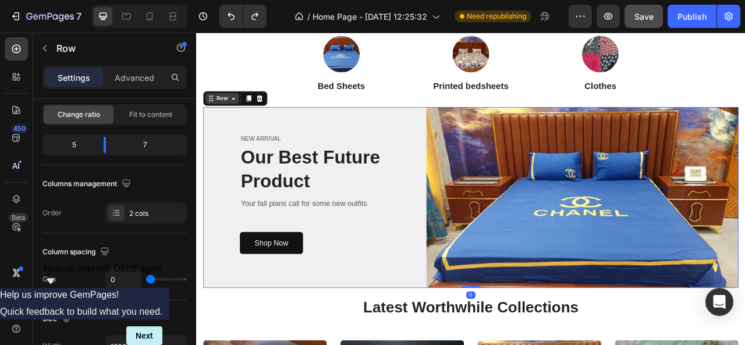
click at [241, 122] on div "Row" at bounding box center [229, 116] width 43 height 14
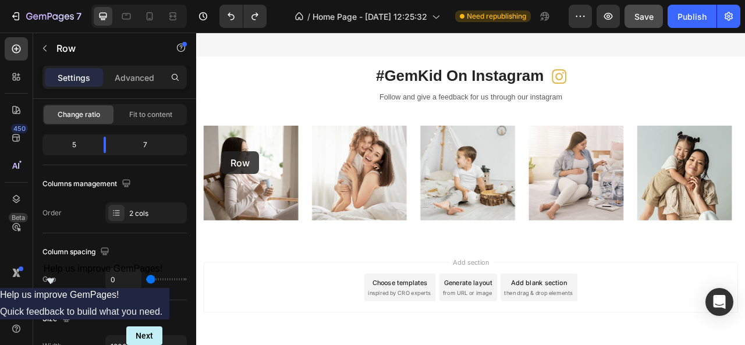
scroll to position [1434, 0]
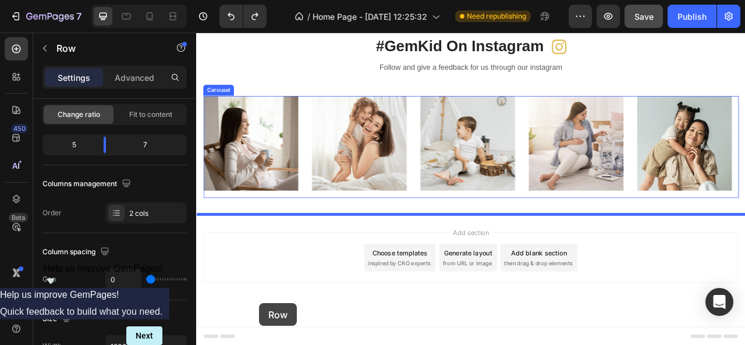
drag, startPoint x: 214, startPoint y: 115, endPoint x: 278, endPoint y: 377, distance: 269.7
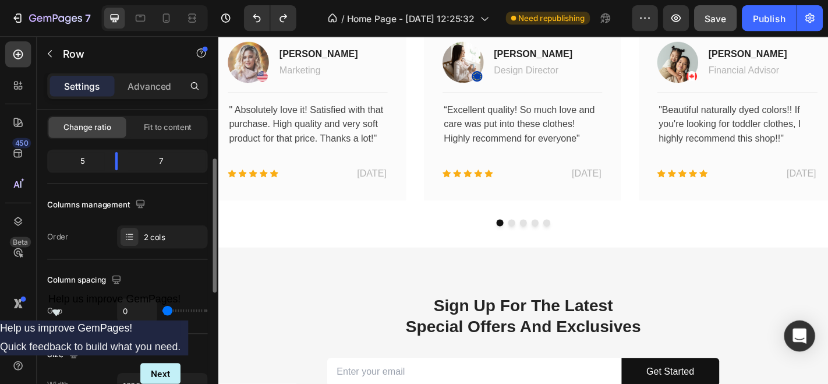
scroll to position [116, 0]
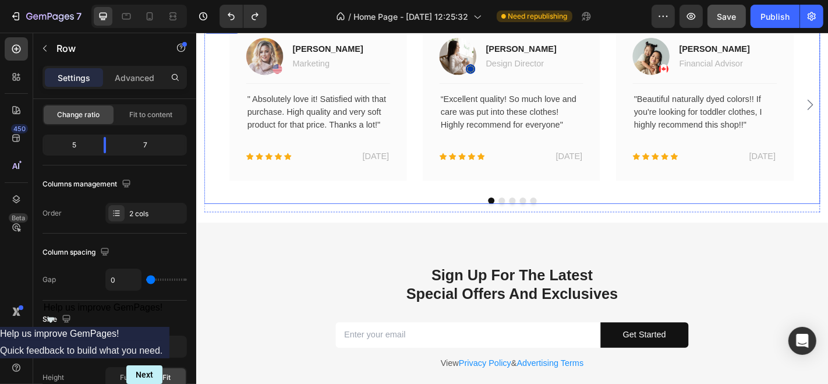
click at [745, 71] on div "Image [PERSON_NAME] Text block Marketing Text block Row Title Line " Absolutely…" at bounding box center [544, 112] width 681 height 186
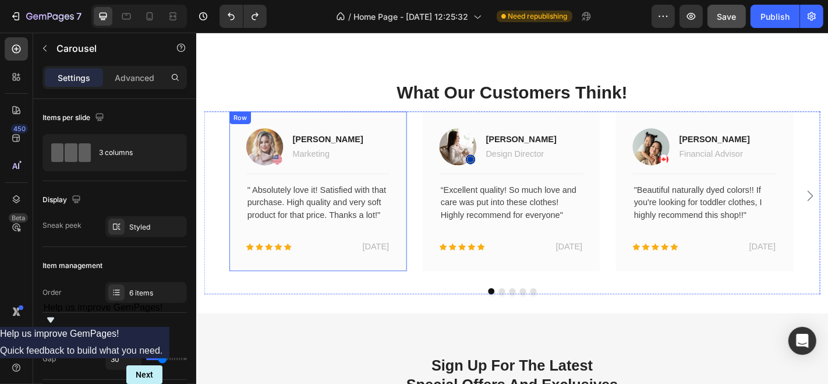
scroll to position [970, 0]
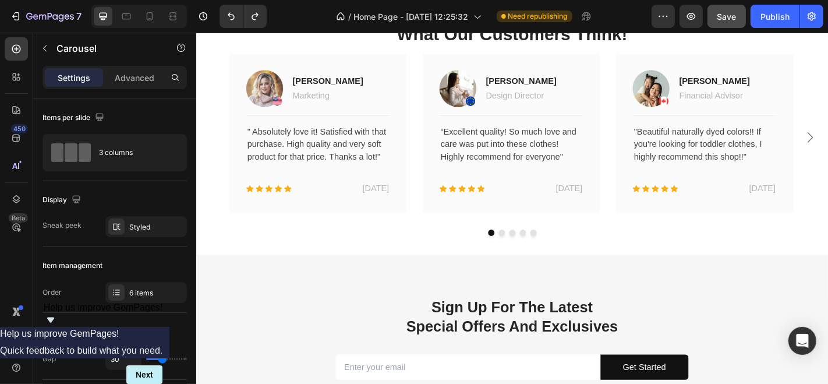
click at [530, 250] on button "Dot" at bounding box center [533, 253] width 7 height 7
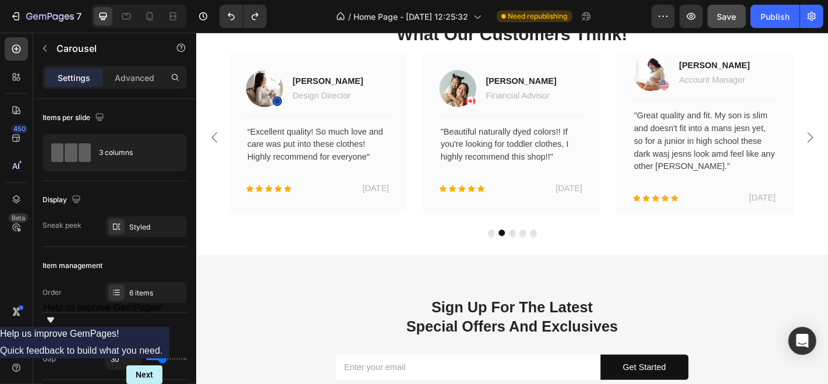
click at [541, 250] on button "Dot" at bounding box center [544, 253] width 7 height 7
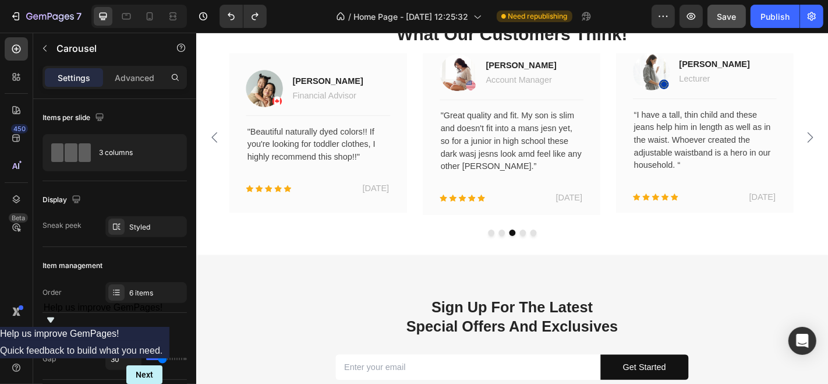
click at [553, 251] on button "Dot" at bounding box center [556, 253] width 7 height 7
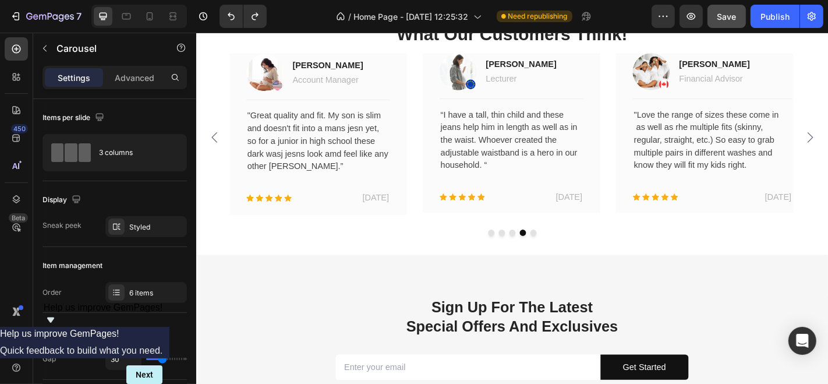
click at [565, 253] on button "Dot" at bounding box center [568, 253] width 7 height 7
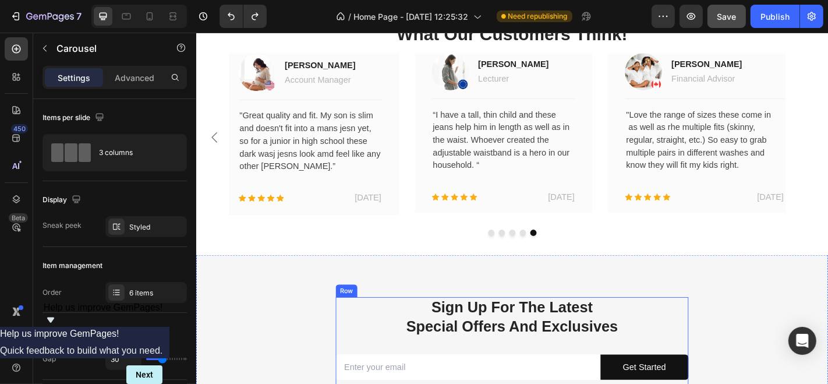
scroll to position [1164, 0]
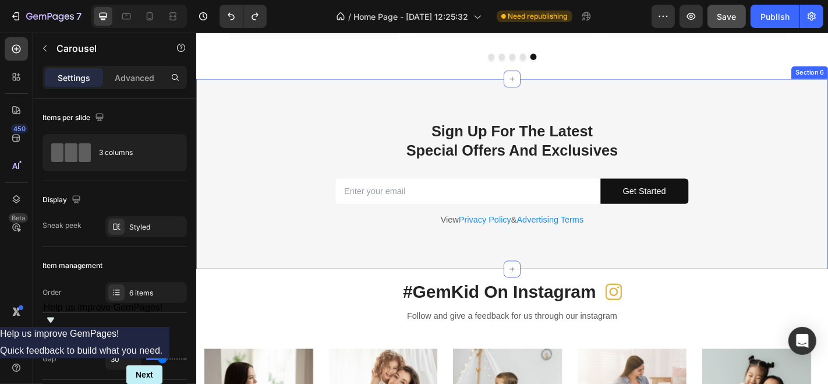
click at [286, 161] on div "Sign Up For The Latest Special Offers And Exclusives Heading Email Field Get St…" at bounding box center [544, 202] width 681 height 145
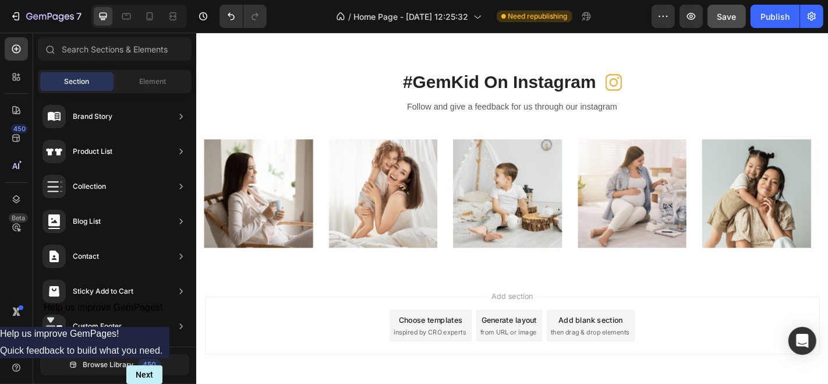
scroll to position [1233, 0]
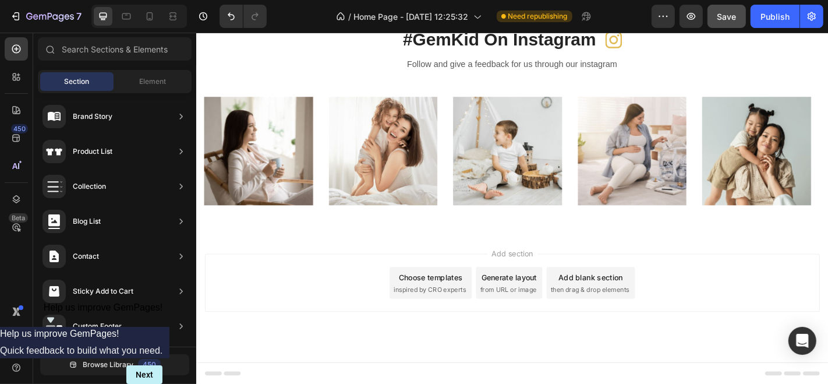
click at [479, 311] on span "inspired by CRO experts" at bounding box center [454, 316] width 80 height 10
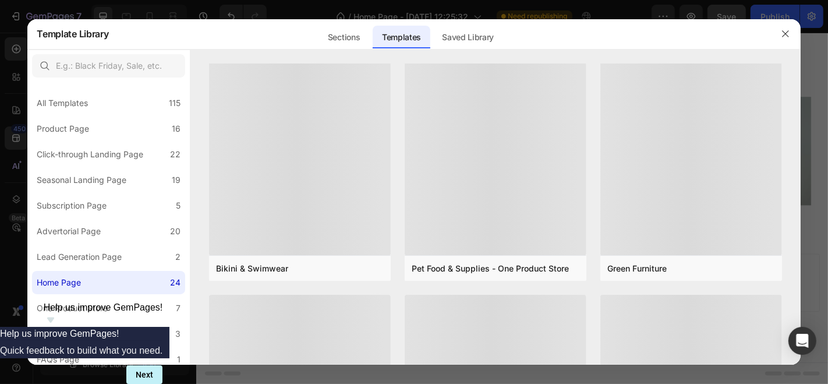
scroll to position [0, 0]
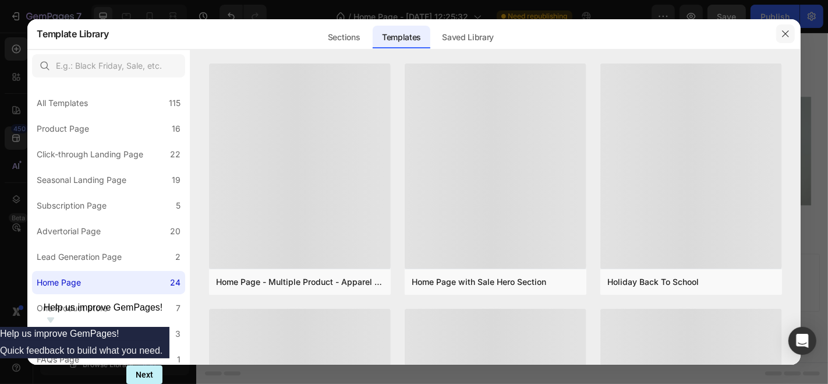
click at [745, 33] on icon "button" at bounding box center [785, 33] width 9 height 9
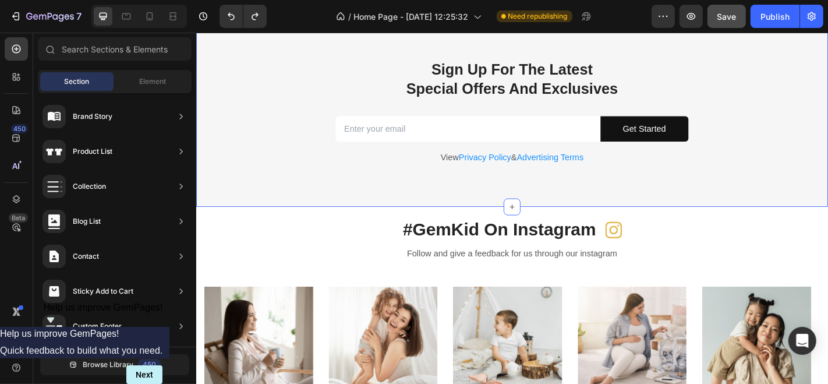
scroll to position [1297, 0]
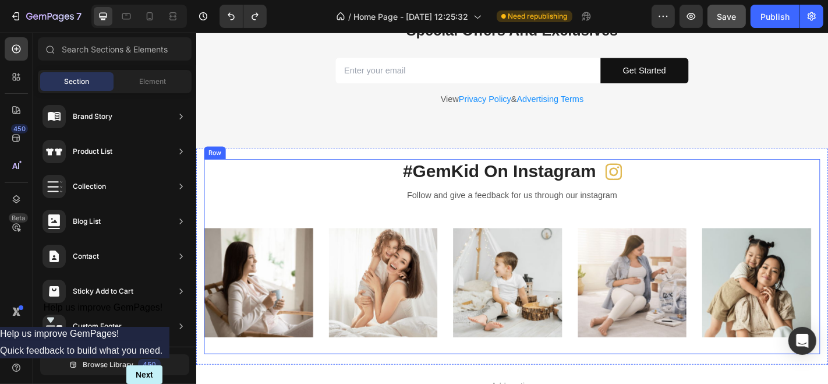
click at [745, 236] on div "#GemKid On Instagram Heading Icon Row Follow and give a feedback for us through…" at bounding box center [544, 279] width 681 height 215
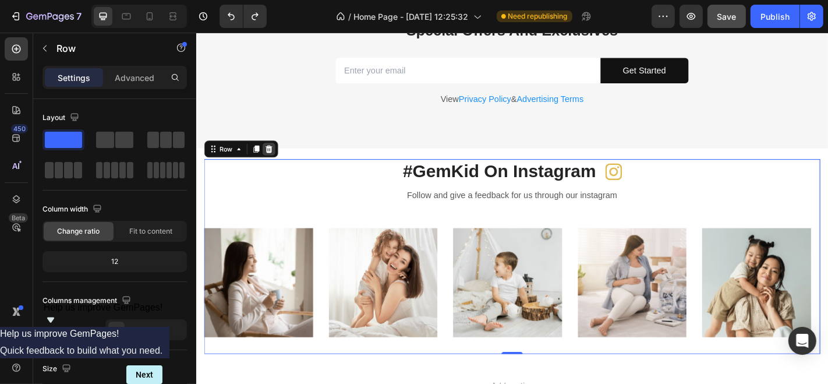
click at [275, 158] on icon at bounding box center [276, 161] width 8 height 8
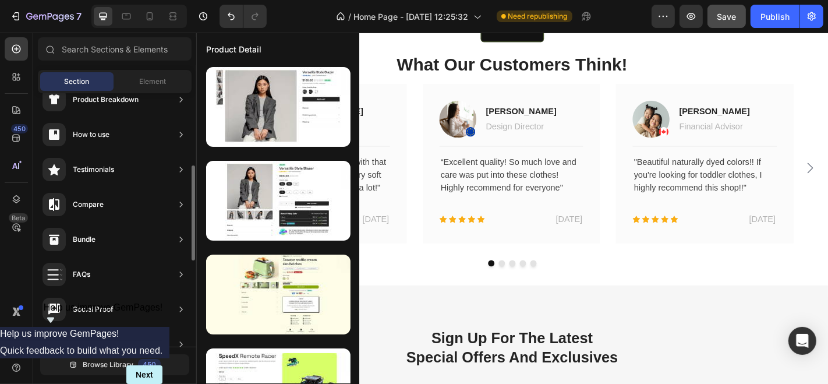
scroll to position [0, 0]
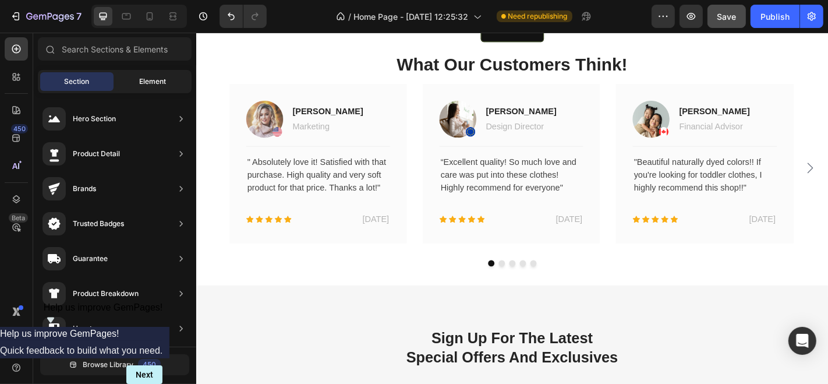
click at [134, 84] on div "Element" at bounding box center [152, 81] width 73 height 19
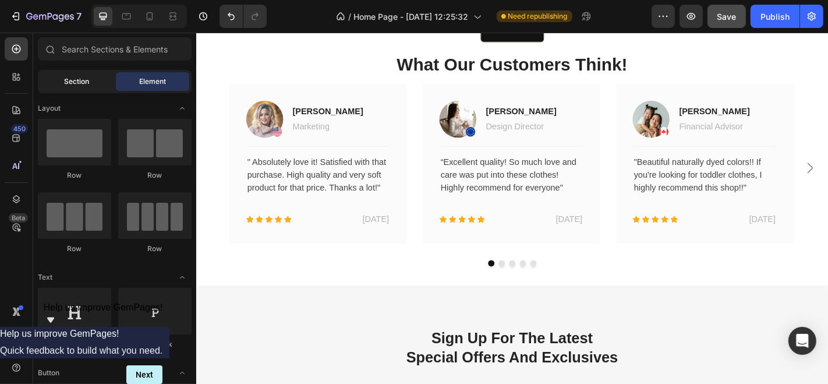
click at [63, 83] on div "Section" at bounding box center [76, 81] width 73 height 19
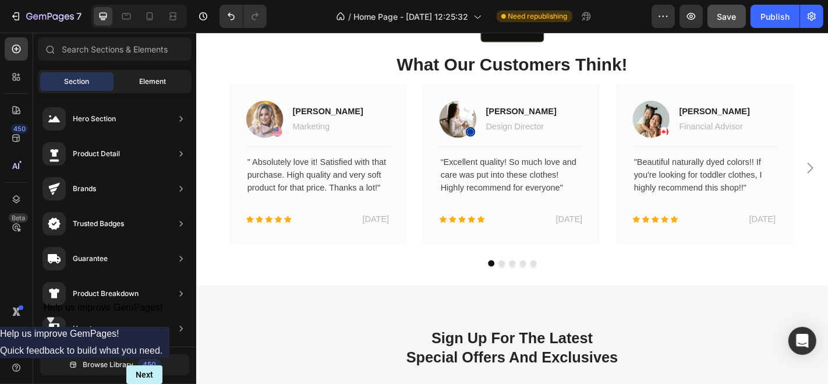
click at [141, 87] on div "Element" at bounding box center [152, 81] width 73 height 19
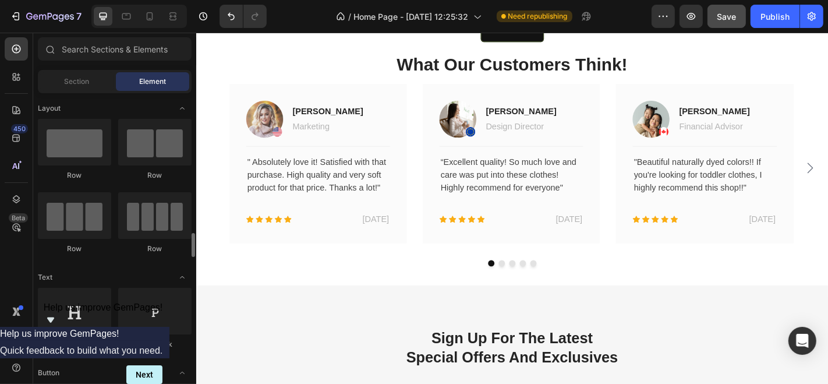
scroll to position [258, 0]
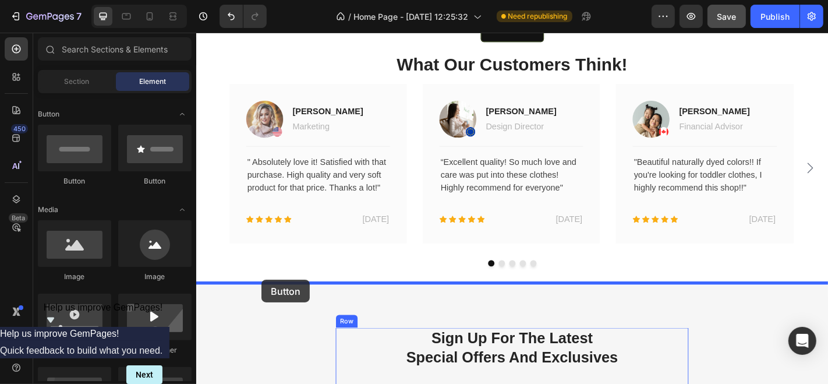
drag, startPoint x: 338, startPoint y: 189, endPoint x: 264, endPoint y: 300, distance: 134.0
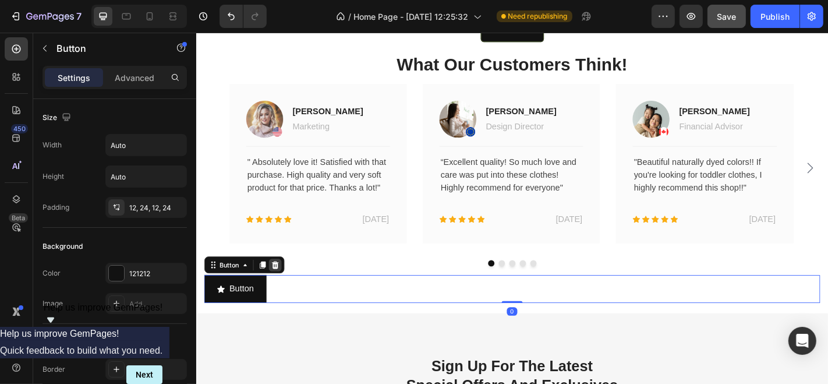
click at [282, 285] on icon at bounding box center [283, 289] width 8 height 8
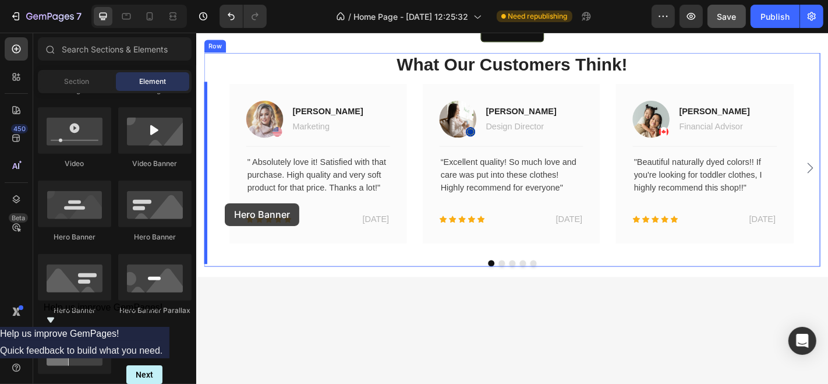
scroll to position [745, 0]
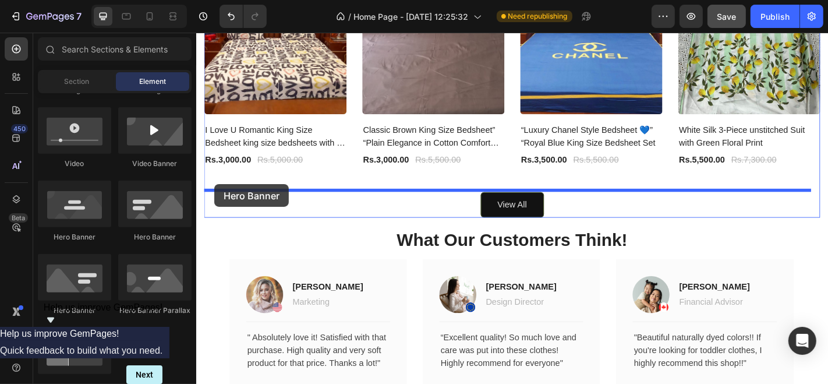
drag, startPoint x: 271, startPoint y: 257, endPoint x: 215, endPoint y: 200, distance: 79.9
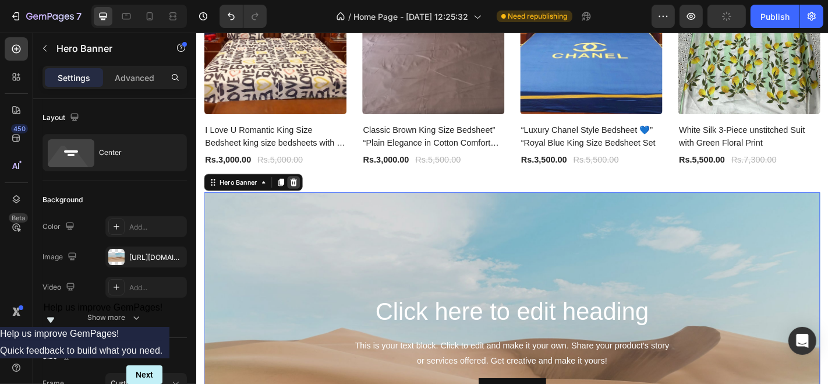
click at [299, 197] on icon at bounding box center [303, 197] width 9 height 9
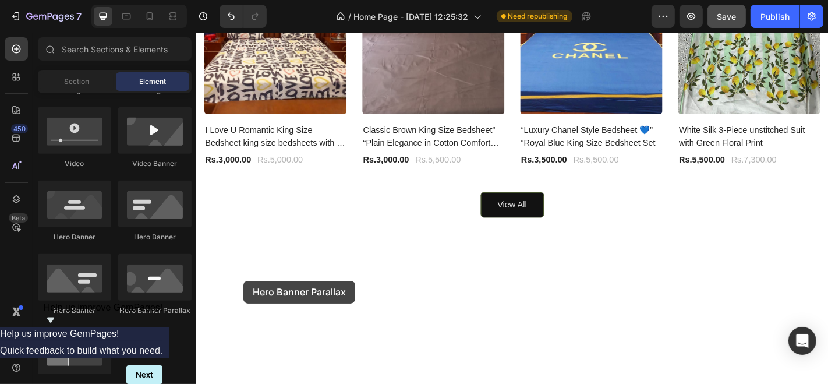
drag, startPoint x: 347, startPoint y: 309, endPoint x: 248, endPoint y: 306, distance: 99.0
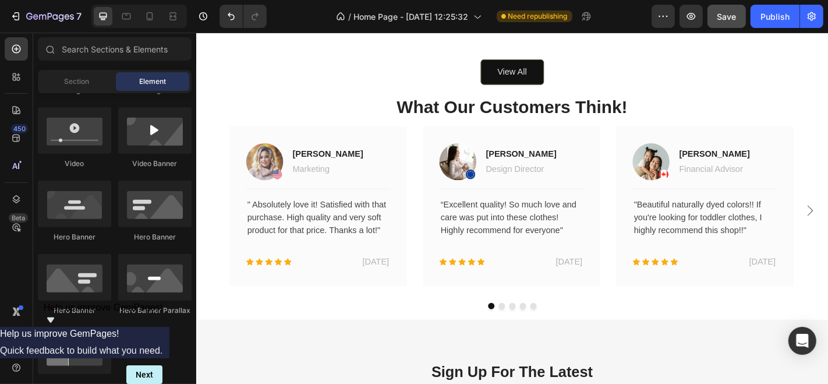
scroll to position [956, 0]
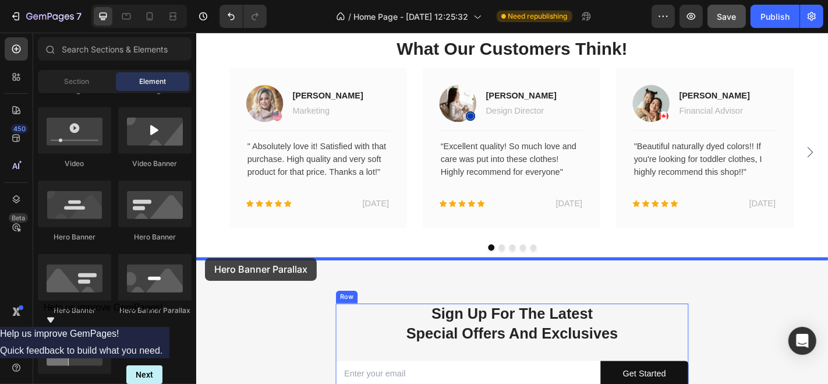
drag, startPoint x: 357, startPoint y: 329, endPoint x: 207, endPoint y: 276, distance: 159.8
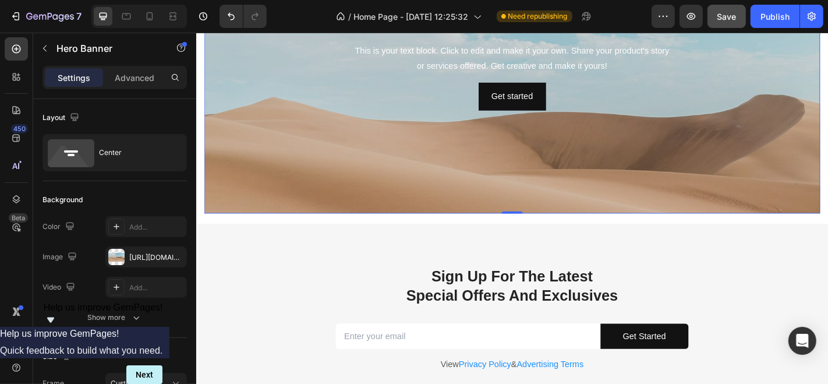
scroll to position [1215, 0]
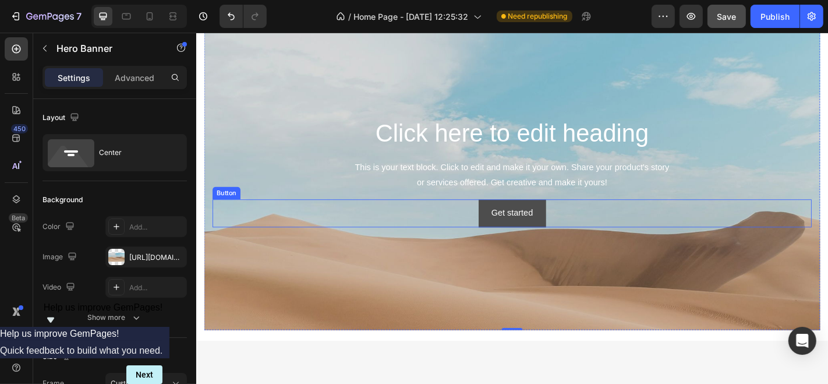
click at [542, 242] on button "Get started" at bounding box center [545, 232] width 74 height 31
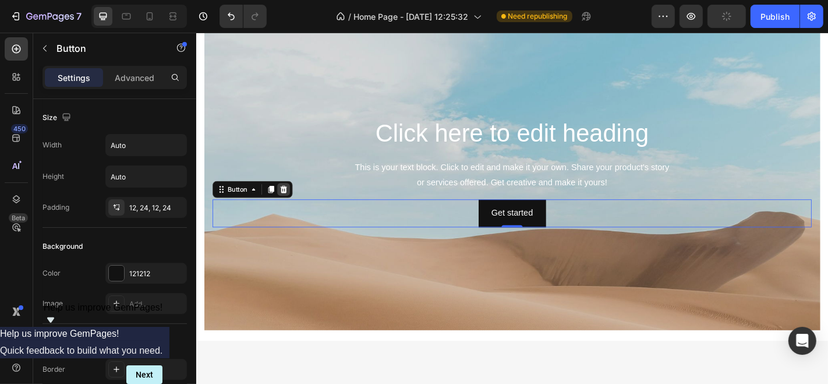
click at [295, 205] on icon at bounding box center [292, 205] width 9 height 9
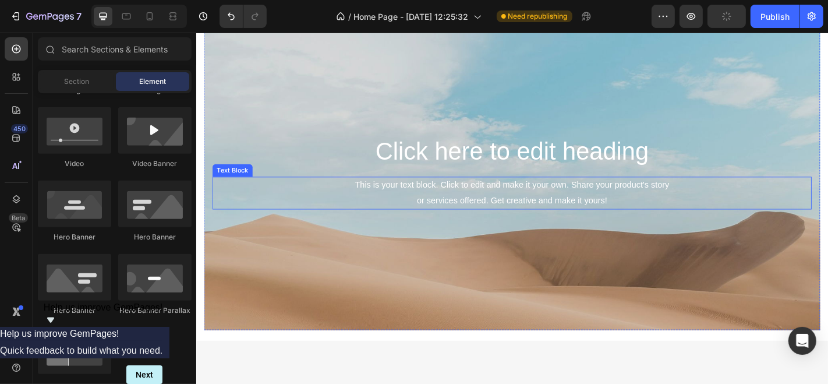
click at [448, 213] on div "This is your text block. Click to edit and make it your own. Share your product…" at bounding box center [545, 210] width 663 height 36
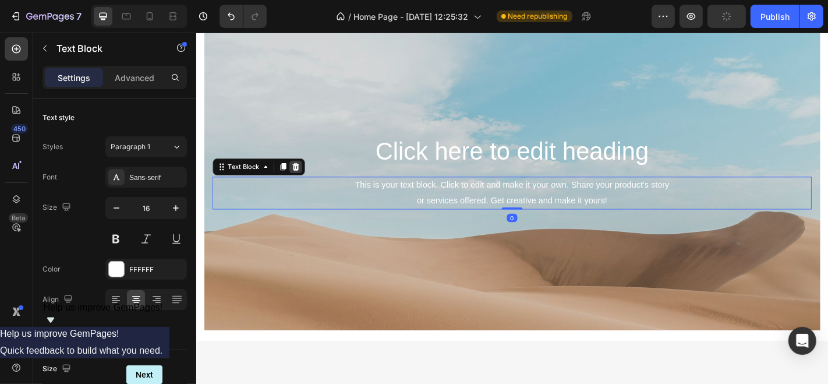
click at [306, 180] on icon at bounding box center [306, 180] width 8 height 8
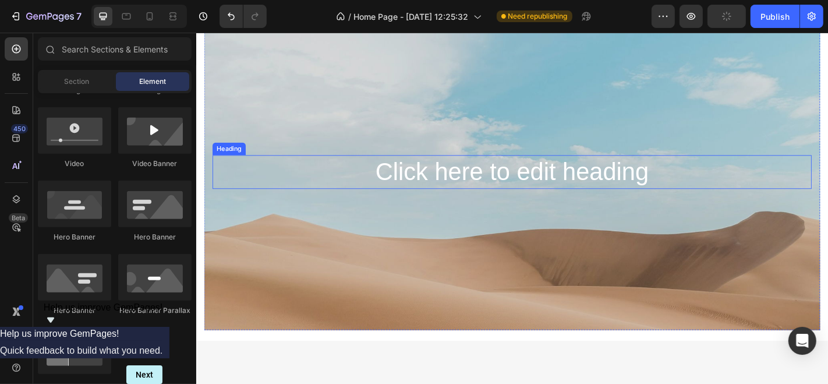
drag, startPoint x: 458, startPoint y: 189, endPoint x: 447, endPoint y: 189, distance: 10.5
click at [459, 188] on h2 "Click here to edit heading" at bounding box center [545, 186] width 663 height 37
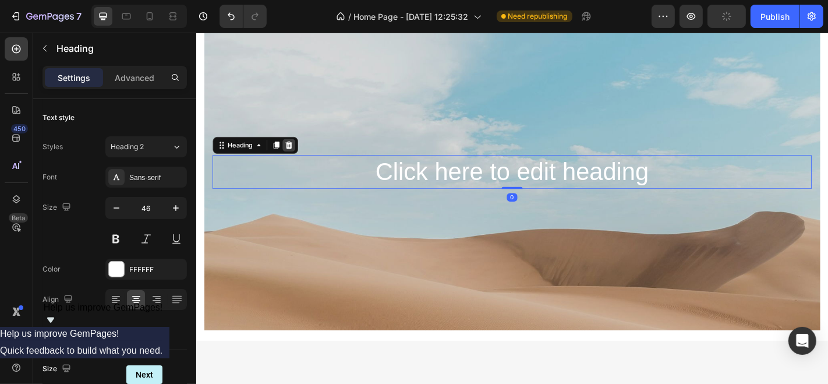
click at [301, 158] on icon at bounding box center [297, 156] width 9 height 9
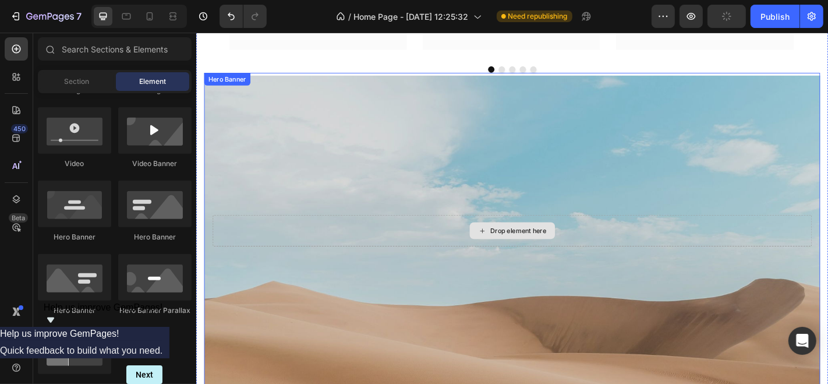
scroll to position [1280, 0]
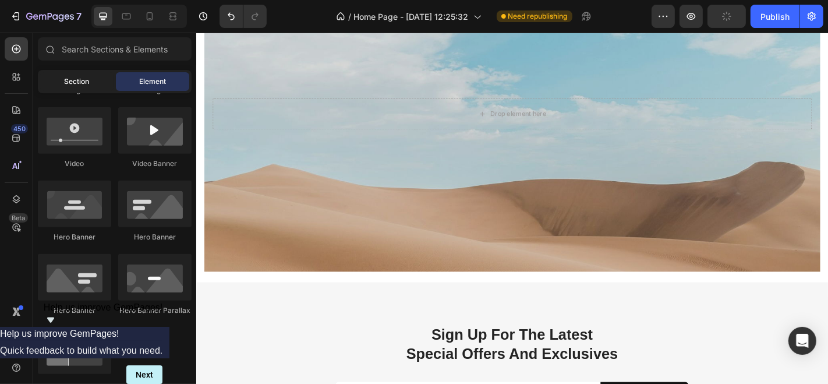
click at [80, 76] on span "Section" at bounding box center [77, 81] width 25 height 10
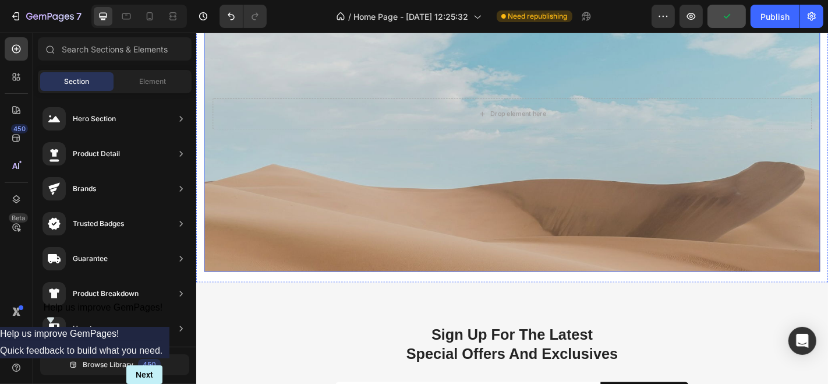
click at [306, 259] on div "Background Image" at bounding box center [544, 213] width 681 height 524
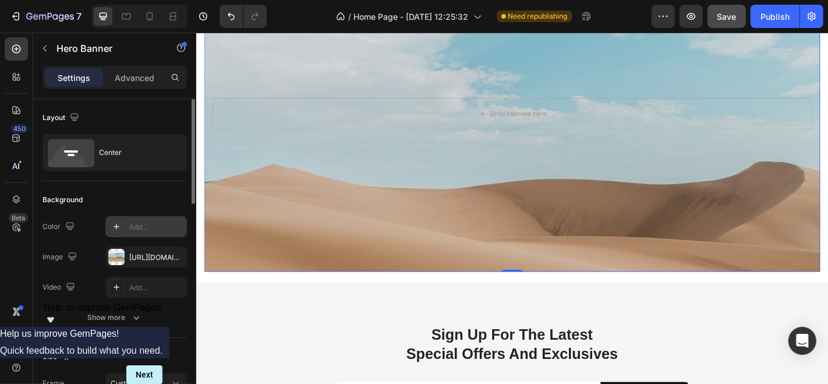
click at [134, 225] on div "Add..." at bounding box center [156, 227] width 55 height 10
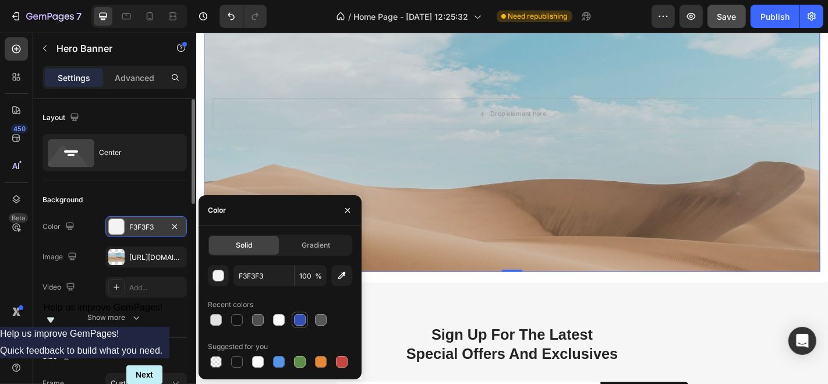
click at [295, 321] on div at bounding box center [300, 320] width 12 height 12
type input "F3F3F3"
click at [213, 274] on div "button" at bounding box center [219, 276] width 12 height 12
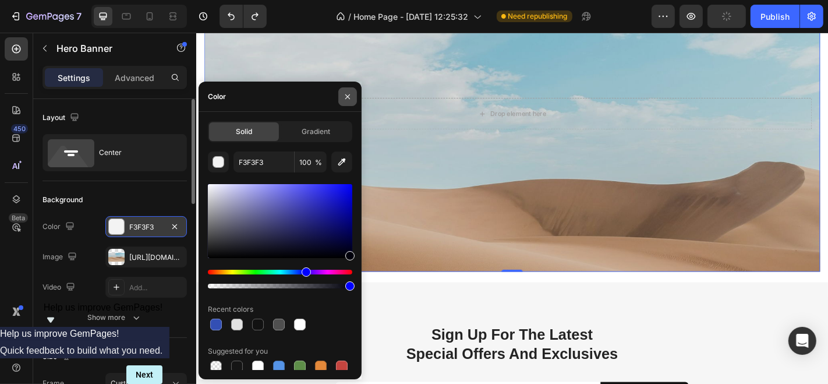
click at [352, 101] on button "button" at bounding box center [347, 96] width 19 height 19
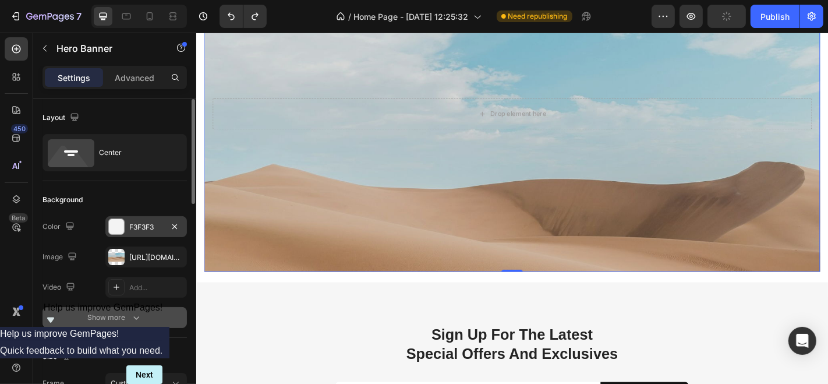
click at [134, 313] on icon "button" at bounding box center [136, 317] width 12 height 12
click at [122, 316] on div at bounding box center [116, 317] width 16 height 16
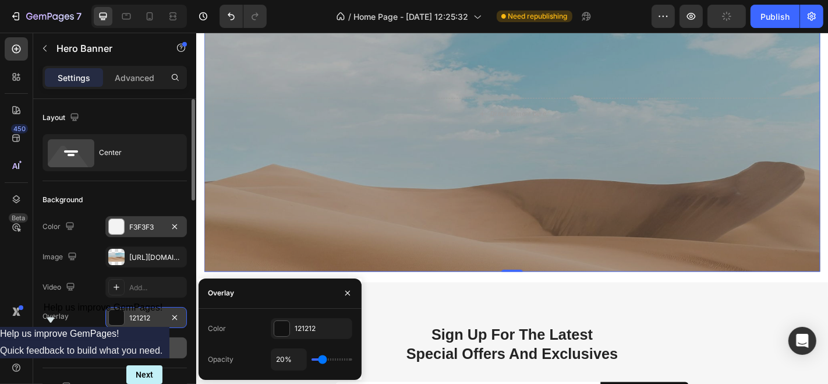
type input "19%"
type input "19"
type input "37%"
type input "37"
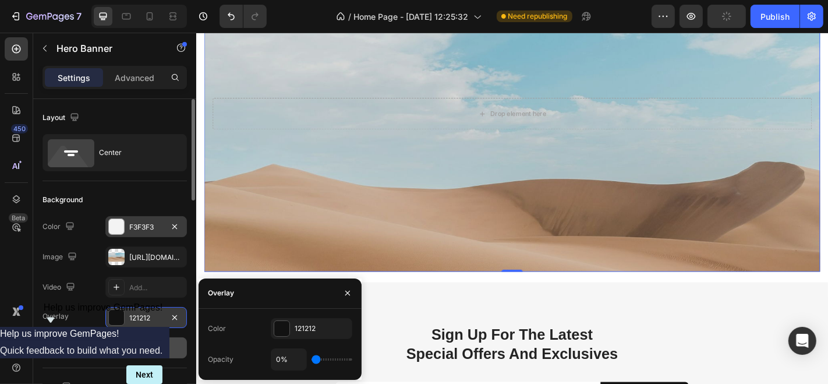
drag, startPoint x: 317, startPoint y: 358, endPoint x: 299, endPoint y: 347, distance: 21.2
click at [311, 345] on input "range" at bounding box center [331, 359] width 41 height 2
drag, startPoint x: 351, startPoint y: 293, endPoint x: 294, endPoint y: 387, distance: 109.7
click at [351, 293] on icon "button" at bounding box center [347, 292] width 9 height 9
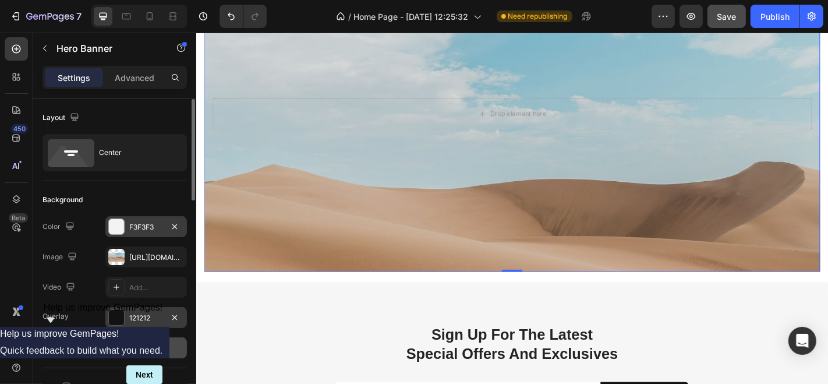
click at [289, 236] on div "Overlay" at bounding box center [544, 121] width 681 height 349
click at [118, 256] on div at bounding box center [116, 257] width 16 height 16
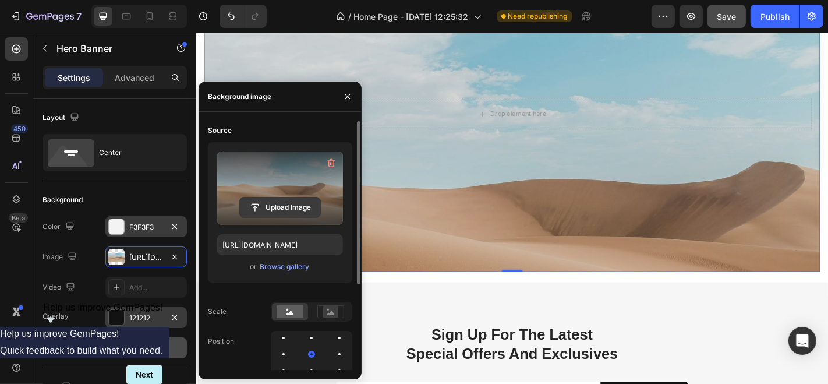
click at [283, 207] on input "file" at bounding box center [280, 207] width 80 height 20
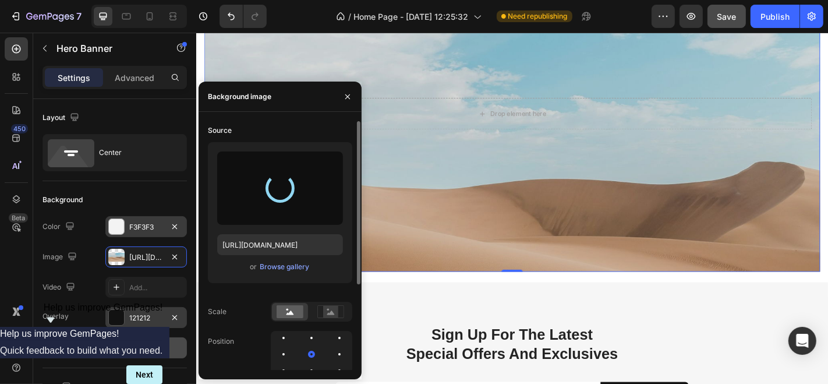
type input "https://cdn.shopify.com/s/files/1/0928/5632/0369/files/gempages_575114842126418…"
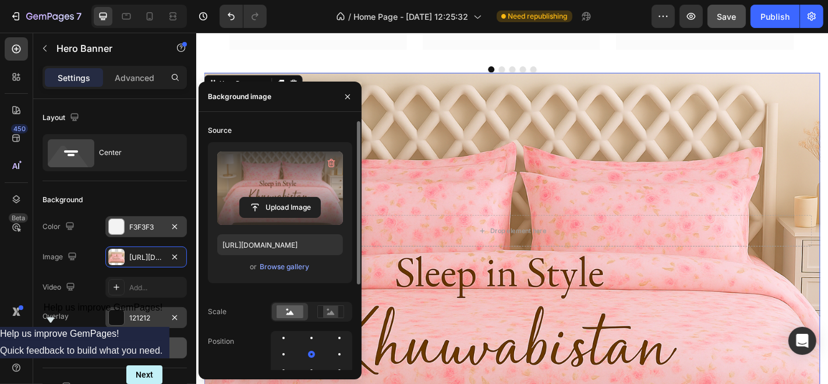
scroll to position [1215, 0]
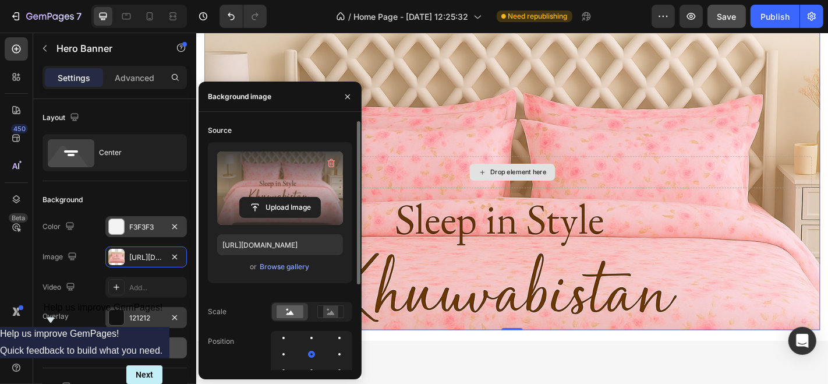
click at [583, 186] on div "Drop element here" at bounding box center [545, 186] width 94 height 19
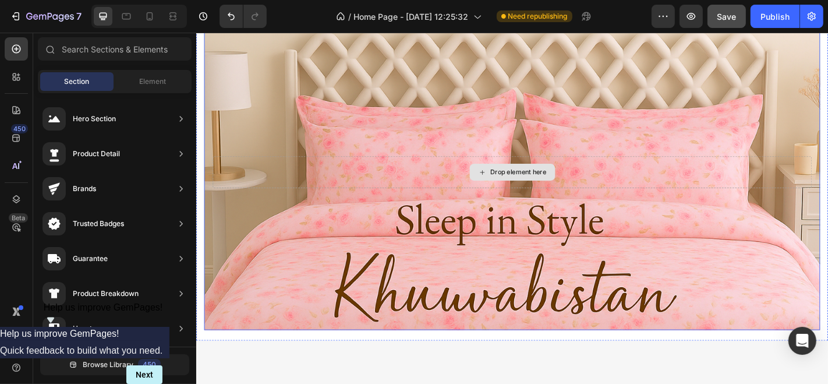
click at [745, 182] on div "Drop element here" at bounding box center [545, 186] width 663 height 35
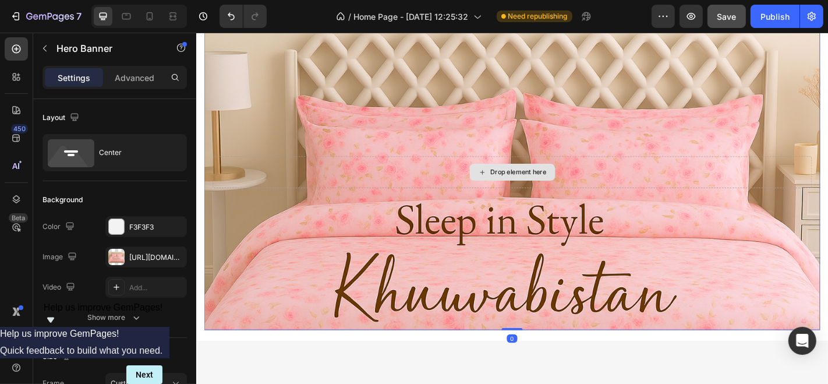
click at [247, 182] on div "Drop element here" at bounding box center [545, 186] width 663 height 35
click at [525, 186] on div "Drop element here" at bounding box center [552, 186] width 62 height 9
click at [337, 299] on div "Overlay" at bounding box center [544, 186] width 681 height 349
click at [510, 185] on icon at bounding box center [511, 187] width 9 height 10
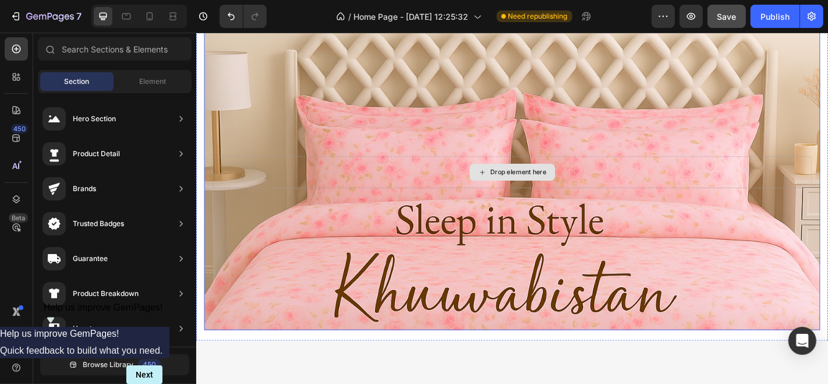
click at [440, 193] on div "Drop element here" at bounding box center [545, 186] width 663 height 35
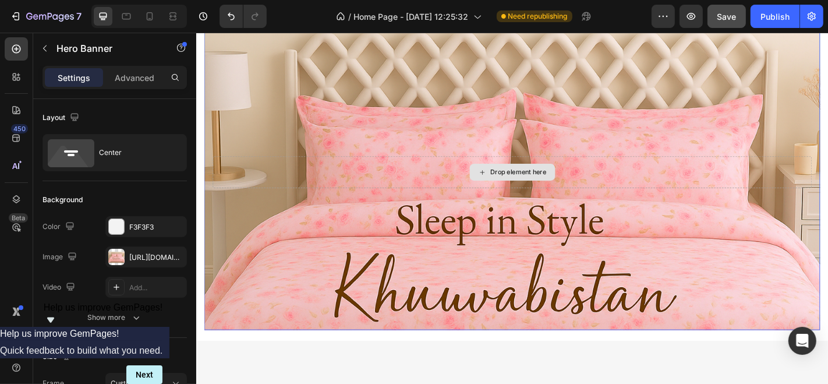
click at [386, 195] on div "Drop element here" at bounding box center [545, 186] width 663 height 35
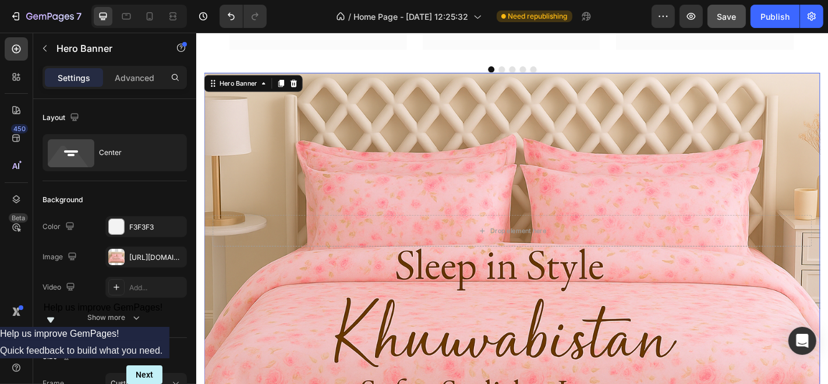
scroll to position [1086, 0]
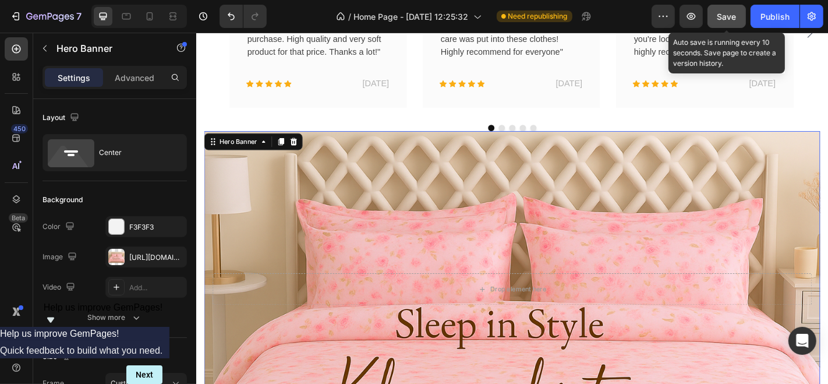
click at [718, 19] on span "Save" at bounding box center [726, 17] width 19 height 10
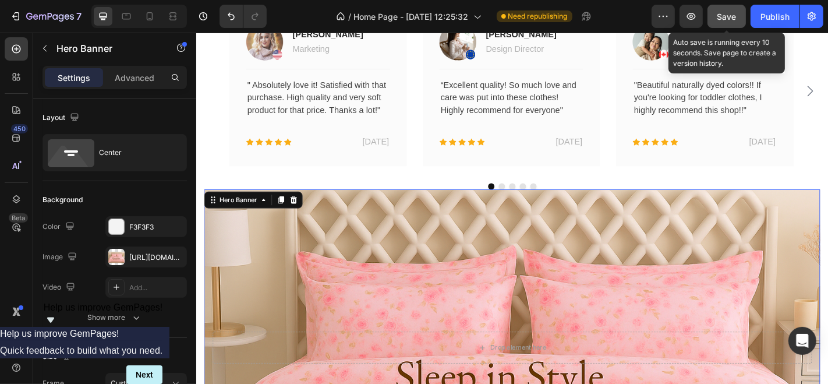
click at [212, 177] on div "Image [PERSON_NAME] Text block Marketing Text block Row Title Line " Absolutely…" at bounding box center [544, 96] width 681 height 186
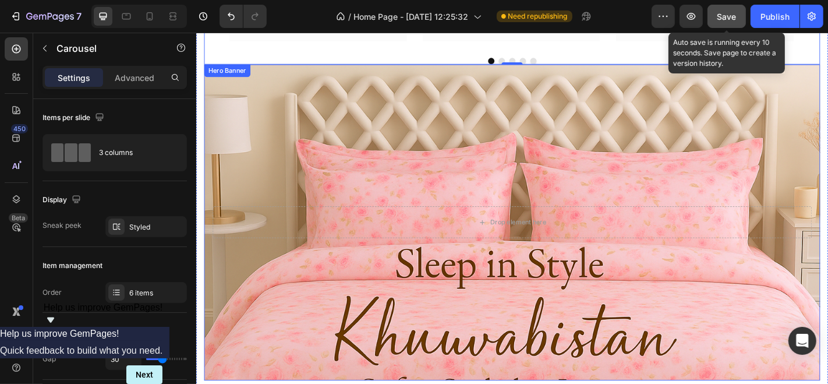
scroll to position [762, 0]
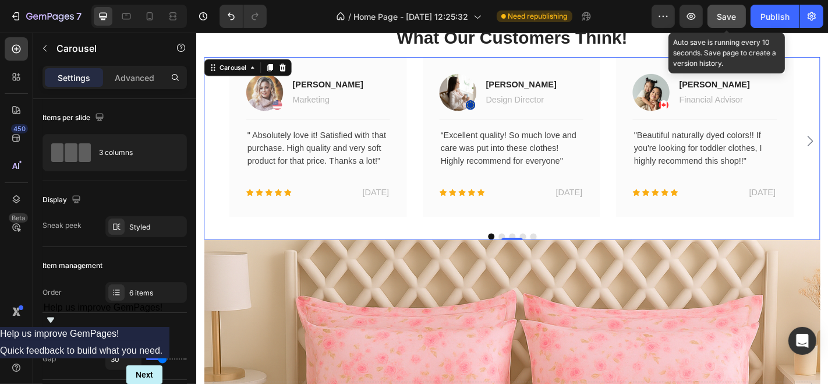
click at [353, 244] on div "Image [PERSON_NAME] Text block Marketing Text block Row Title Line " Absolutely…" at bounding box center [544, 160] width 681 height 202
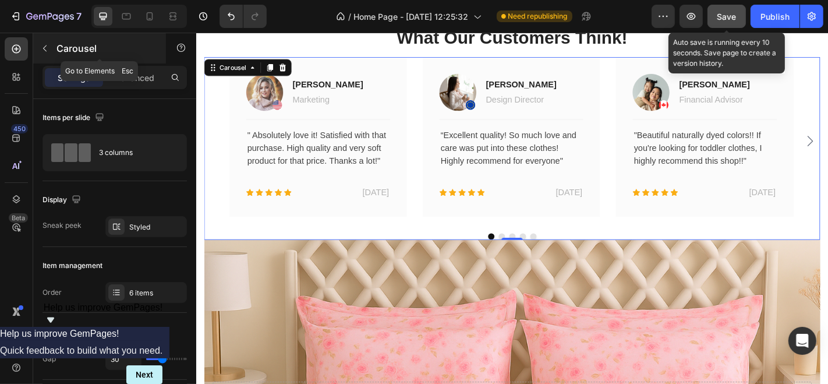
click at [45, 55] on button "button" at bounding box center [45, 48] width 19 height 19
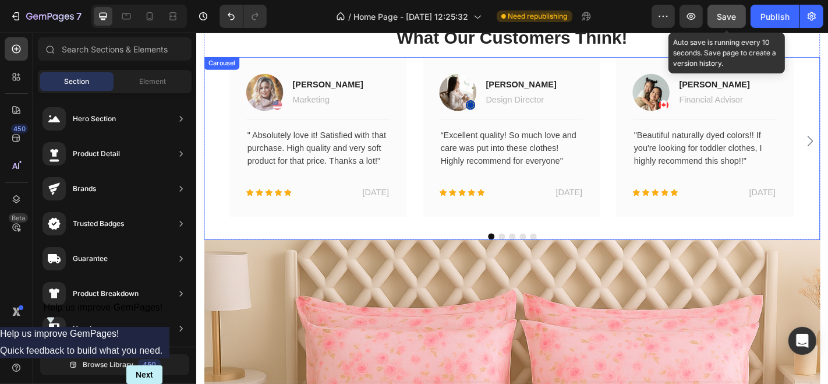
click at [349, 254] on div at bounding box center [544, 257] width 681 height 7
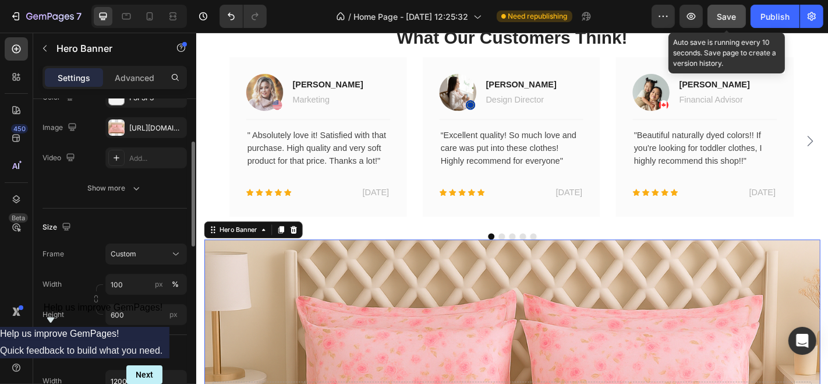
scroll to position [194, 0]
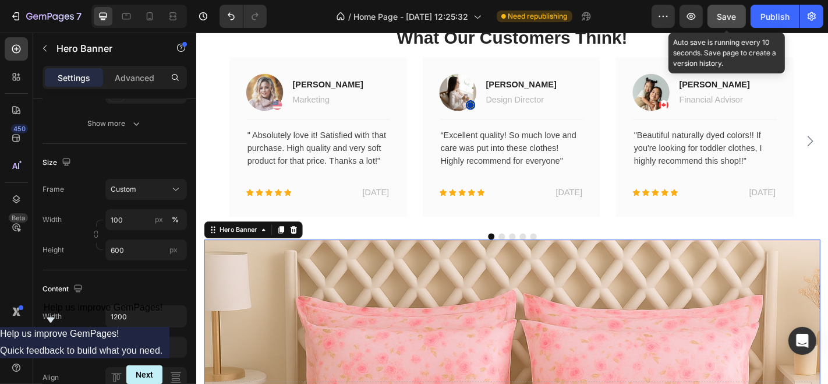
click at [128, 92] on div "Settings Advanced" at bounding box center [114, 82] width 163 height 33
click at [128, 87] on div "Settings Advanced" at bounding box center [115, 77] width 144 height 23
click at [128, 84] on div "Advanced" at bounding box center [134, 77] width 58 height 19
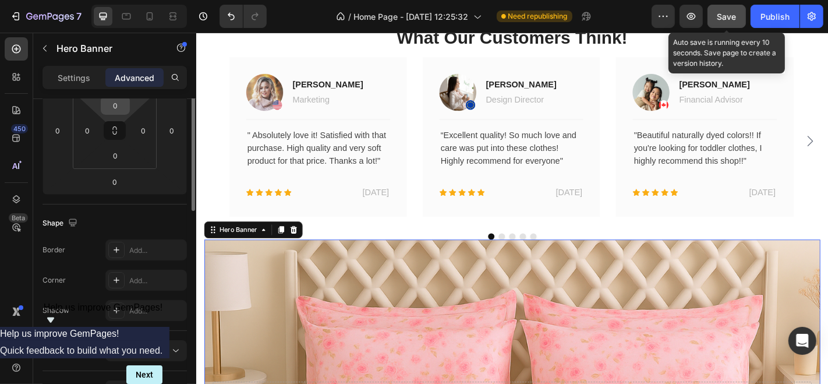
scroll to position [129, 0]
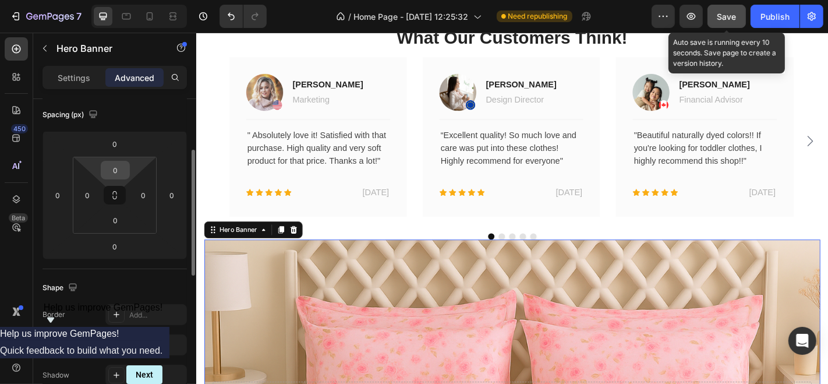
click at [122, 171] on input "0" at bounding box center [115, 169] width 23 height 17
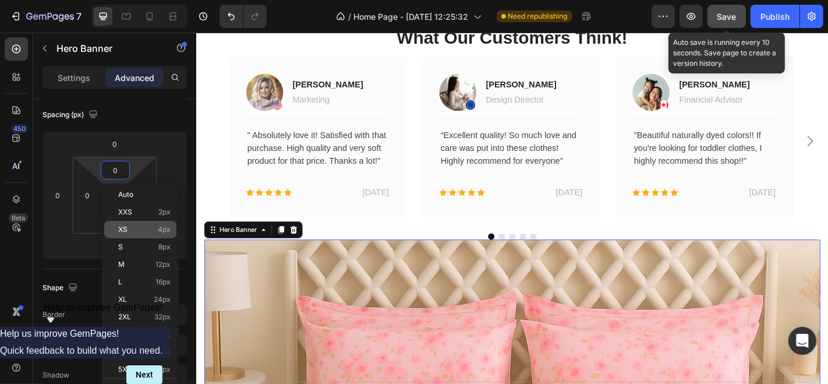
click at [167, 224] on div "XS 4px" at bounding box center [140, 229] width 72 height 17
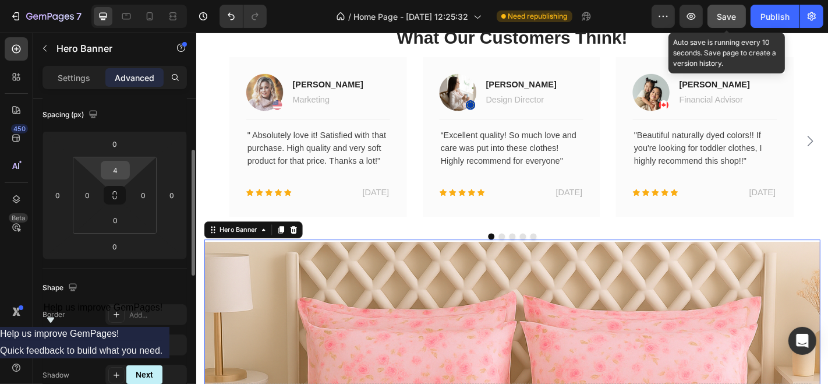
click at [122, 174] on input "4" at bounding box center [115, 169] width 23 height 17
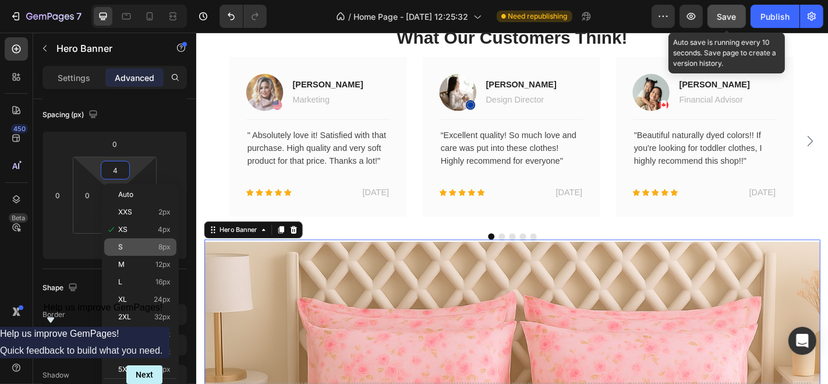
click at [161, 250] on span "8px" at bounding box center [164, 247] width 12 height 8
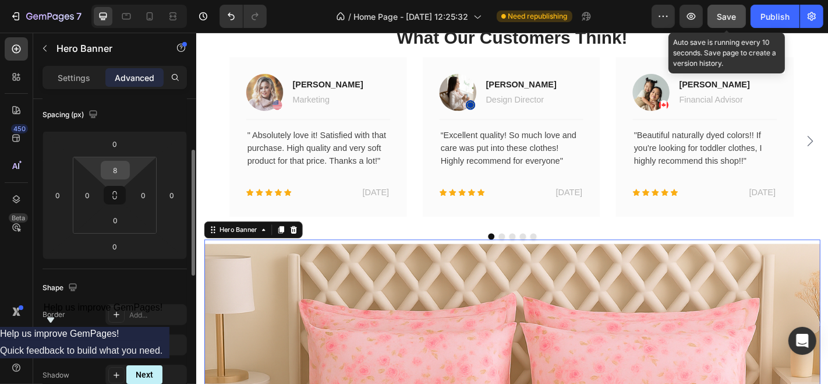
click at [117, 175] on input "8" at bounding box center [115, 169] width 23 height 17
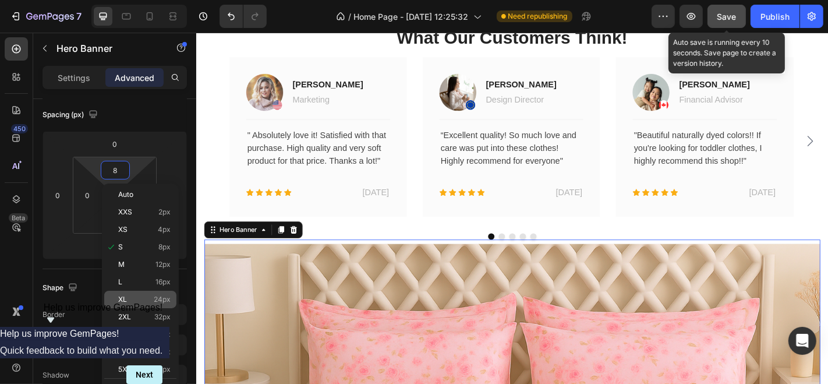
click at [160, 293] on div "XL 24px" at bounding box center [140, 299] width 72 height 17
type input "24"
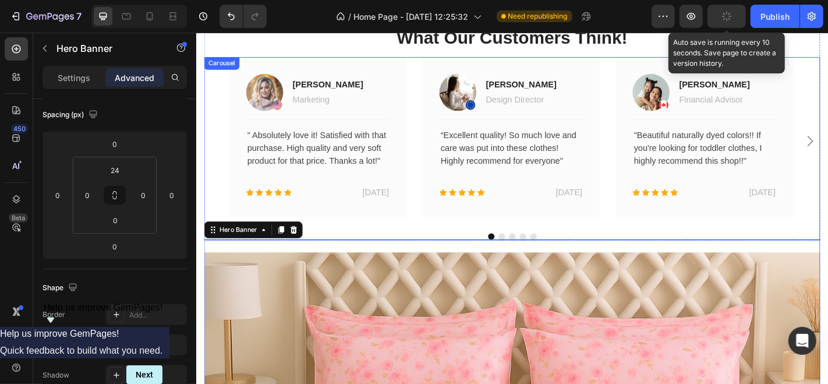
click at [209, 150] on div "Image [PERSON_NAME] Text block Marketing Text block Row Title Line " Absolutely…" at bounding box center [544, 152] width 681 height 186
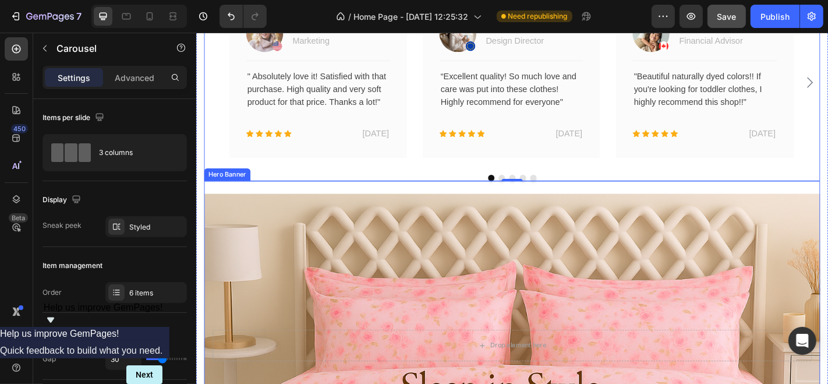
scroll to position [956, 0]
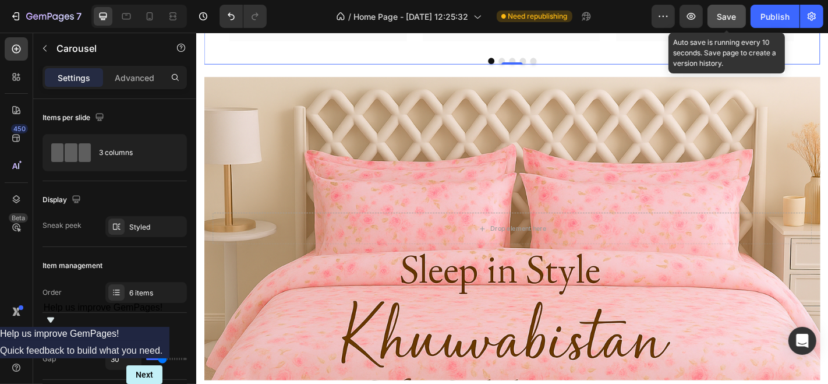
click at [716, 24] on button "Save" at bounding box center [726, 16] width 38 height 23
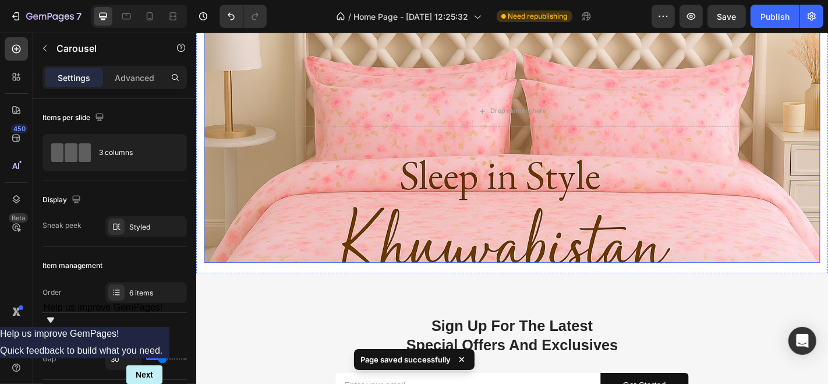
scroll to position [1215, 0]
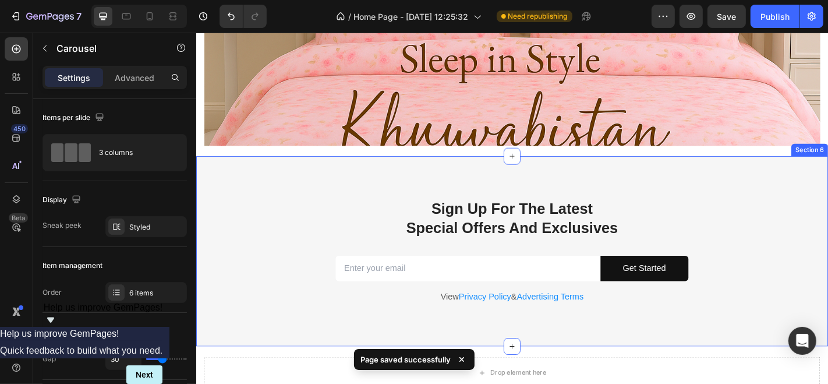
click at [269, 239] on div "Sign Up For The Latest Special Offers And Exclusives Heading Email Field Get St…" at bounding box center [544, 287] width 681 height 145
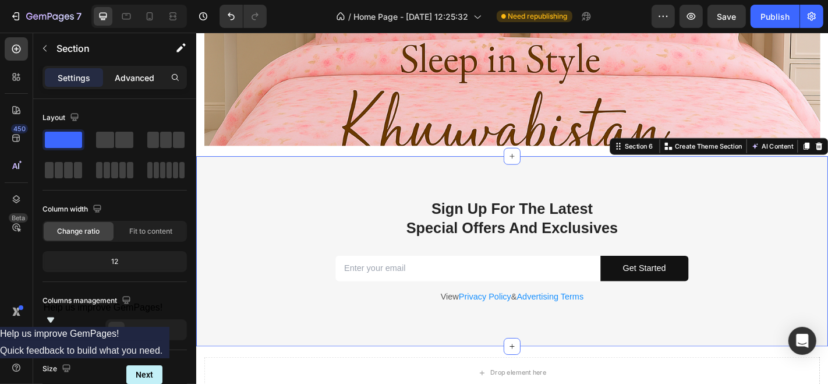
click at [130, 80] on p "Advanced" at bounding box center [135, 78] width 40 height 12
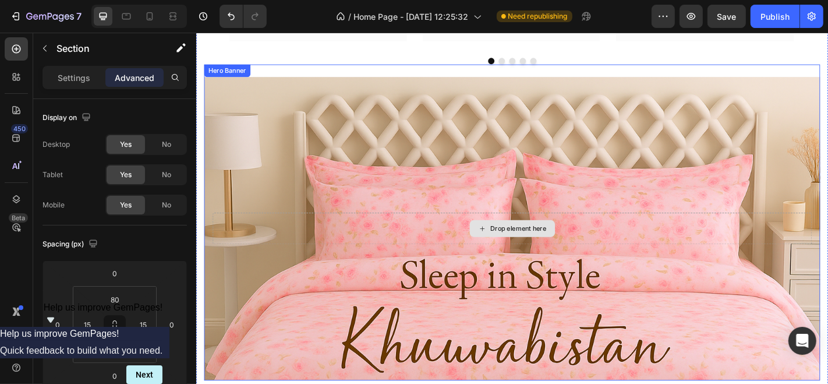
scroll to position [1021, 0]
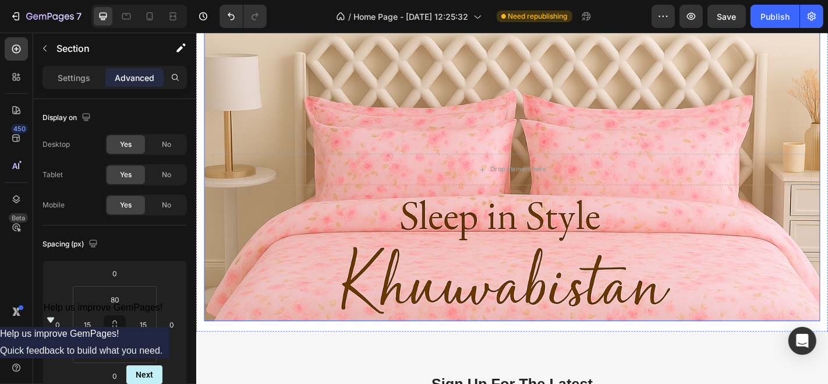
click at [341, 275] on div "Overlay" at bounding box center [544, 183] width 681 height 335
click at [327, 279] on div "Overlay" at bounding box center [544, 183] width 681 height 335
click at [82, 76] on p "Settings" at bounding box center [74, 78] width 33 height 12
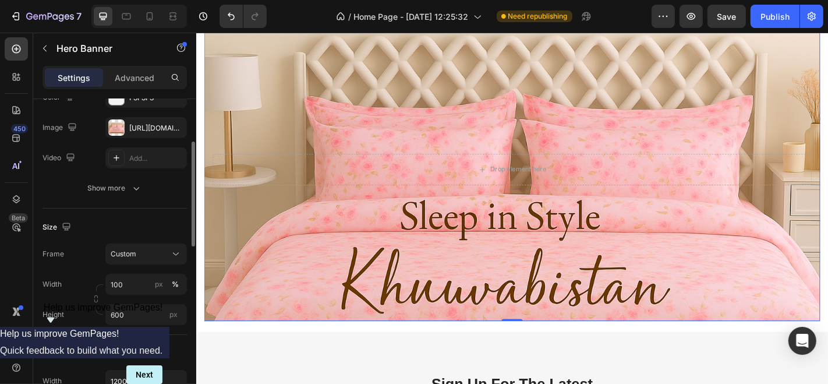
scroll to position [65, 0]
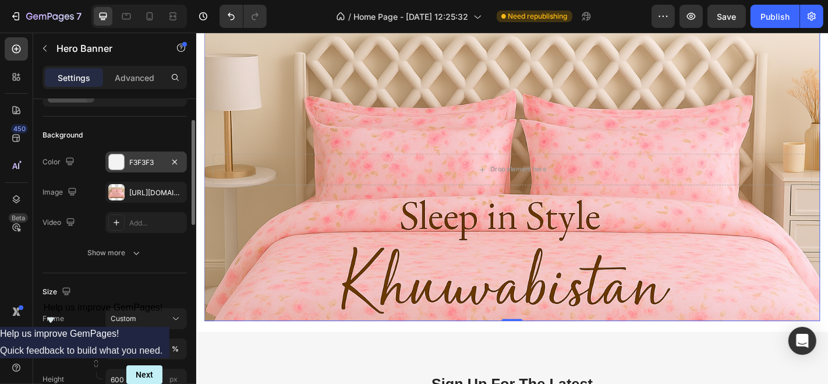
click at [121, 160] on div at bounding box center [116, 161] width 15 height 15
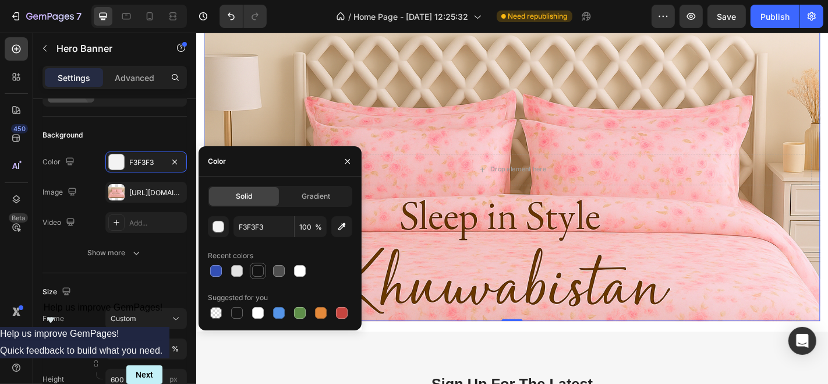
click at [251, 270] on div at bounding box center [258, 271] width 14 height 14
type input "121212"
click at [345, 164] on icon "button" at bounding box center [347, 161] width 9 height 9
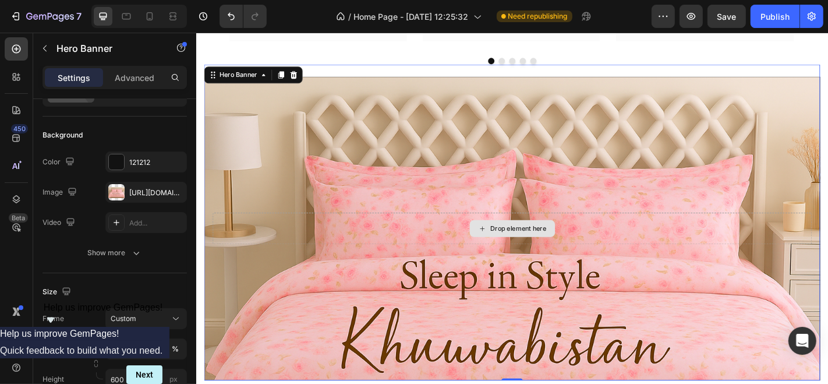
scroll to position [1021, 0]
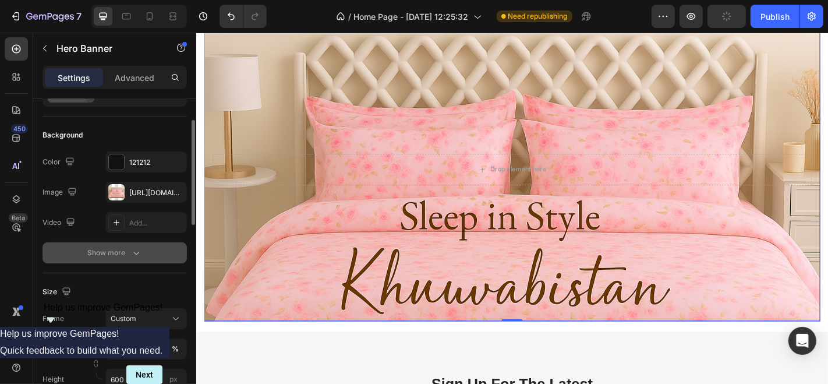
click at [141, 250] on button "Show more" at bounding box center [115, 252] width 144 height 21
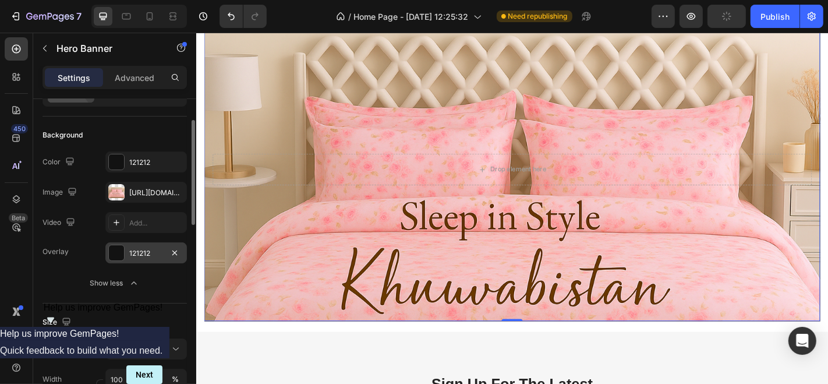
click at [115, 258] on div at bounding box center [116, 252] width 15 height 15
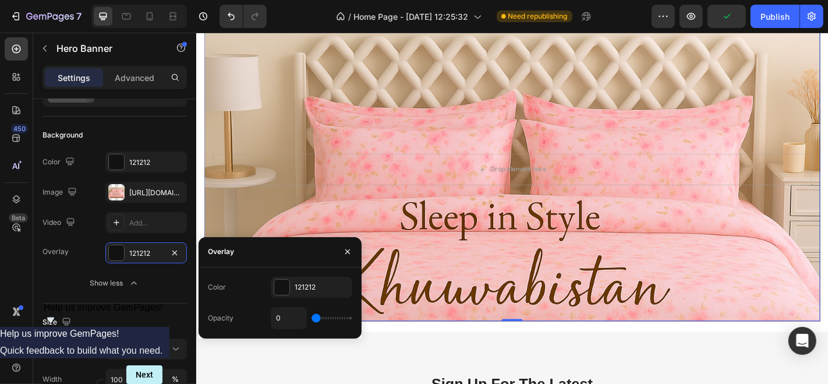
type input "11%"
type input "11"
type input "34%"
type input "34"
type input "71%"
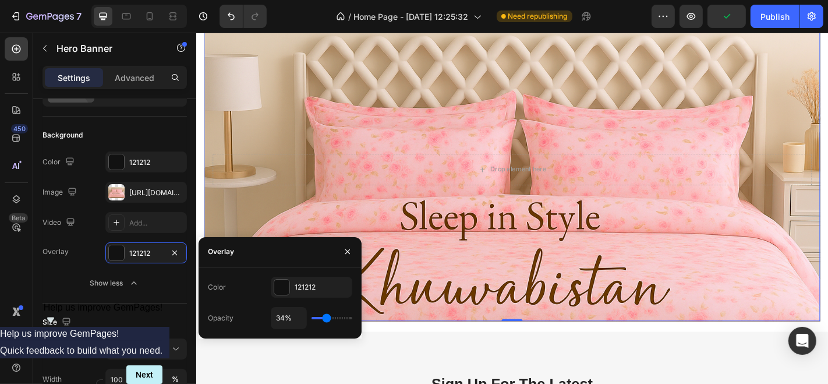
type input "71"
type input "92%"
type input "92"
type input "97%"
type input "97"
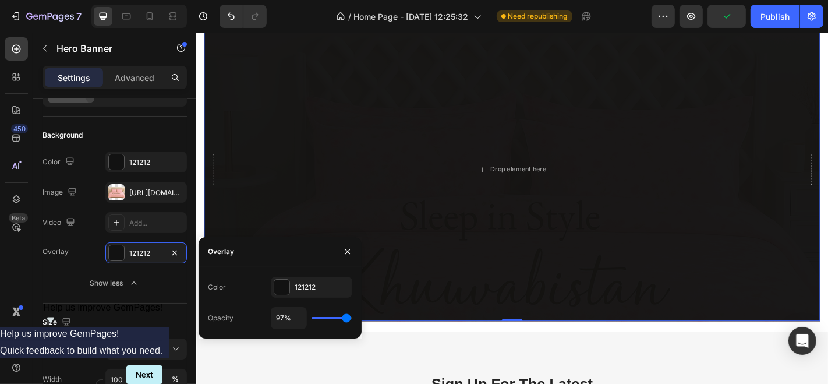
type input "86%"
type input "86"
type input "70%"
type input "70"
type input "55%"
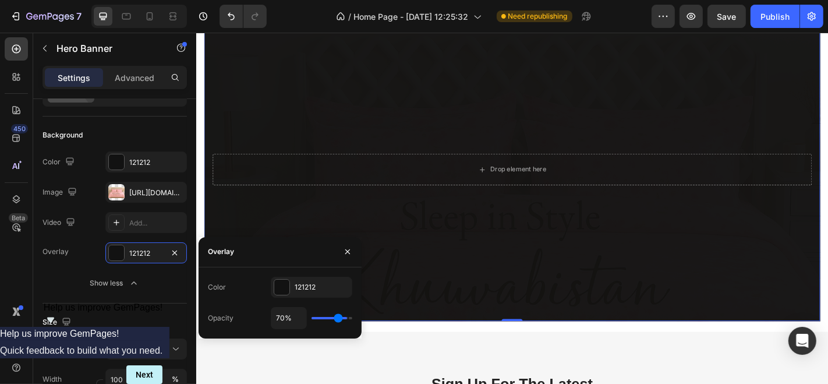
type input "55"
type input "67%"
drag, startPoint x: 316, startPoint y: 317, endPoint x: 337, endPoint y: 323, distance: 22.5
type input "67"
click at [337, 319] on input "range" at bounding box center [331, 318] width 41 height 2
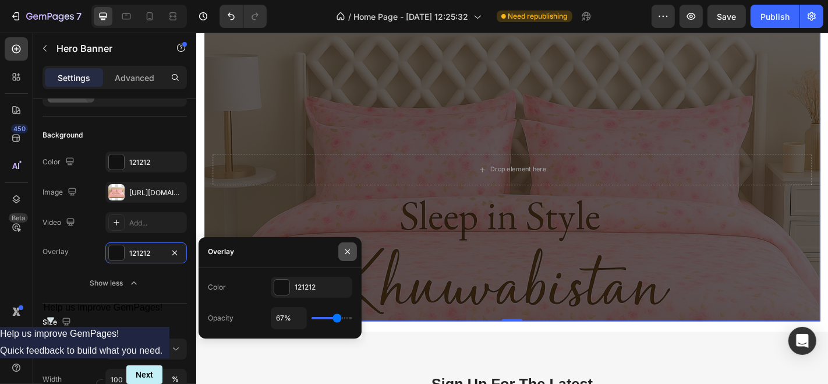
click at [350, 253] on icon "button" at bounding box center [347, 251] width 9 height 9
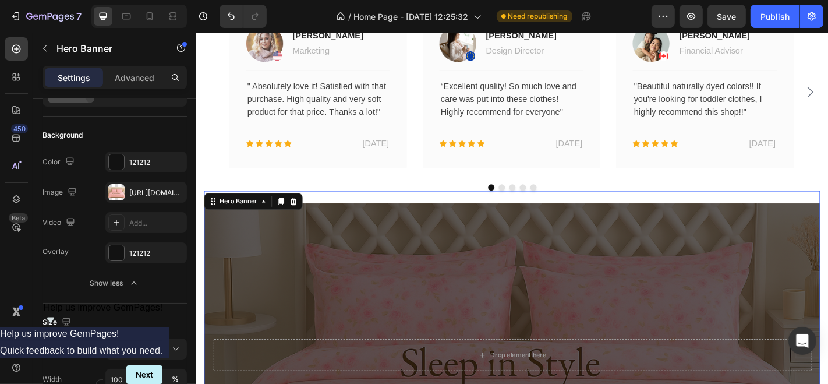
scroll to position [622, 0]
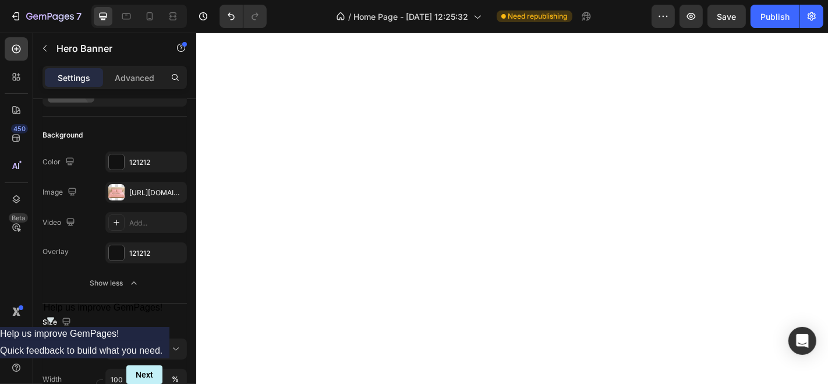
click at [117, 257] on div at bounding box center [116, 252] width 15 height 15
click at [118, 253] on div at bounding box center [116, 252] width 15 height 15
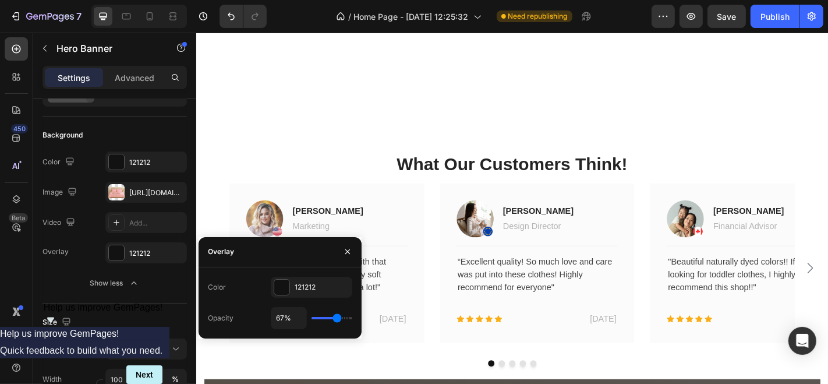
scroll to position [1010, 0]
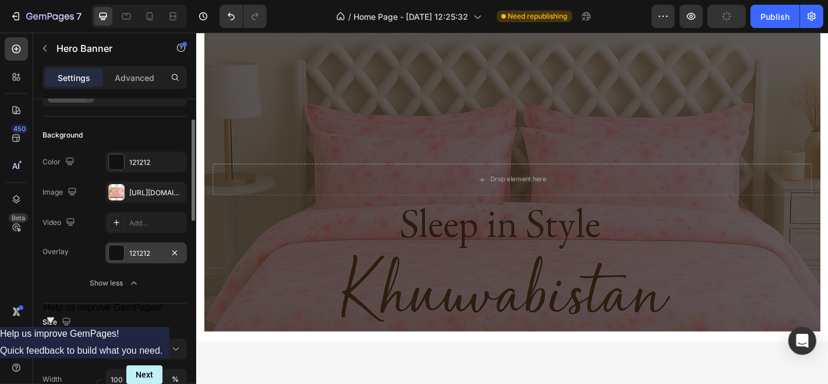
click at [122, 250] on div at bounding box center [116, 252] width 15 height 15
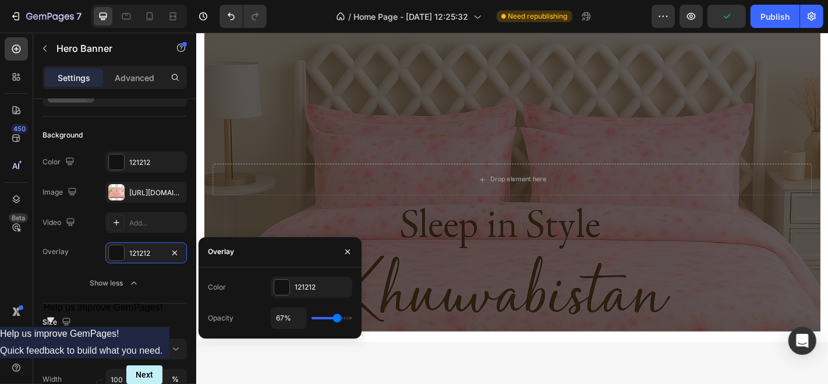
type input "62%"
type input "62"
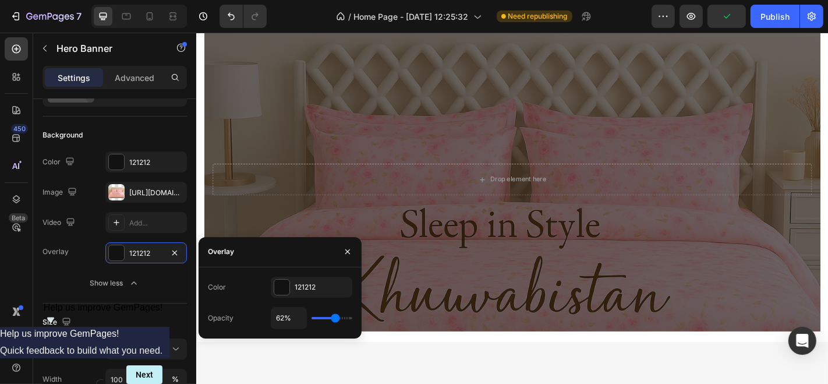
type input "11%"
type input "11"
type input "0%"
type input "0"
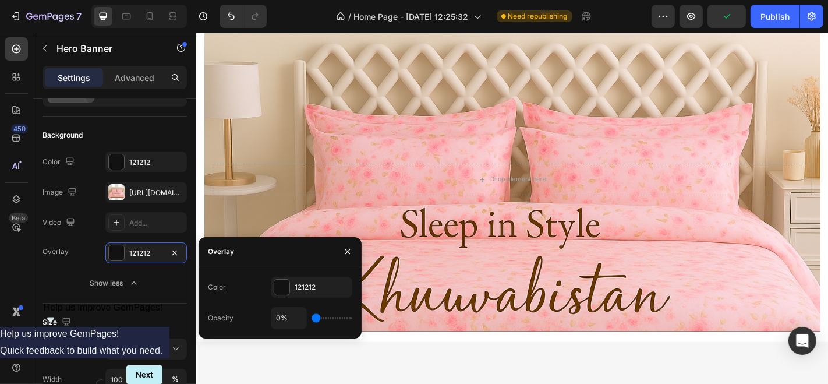
type input "15%"
type input "15"
type input "33%"
type input "33"
type input "40%"
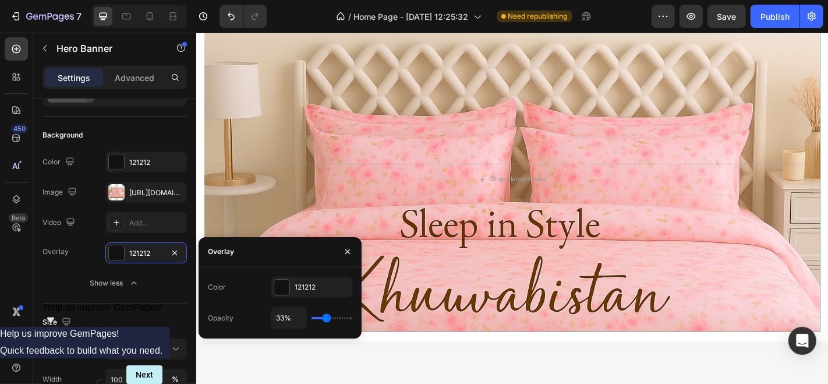
type input "40"
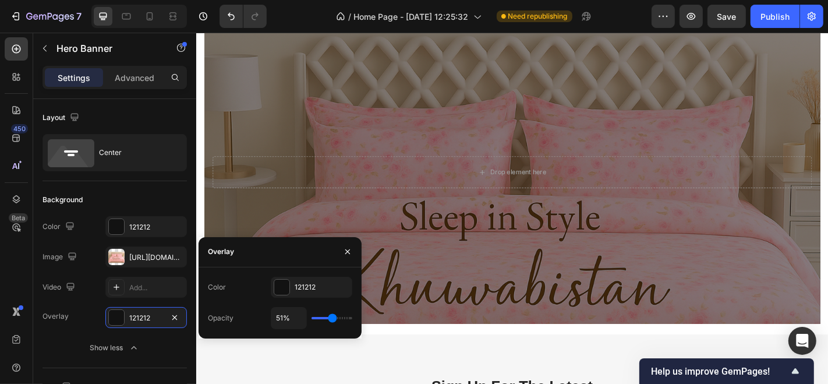
scroll to position [65, 0]
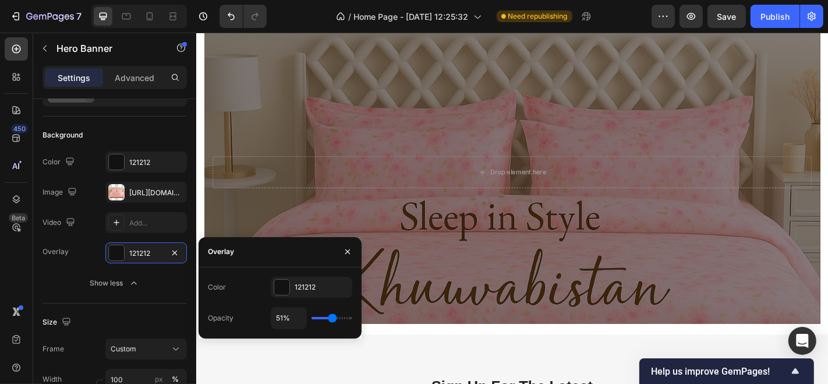
type input "51"
click at [332, 319] on input "range" at bounding box center [331, 318] width 41 height 2
type input "45%"
type input "45"
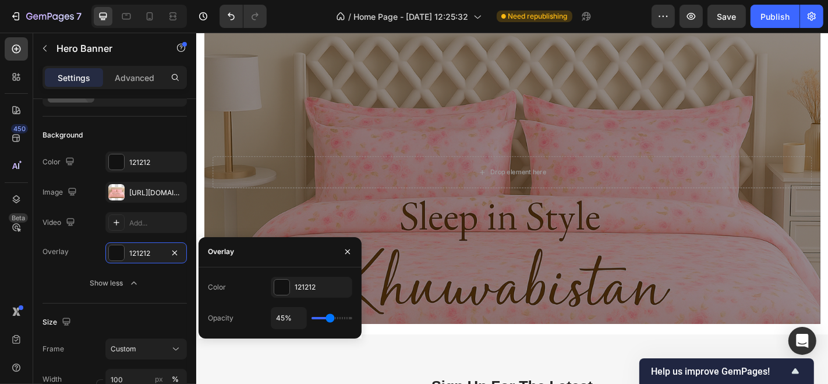
type input "47%"
type input "47"
type input "48%"
type input "48"
type input "49%"
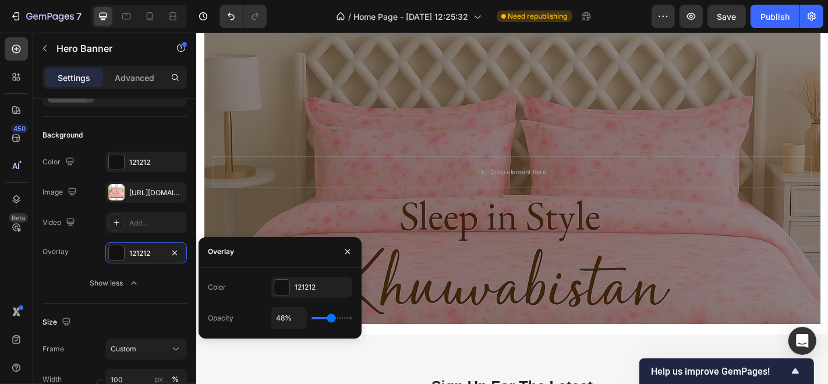
type input "49"
type input "52%"
type input "52"
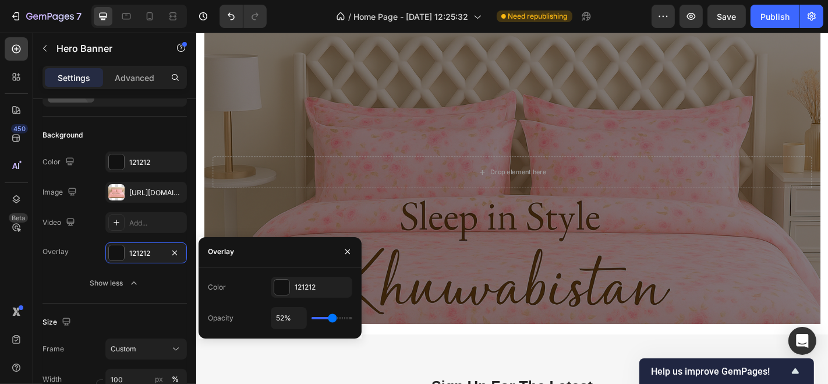
type input "51%"
type input "51"
type input "49%"
type input "49"
click at [331, 319] on input "range" at bounding box center [331, 318] width 41 height 2
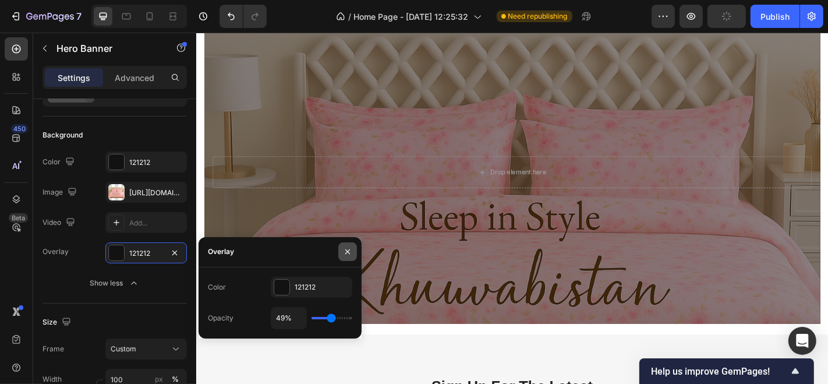
click at [340, 252] on button "button" at bounding box center [347, 251] width 19 height 19
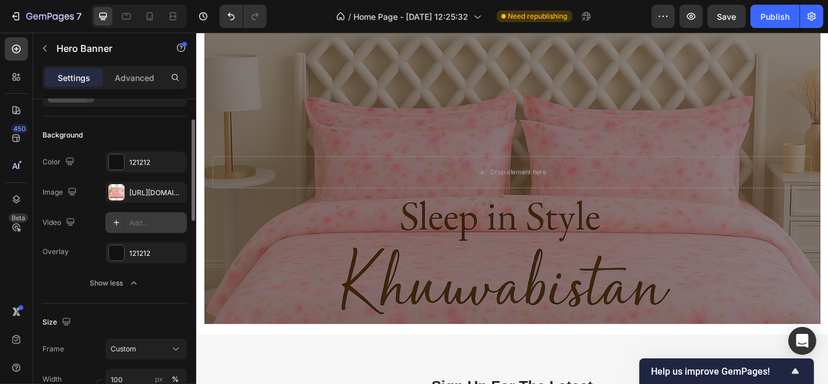
click at [114, 217] on div at bounding box center [116, 222] width 16 height 16
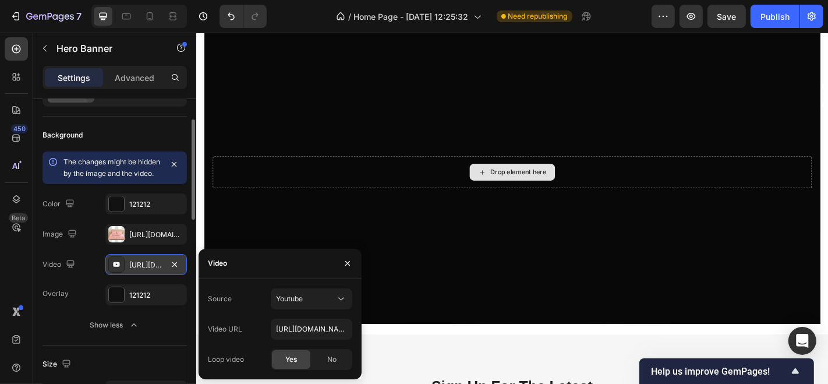
scroll to position [945, 0]
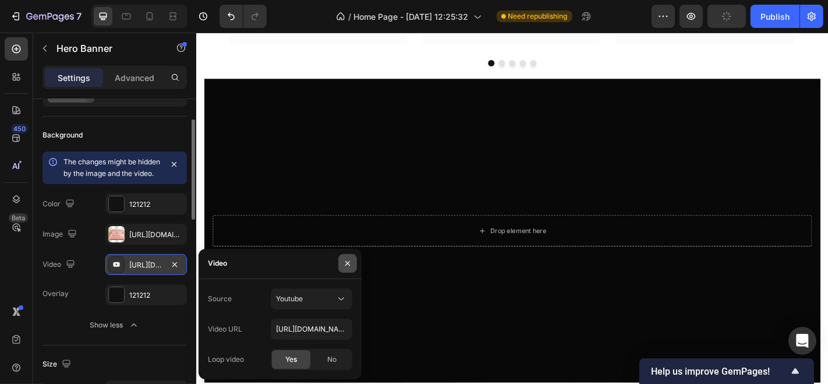
click at [349, 263] on icon "button" at bounding box center [347, 262] width 9 height 9
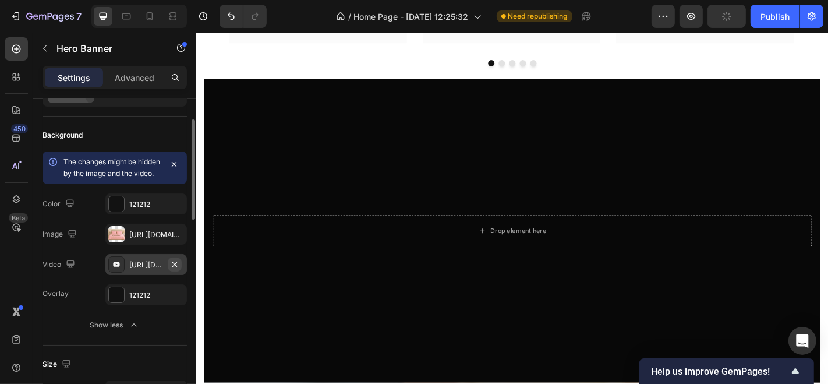
click at [172, 265] on icon "button" at bounding box center [174, 263] width 5 height 5
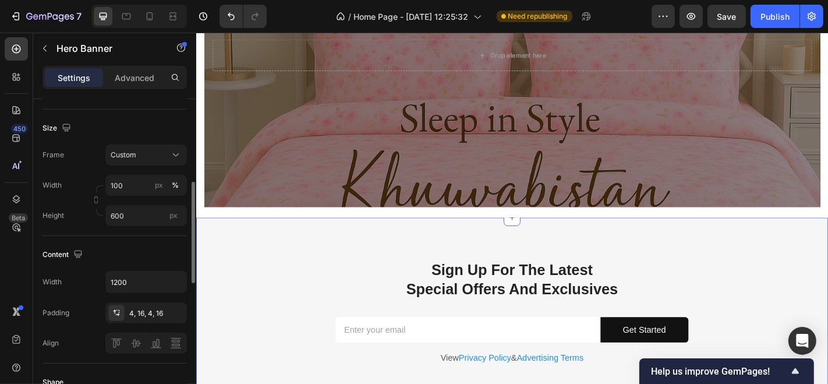
scroll to position [1204, 0]
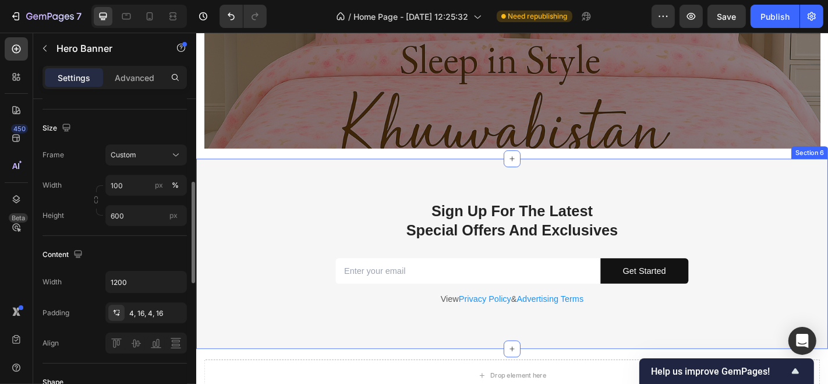
click at [247, 282] on div "Sign Up For The Latest Special Offers And Exclusives Heading Email Field Get St…" at bounding box center [544, 290] width 681 height 145
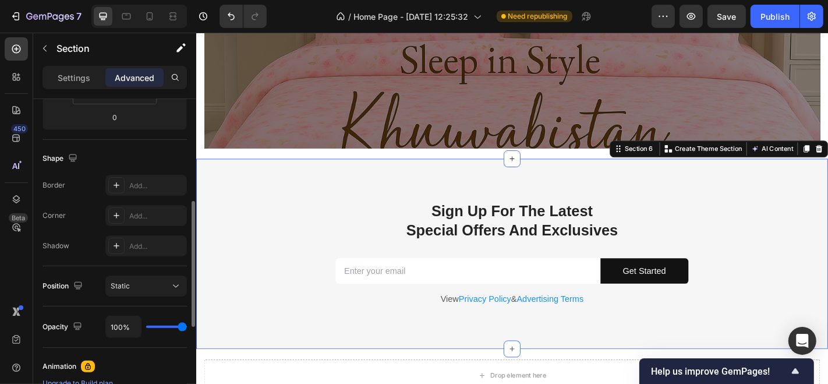
scroll to position [0, 0]
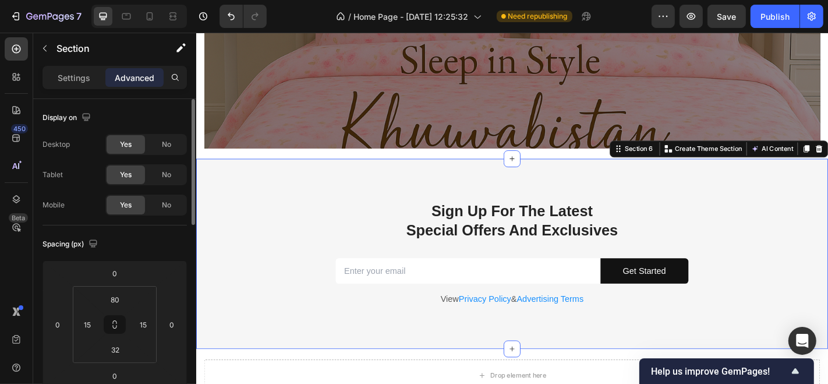
click at [71, 67] on div "Settings Advanced" at bounding box center [115, 77] width 144 height 23
click at [80, 83] on p "Settings" at bounding box center [74, 78] width 33 height 12
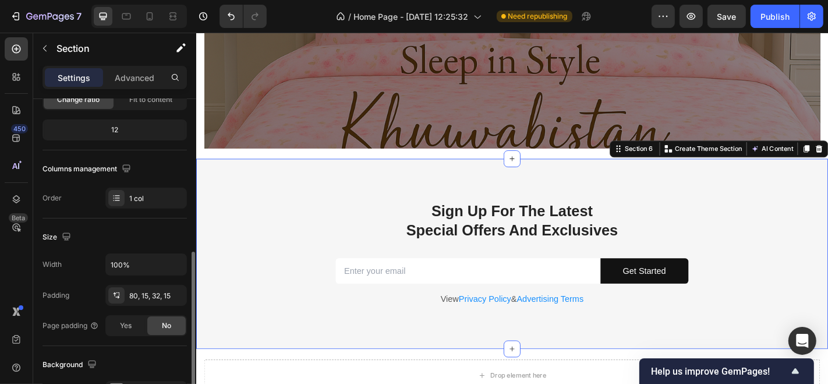
scroll to position [196, 0]
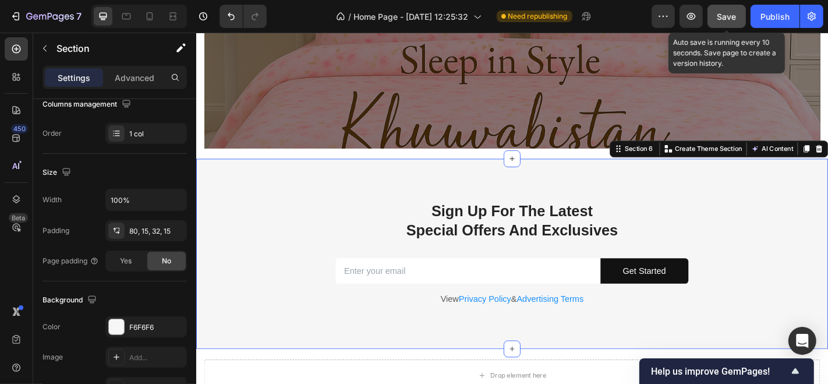
click at [724, 20] on span "Save" at bounding box center [726, 17] width 19 height 10
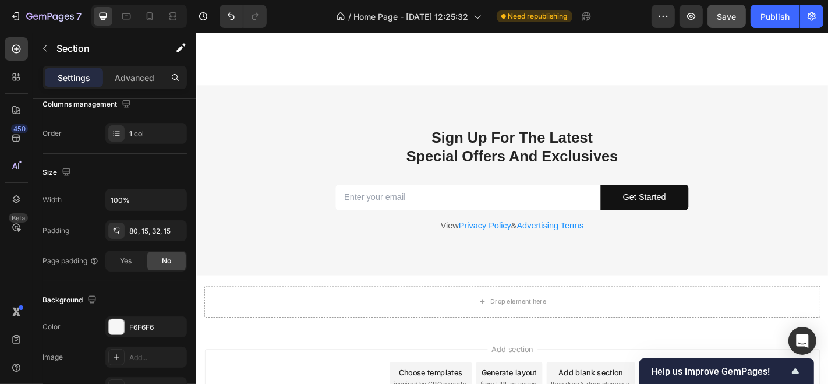
scroll to position [1398, 0]
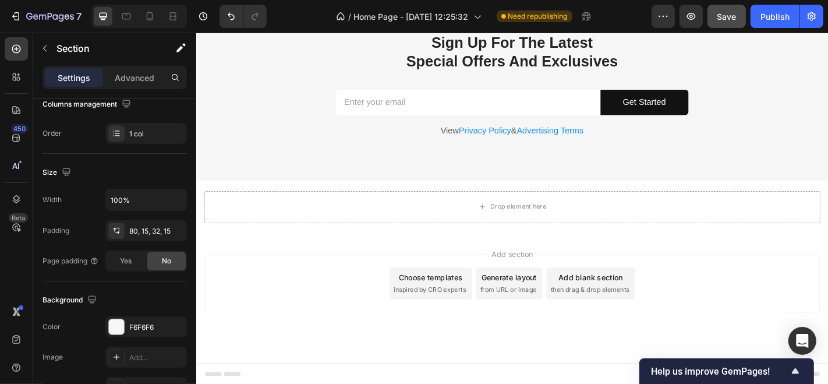
click at [43, 46] on icon "button" at bounding box center [44, 48] width 9 height 9
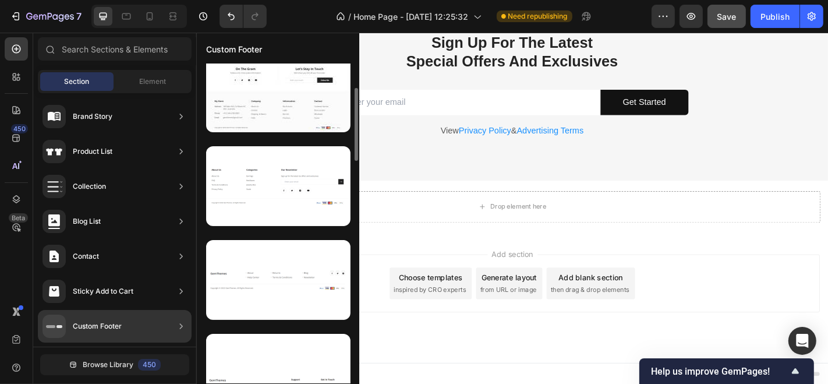
scroll to position [0, 0]
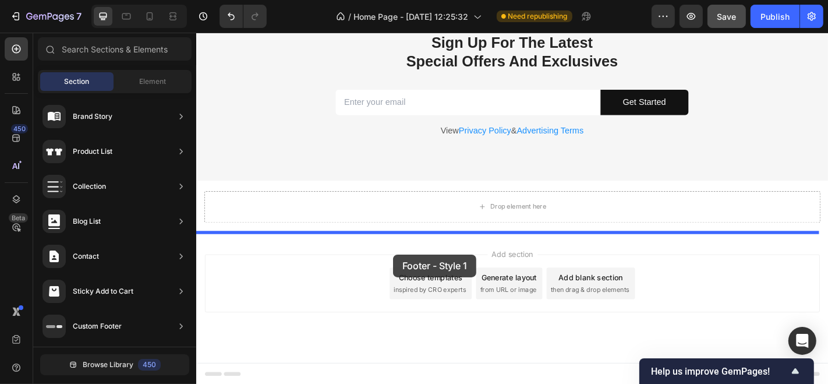
drag, startPoint x: 463, startPoint y: 157, endPoint x: 413, endPoint y: 277, distance: 130.5
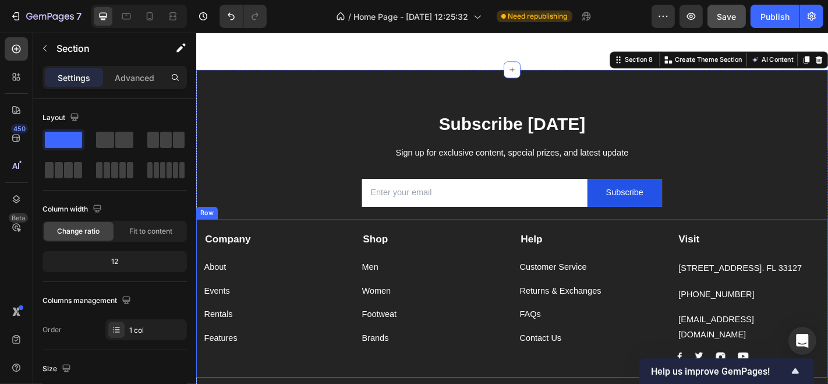
scroll to position [1806, 0]
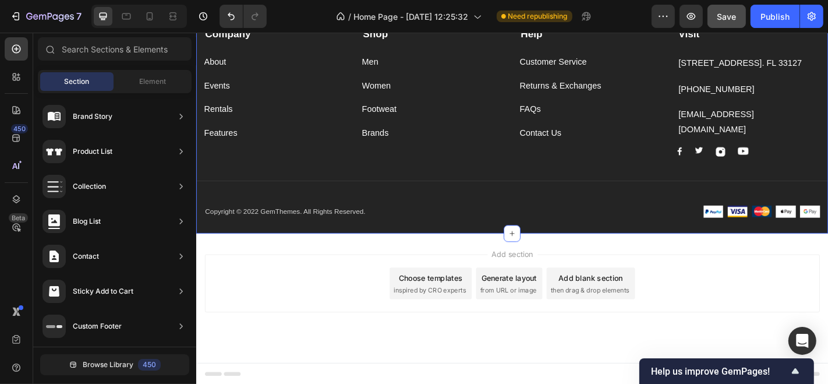
click at [741, 312] on div "Add section Choose templates inspired by CRO experts Generate layout from URL o…" at bounding box center [545, 309] width 680 height 64
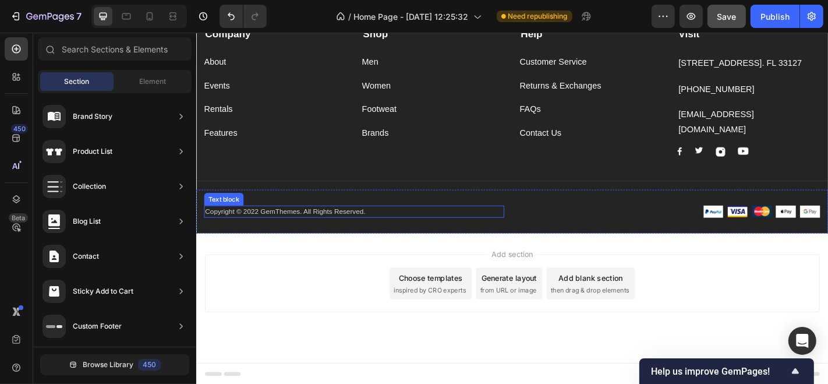
click at [349, 231] on p "Copyright © 2022 GemThemes. All Rights Reserved." at bounding box center [371, 230] width 330 height 12
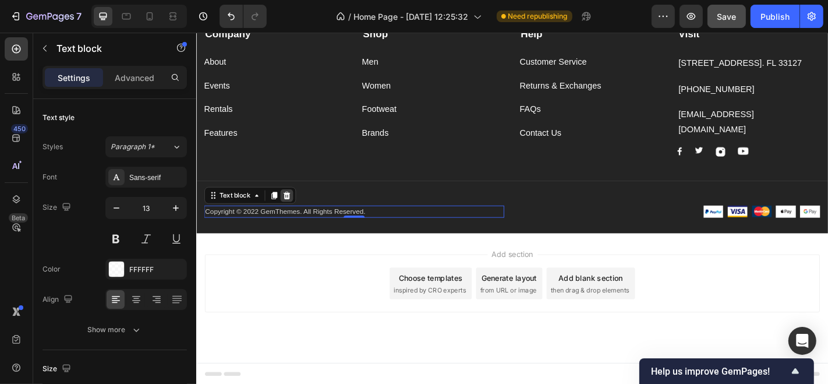
click at [295, 207] on icon at bounding box center [295, 211] width 9 height 9
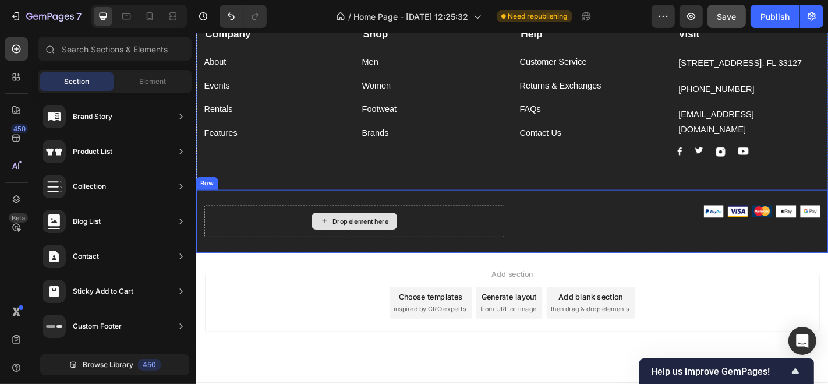
click at [462, 242] on div "Drop element here" at bounding box center [370, 240] width 332 height 35
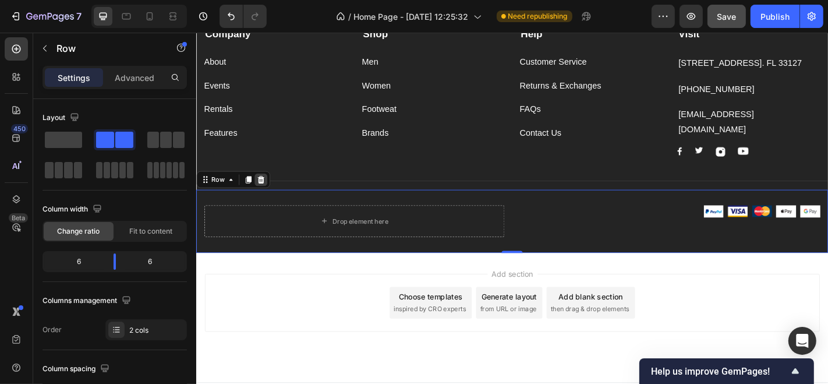
click at [267, 195] on icon at bounding box center [267, 194] width 9 height 9
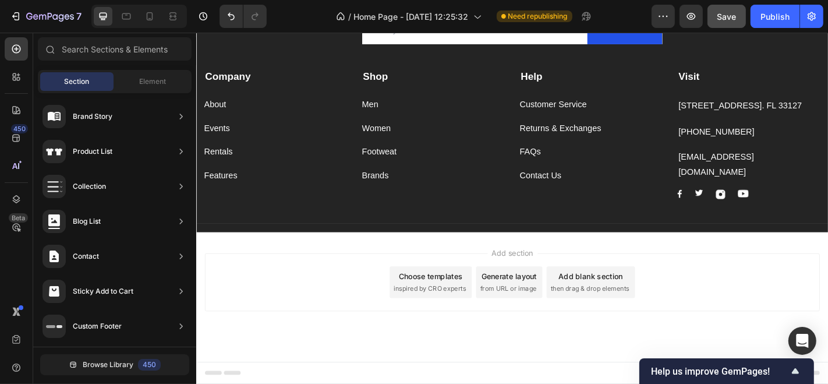
scroll to position [1758, 0]
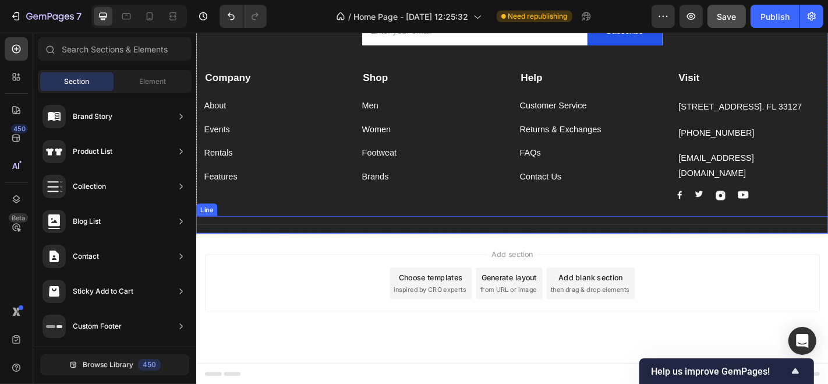
click at [359, 244] on div at bounding box center [545, 244] width 699 height 1
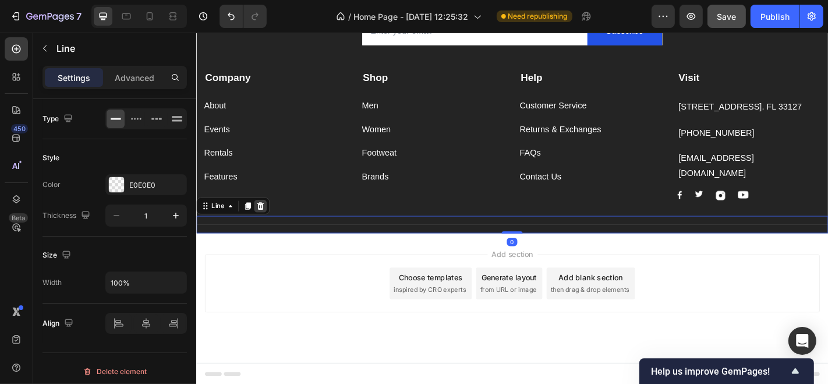
click at [269, 220] on icon at bounding box center [267, 223] width 8 height 8
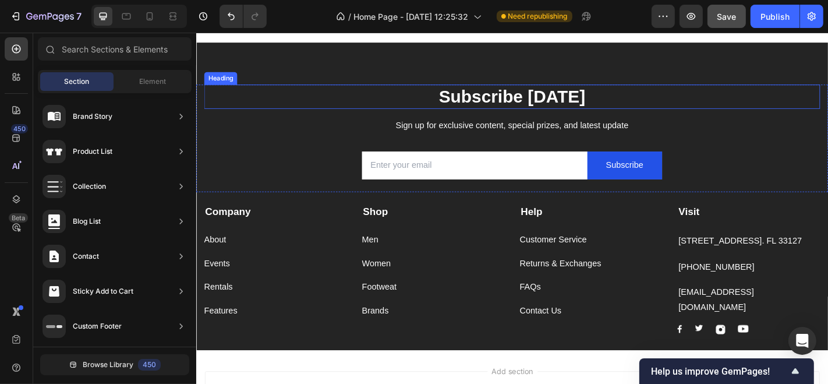
scroll to position [1545, 0]
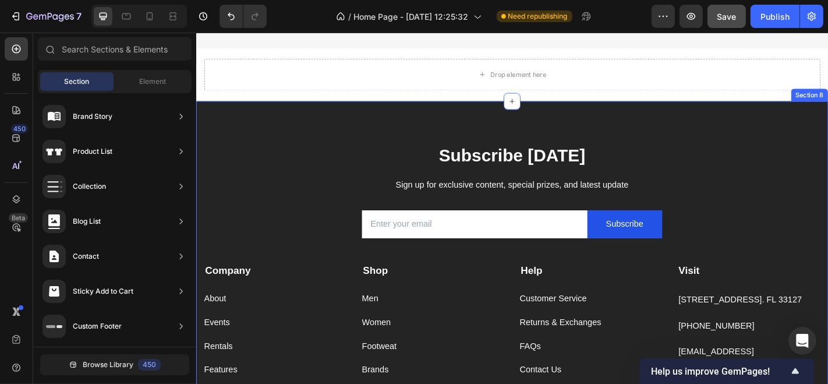
click at [798, 119] on div "Subscribe Today Heading Sign up for exclusive content, special prizes, and late…" at bounding box center [545, 278] width 699 height 340
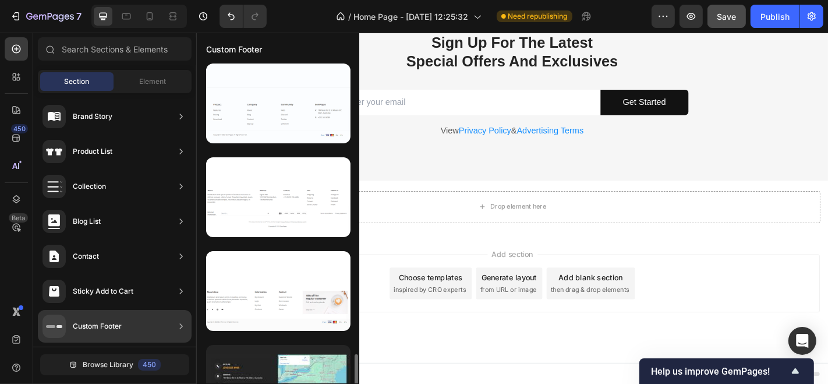
scroll to position [1079, 0]
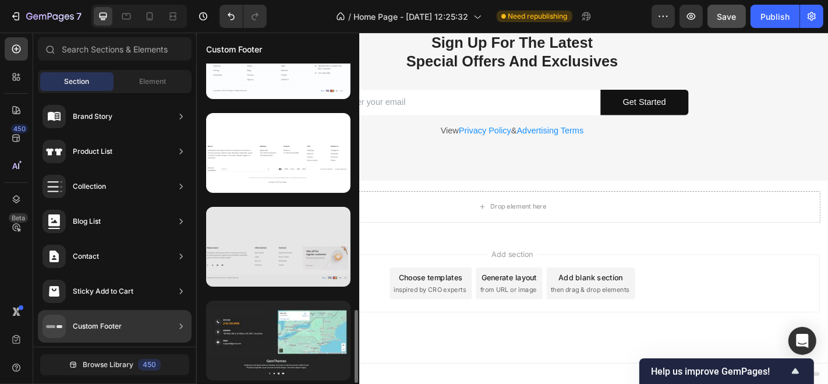
click at [271, 233] on div at bounding box center [278, 247] width 144 height 80
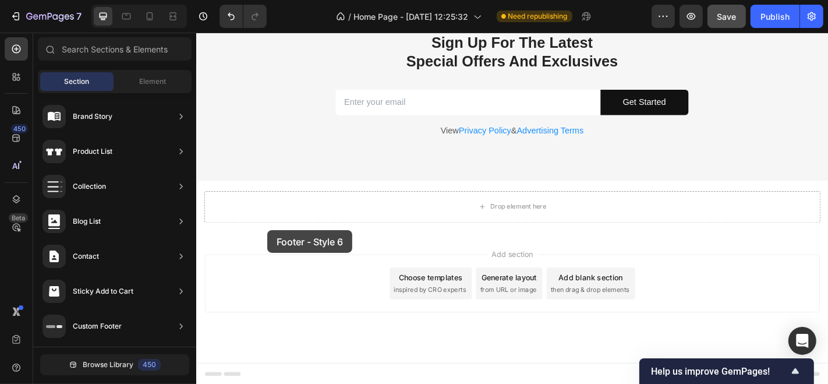
drag, startPoint x: 470, startPoint y: 264, endPoint x: 491, endPoint y: 301, distance: 42.5
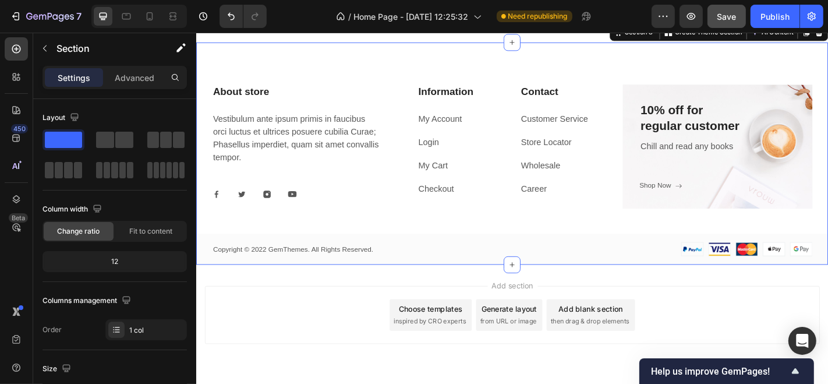
scroll to position [1545, 0]
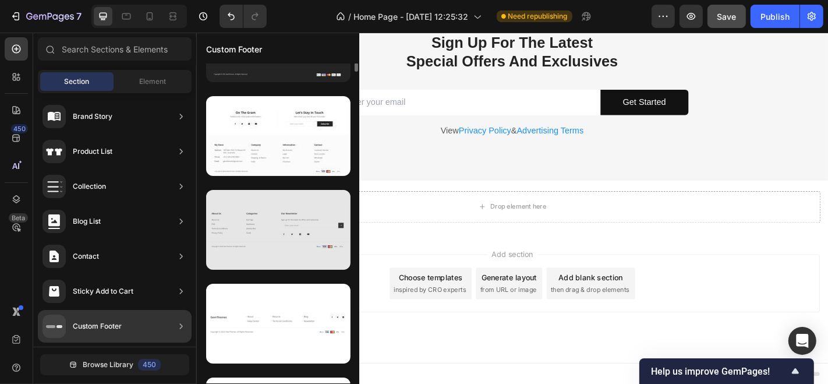
scroll to position [0, 0]
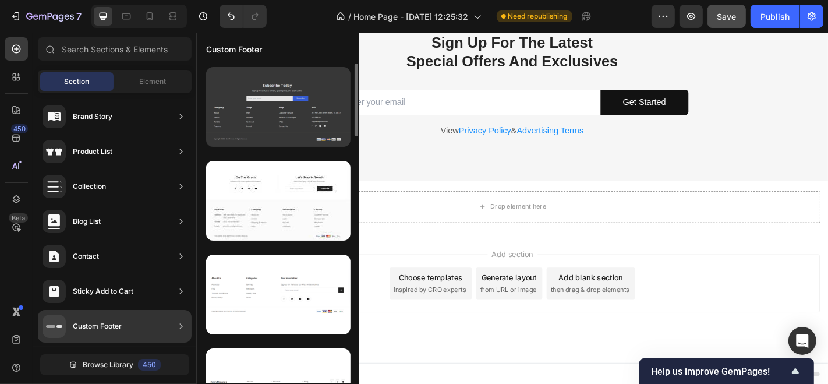
click at [229, 104] on div at bounding box center [278, 107] width 144 height 80
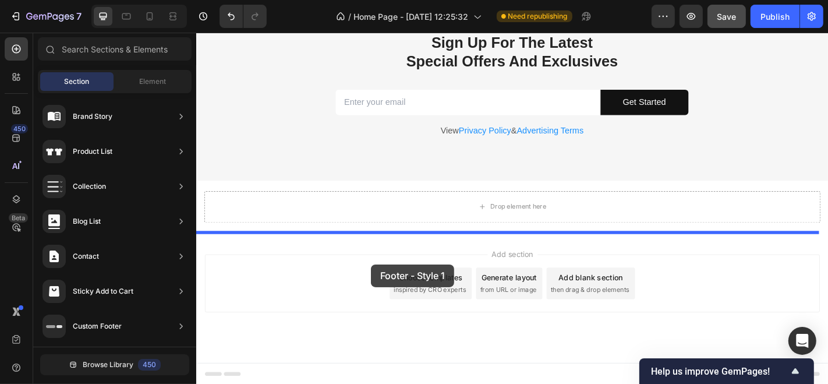
drag, startPoint x: 436, startPoint y: 144, endPoint x: 247, endPoint y: 200, distance: 197.5
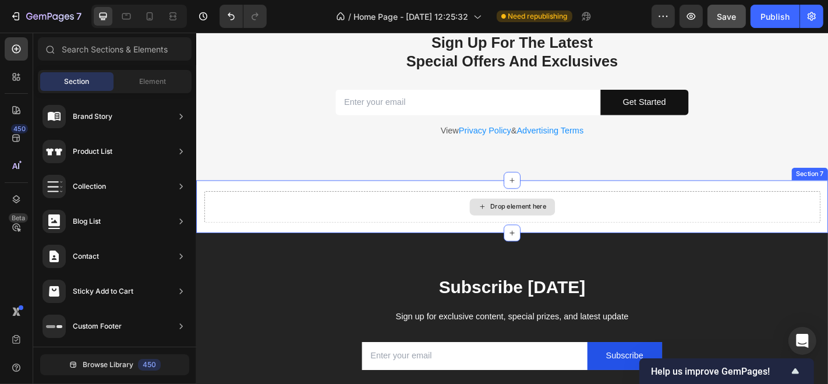
scroll to position [1579, 0]
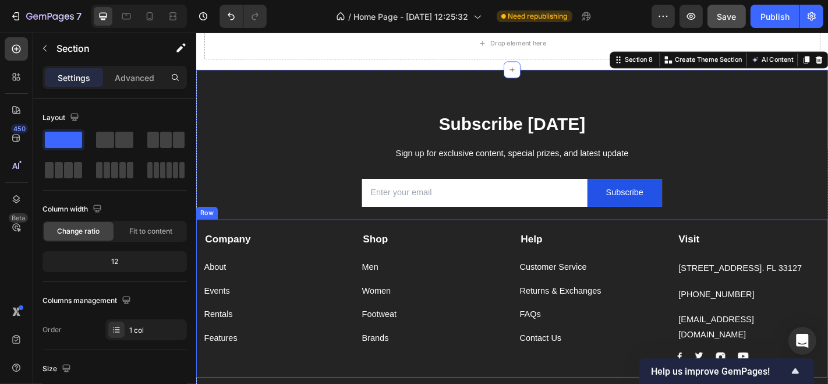
click at [278, 357] on div "Features Button" at bounding box center [283, 365] width 158 height 26
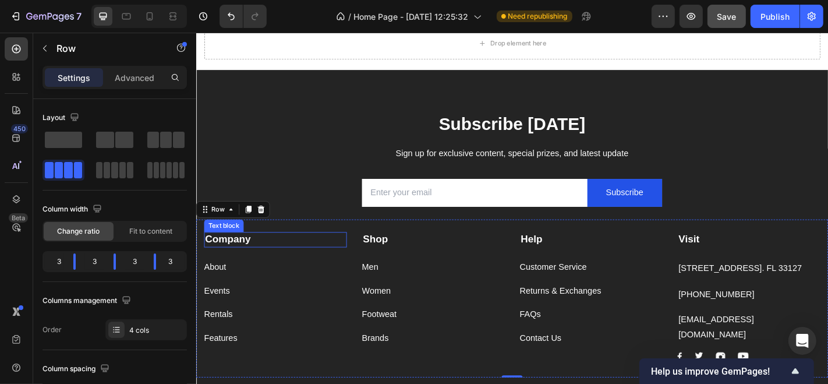
scroll to position [1773, 0]
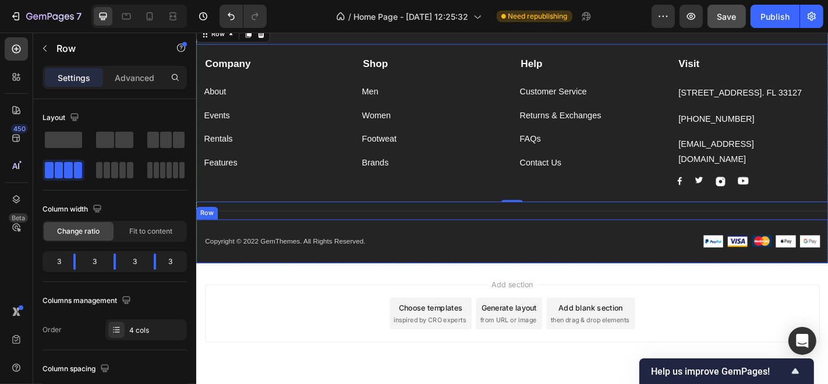
click at [199, 279] on div "Copyright © 2022 GemThemes. All Rights Reserved. Text block Image Image Image I…" at bounding box center [545, 263] width 699 height 49
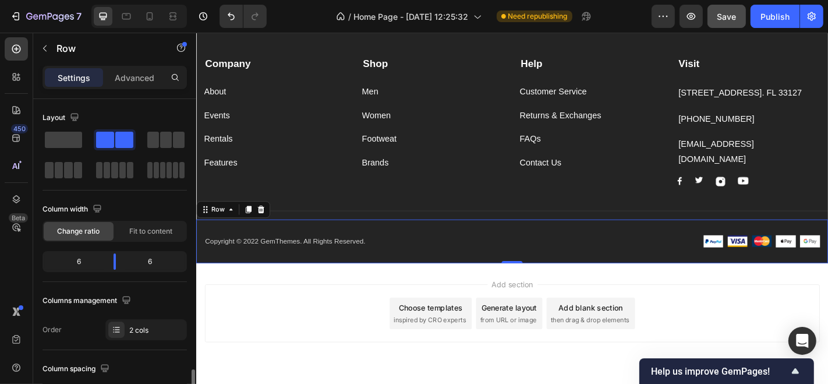
scroll to position [196, 0]
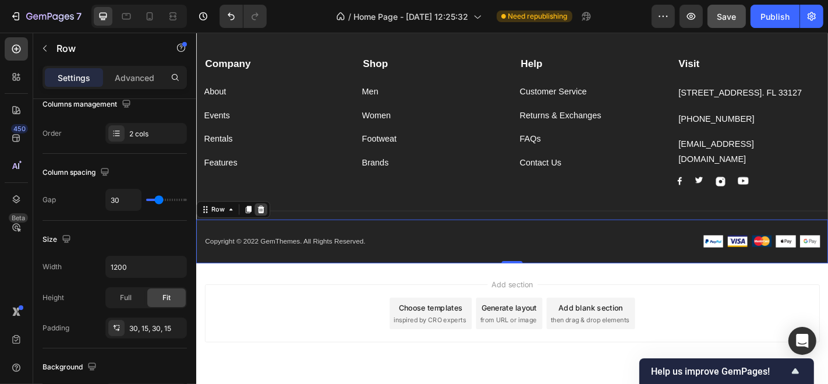
click at [269, 224] on icon at bounding box center [268, 228] width 8 height 8
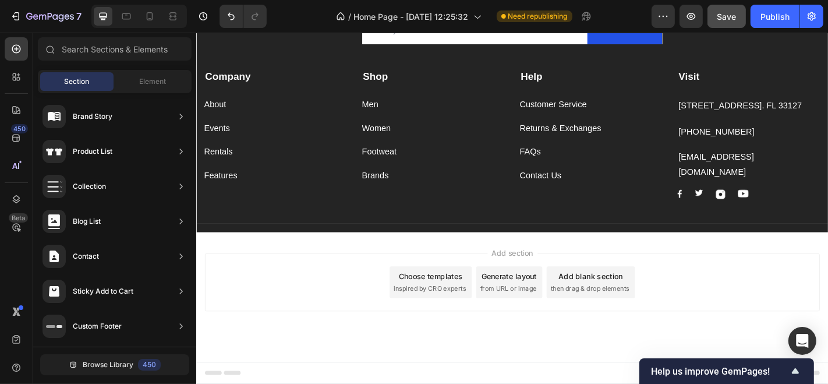
scroll to position [1758, 0]
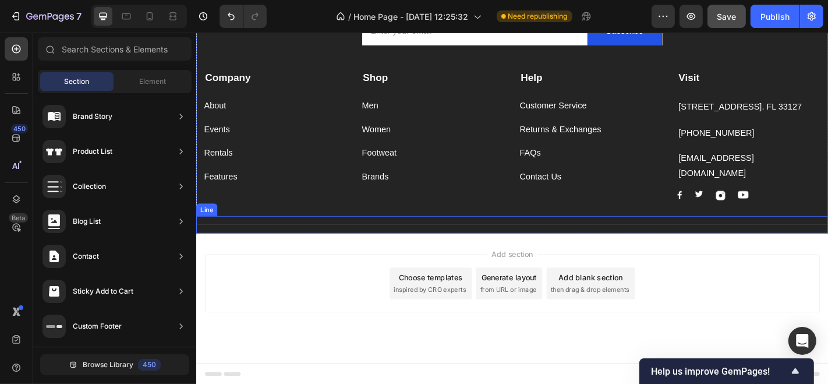
click at [274, 250] on div "Title Line" at bounding box center [545, 244] width 699 height 19
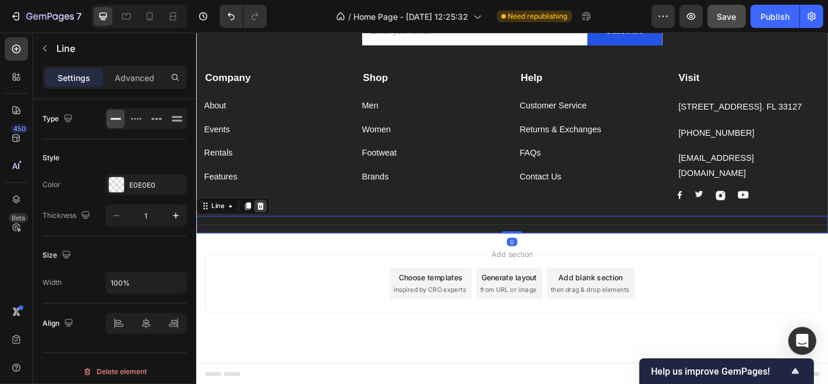
click at [268, 225] on icon at bounding box center [267, 223] width 8 height 8
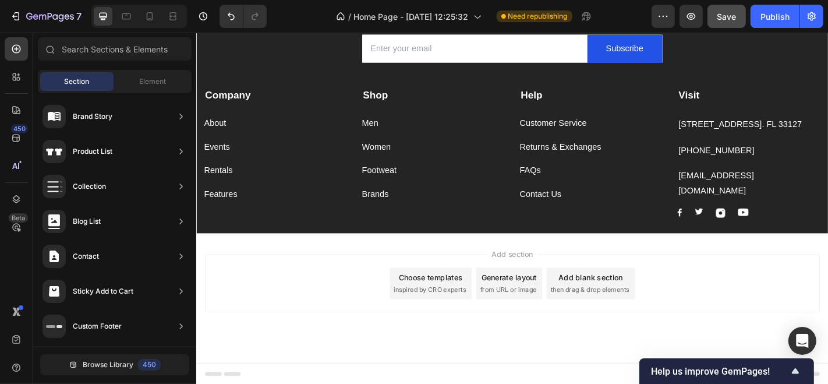
scroll to position [1674, 0]
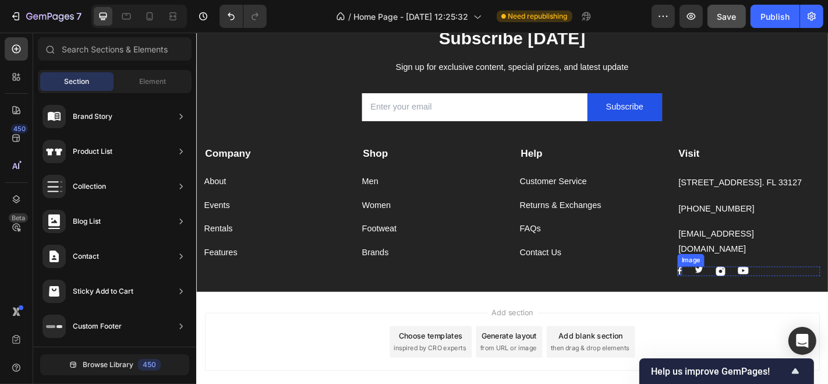
click at [728, 293] on img at bounding box center [730, 295] width 5 height 9
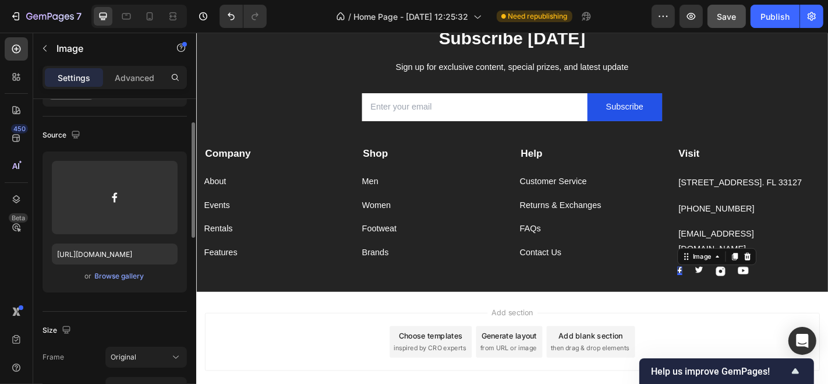
scroll to position [0, 0]
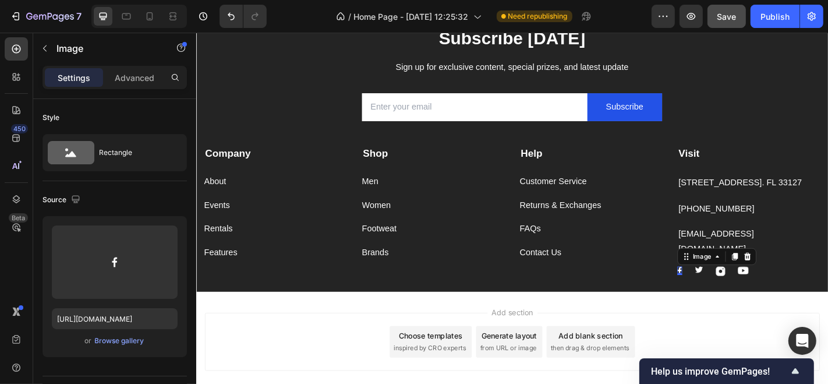
click at [462, 322] on div "Add section Choose templates inspired by CRO experts Generate layout from URL o…" at bounding box center [545, 389] width 699 height 143
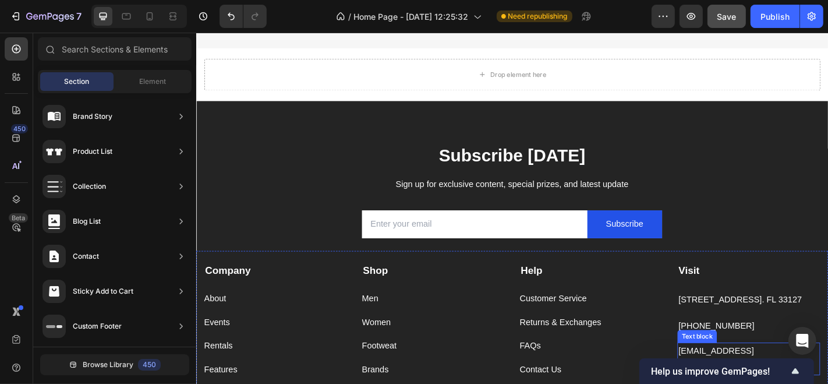
scroll to position [1609, 0]
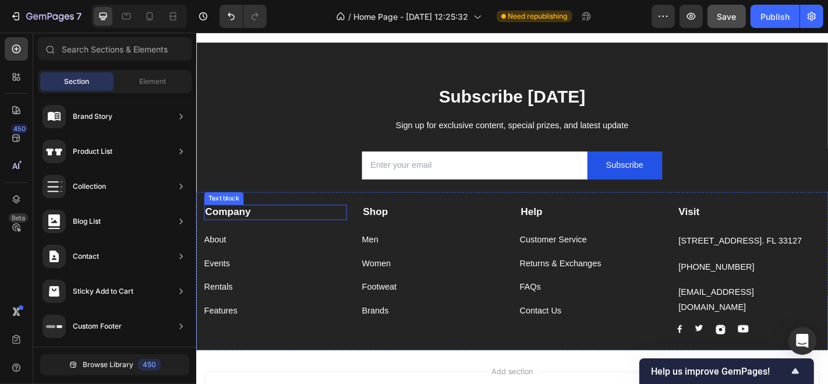
click at [232, 233] on strong "Company" at bounding box center [231, 230] width 51 height 12
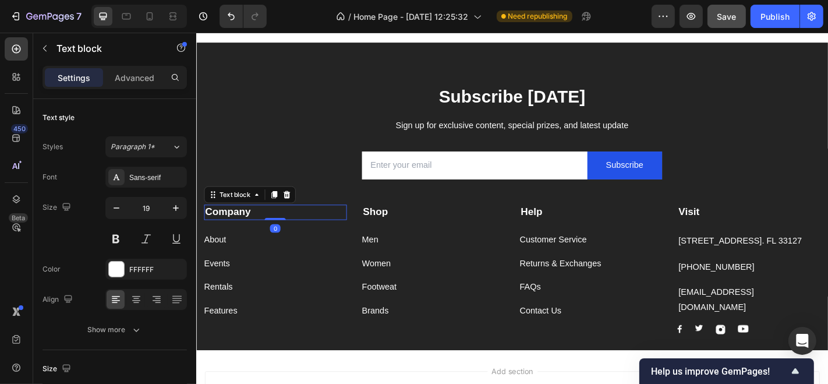
click at [256, 232] on strong "Company" at bounding box center [231, 230] width 51 height 12
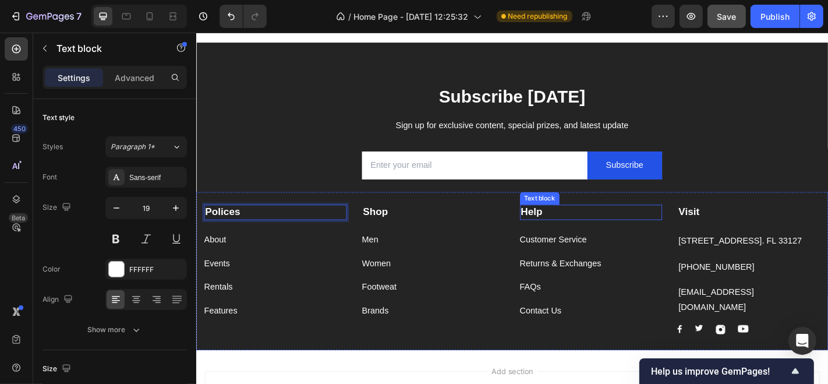
click at [561, 231] on strong "Help" at bounding box center [567, 230] width 24 height 12
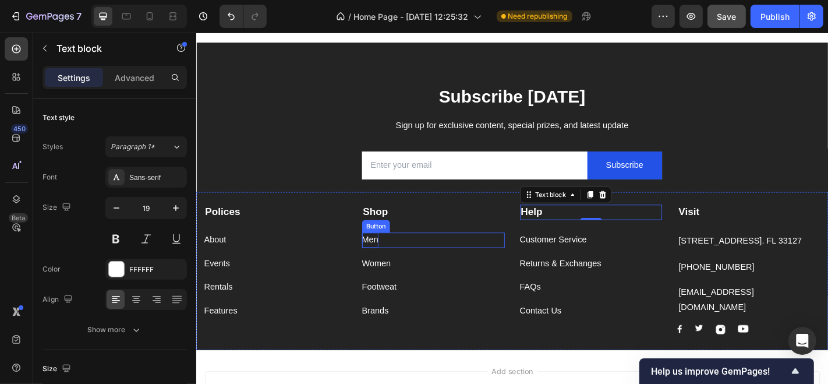
click at [383, 256] on div "Men" at bounding box center [388, 261] width 18 height 17
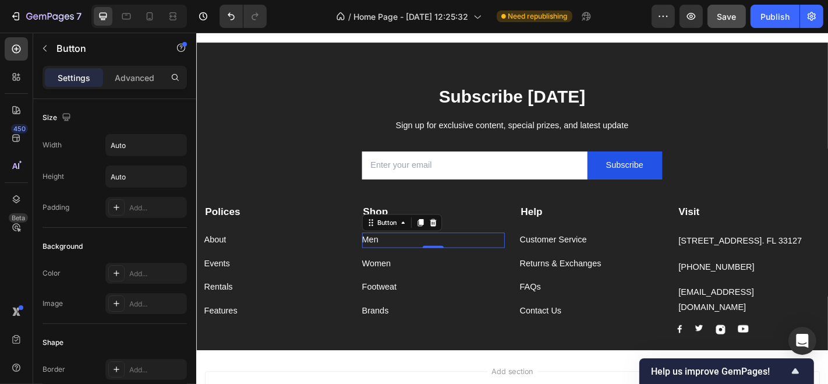
click at [401, 259] on div "Men Button 0" at bounding box center [458, 261] width 158 height 17
click at [398, 259] on div "Men Button 0" at bounding box center [458, 261] width 158 height 17
click at [412, 258] on div "Men Button 0" at bounding box center [458, 261] width 158 height 17
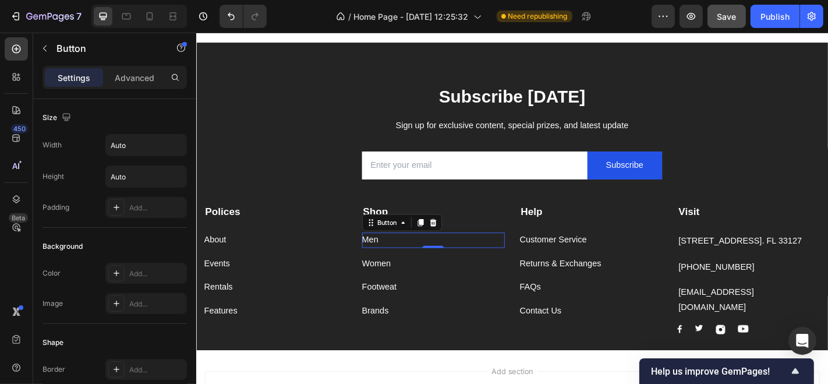
click at [412, 258] on div "Men Button 0" at bounding box center [458, 261] width 158 height 17
click at [419, 261] on div "Men Button 0" at bounding box center [458, 261] width 158 height 17
click at [420, 246] on icon at bounding box center [424, 242] width 9 height 9
click at [429, 257] on div "Men Button Row 4 cols Section 0" at bounding box center [458, 261] width 158 height 17
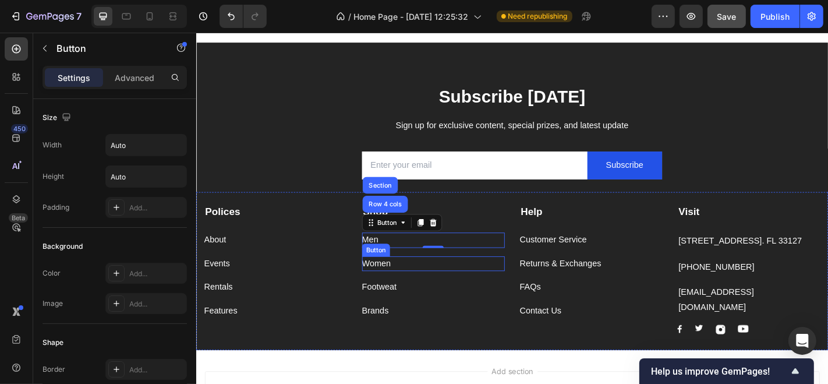
click at [441, 282] on div "Women Button" at bounding box center [458, 287] width 158 height 17
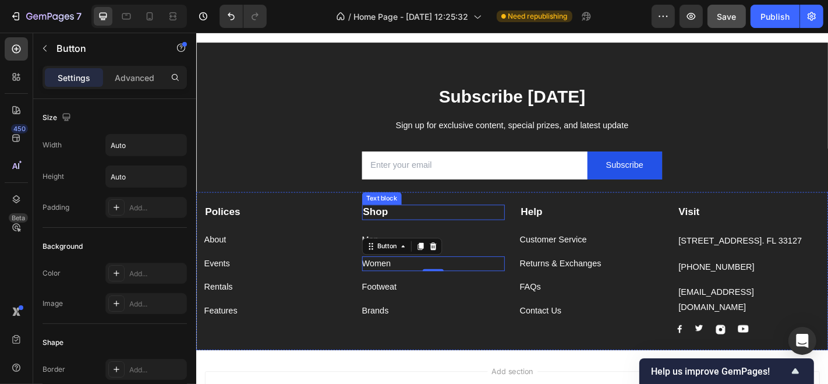
click at [484, 230] on p "Shop" at bounding box center [457, 231] width 155 height 15
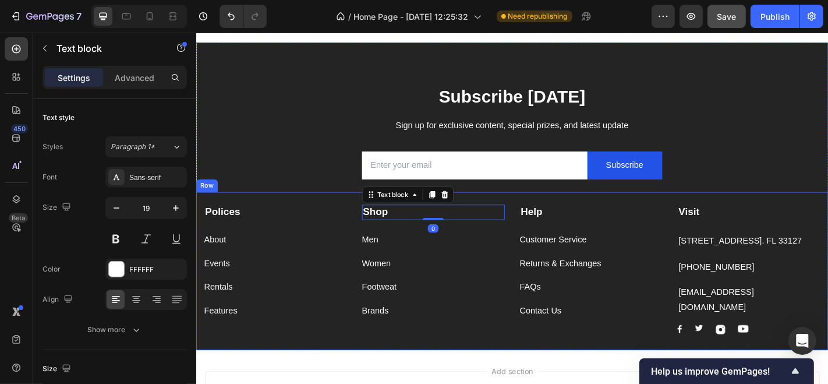
click at [507, 213] on div "Polices Text block About Button Events Button Rentals Button Features Button Sh…" at bounding box center [545, 295] width 699 height 175
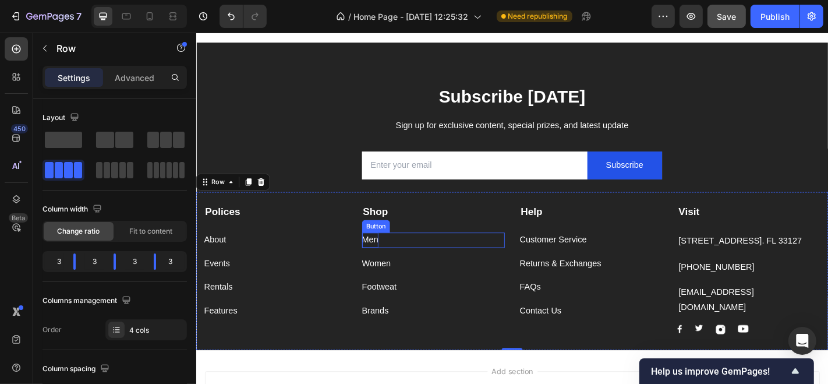
click at [388, 260] on div "Men" at bounding box center [388, 261] width 18 height 17
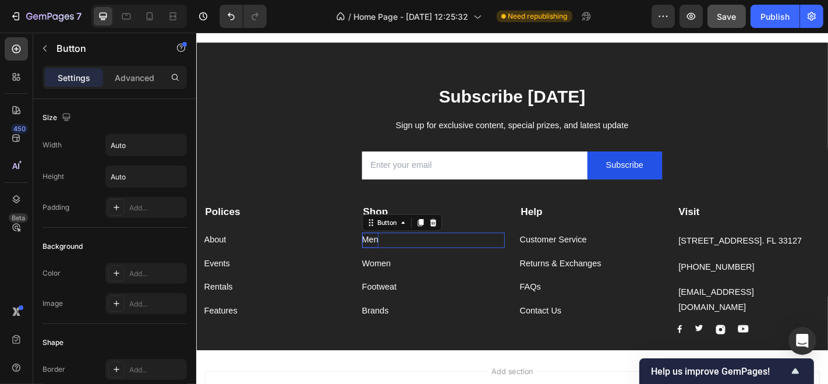
click at [393, 263] on div "Men" at bounding box center [388, 261] width 18 height 17
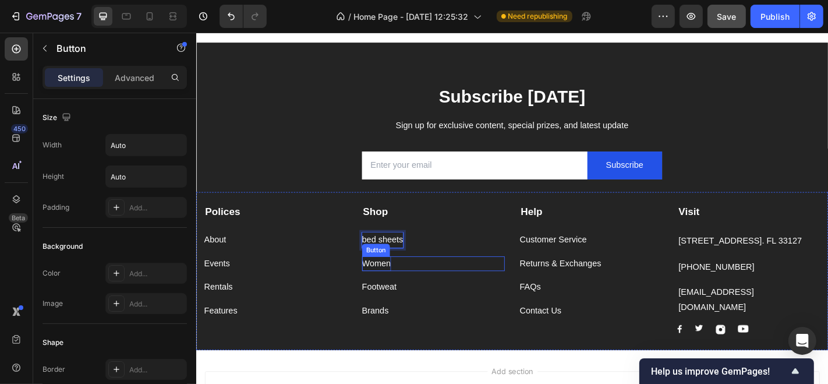
click at [394, 283] on div "Women" at bounding box center [395, 287] width 32 height 17
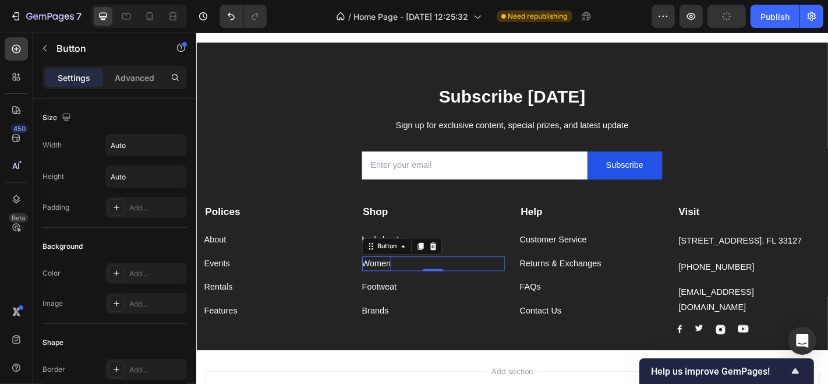
click at [400, 287] on div "Women" at bounding box center [395, 287] width 32 height 17
click at [403, 287] on p "Women" at bounding box center [395, 287] width 32 height 17
click at [406, 287] on p "Women" at bounding box center [395, 287] width 32 height 17
click at [379, 283] on p "n" at bounding box center [381, 287] width 5 height 17
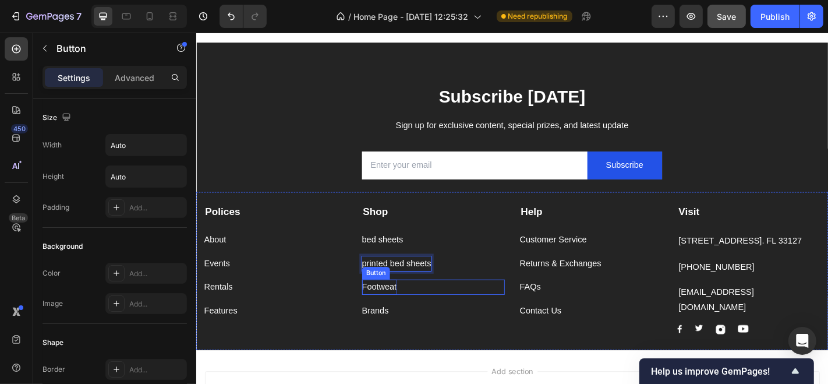
click at [408, 316] on div "Footweat" at bounding box center [398, 313] width 38 height 17
click at [409, 314] on div "Footweat" at bounding box center [398, 313] width 38 height 17
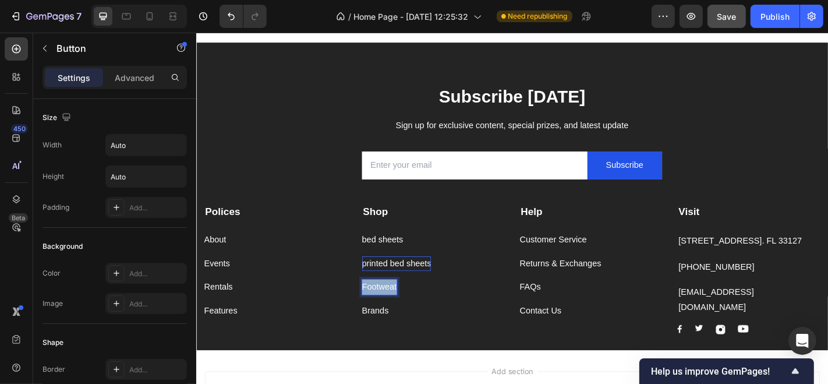
click at [409, 314] on p "Footweat" at bounding box center [398, 313] width 38 height 17
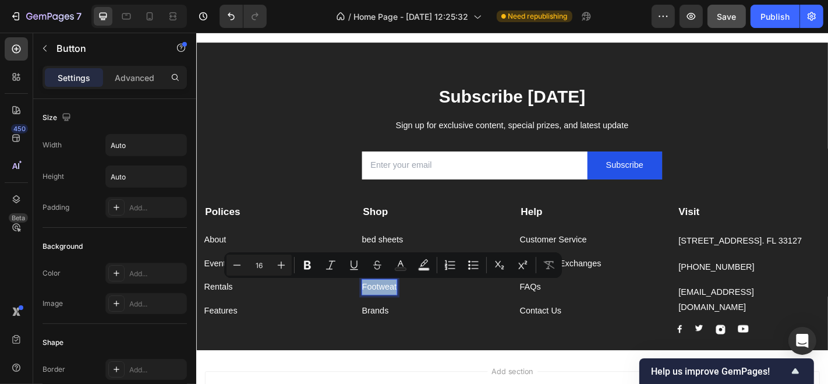
click at [410, 314] on p "Footweat" at bounding box center [398, 313] width 38 height 17
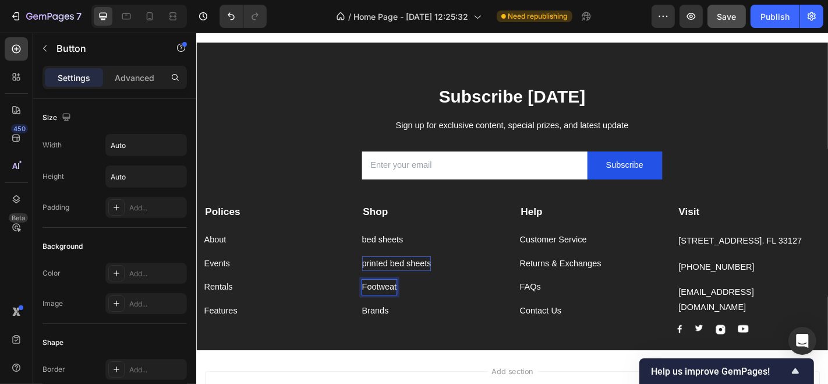
click at [414, 314] on p "Footweat" at bounding box center [398, 313] width 38 height 17
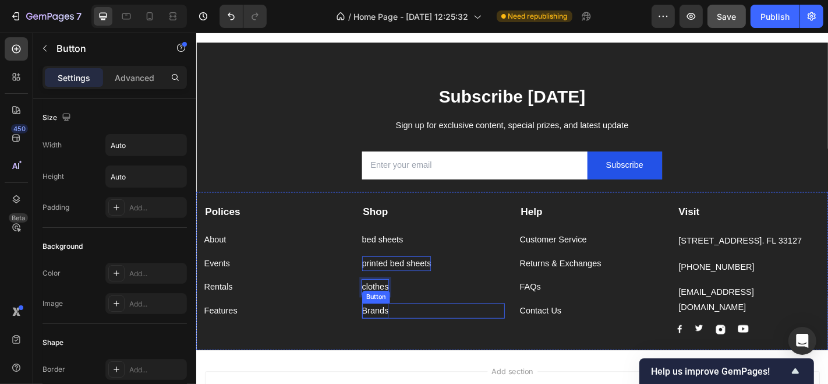
click at [389, 342] on div "Brands" at bounding box center [394, 339] width 30 height 17
click at [401, 341] on div "Brands" at bounding box center [394, 339] width 30 height 17
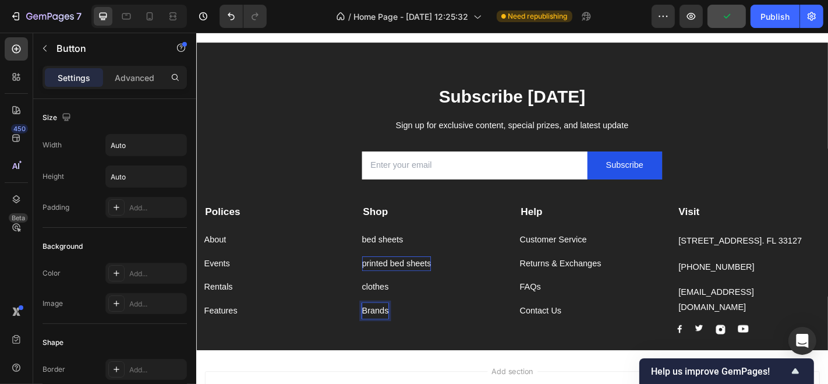
click at [403, 339] on p "Brands" at bounding box center [394, 339] width 30 height 17
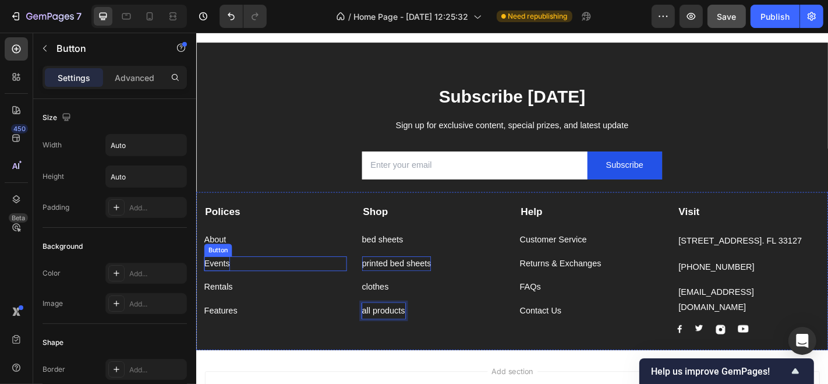
click at [226, 288] on div "Events" at bounding box center [218, 287] width 29 height 17
click at [229, 289] on div "Events" at bounding box center [218, 287] width 29 height 17
click at [230, 290] on p "Events" at bounding box center [218, 287] width 29 height 17
click at [231, 290] on p "Events" at bounding box center [218, 287] width 29 height 17
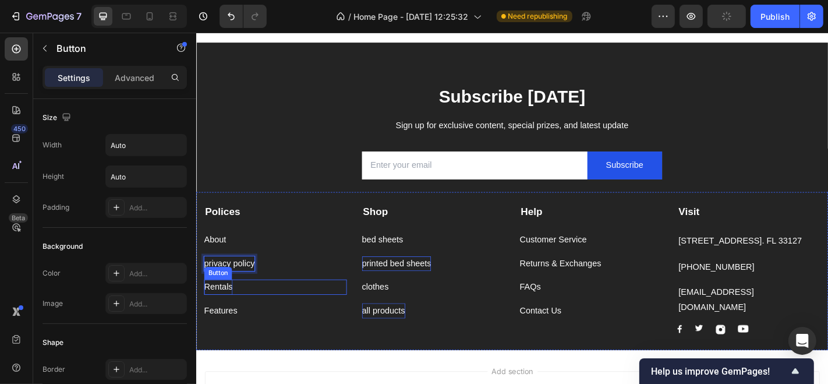
click at [221, 314] on div "Rentals" at bounding box center [219, 313] width 31 height 17
click at [232, 314] on div "Rentals" at bounding box center [219, 313] width 31 height 17
click at [232, 317] on p "Rentals" at bounding box center [219, 313] width 31 height 17
click at [233, 315] on p "Rentals" at bounding box center [219, 313] width 31 height 17
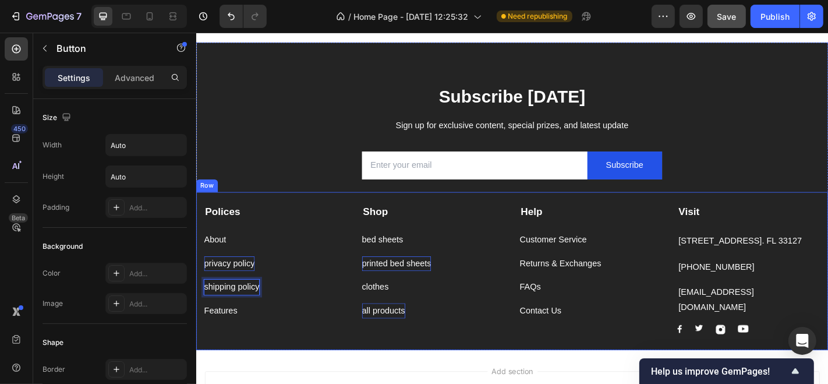
click at [279, 373] on div "Polices Text block About Button privacy policy Button shipping policy Button 0 …" at bounding box center [545, 295] width 699 height 175
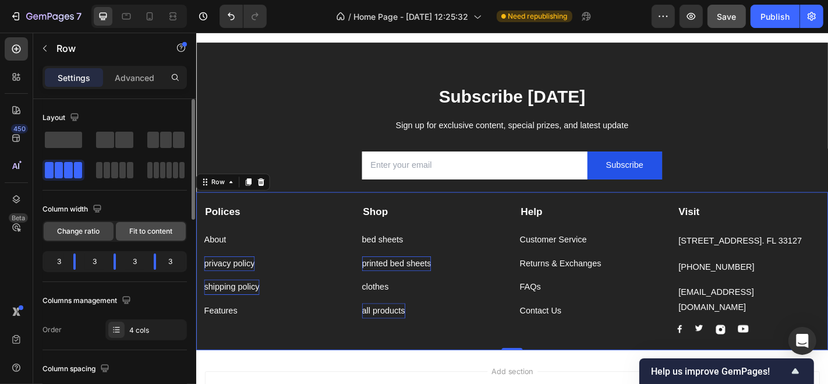
click at [143, 226] on span "Fit to content" at bounding box center [150, 231] width 43 height 10
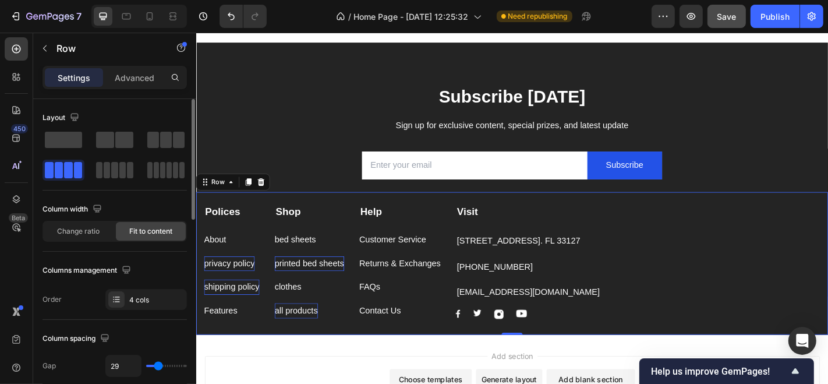
click at [143, 226] on span "Fit to content" at bounding box center [150, 231] width 43 height 10
click at [59, 230] on span "Change ratio" at bounding box center [79, 231] width 43 height 10
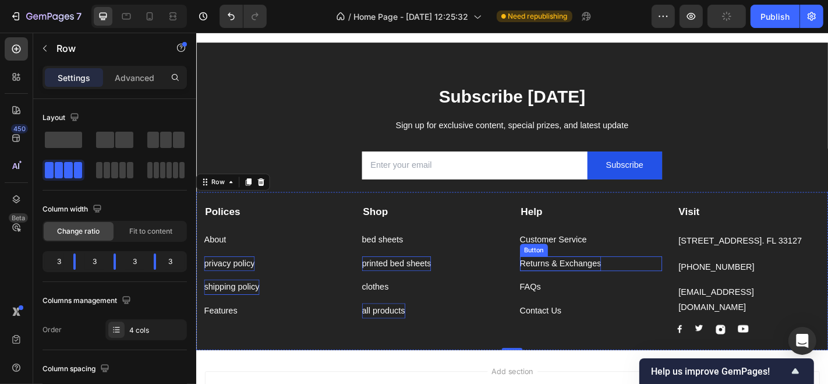
click at [581, 295] on div "Returns & Exchanges" at bounding box center [599, 287] width 90 height 17
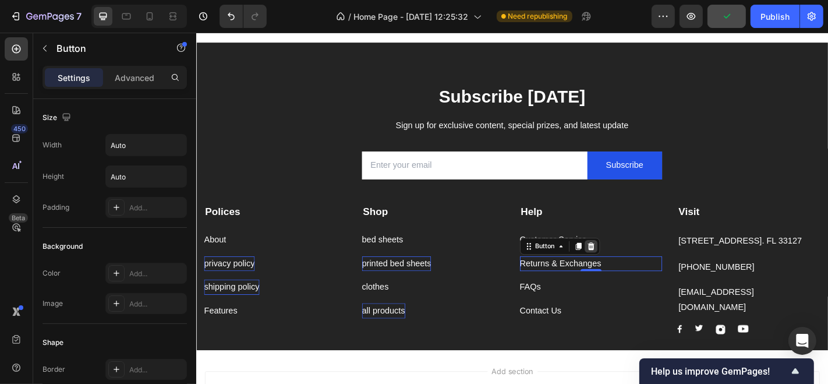
click at [628, 264] on icon at bounding box center [632, 268] width 9 height 9
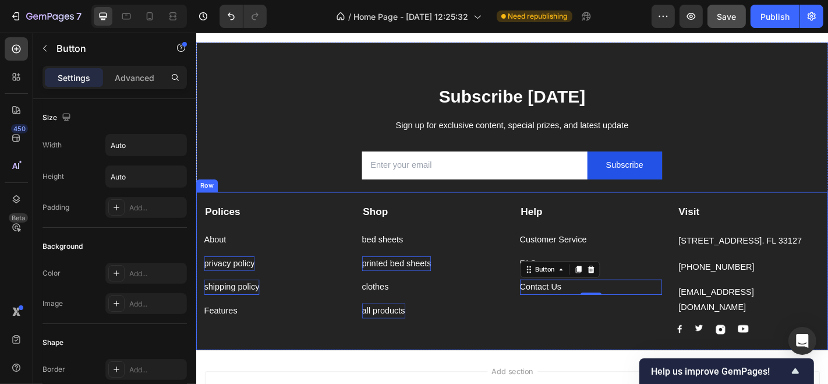
click at [546, 310] on div "Polices Text block About Button privacy policy Button shipping policy Button Fe…" at bounding box center [545, 295] width 699 height 175
click at [554, 311] on div "Contact Us" at bounding box center [577, 313] width 46 height 17
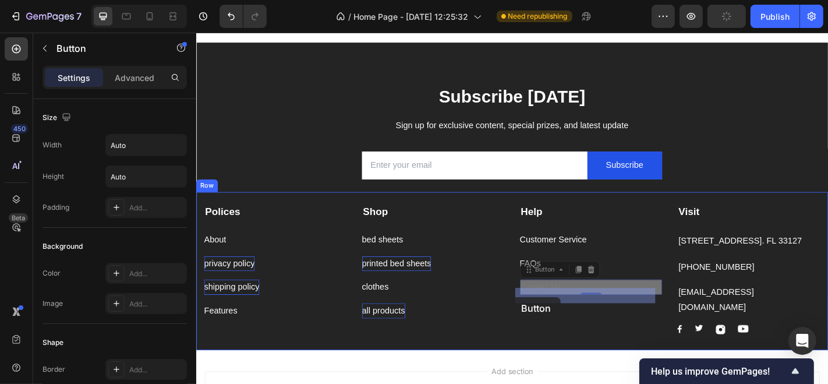
drag, startPoint x: 557, startPoint y: 292, endPoint x: 545, endPoint y: 324, distance: 34.1
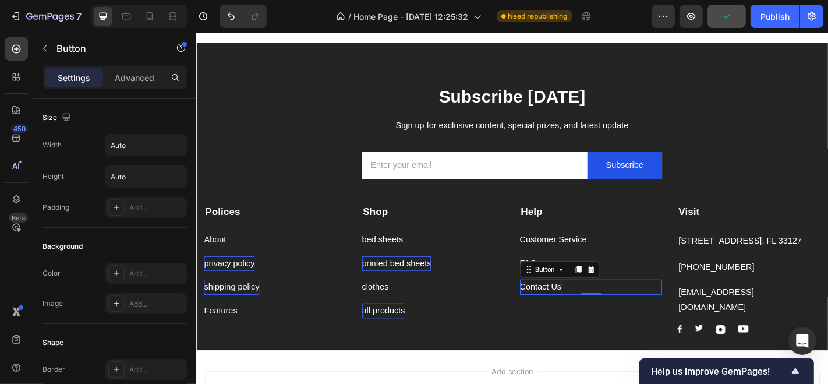
click at [554, 313] on div "Contact Us" at bounding box center [577, 313] width 46 height 17
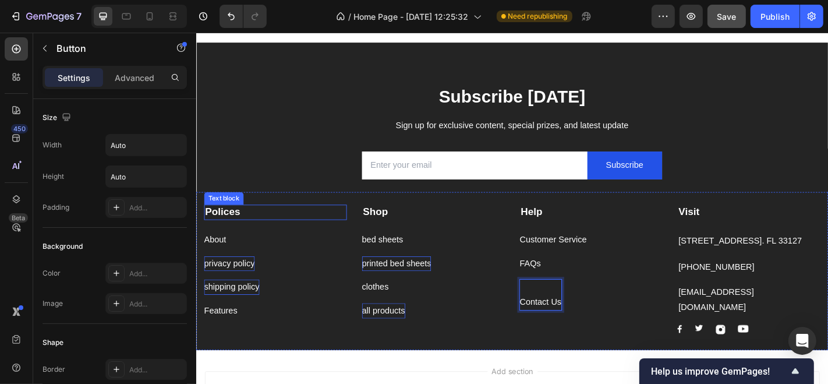
click at [337, 226] on p "Polices" at bounding box center [283, 231] width 155 height 15
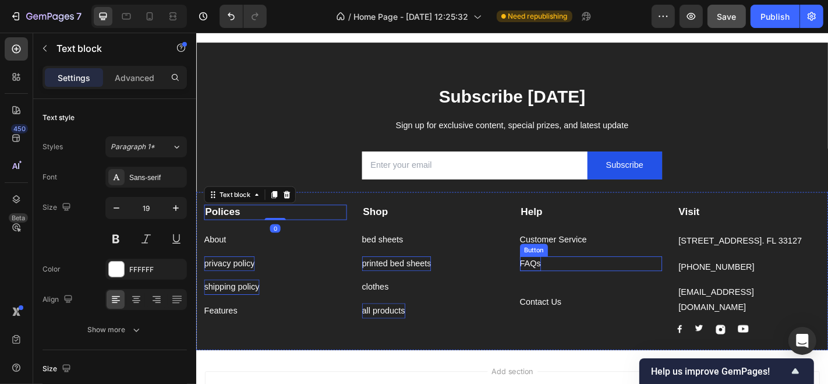
click at [554, 285] on div "FAQs" at bounding box center [565, 287] width 23 height 17
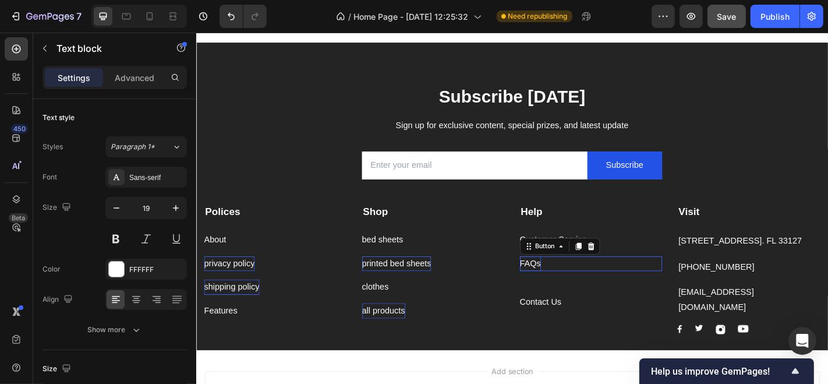
click at [554, 283] on div "FAQs" at bounding box center [565, 287] width 23 height 17
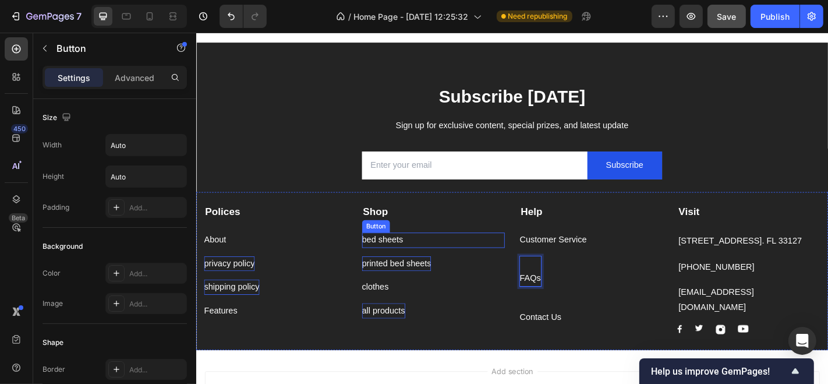
click at [529, 266] on div "bed sheets Button" at bounding box center [458, 261] width 158 height 17
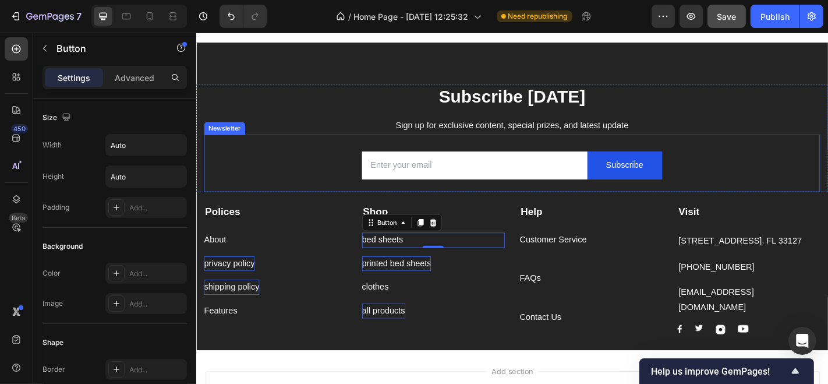
click at [337, 192] on div "Email Field Subscribe Submit Button Row Newsletter" at bounding box center [544, 176] width 681 height 63
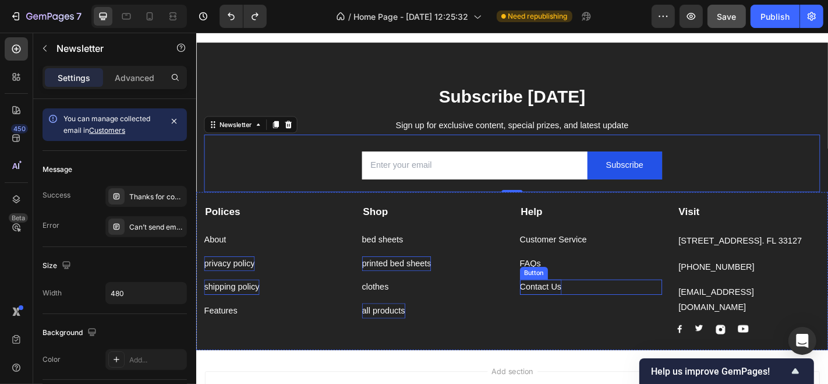
click at [554, 310] on div "Contact Us" at bounding box center [577, 313] width 46 height 17
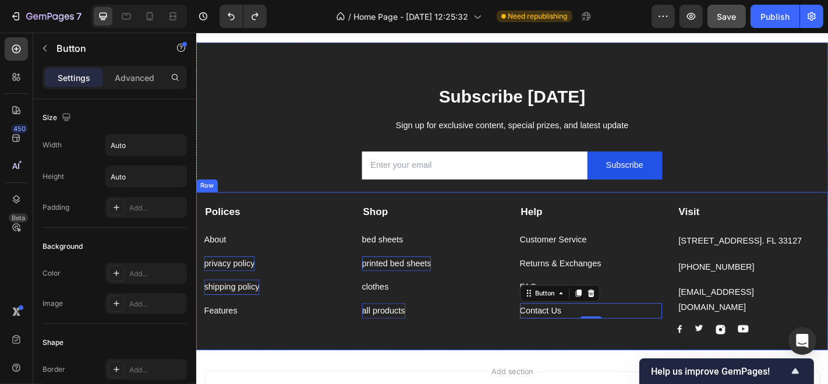
click at [538, 356] on div "Polices Text block About Button privacy policy Button shipping policy Button Fe…" at bounding box center [545, 295] width 699 height 175
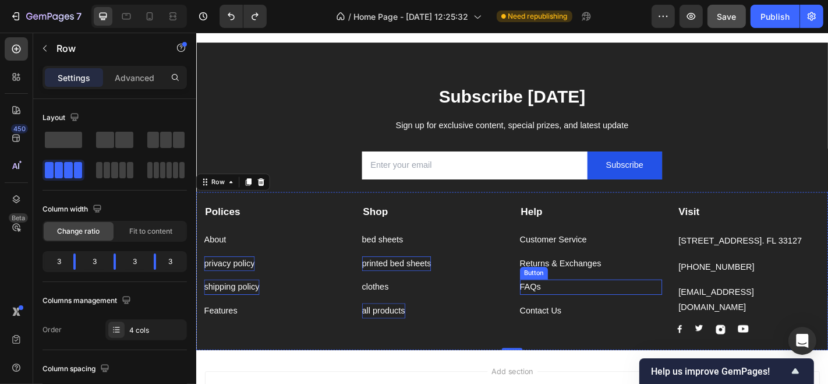
drag, startPoint x: 565, startPoint y: 314, endPoint x: 559, endPoint y: 300, distance: 15.1
click at [565, 314] on div "FAQs" at bounding box center [565, 313] width 23 height 17
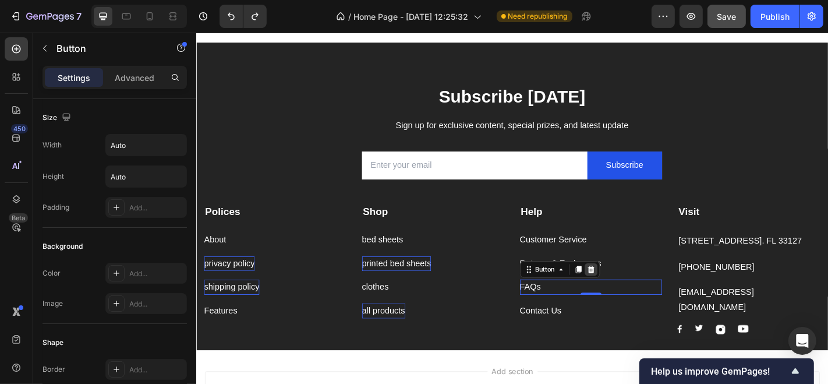
click at [626, 299] on div at bounding box center [632, 294] width 14 height 14
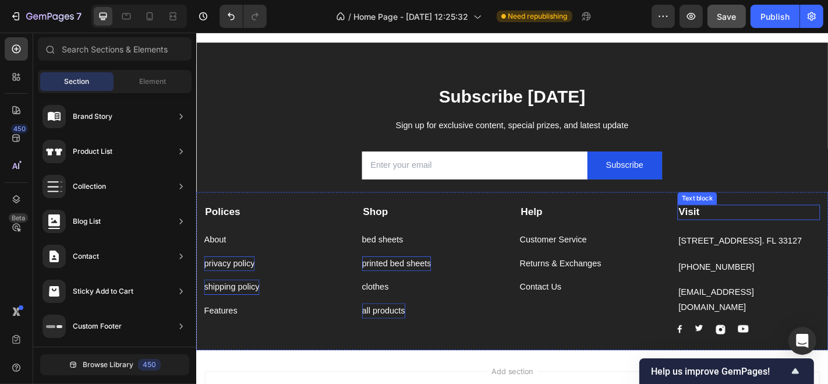
click at [729, 232] on strong "Visit" at bounding box center [740, 230] width 23 height 12
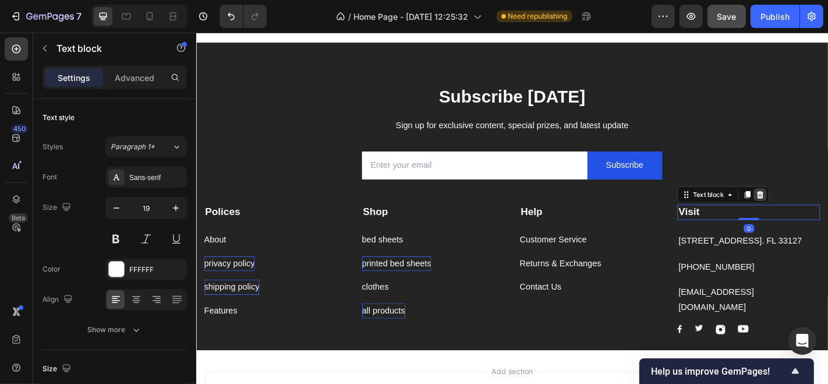
click at [815, 211] on icon at bounding box center [819, 211] width 9 height 9
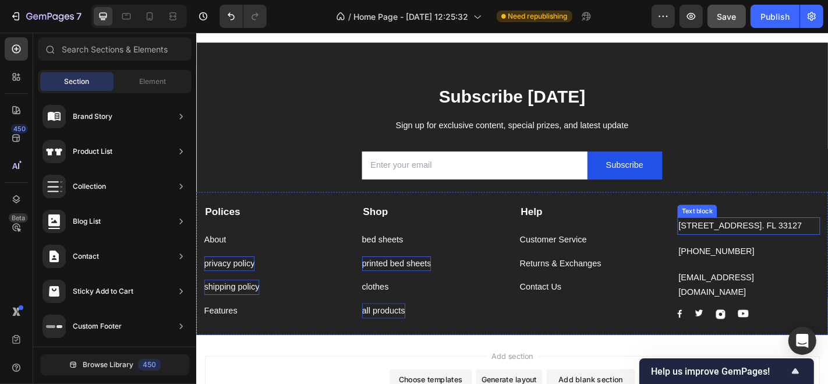
click at [769, 245] on p "261 NW 26th Street Miami. FL 33127" at bounding box center [806, 246] width 155 height 17
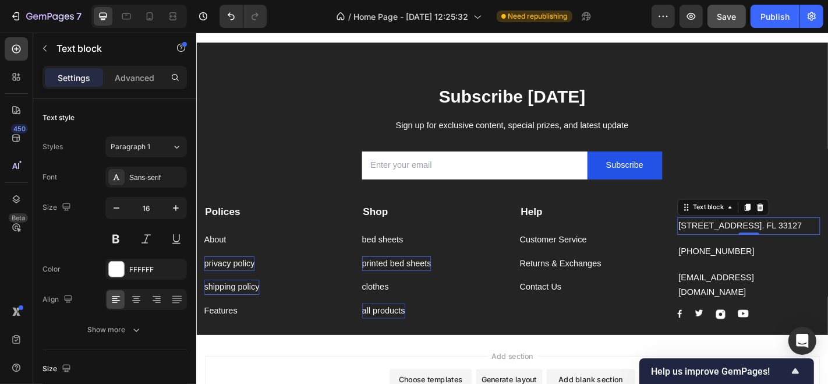
click at [812, 229] on div at bounding box center [819, 225] width 14 height 14
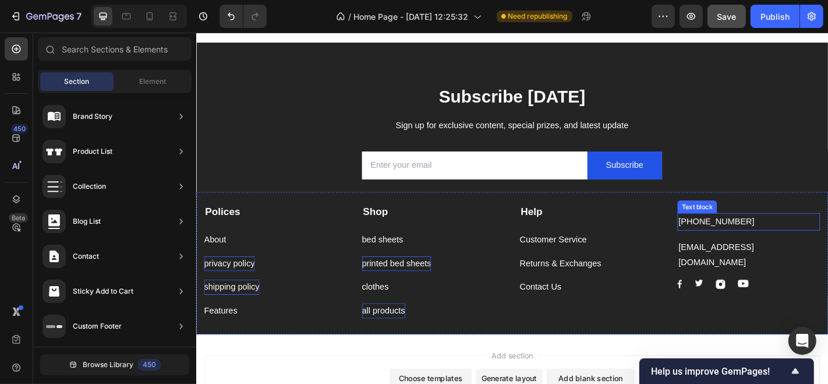
click at [766, 248] on p "999-999-999" at bounding box center [806, 241] width 155 height 17
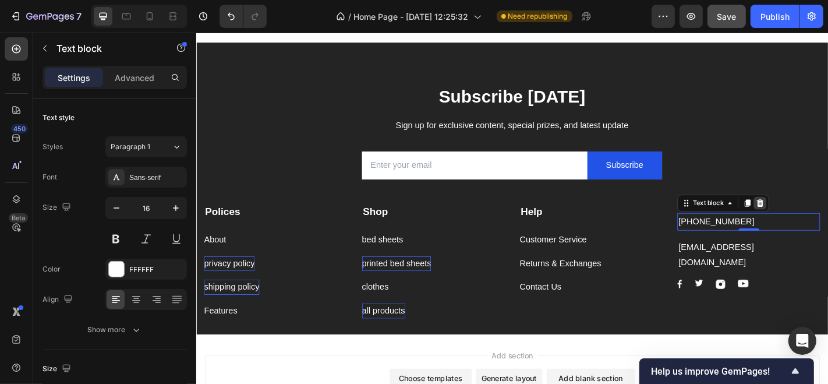
click at [812, 226] on div at bounding box center [819, 221] width 14 height 14
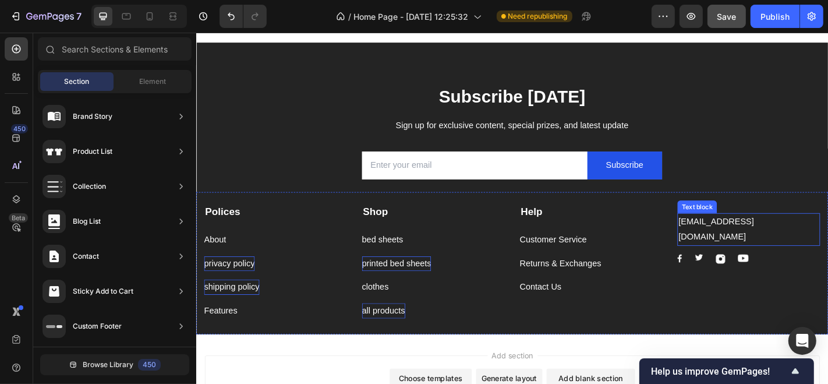
click at [775, 245] on p "support@gmail.com" at bounding box center [806, 250] width 155 height 34
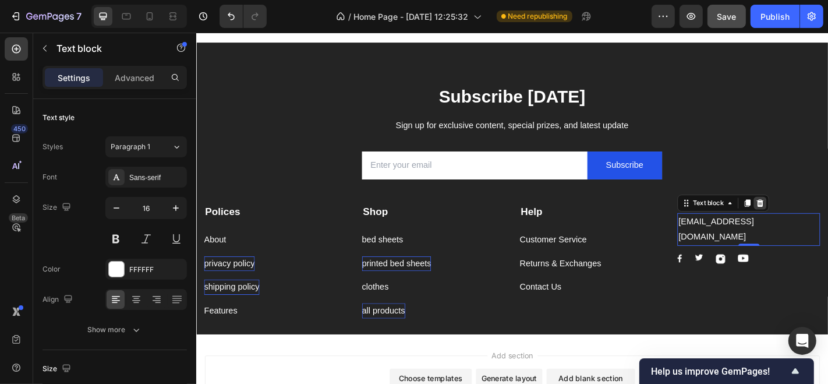
click at [812, 225] on div at bounding box center [819, 221] width 14 height 14
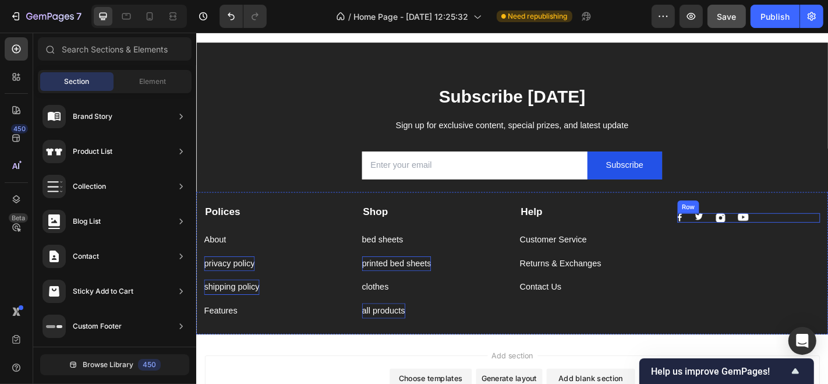
click at [803, 235] on div "Image Image Image Image Row" at bounding box center [807, 237] width 158 height 10
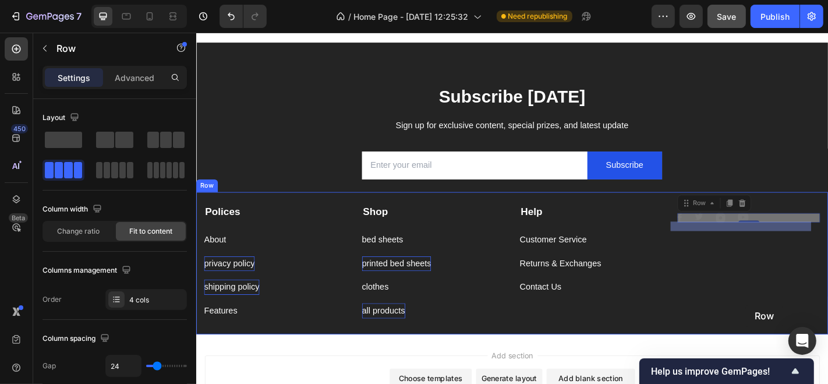
drag, startPoint x: 734, startPoint y: 220, endPoint x: 803, endPoint y: 332, distance: 132.0
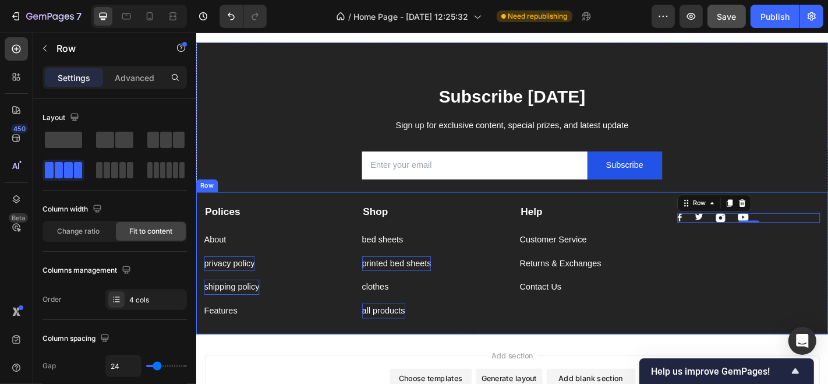
click at [768, 328] on div "Image Image Image Image Row 0" at bounding box center [807, 285] width 158 height 126
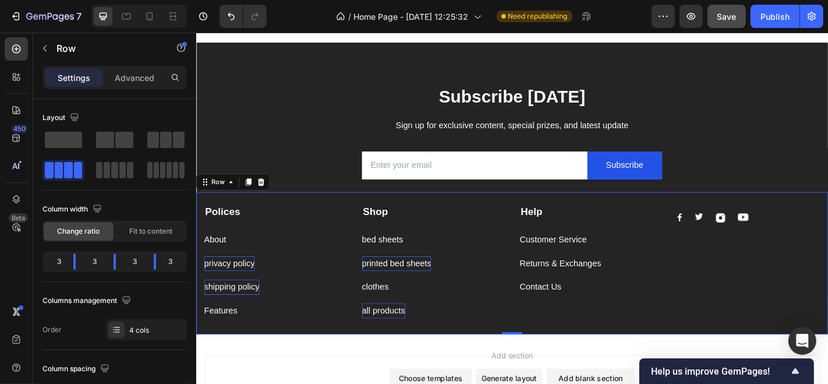
click at [720, 329] on div "Polices Text block About Button privacy policy Button shipping policy Button Fe…" at bounding box center [545, 286] width 699 height 157
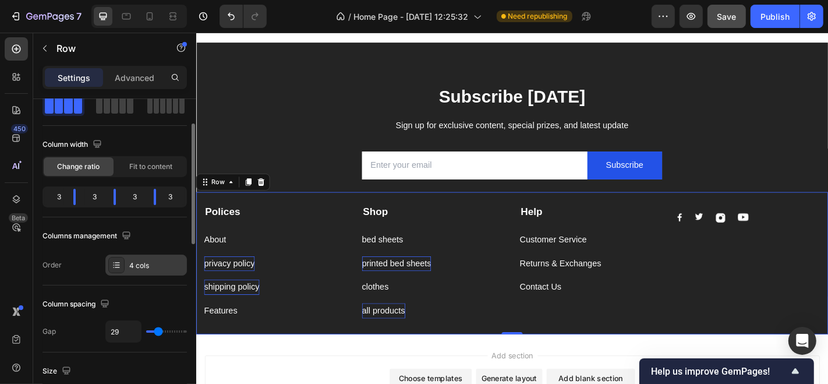
click at [118, 267] on icon at bounding box center [116, 264] width 9 height 9
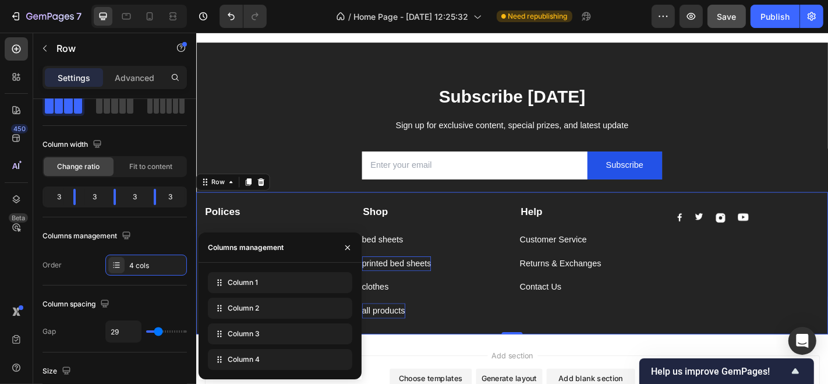
click at [0, 0] on icon at bounding box center [0, 0] width 0 height 0
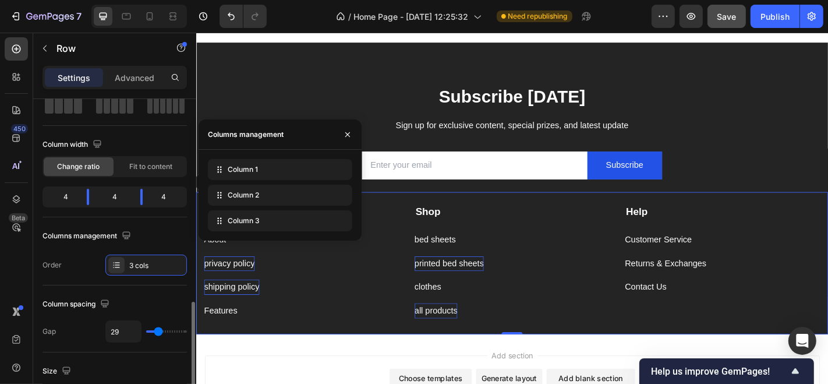
scroll to position [194, 0]
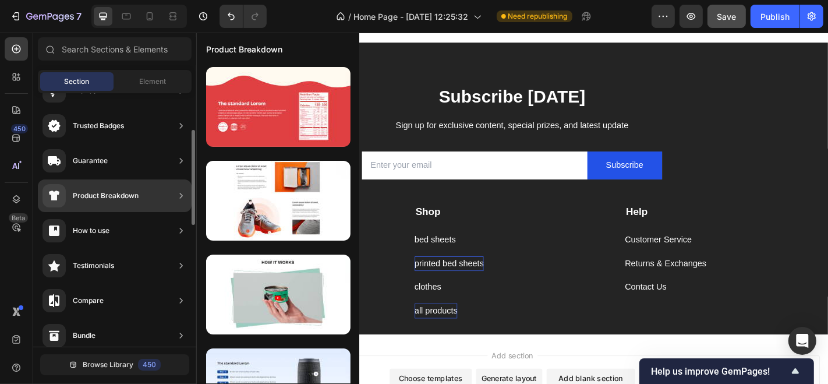
scroll to position [422, 0]
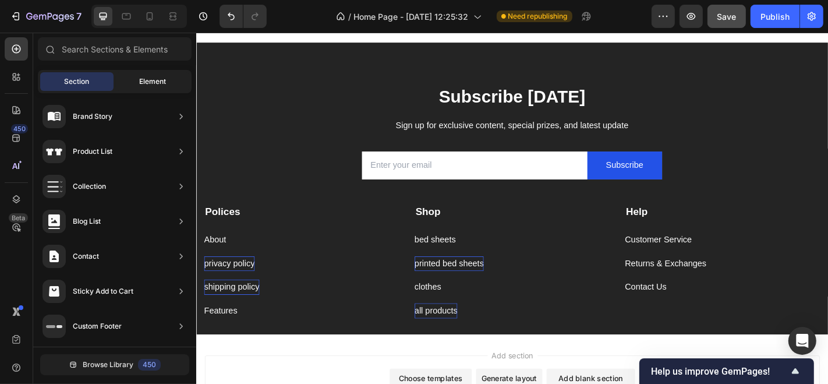
click at [132, 87] on div "Element" at bounding box center [152, 81] width 73 height 19
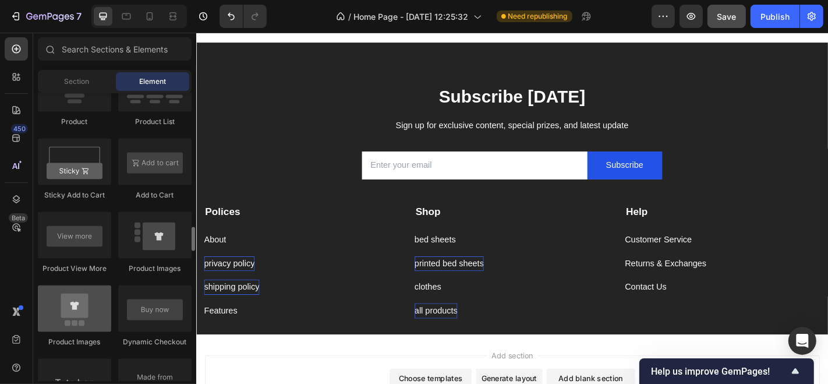
scroll to position [1545, 0]
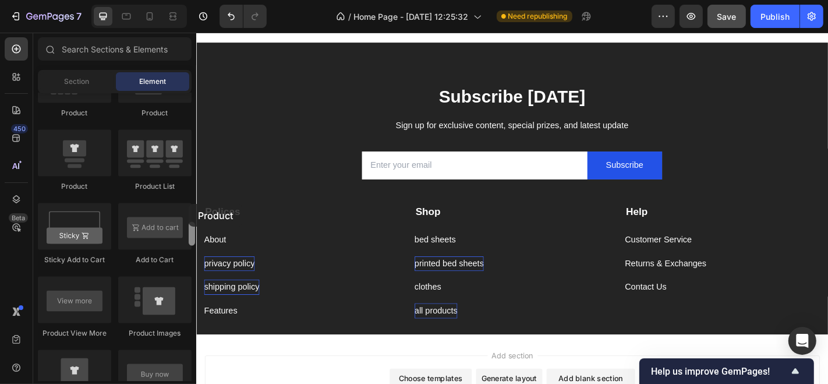
drag, startPoint x: 558, startPoint y: 233, endPoint x: 601, endPoint y: 172, distance: 74.8
click at [189, 204] on div "Layout Row Row Row Row Text Heading Text Block Button Button Button Media Image…" at bounding box center [114, 237] width 163 height 288
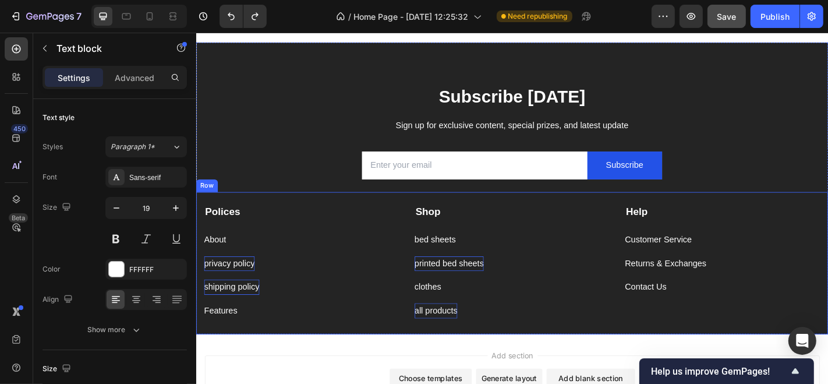
scroll to position [1722, 0]
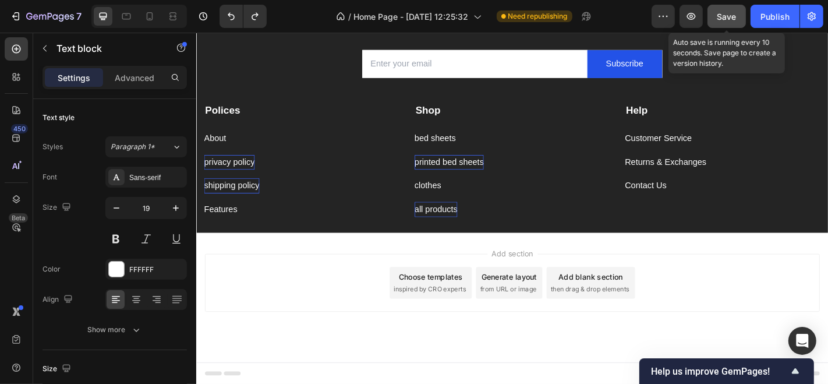
click at [713, 19] on button "Save" at bounding box center [726, 16] width 38 height 23
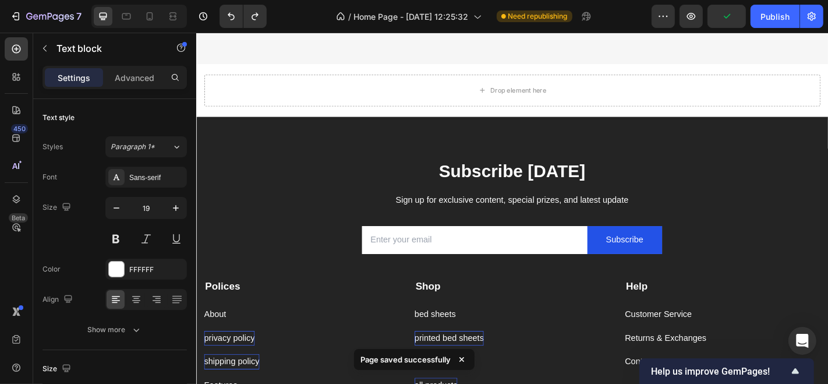
scroll to position [1592, 0]
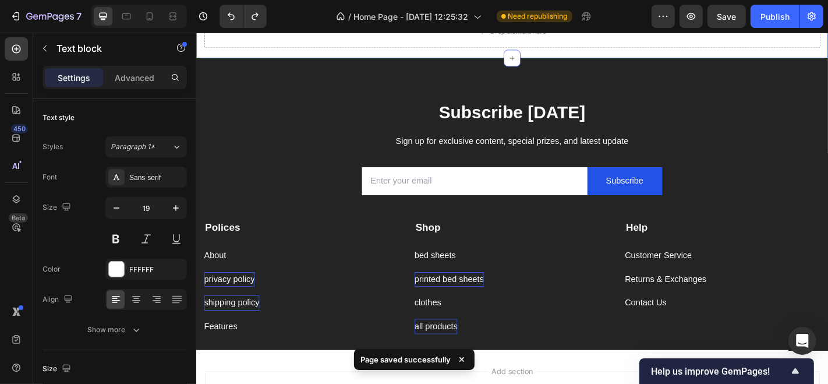
click at [200, 51] on div "Drop element here Section 7" at bounding box center [545, 31] width 699 height 58
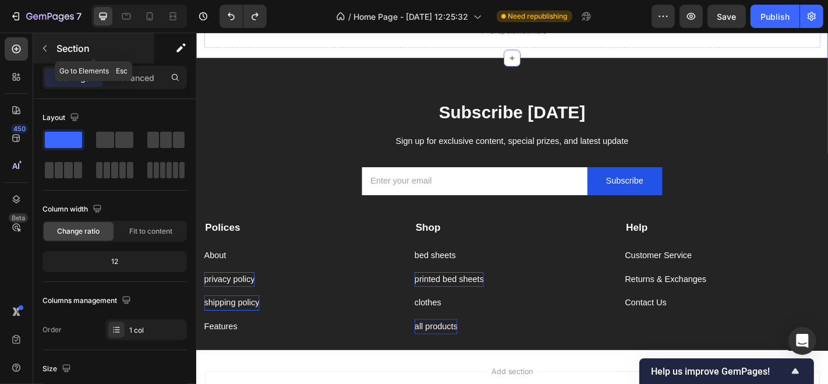
click at [42, 47] on icon "button" at bounding box center [44, 48] width 9 height 9
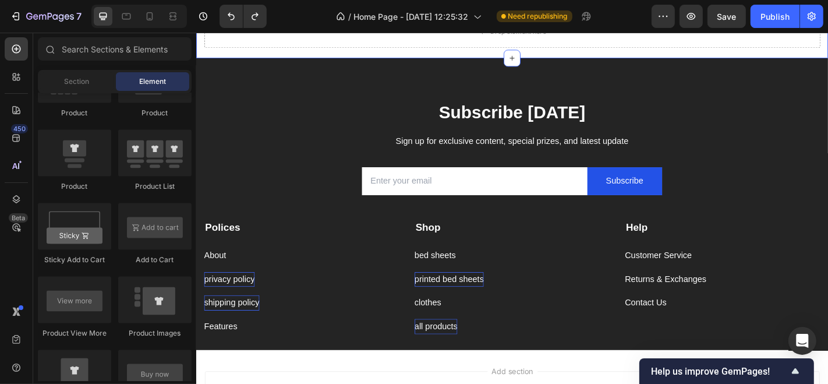
click at [200, 48] on div "Drop element here Section 7" at bounding box center [545, 31] width 699 height 58
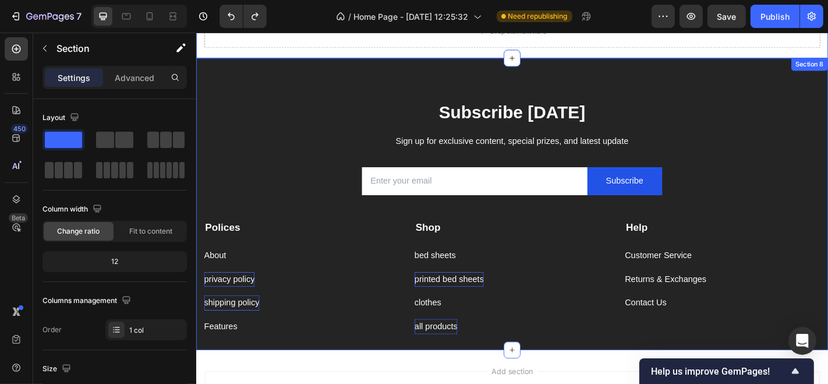
scroll to position [1527, 0]
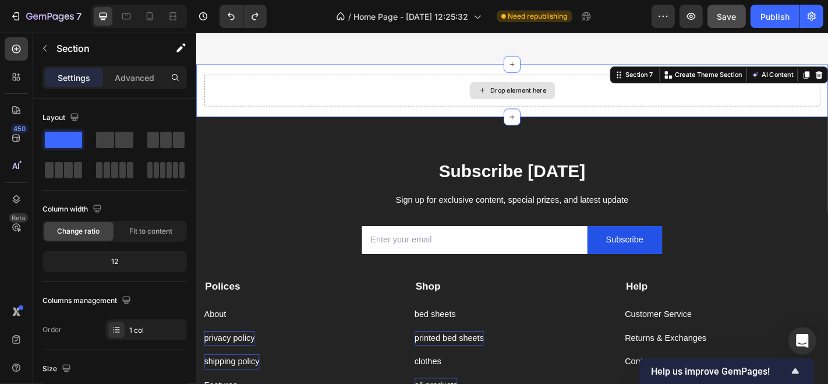
click at [724, 13] on span "Save" at bounding box center [726, 17] width 19 height 10
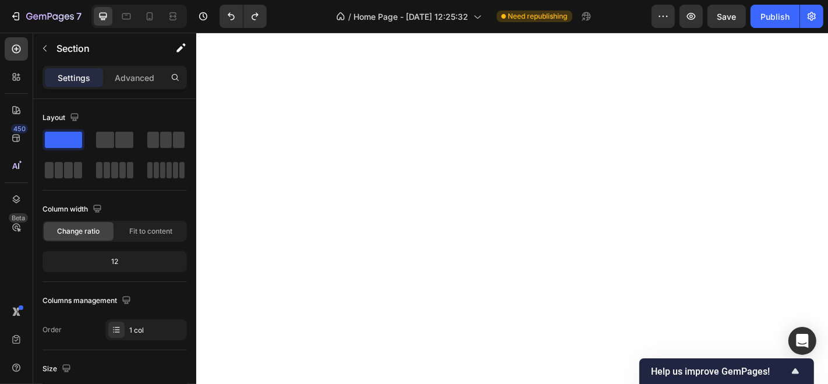
scroll to position [0, 0]
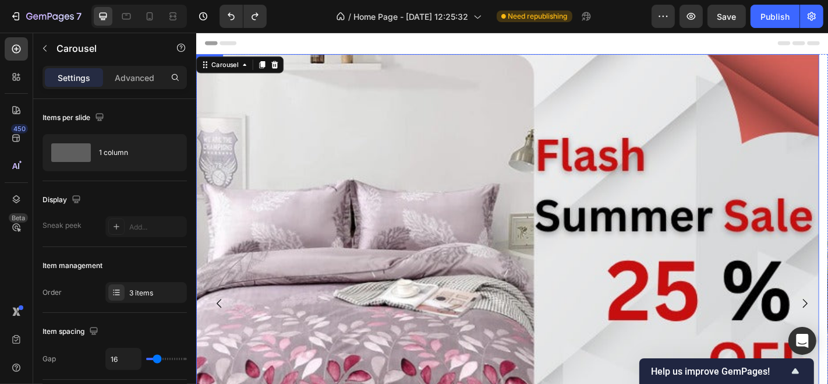
click at [615, 162] on img at bounding box center [540, 331] width 689 height 551
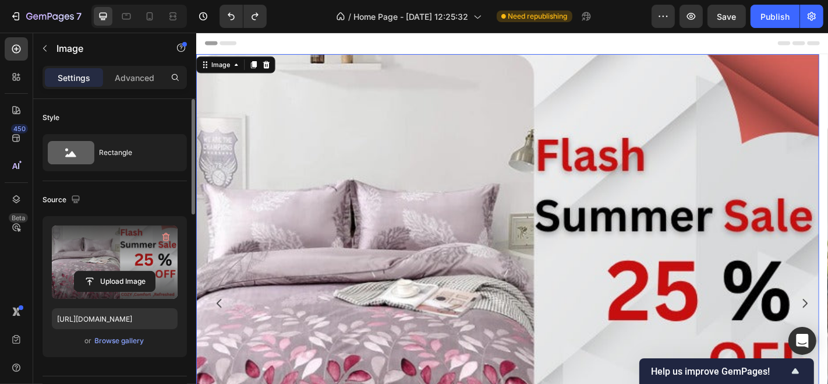
click at [140, 257] on label at bounding box center [115, 261] width 126 height 73
click at [140, 271] on input "file" at bounding box center [115, 281] width 80 height 20
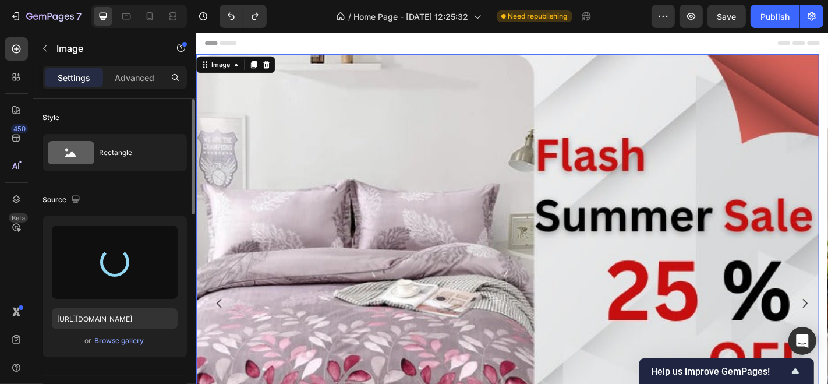
type input "https://cdn.shopify.com/s/files/1/0928/5632/0369/files/gempages_575114842126418…"
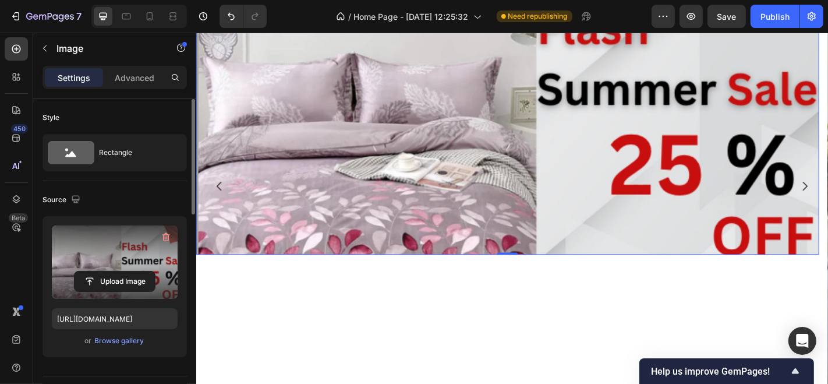
scroll to position [65, 0]
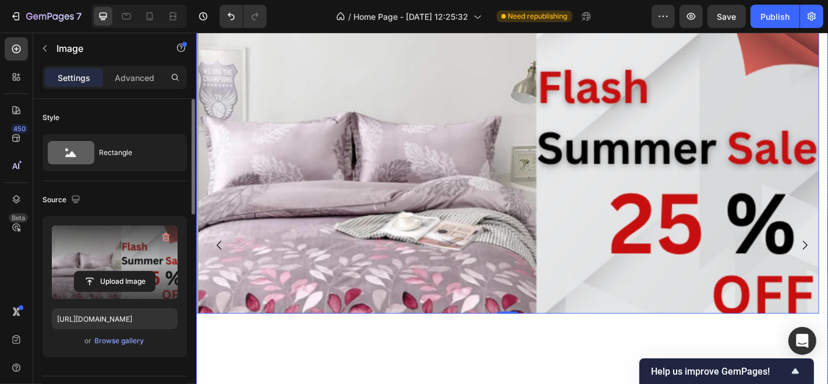
click at [224, 260] on icon "Carousel Back Arrow" at bounding box center [221, 267] width 14 height 14
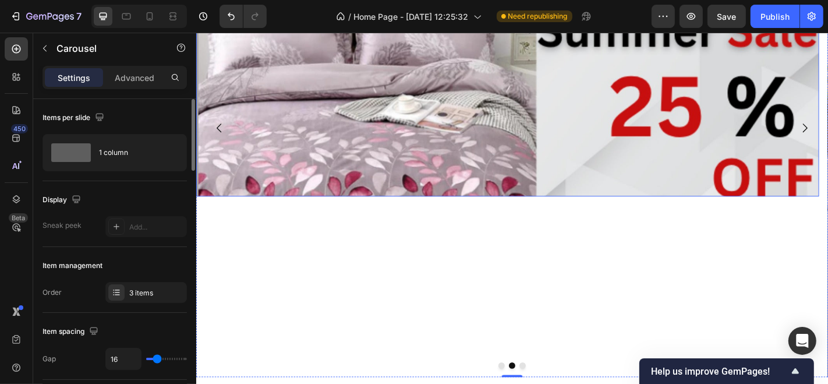
scroll to position [129, 0]
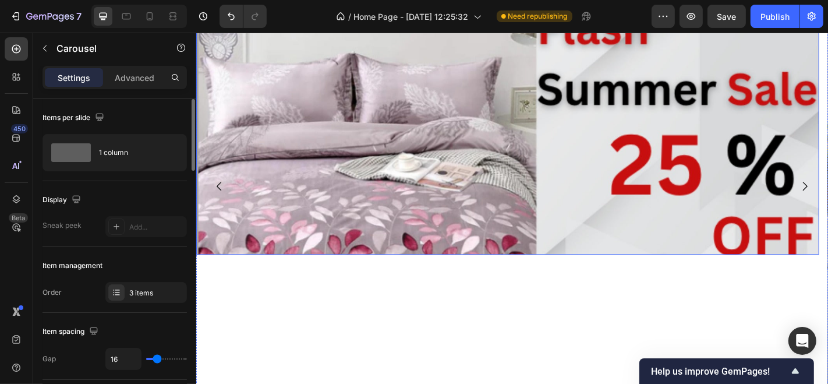
click at [415, 139] on img at bounding box center [540, 102] width 689 height 351
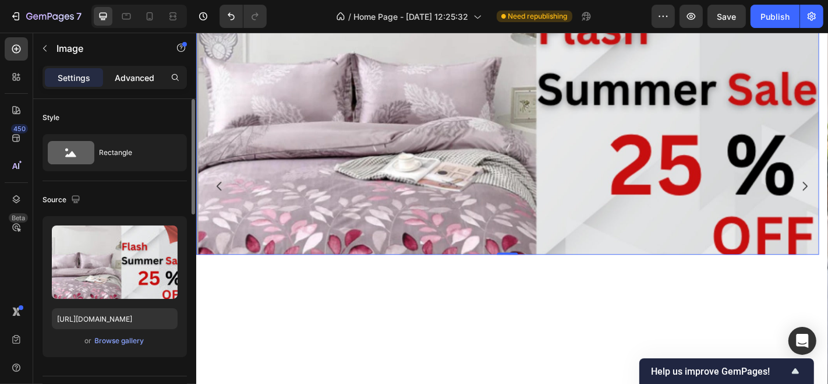
click at [155, 80] on div "Advanced" at bounding box center [134, 77] width 58 height 19
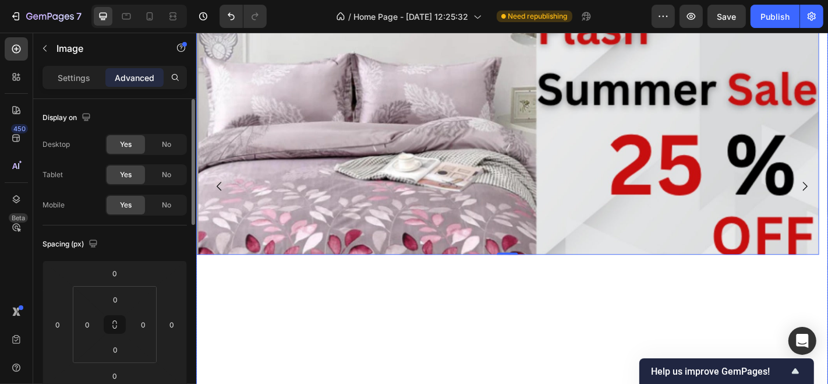
click at [221, 195] on icon "Carousel Back Arrow" at bounding box center [221, 202] width 14 height 14
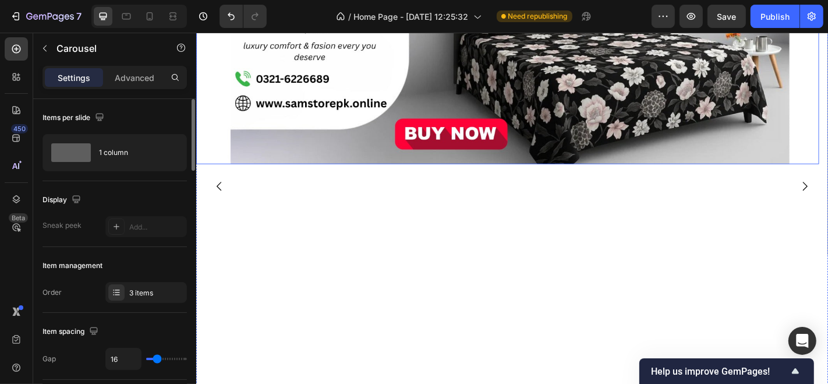
click at [332, 133] on img at bounding box center [540, 52] width 689 height 251
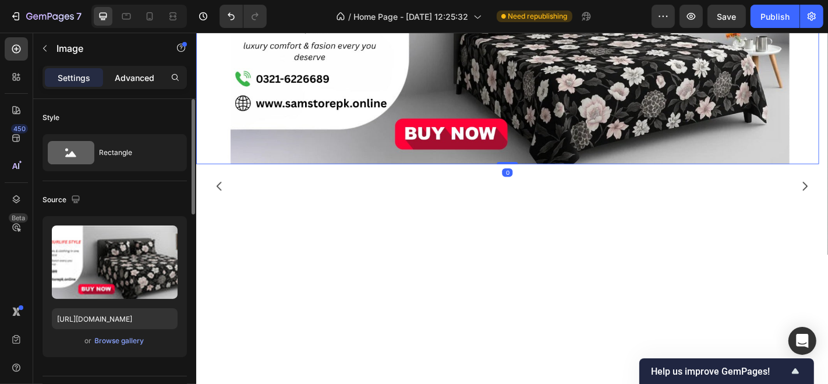
click at [144, 77] on p "Advanced" at bounding box center [135, 78] width 40 height 12
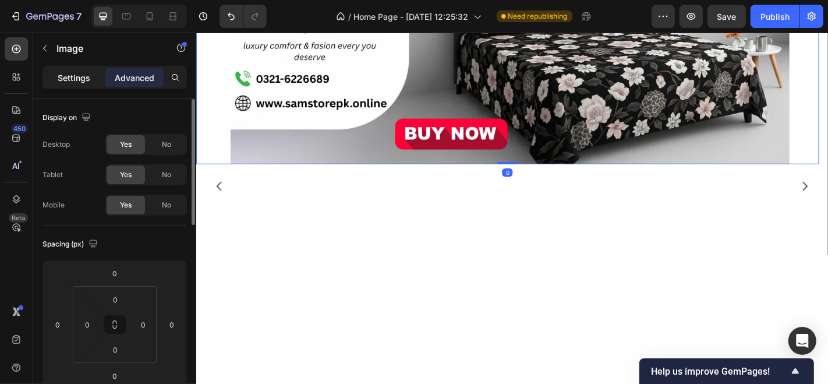
click at [73, 74] on p "Settings" at bounding box center [74, 78] width 33 height 12
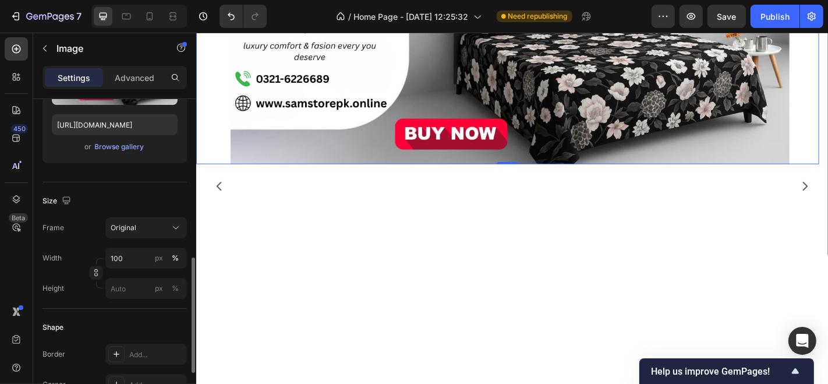
scroll to position [258, 0]
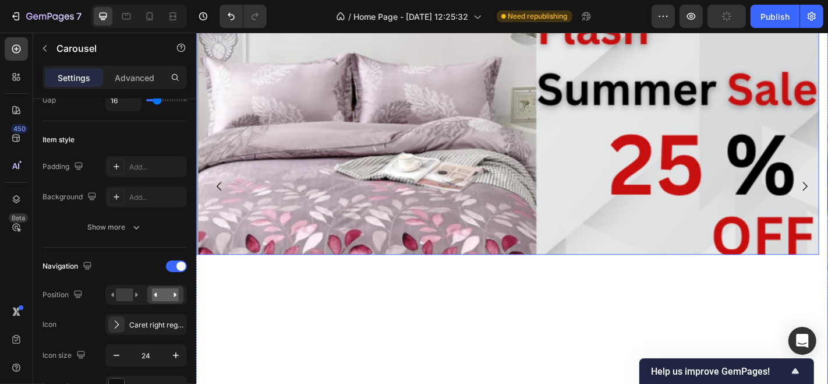
scroll to position [0, 0]
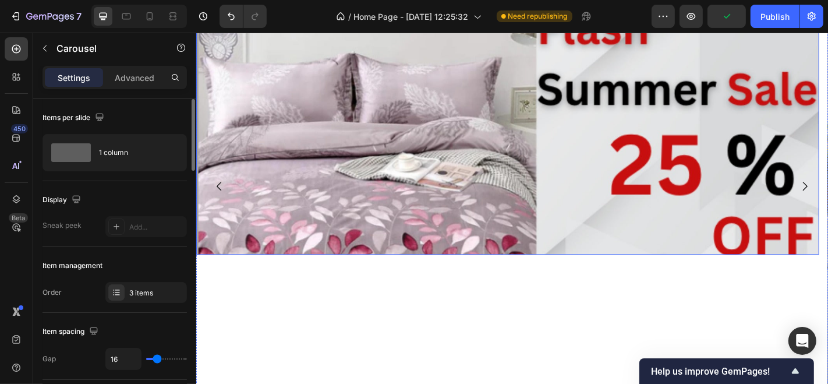
click at [685, 121] on img at bounding box center [540, 102] width 689 height 351
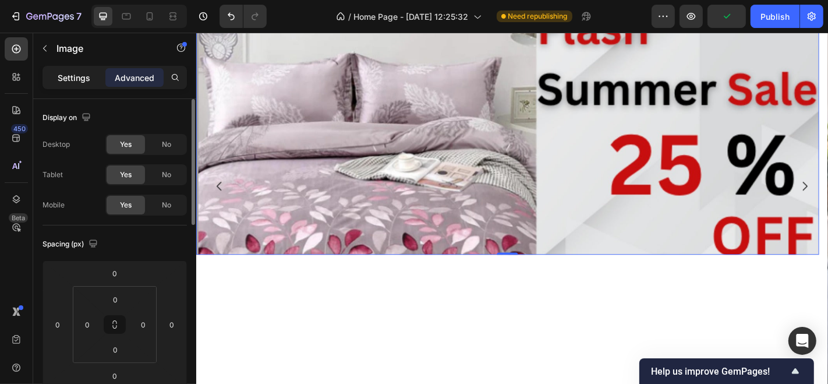
click at [71, 79] on p "Settings" at bounding box center [74, 78] width 33 height 12
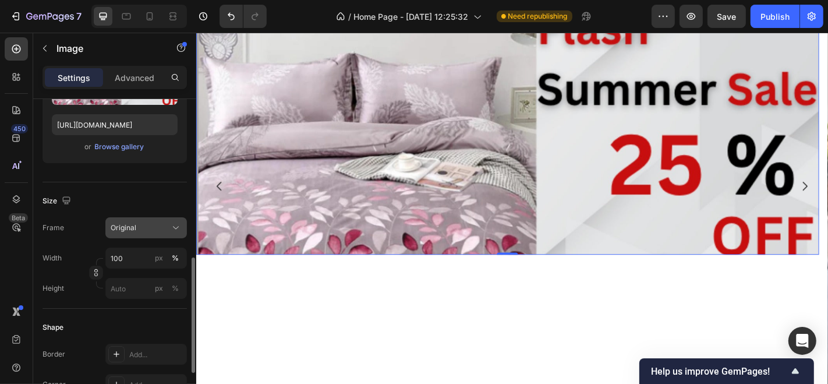
scroll to position [258, 0]
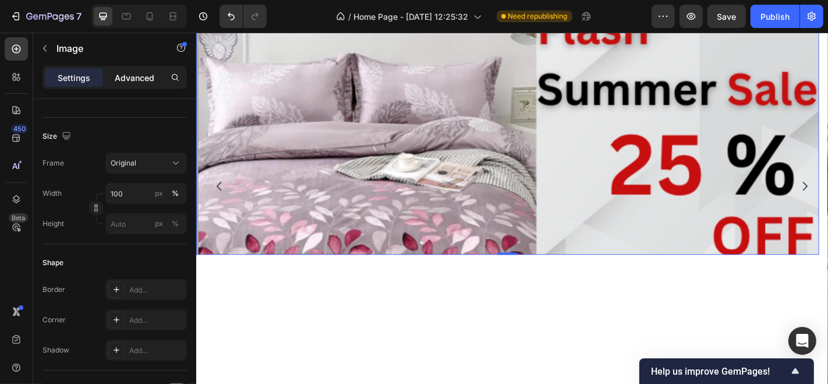
click at [108, 78] on div "Advanced" at bounding box center [134, 77] width 58 height 19
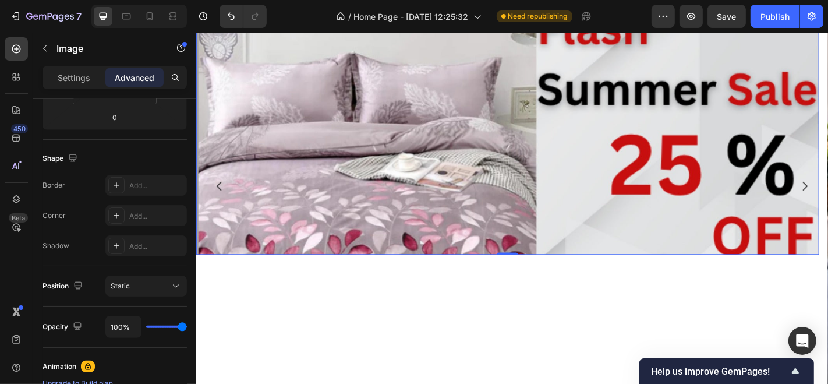
scroll to position [452, 0]
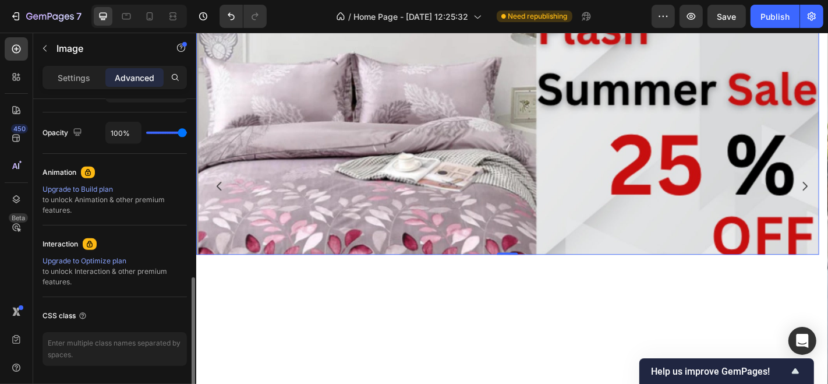
type input "98%"
type input "98"
type input "86%"
type input "86"
type input "62%"
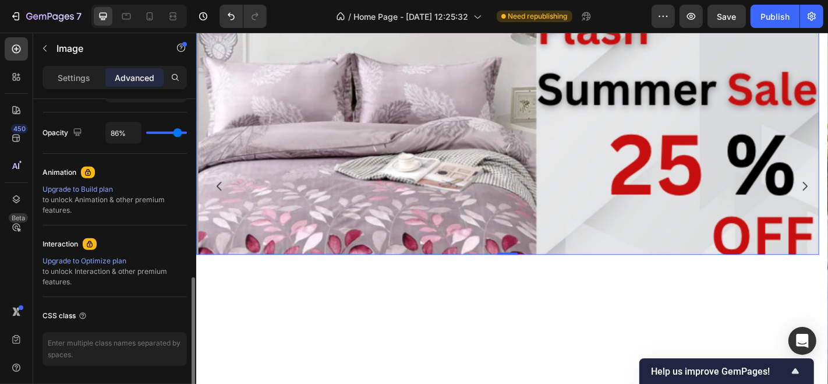
type input "62"
type input "21%"
type input "21"
type input "0%"
type input "0"
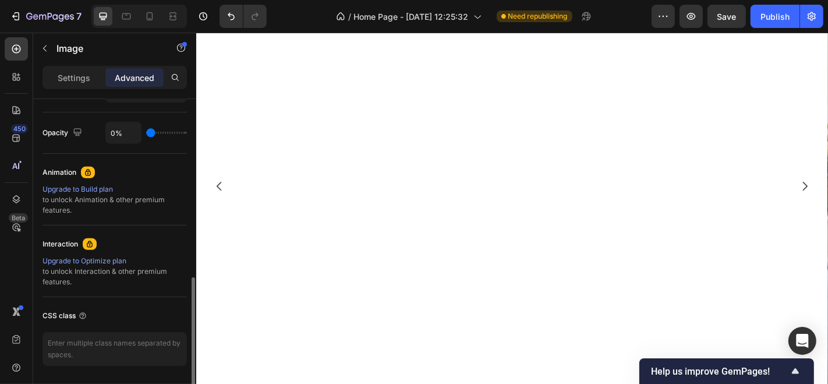
type input "100%"
type input "100"
drag, startPoint x: 182, startPoint y: 132, endPoint x: 232, endPoint y: 124, distance: 50.7
click at [187, 132] on input "range" at bounding box center [166, 133] width 41 height 2
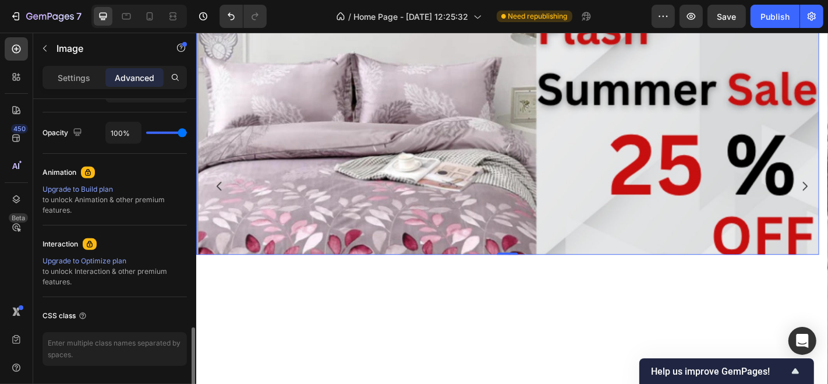
scroll to position [488, 0]
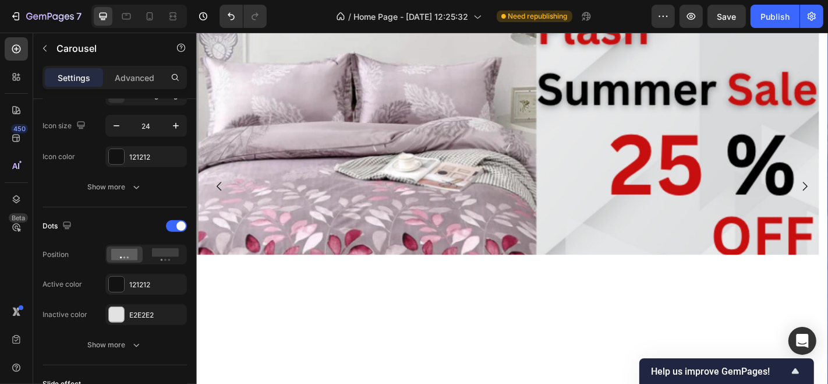
scroll to position [0, 0]
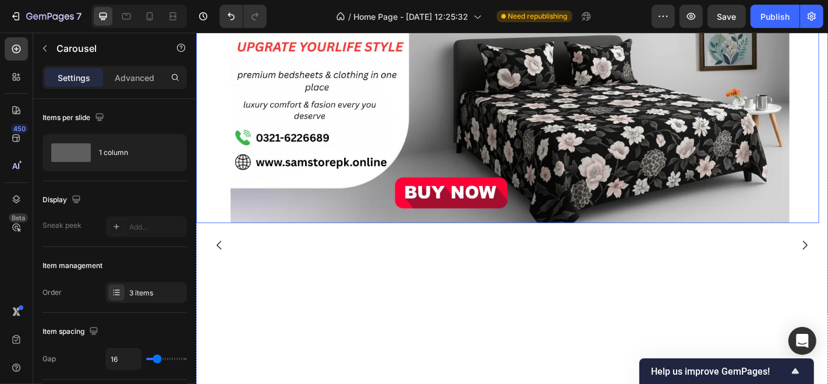
scroll to position [194, 0]
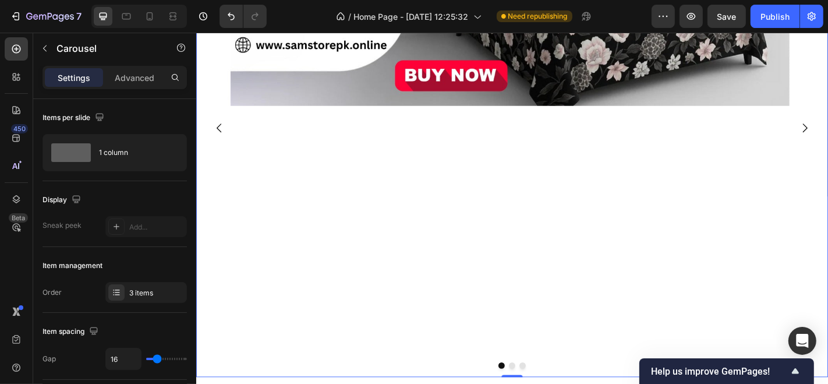
click at [409, 167] on div "Image" at bounding box center [540, 137] width 689 height 551
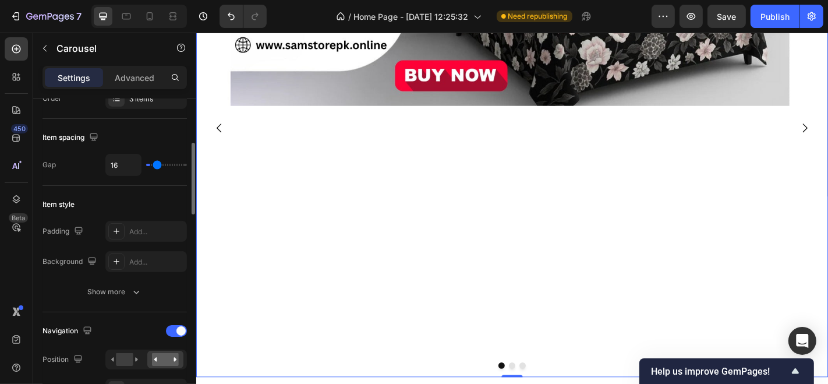
type input "0"
type input "4"
type input "10"
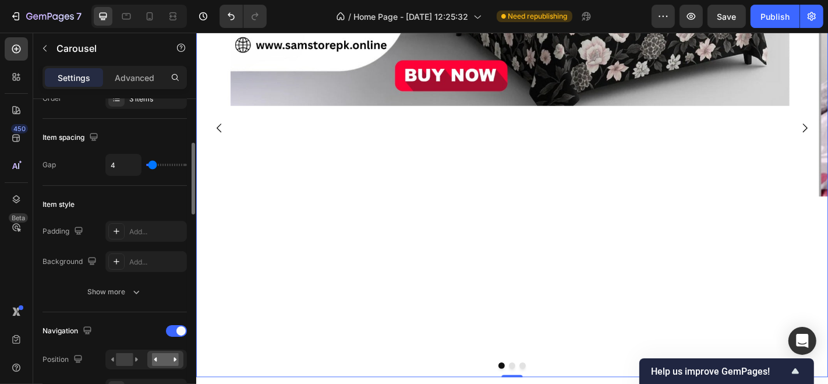
type input "10"
drag, startPoint x: 157, startPoint y: 161, endPoint x: 157, endPoint y: 167, distance: 6.4
click at [157, 166] on input "range" at bounding box center [166, 165] width 41 height 2
type input "16"
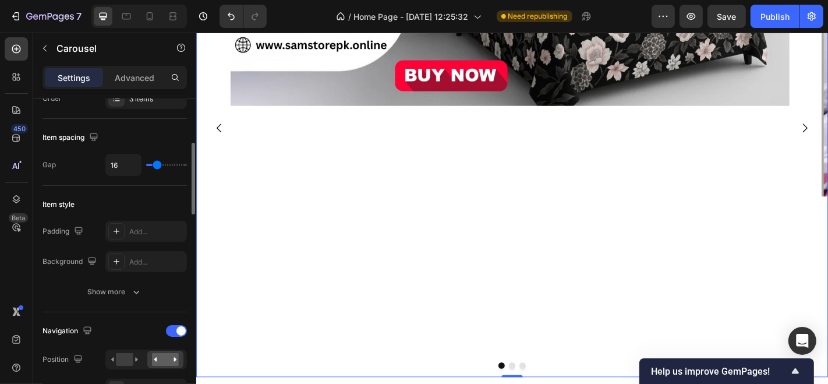
type input "5"
click at [153, 165] on input "range" at bounding box center [166, 165] width 41 height 2
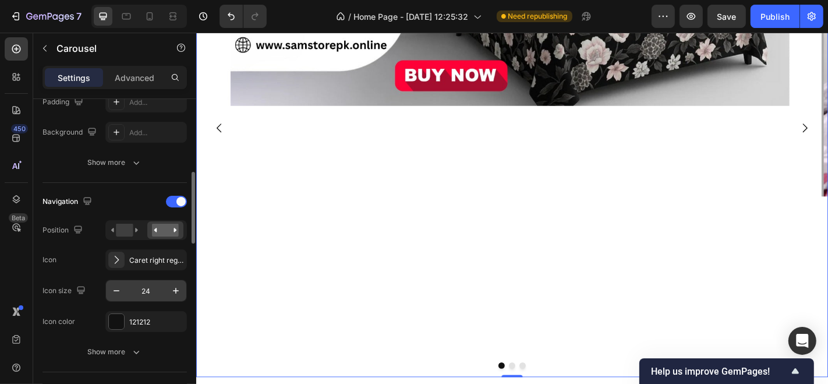
scroll to position [388, 0]
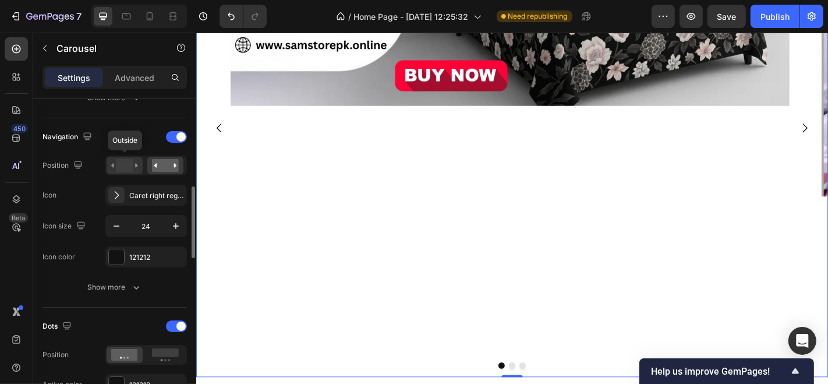
click at [126, 168] on rect at bounding box center [124, 165] width 17 height 13
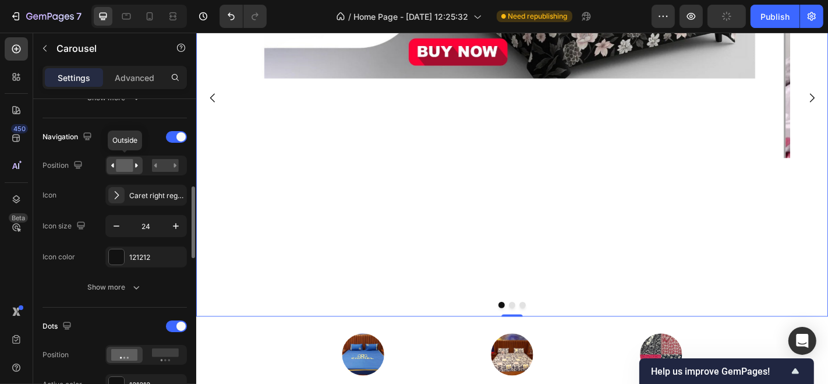
scroll to position [173, 0]
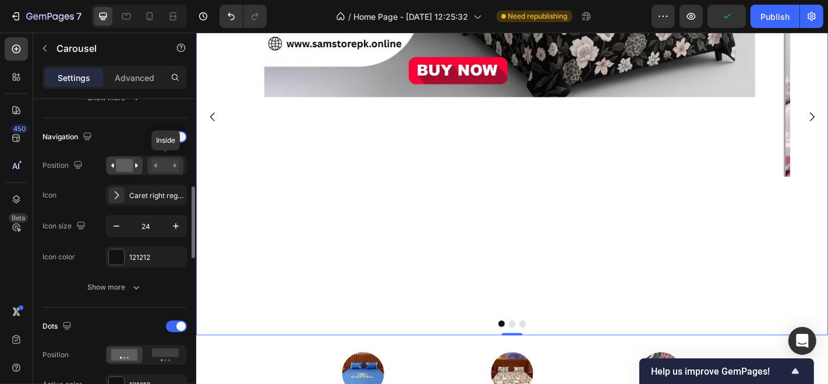
click at [156, 167] on rect at bounding box center [165, 165] width 27 height 13
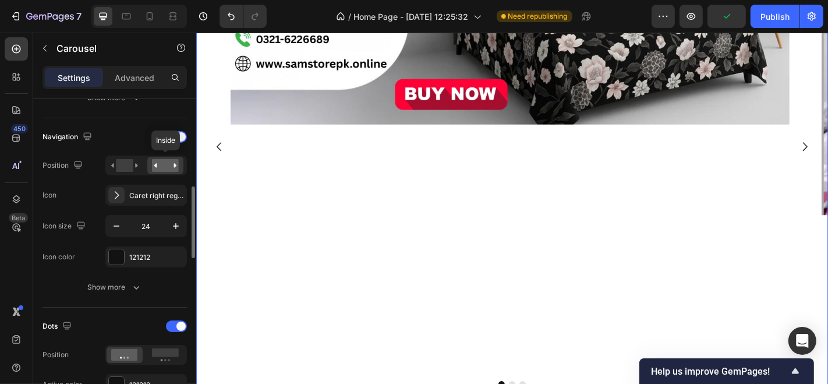
scroll to position [194, 0]
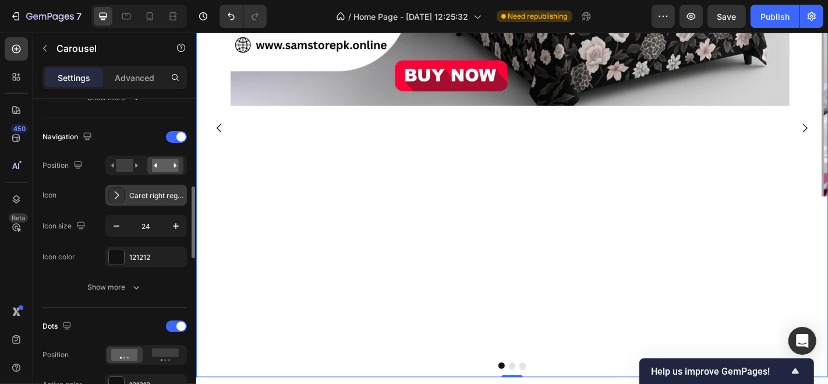
click at [119, 189] on icon at bounding box center [117, 195] width 12 height 12
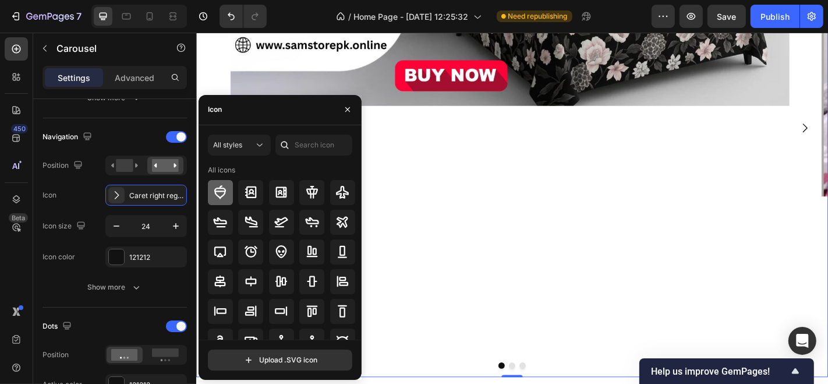
click at [224, 192] on icon at bounding box center [220, 191] width 12 height 13
click at [244, 191] on icon at bounding box center [251, 192] width 14 height 14
click at [216, 192] on icon at bounding box center [220, 191] width 12 height 13
click at [355, 109] on button "button" at bounding box center [347, 109] width 19 height 19
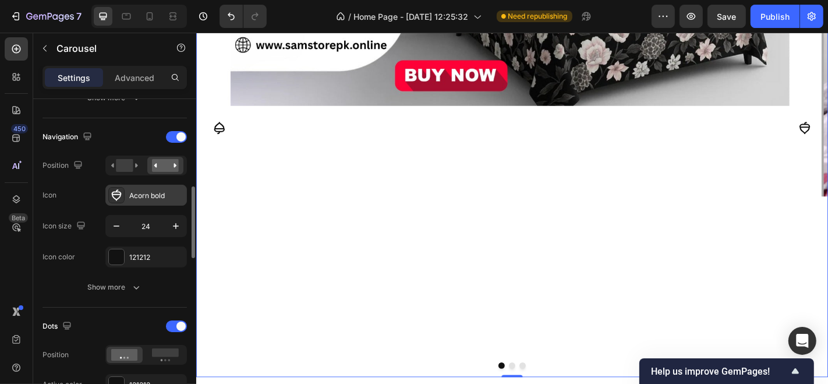
click at [171, 197] on div "Acorn bold" at bounding box center [156, 195] width 55 height 10
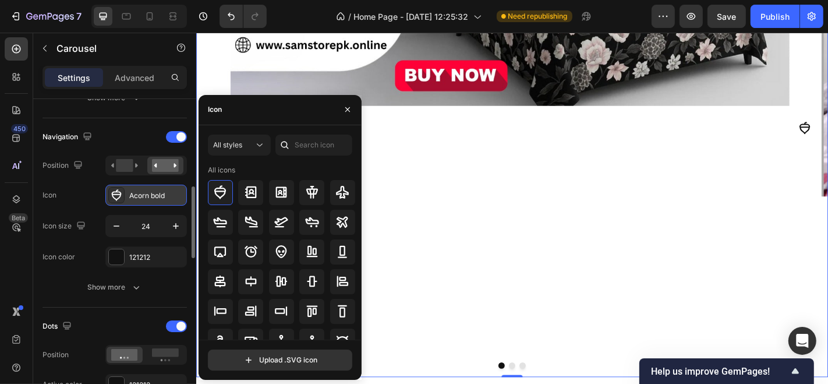
click at [117, 192] on icon at bounding box center [117, 194] width 10 height 11
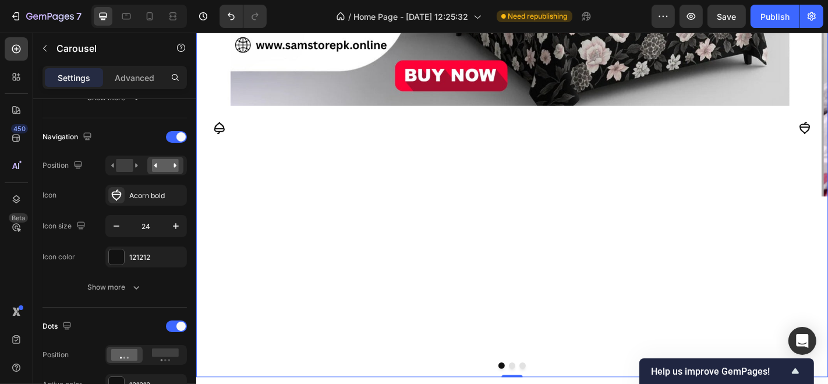
click at [220, 130] on icon "Carousel Back Arrow" at bounding box center [221, 137] width 14 height 14
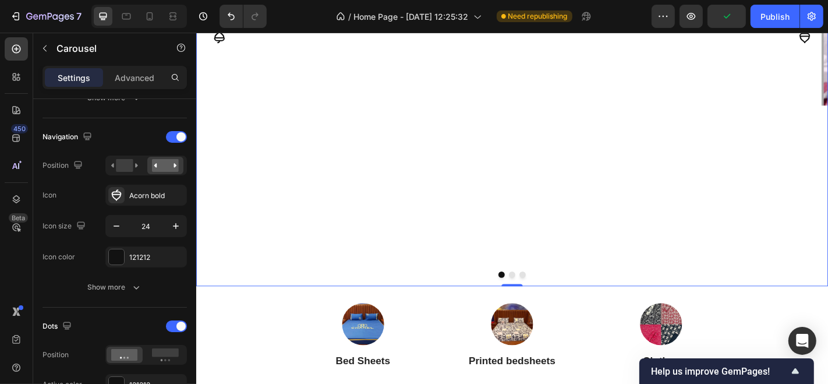
scroll to position [164, 0]
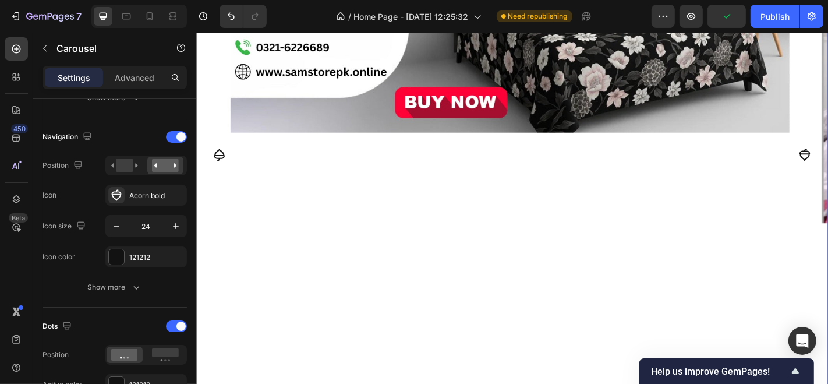
click at [221, 168] on icon "Carousel Back Arrow" at bounding box center [221, 167] width 14 height 14
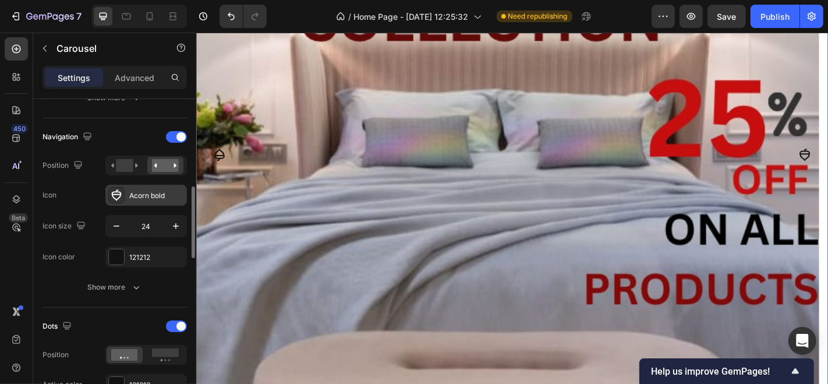
click at [119, 191] on icon at bounding box center [117, 194] width 10 height 11
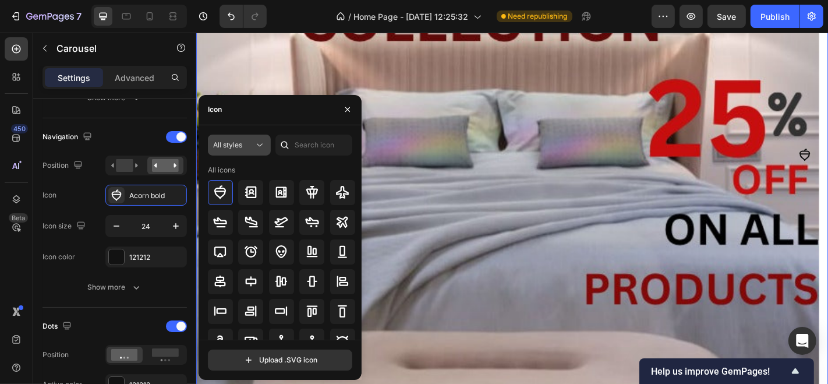
click at [256, 146] on icon at bounding box center [260, 145] width 12 height 12
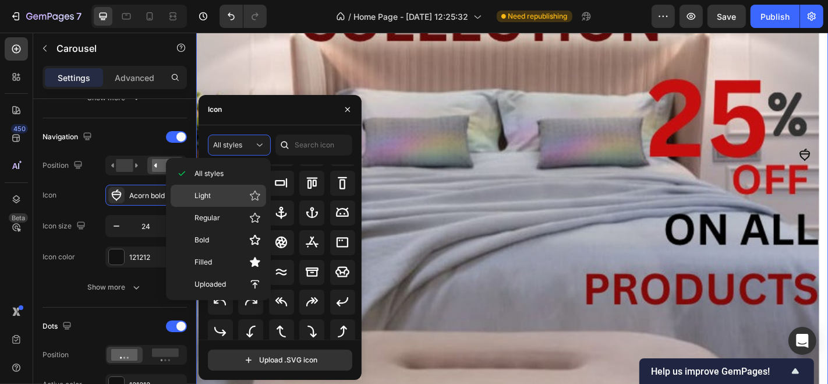
scroll to position [0, 0]
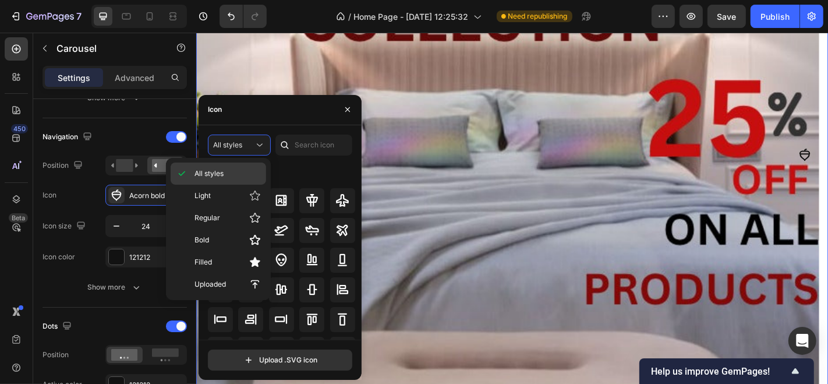
click at [228, 175] on p "All styles" at bounding box center [227, 173] width 66 height 10
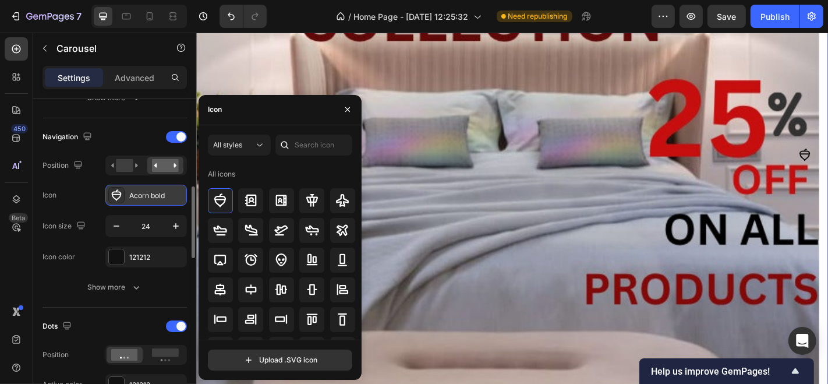
click at [115, 193] on icon at bounding box center [117, 195] width 12 height 12
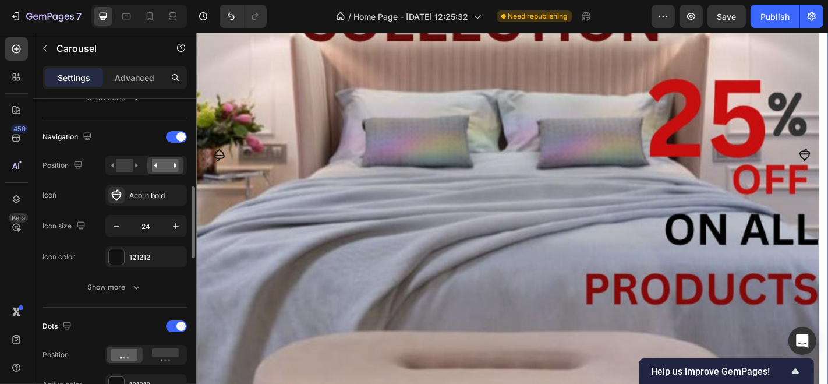
drag, startPoint x: 115, startPoint y: 193, endPoint x: 102, endPoint y: 192, distance: 12.9
click at [102, 192] on div "Icon Acorn bold" at bounding box center [115, 195] width 144 height 21
click at [165, 190] on div "Acorn bold" at bounding box center [156, 195] width 55 height 10
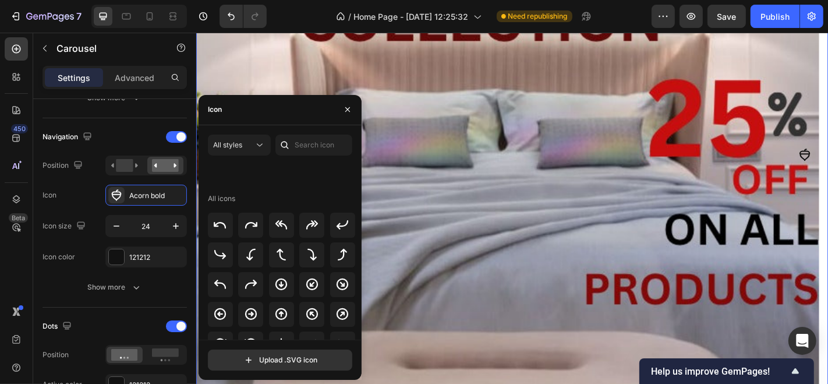
scroll to position [305, 0]
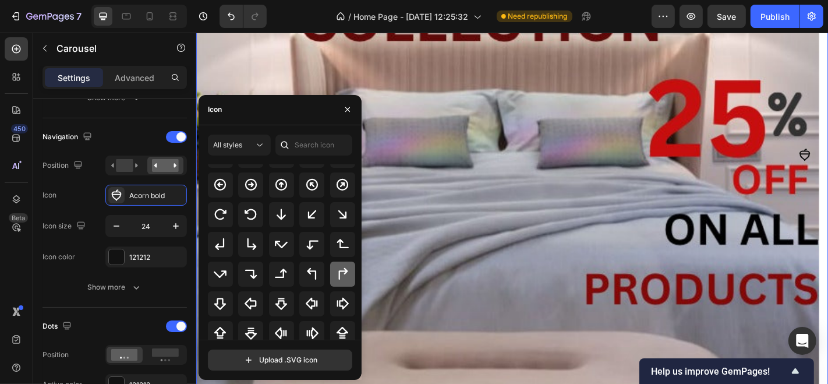
click at [336, 270] on icon at bounding box center [342, 274] width 14 height 14
drag, startPoint x: 342, startPoint y: 109, endPoint x: 161, endPoint y: 84, distance: 182.7
click at [342, 109] on button "button" at bounding box center [347, 109] width 19 height 19
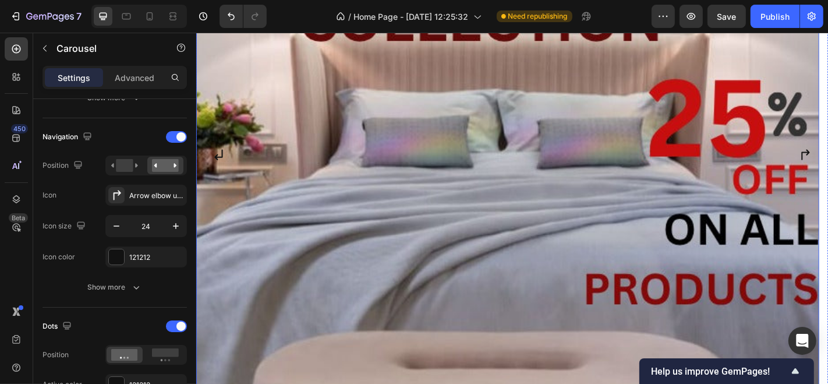
scroll to position [100, 0]
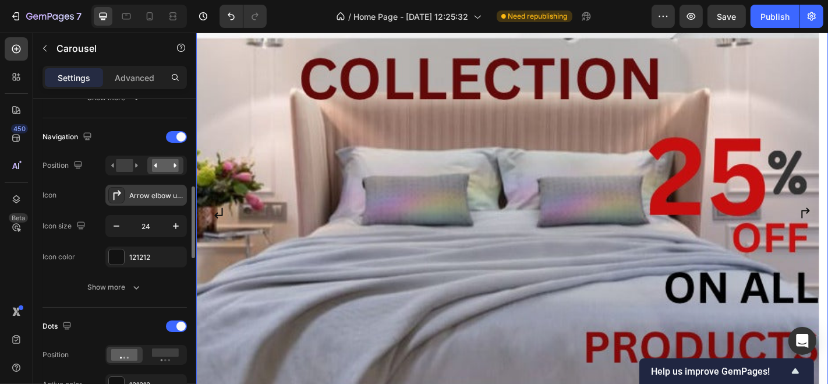
click at [112, 197] on icon at bounding box center [117, 195] width 12 height 12
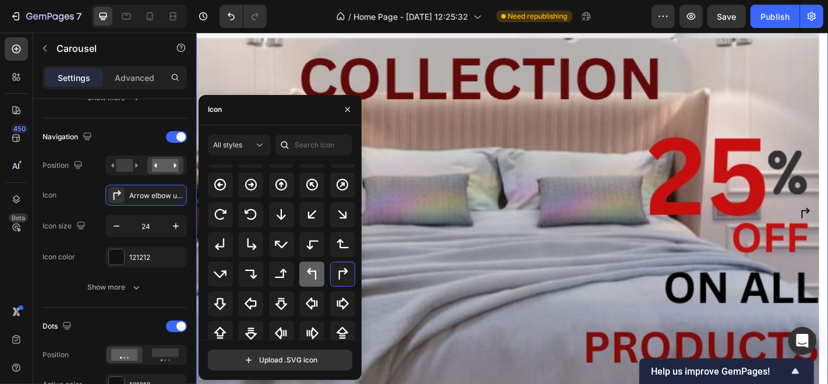
click at [305, 277] on icon at bounding box center [312, 274] width 14 height 14
click at [352, 114] on button "button" at bounding box center [347, 109] width 19 height 19
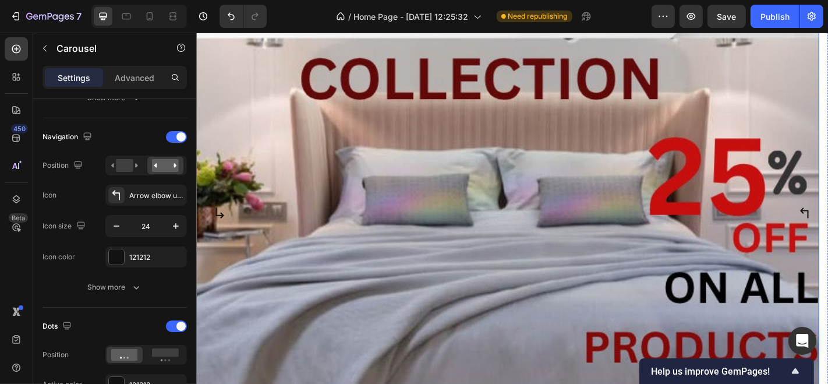
scroll to position [164, 0]
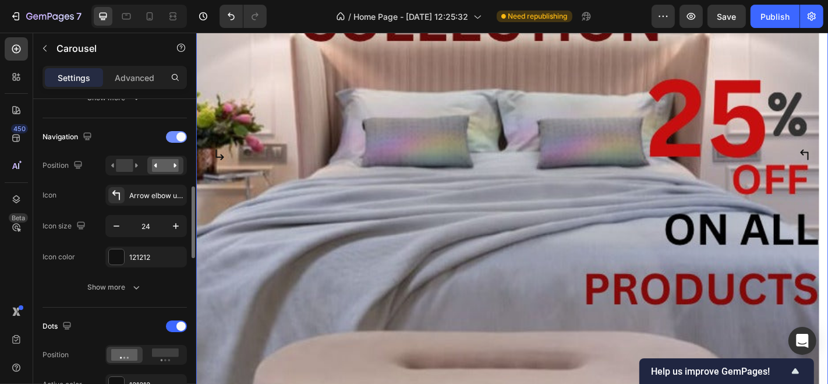
click at [176, 133] on span at bounding box center [180, 136] width 9 height 9
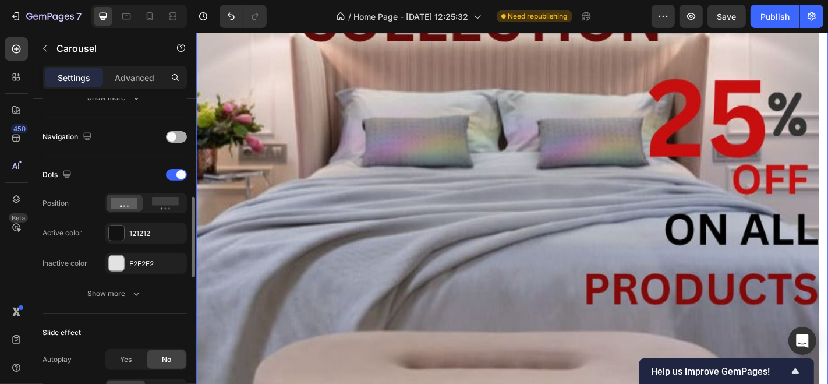
click at [176, 133] on div at bounding box center [176, 137] width 21 height 12
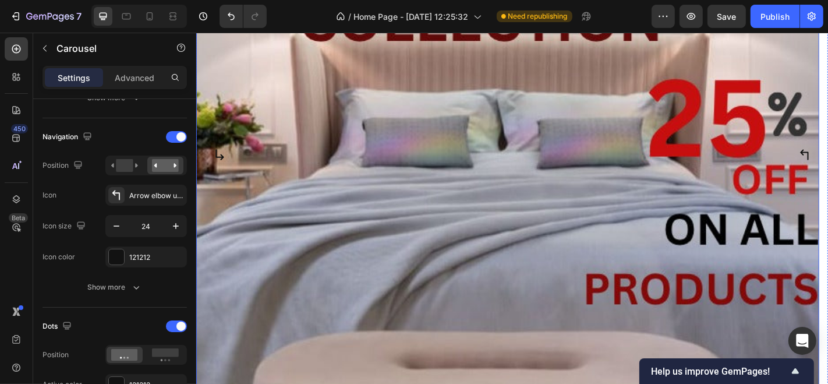
scroll to position [294, 0]
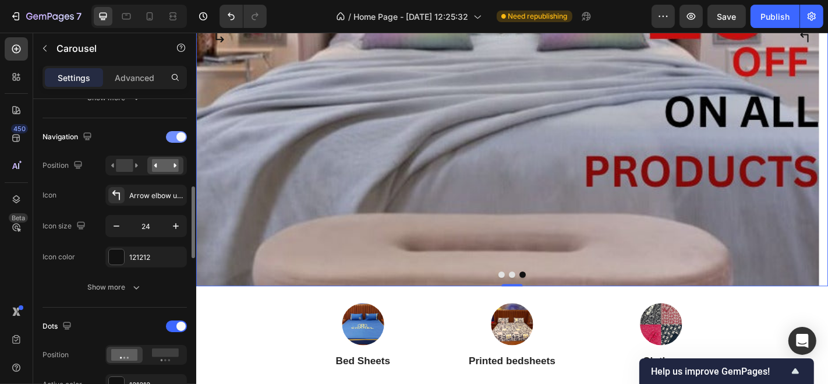
click at [173, 135] on div at bounding box center [176, 137] width 21 height 12
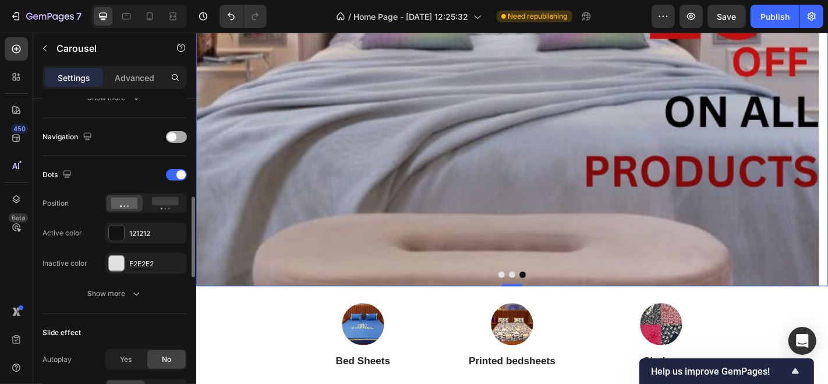
click at [173, 135] on span at bounding box center [171, 136] width 9 height 9
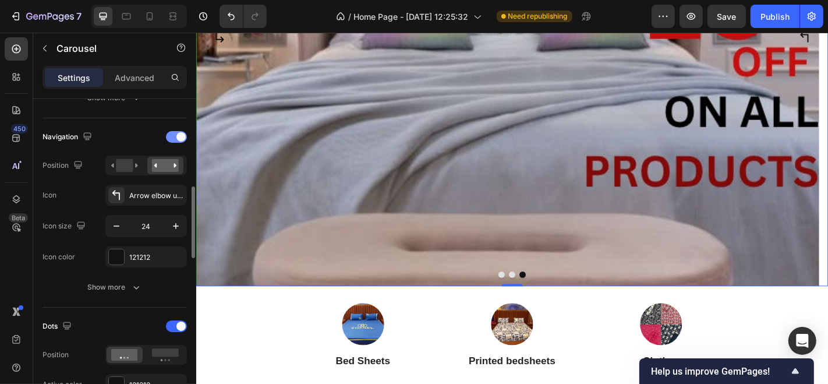
click at [173, 135] on div at bounding box center [176, 137] width 21 height 12
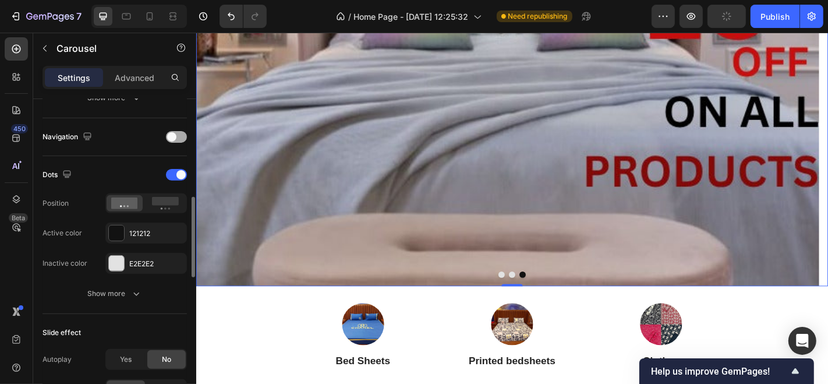
click at [173, 135] on span at bounding box center [171, 136] width 9 height 9
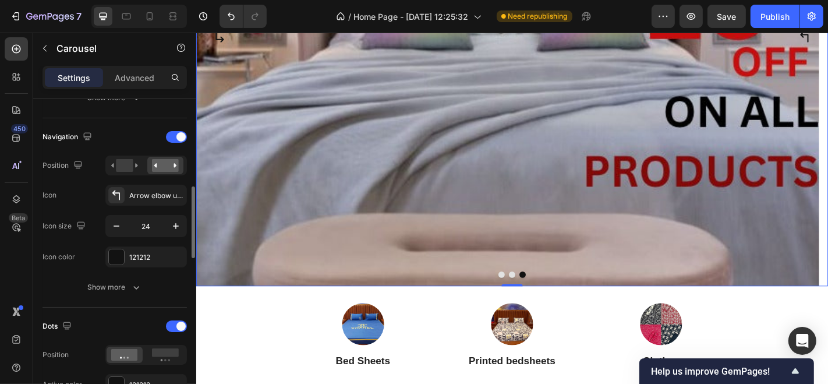
scroll to position [517, 0]
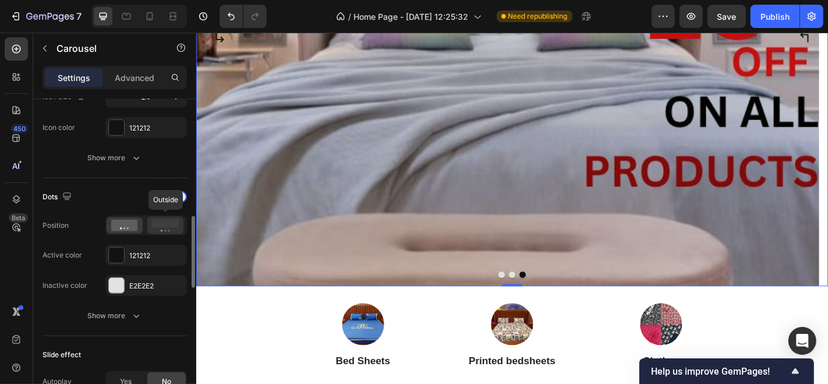
click at [165, 226] on icon at bounding box center [165, 225] width 27 height 13
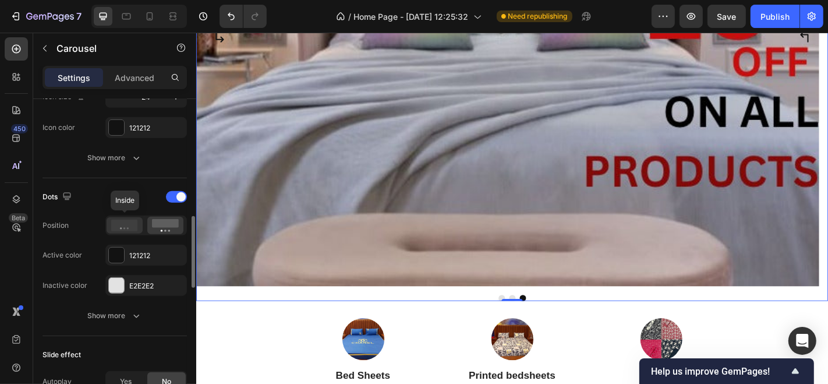
click at [121, 220] on icon at bounding box center [124, 225] width 27 height 12
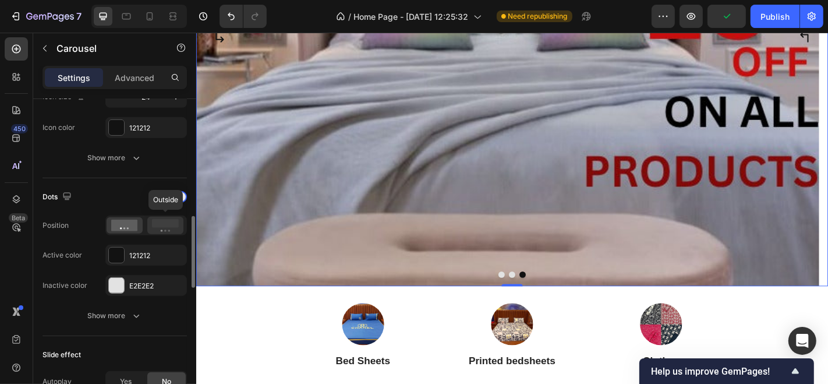
click at [160, 222] on rect at bounding box center [165, 223] width 27 height 9
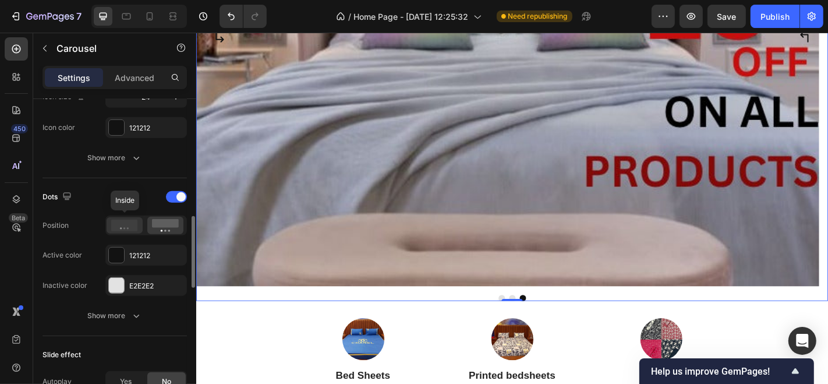
click at [129, 224] on icon at bounding box center [124, 225] width 27 height 12
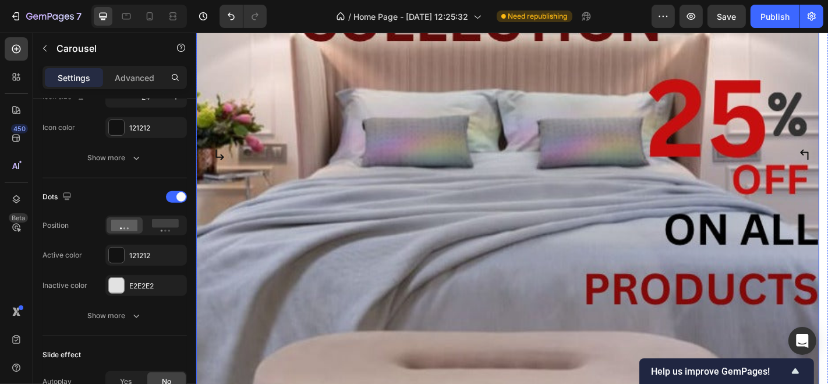
scroll to position [229, 0]
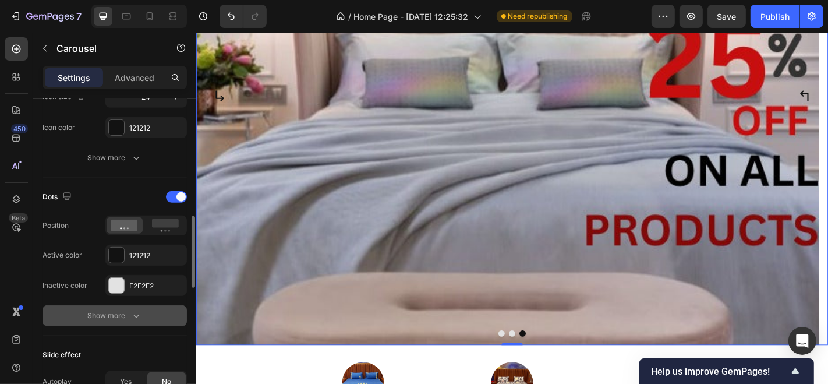
click at [126, 310] on div "Show more" at bounding box center [115, 316] width 54 height 12
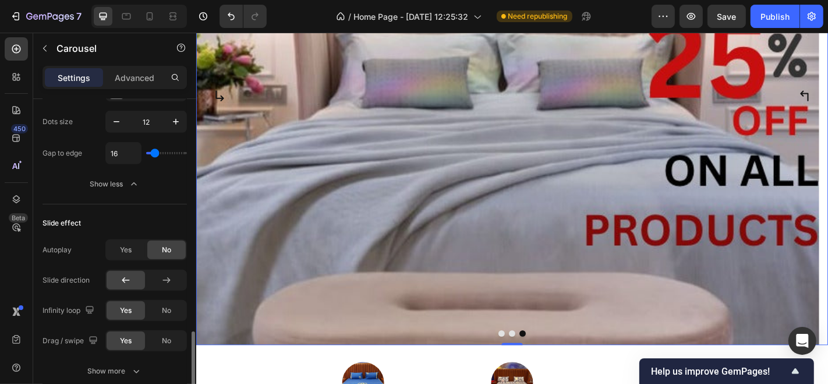
scroll to position [776, 0]
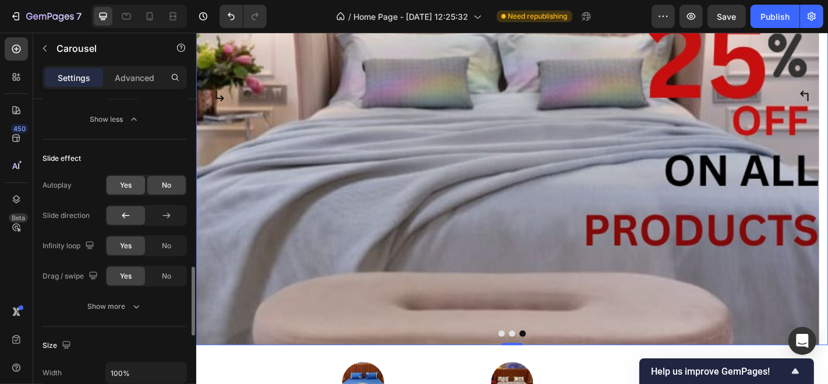
click at [122, 187] on span "Yes" at bounding box center [126, 185] width 12 height 10
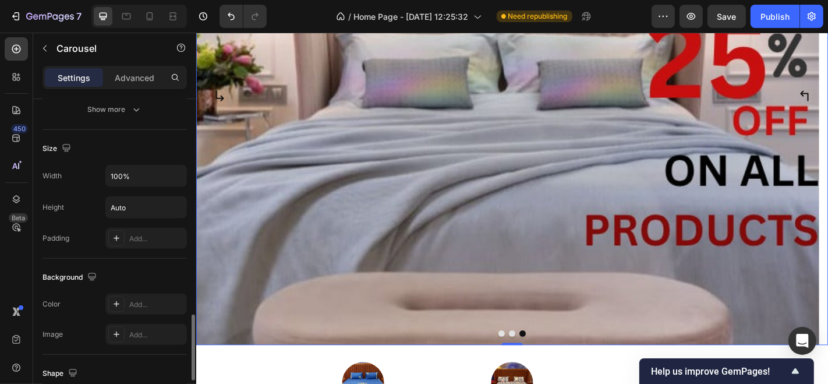
scroll to position [1213, 0]
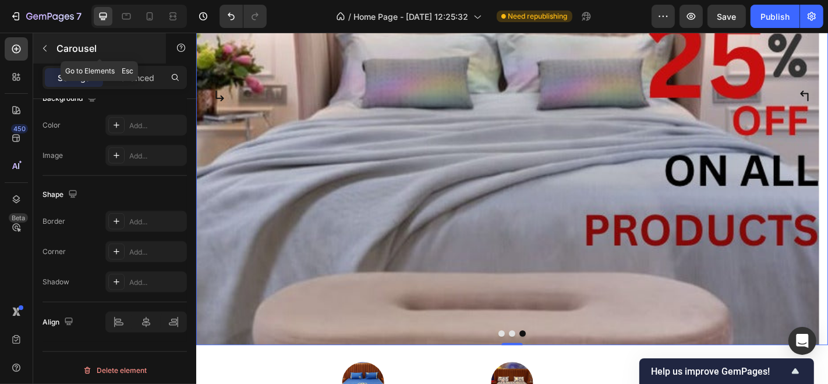
click at [44, 55] on button "button" at bounding box center [45, 48] width 19 height 19
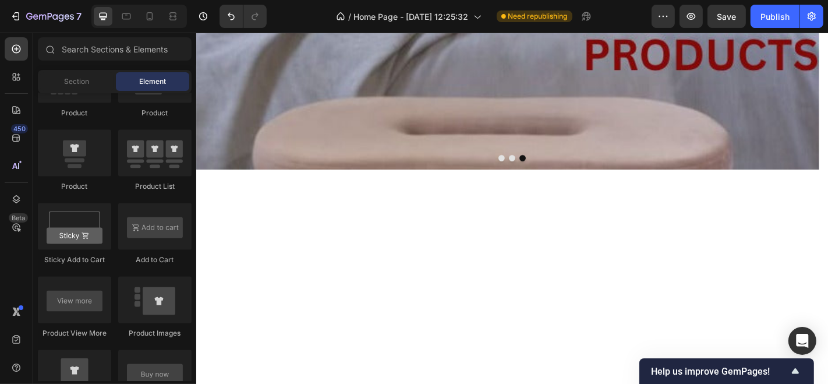
scroll to position [164, 0]
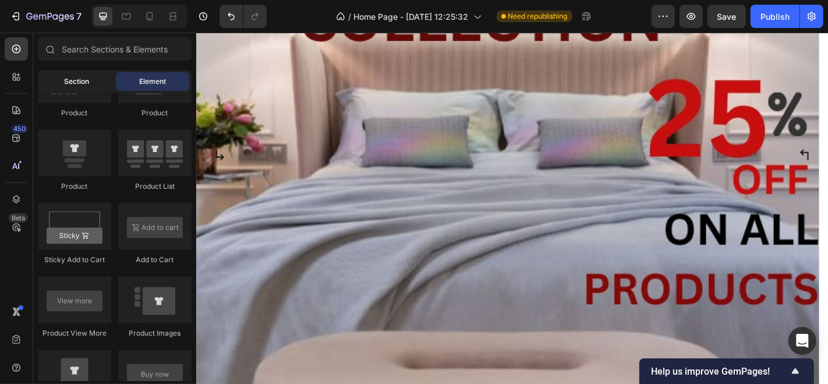
click at [61, 77] on div "Section" at bounding box center [76, 81] width 73 height 19
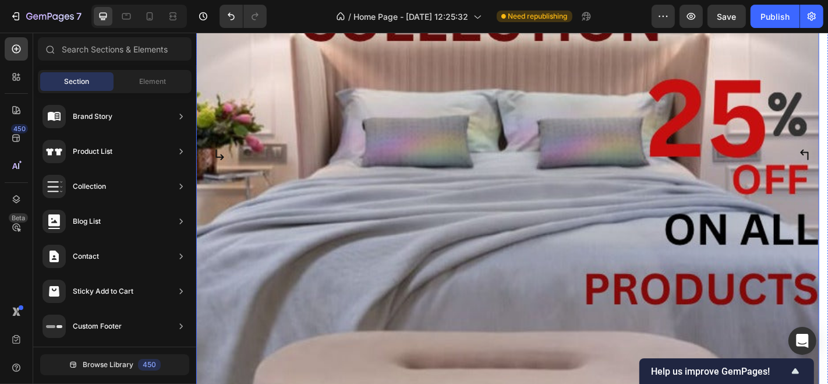
click at [298, 117] on img at bounding box center [540, 167] width 689 height 551
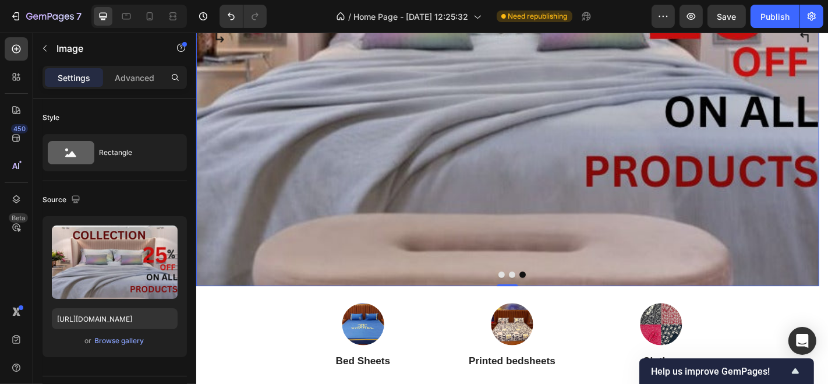
scroll to position [298, 0]
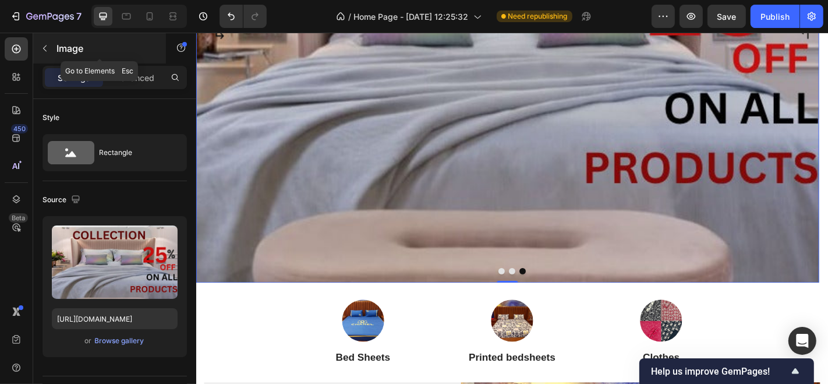
click at [45, 55] on button "button" at bounding box center [45, 48] width 19 height 19
